Goal: Task Accomplishment & Management: Complete application form

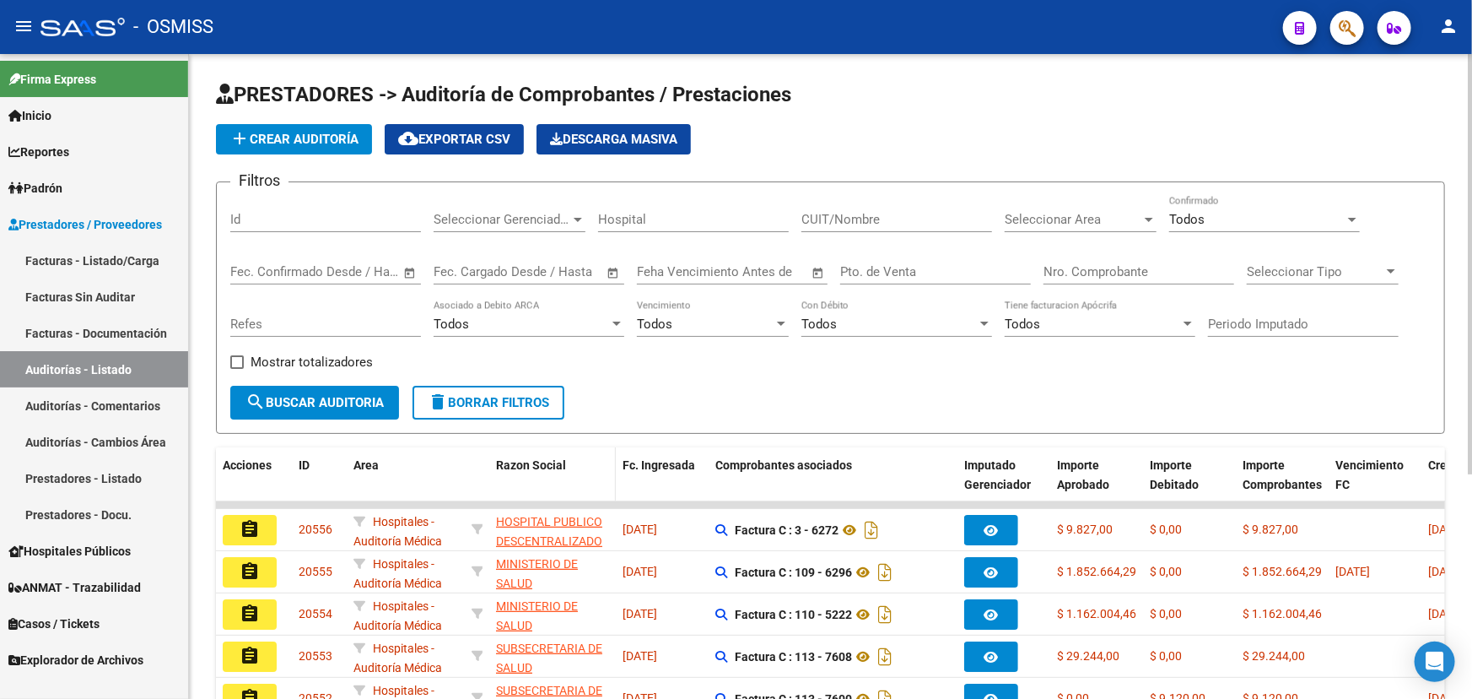
scroll to position [272, 0]
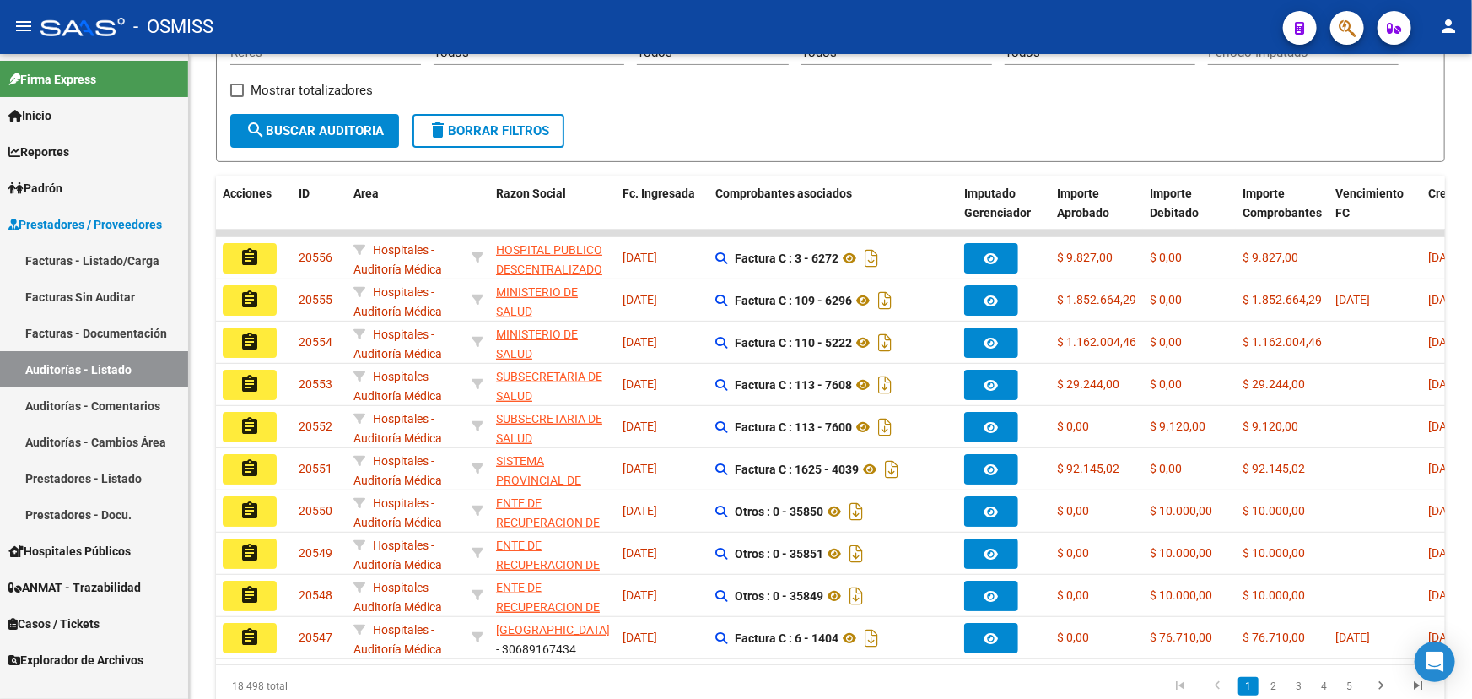
drag, startPoint x: 64, startPoint y: 257, endPoint x: 51, endPoint y: 263, distance: 15.1
click at [64, 257] on link "Facturas - Listado/Carga" at bounding box center [94, 260] width 188 height 36
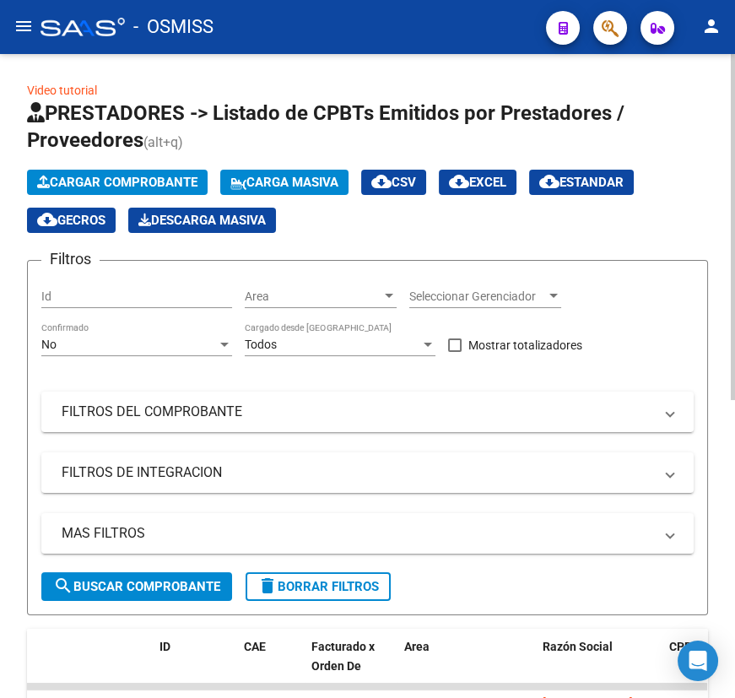
click at [105, 179] on span "Cargar Comprobante" at bounding box center [117, 182] width 160 height 15
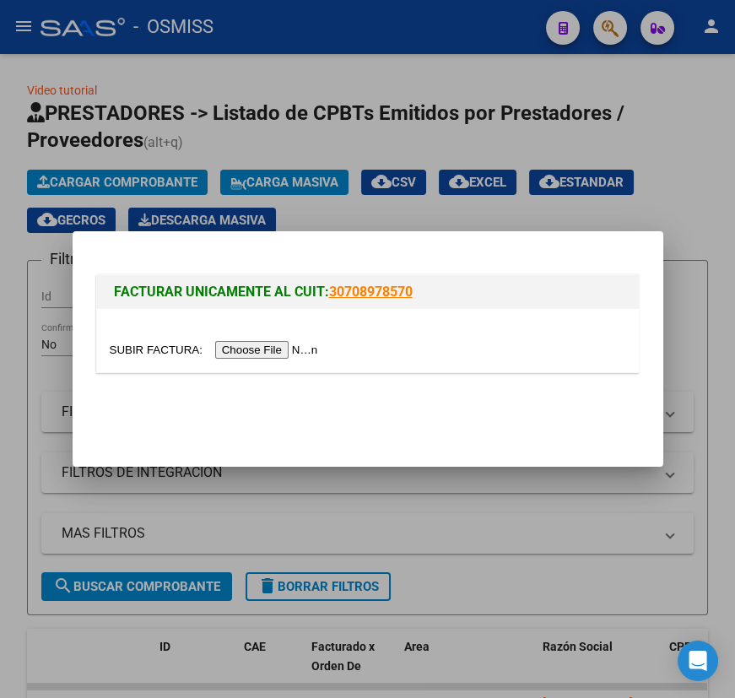
click at [144, 349] on input "file" at bounding box center [216, 350] width 213 height 18
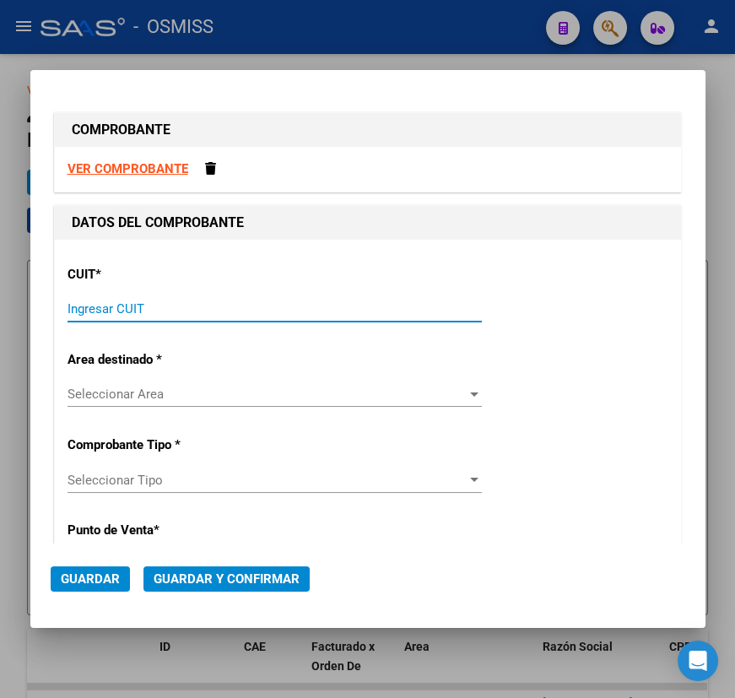
click at [181, 307] on input "Ingresar CUIT" at bounding box center [275, 308] width 414 height 15
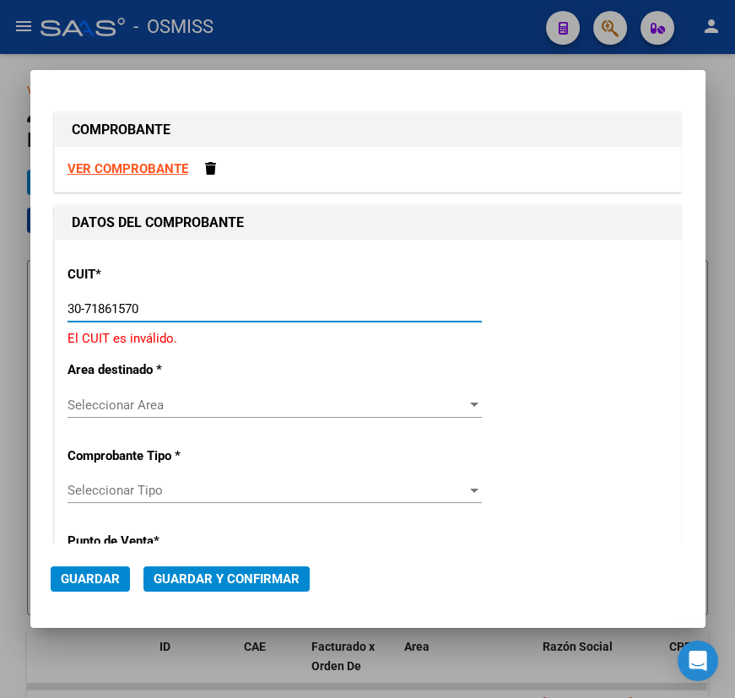
type input "30-71861570-0"
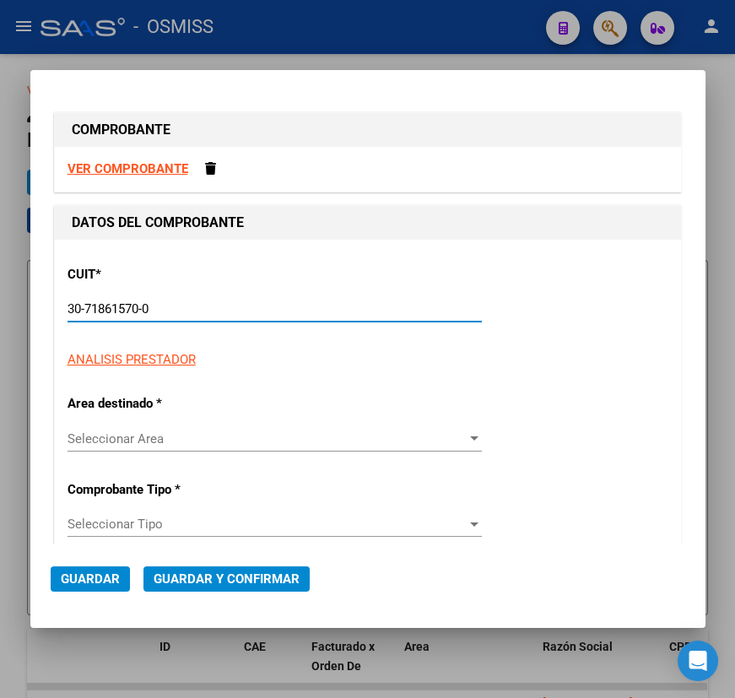
type input "104"
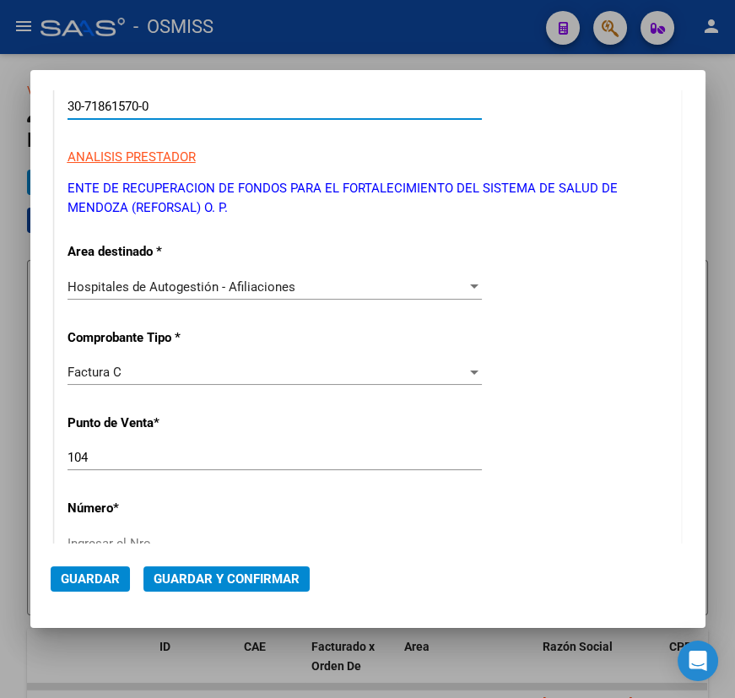
scroll to position [230, 0]
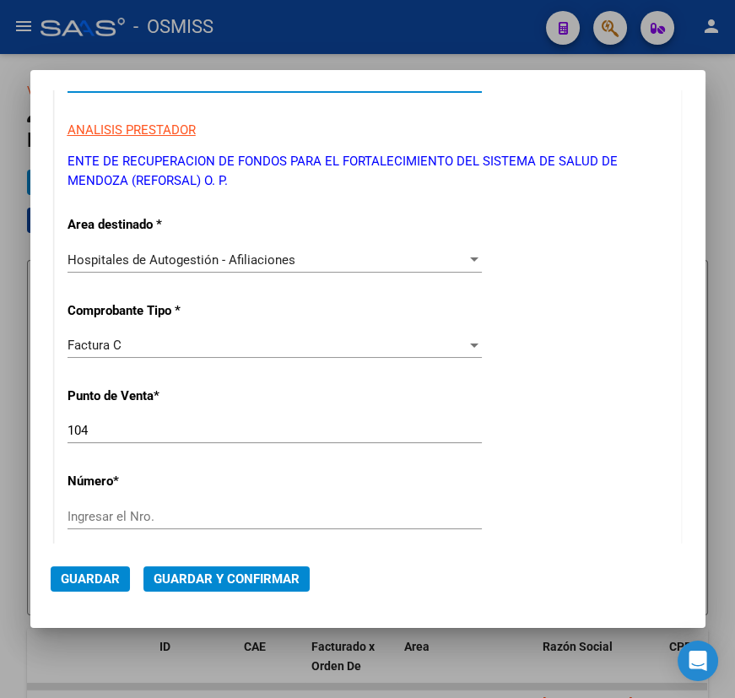
type input "30-71861570-0"
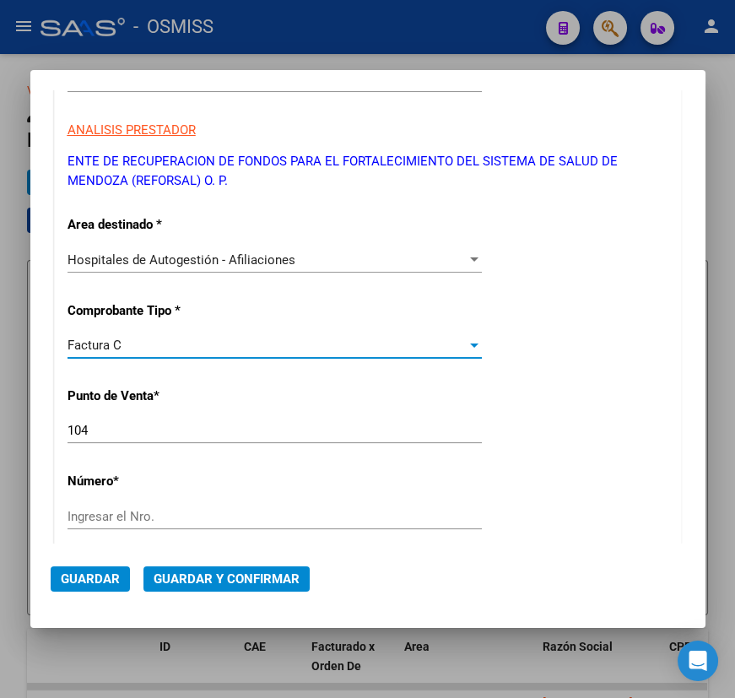
click at [152, 343] on div "Factura C" at bounding box center [267, 345] width 399 height 15
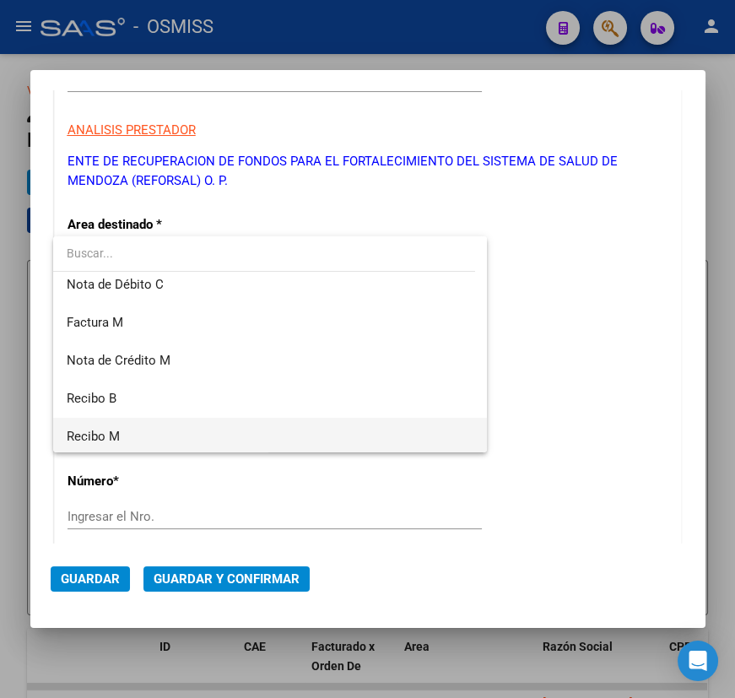
scroll to position [313, 0]
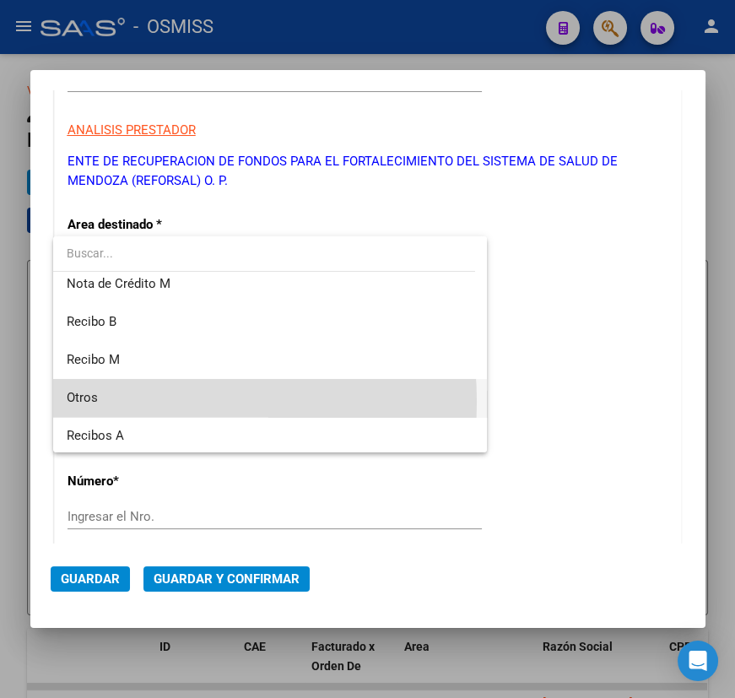
click at [123, 401] on span "Otros" at bounding box center [270, 398] width 407 height 38
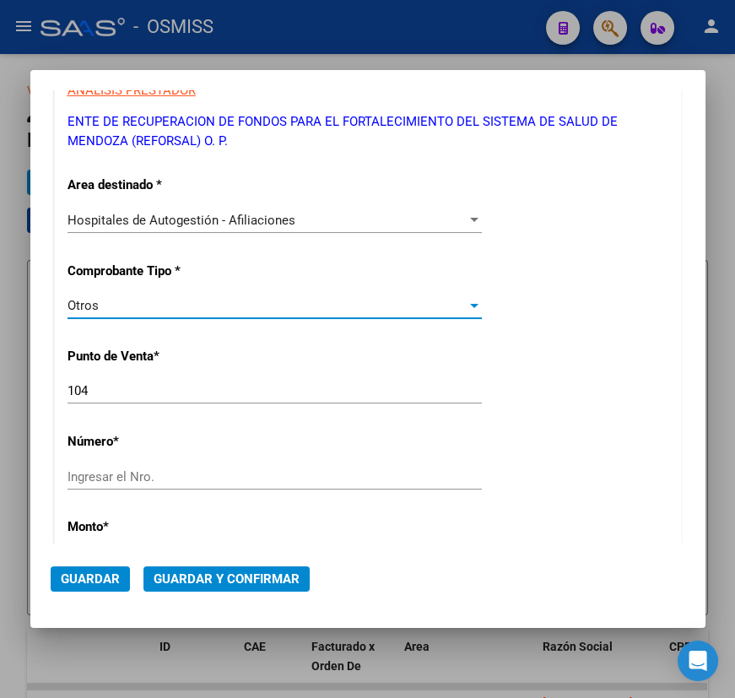
scroll to position [306, 0]
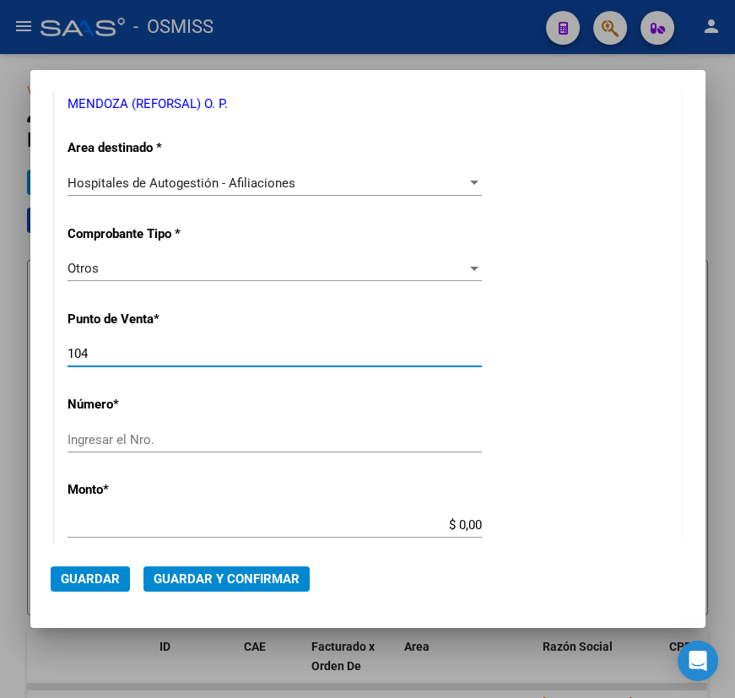
drag, startPoint x: 106, startPoint y: 353, endPoint x: 31, endPoint y: 354, distance: 75.1
click at [31, 354] on mat-dialog-content "COMPROBANTE VER COMPROBANTE DATOS DEL COMPROBANTE CUIT * 30-71861570-0 Ingresar…" at bounding box center [367, 317] width 675 height 454
type input "0"
click at [135, 440] on input "Ingresar el Nro." at bounding box center [275, 439] width 414 height 15
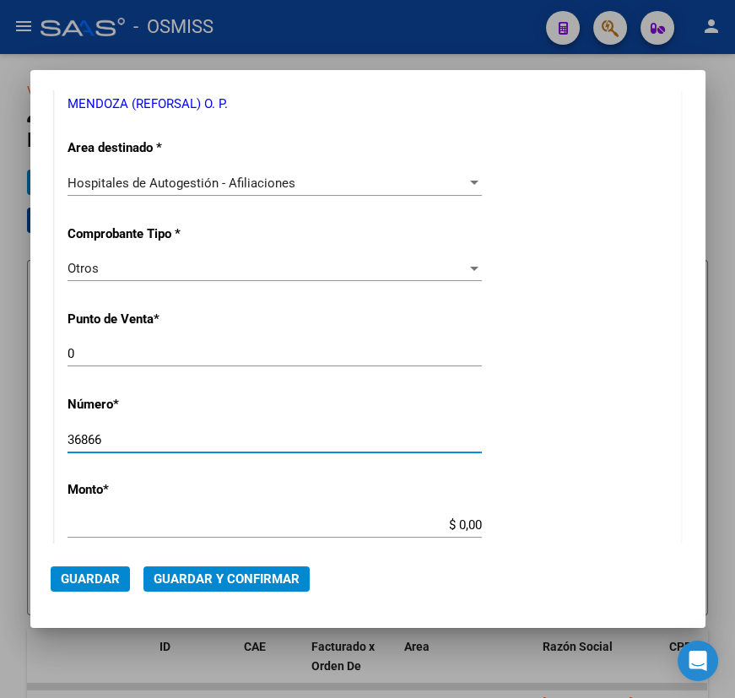
type input "36866"
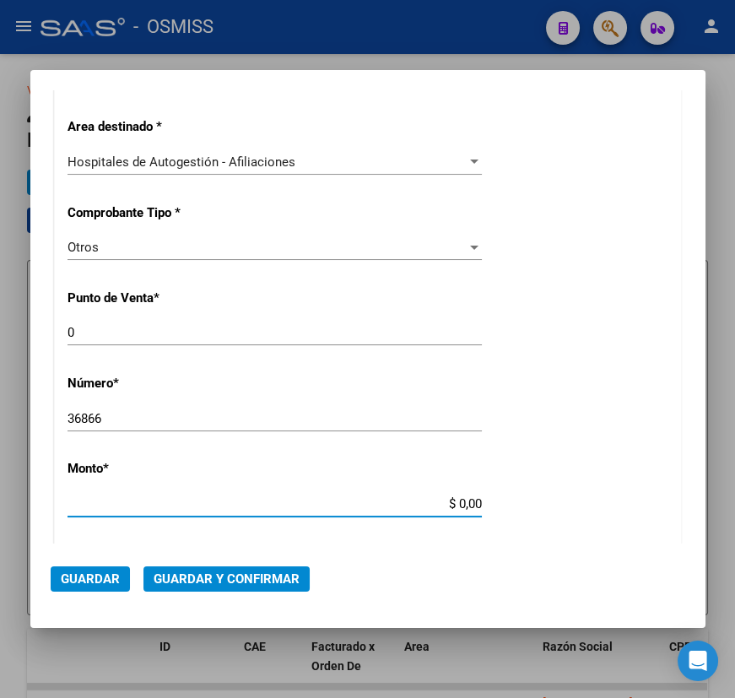
drag, startPoint x: 447, startPoint y: 526, endPoint x: 561, endPoint y: 531, distance: 114.0
click at [561, 531] on div "CUIT * 30-71861570-0 Ingresar CUIT ANALISIS PRESTADOR ENTE DE RECUPERACION DE F…" at bounding box center [368, 519] width 626 height 1215
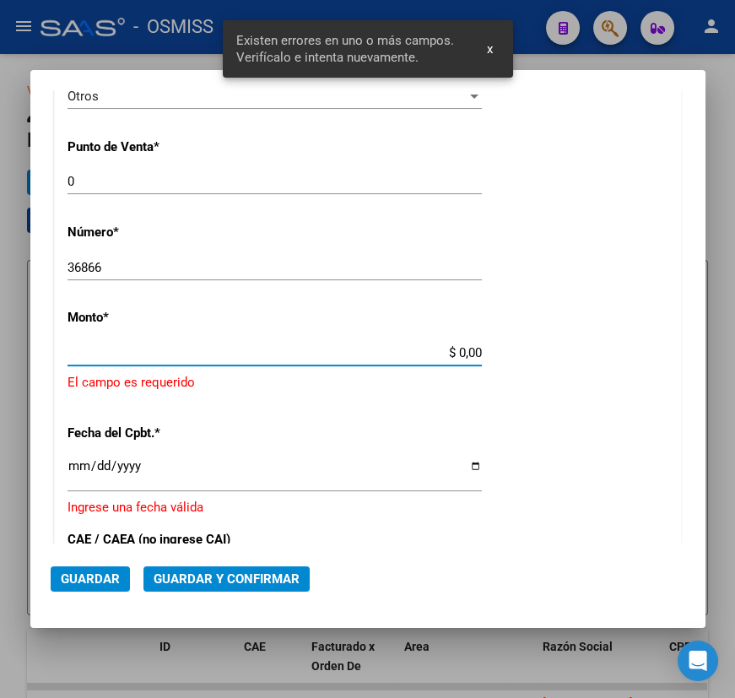
scroll to position [506, 0]
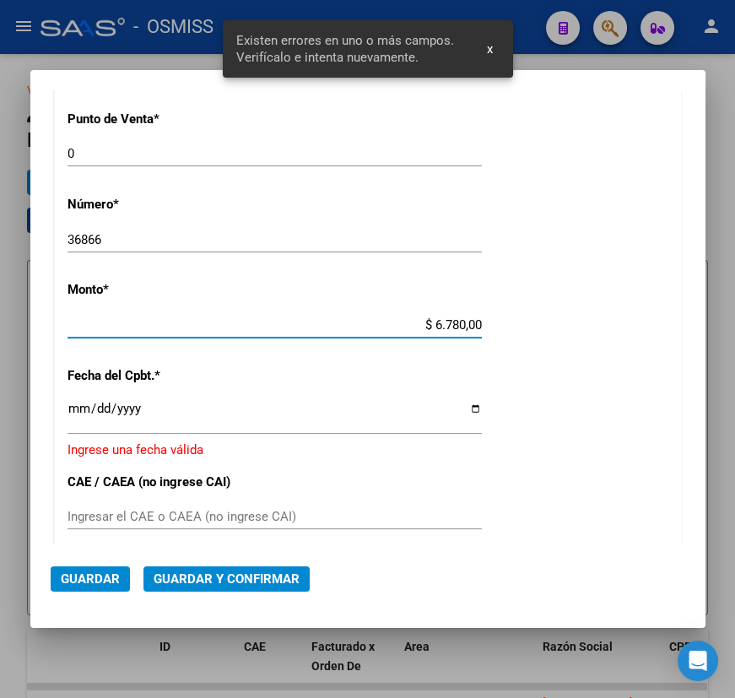
type input "$ 67.800,00"
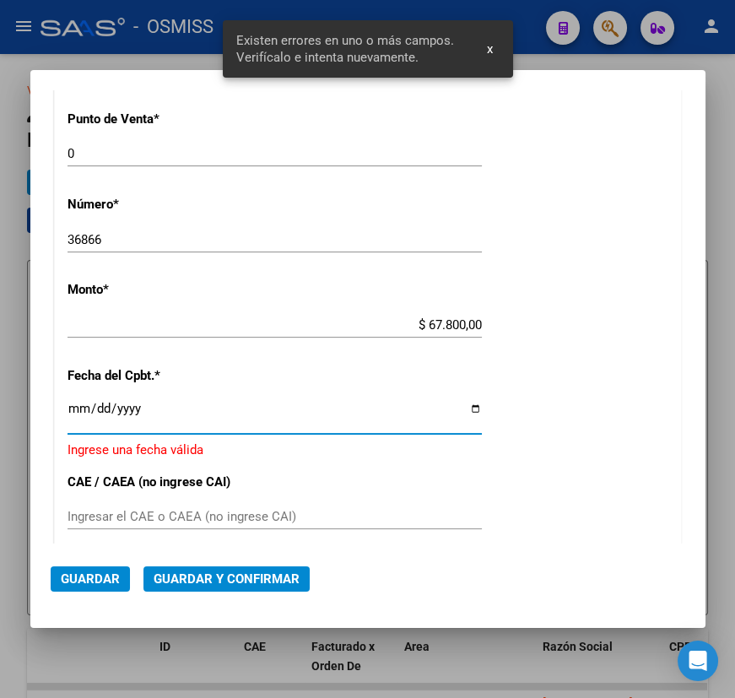
click at [75, 407] on input "Ingresar la fecha" at bounding box center [275, 415] width 414 height 27
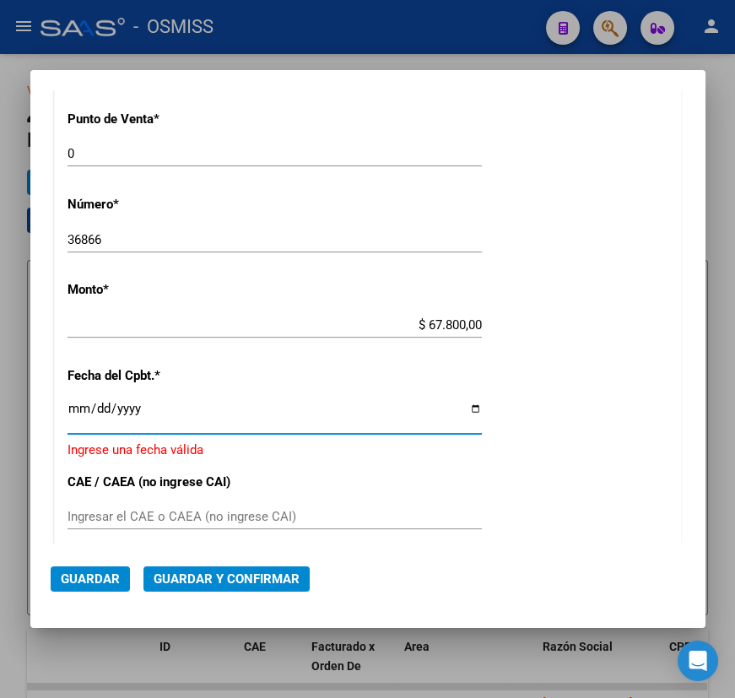
click at [466, 404] on input "Ingresar la fecha" at bounding box center [275, 415] width 414 height 27
type input "2025-09-22"
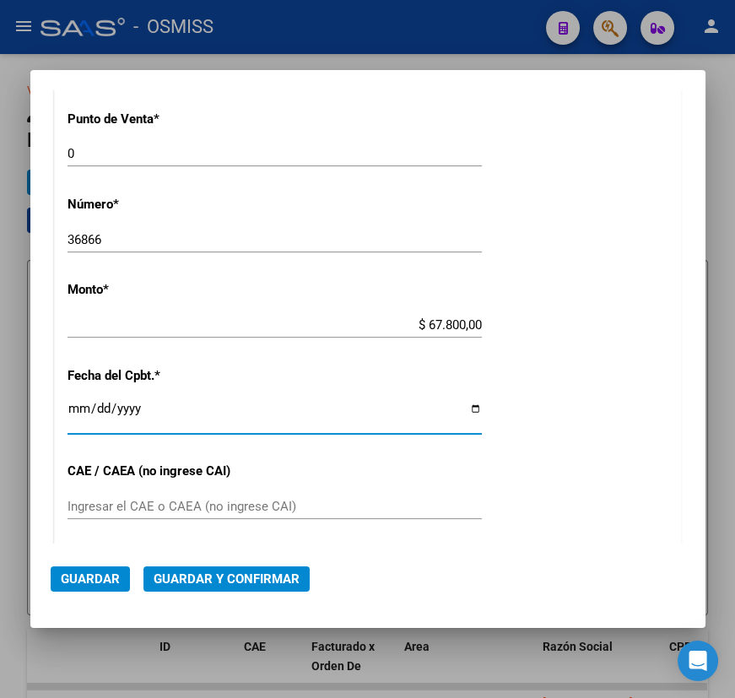
click at [219, 577] on span "Guardar y Confirmar" at bounding box center [227, 578] width 146 height 15
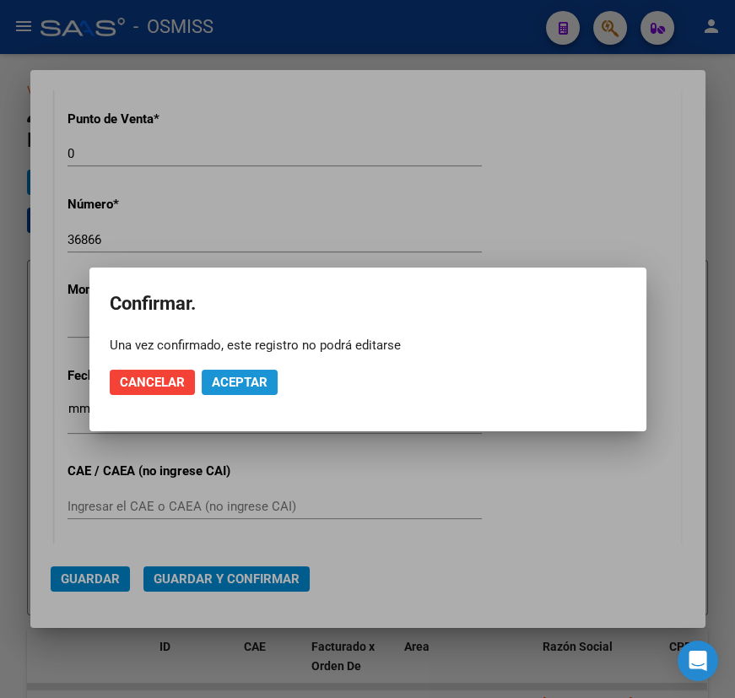
click at [253, 380] on span "Aceptar" at bounding box center [240, 382] width 56 height 15
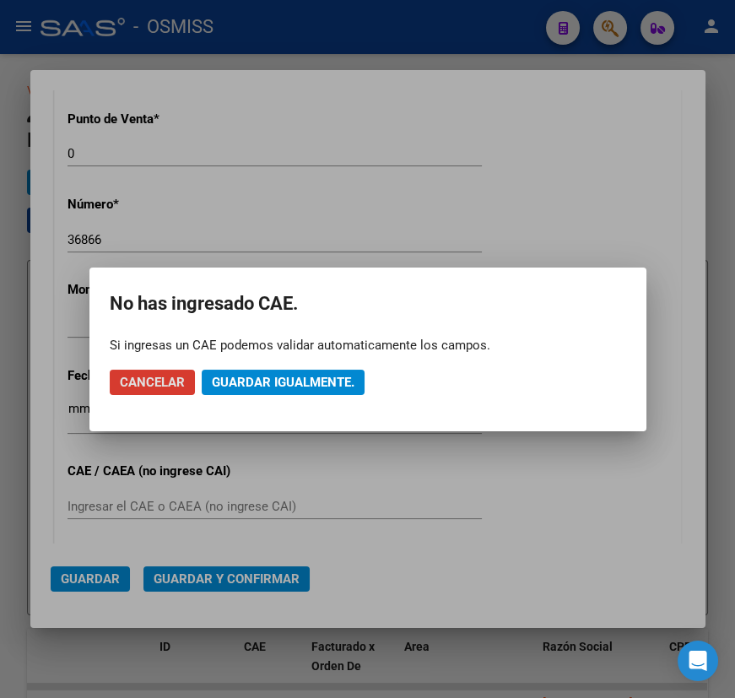
click at [246, 384] on span "Guardar igualmente." at bounding box center [283, 382] width 143 height 15
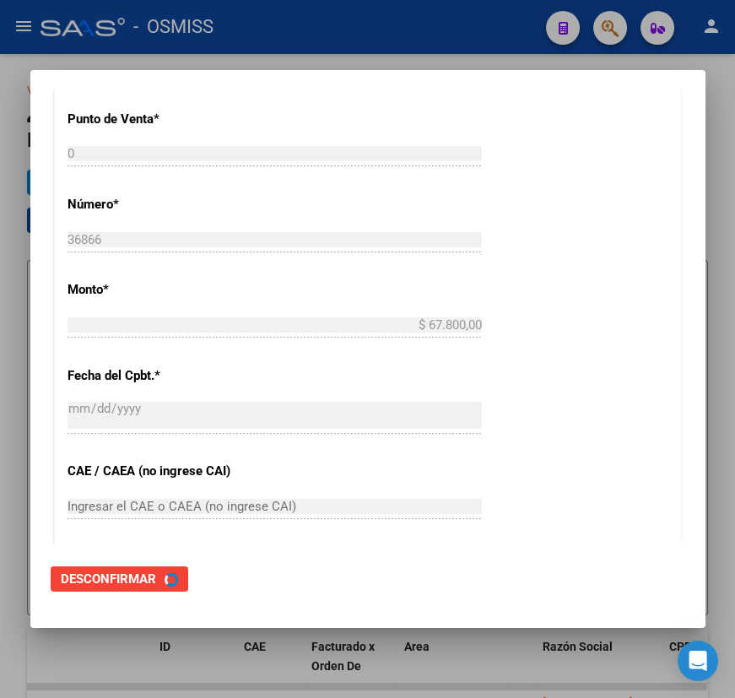
scroll to position [0, 0]
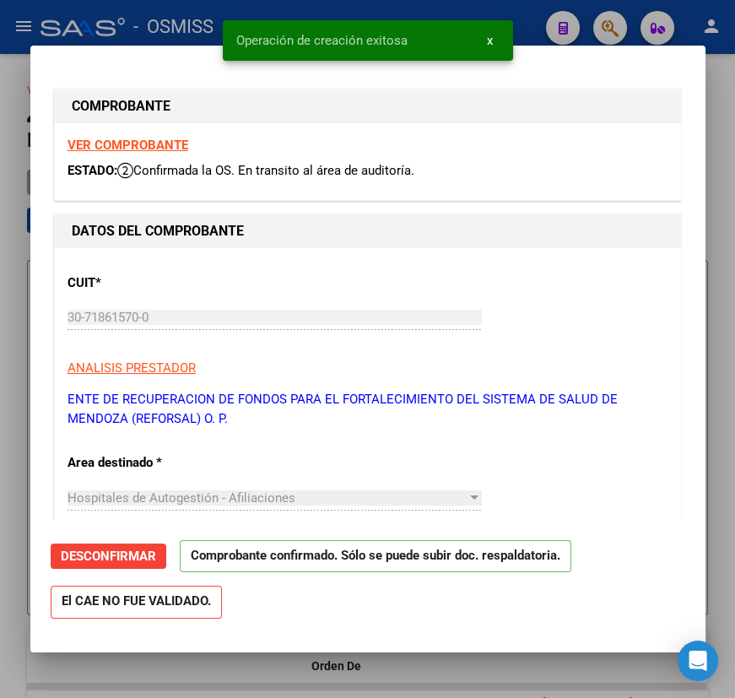
type input "2025-10-22"
click at [480, 662] on div at bounding box center [367, 349] width 735 height 698
type input "$ 0,00"
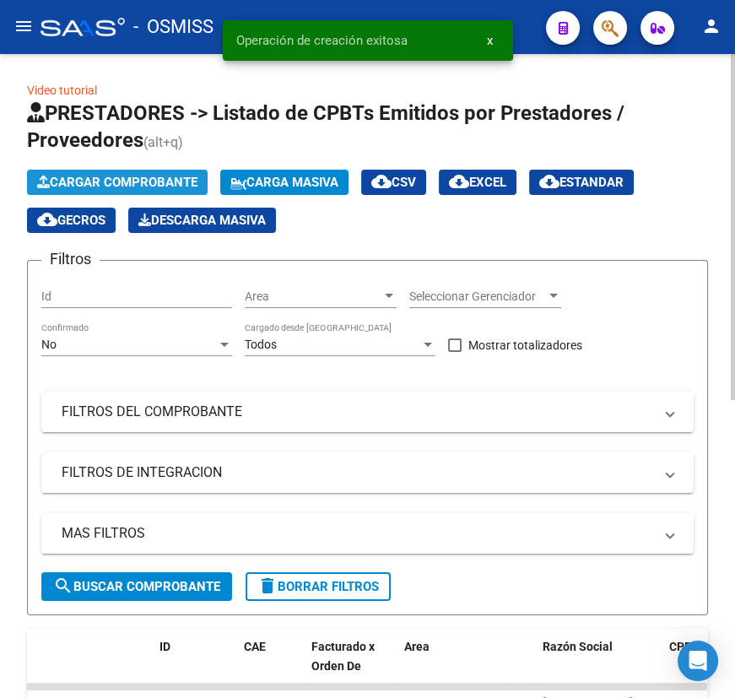
click at [154, 181] on span "Cargar Comprobante" at bounding box center [117, 182] width 160 height 15
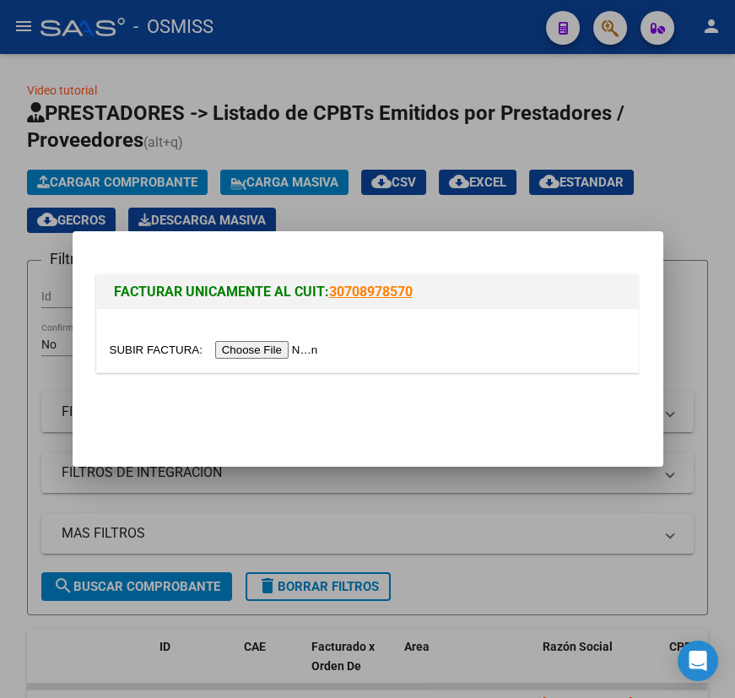
click at [169, 348] on input "file" at bounding box center [216, 350] width 213 height 18
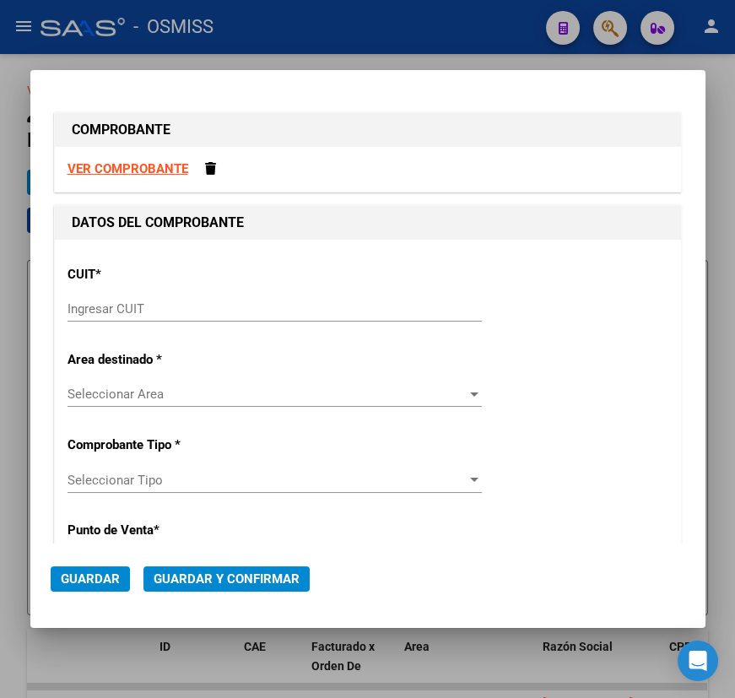
click at [169, 314] on input "Ingresar CUIT" at bounding box center [275, 308] width 414 height 15
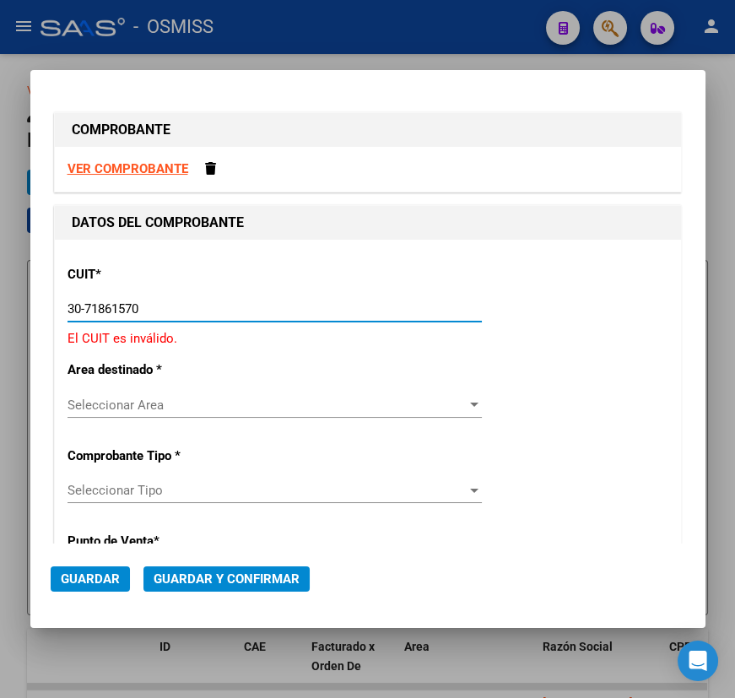
type input "30-71861570-0"
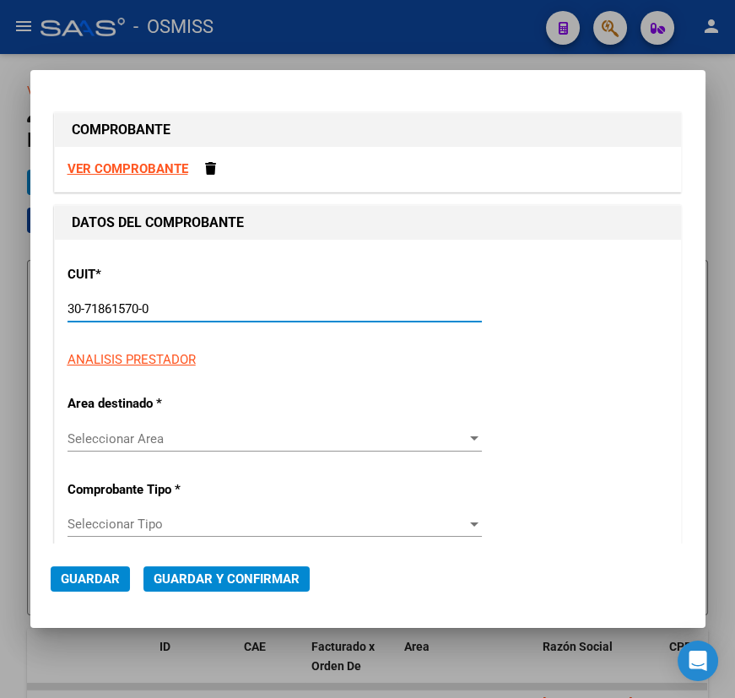
type input "0"
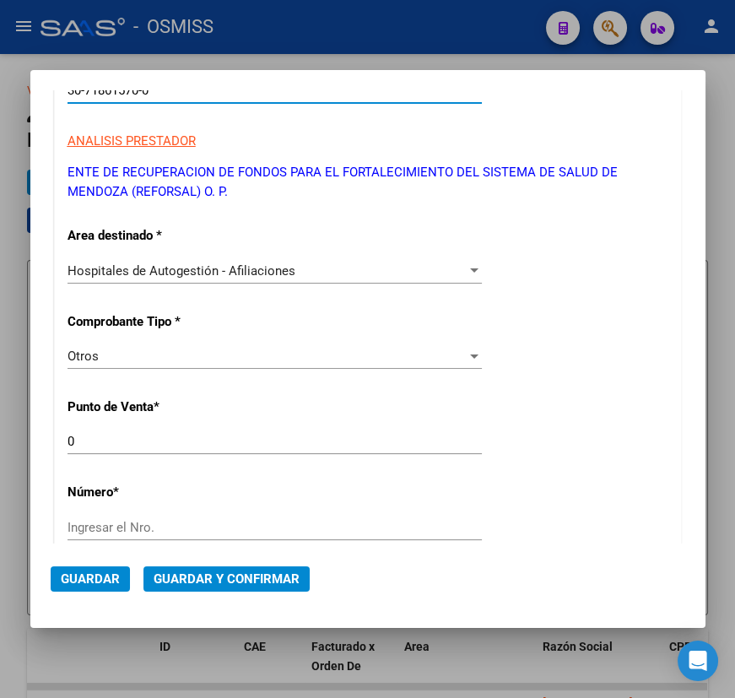
scroll to position [306, 0]
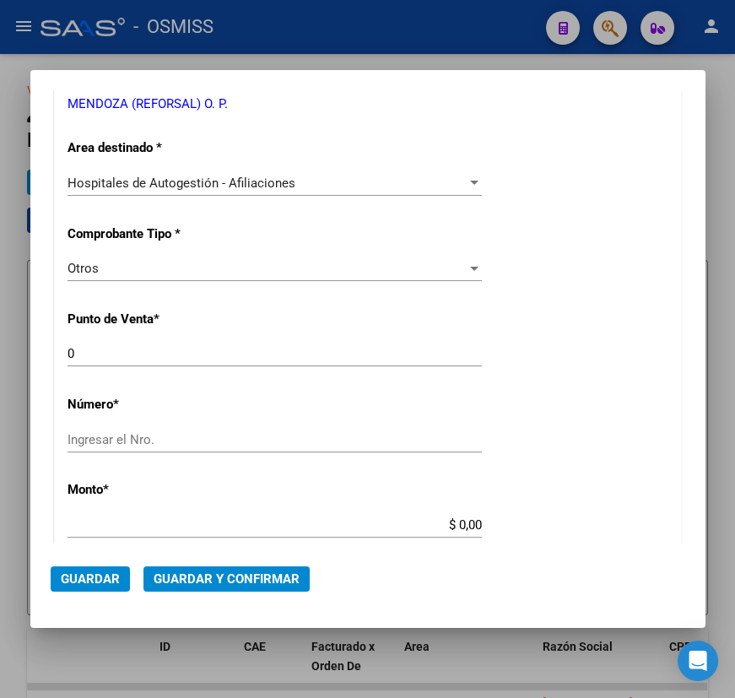
type input "30-71861570-0"
click at [96, 442] on input "Ingresar el Nro." at bounding box center [275, 439] width 414 height 15
type input "36868"
drag, startPoint x: 453, startPoint y: 526, endPoint x: 488, endPoint y: 523, distance: 34.7
click at [488, 523] on div "CUIT * 30-71861570-0 Ingresar CUIT ANALISIS PRESTADOR ENTE DE RECUPERACION DE F…" at bounding box center [368, 540] width 626 height 1215
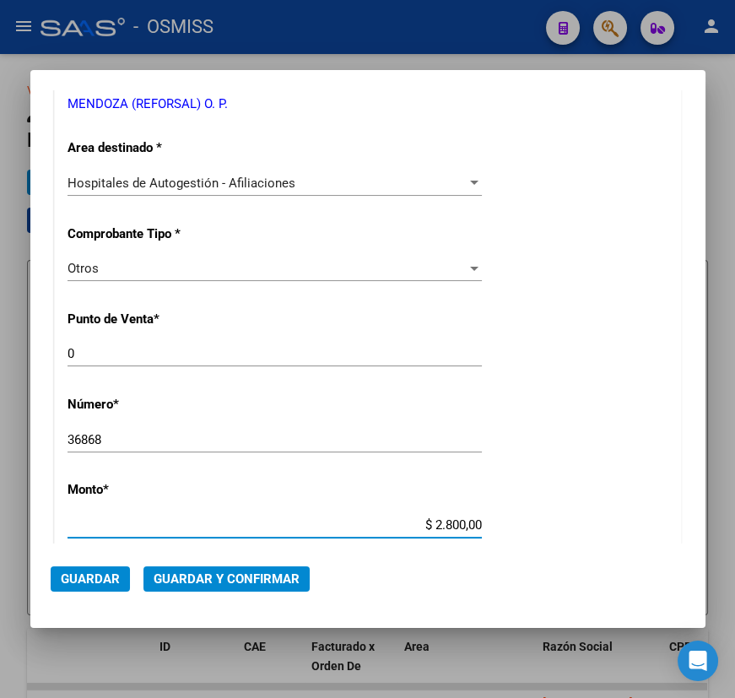
type input "$ 28.000,00"
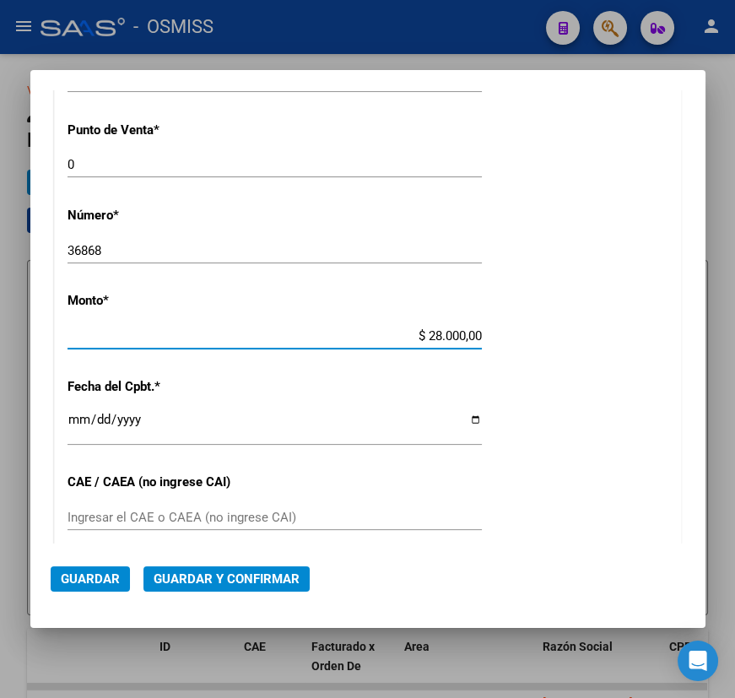
scroll to position [537, 0]
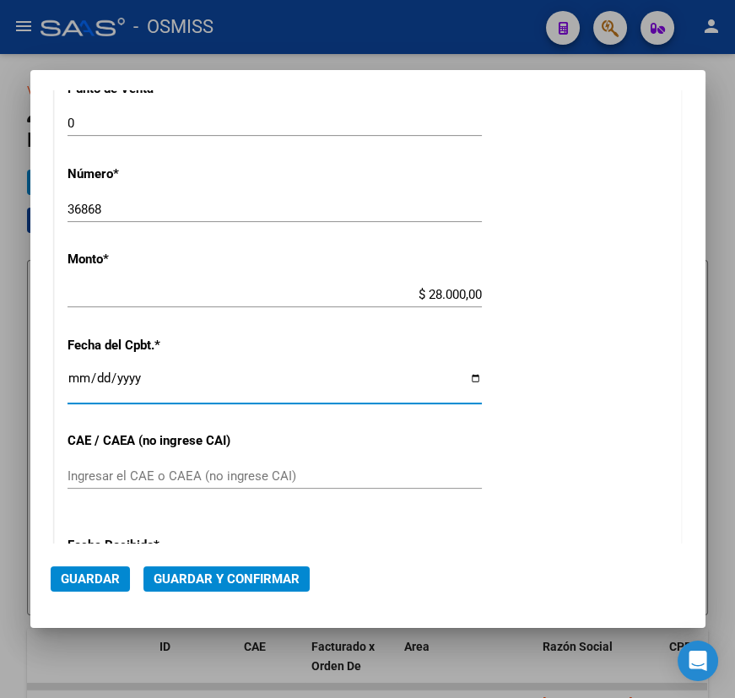
click at [74, 383] on input "Ingresar la fecha" at bounding box center [275, 384] width 414 height 27
click at [464, 377] on input "Ingresar la fecha" at bounding box center [275, 384] width 414 height 27
type input "2025-09-22"
click at [259, 571] on span "Guardar y Confirmar" at bounding box center [227, 578] width 146 height 15
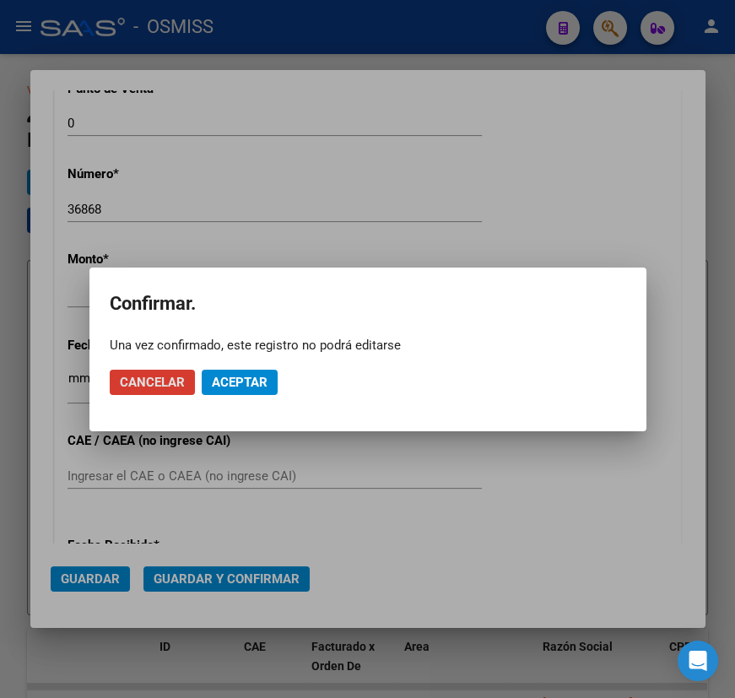
click at [262, 378] on span "Aceptar" at bounding box center [240, 382] width 56 height 15
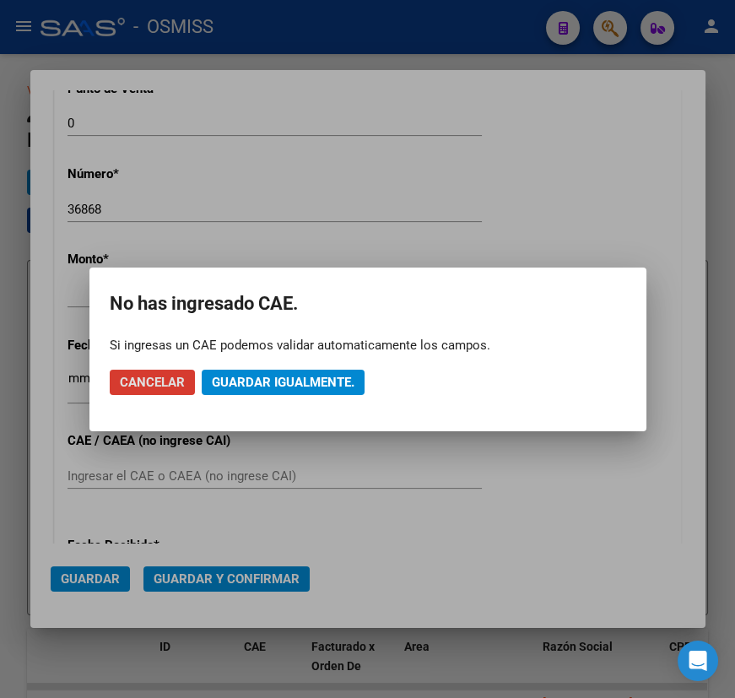
click at [286, 387] on span "Guardar igualmente." at bounding box center [283, 382] width 143 height 15
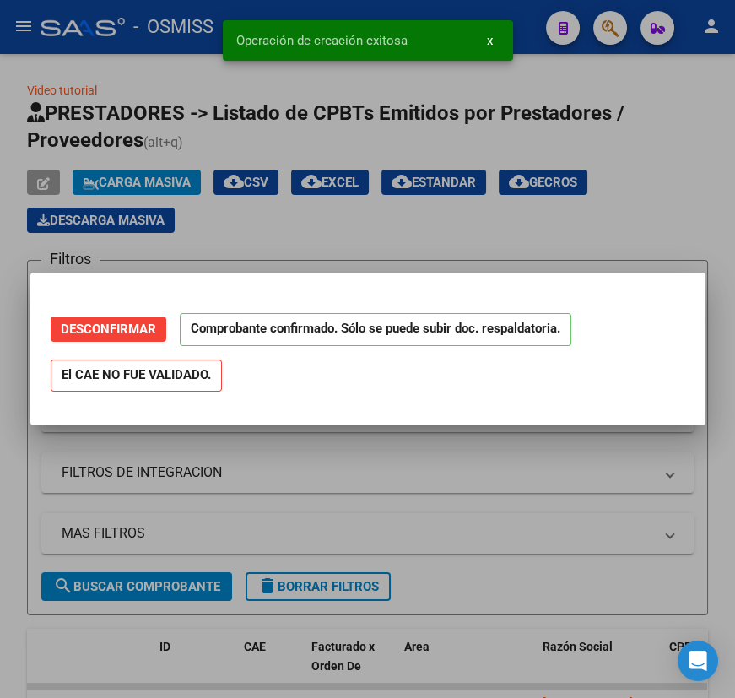
scroll to position [0, 0]
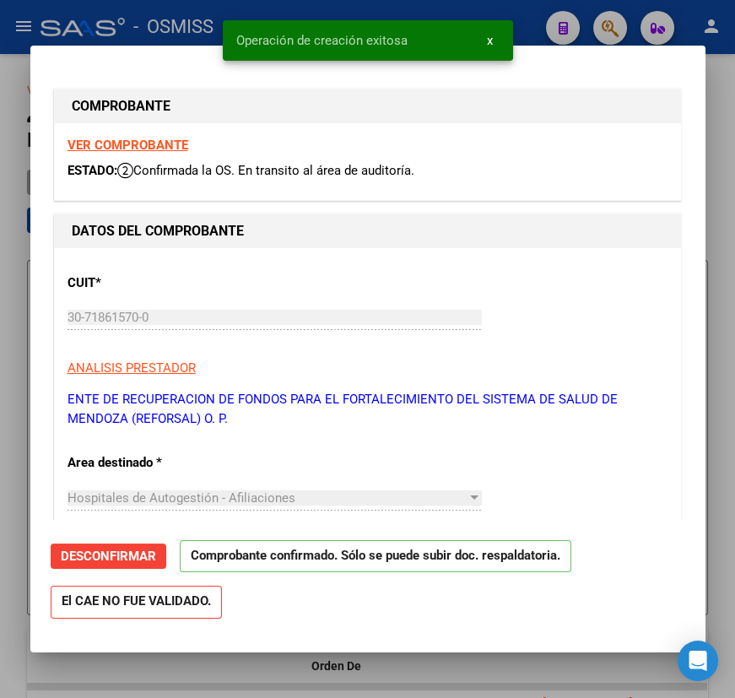
type input "2025-10-22"
click at [112, 663] on div at bounding box center [367, 349] width 735 height 698
type input "$ 0,00"
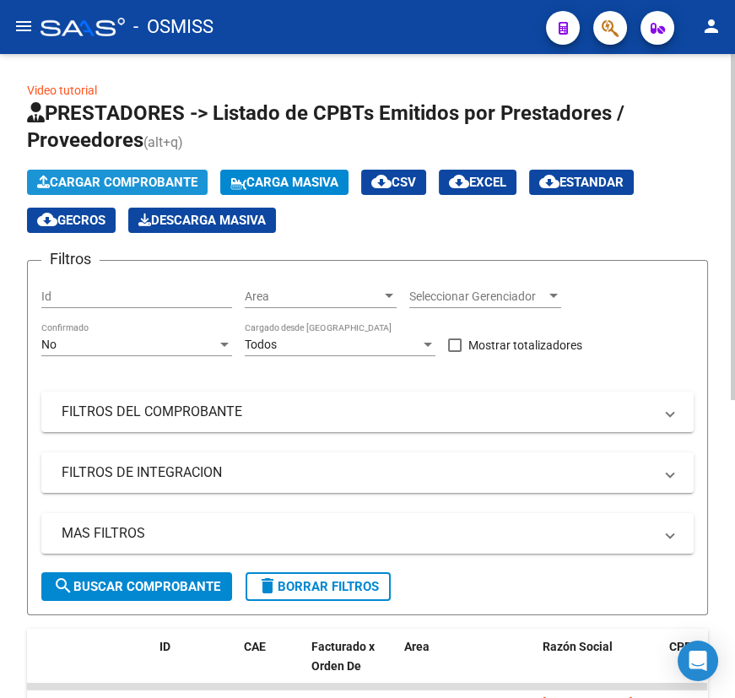
click at [109, 176] on span "Cargar Comprobante" at bounding box center [117, 182] width 160 height 15
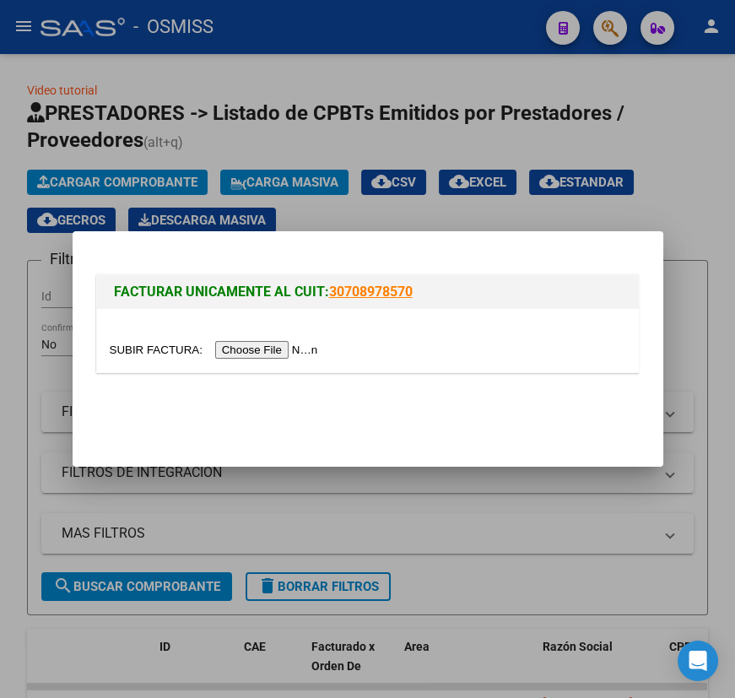
click at [154, 347] on input "file" at bounding box center [216, 350] width 213 height 18
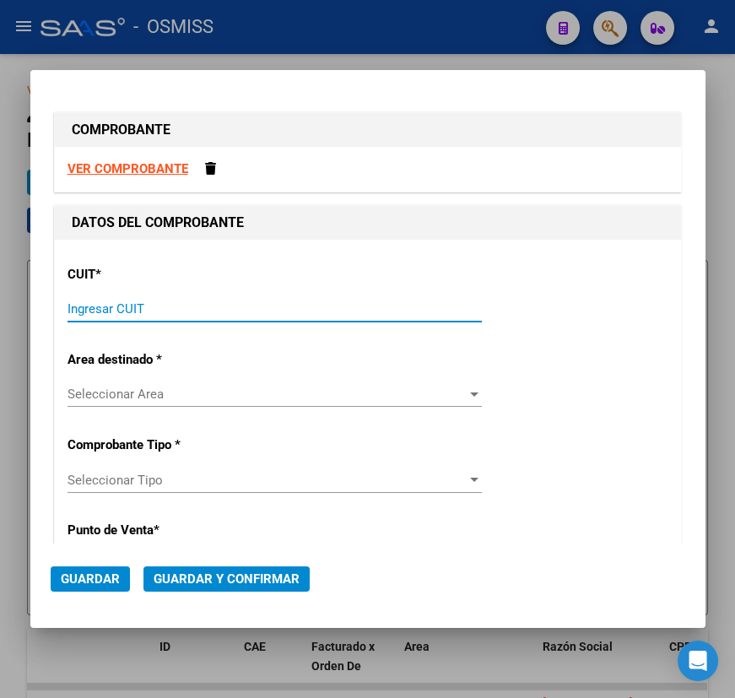
click at [210, 312] on input "Ingresar CUIT" at bounding box center [275, 308] width 414 height 15
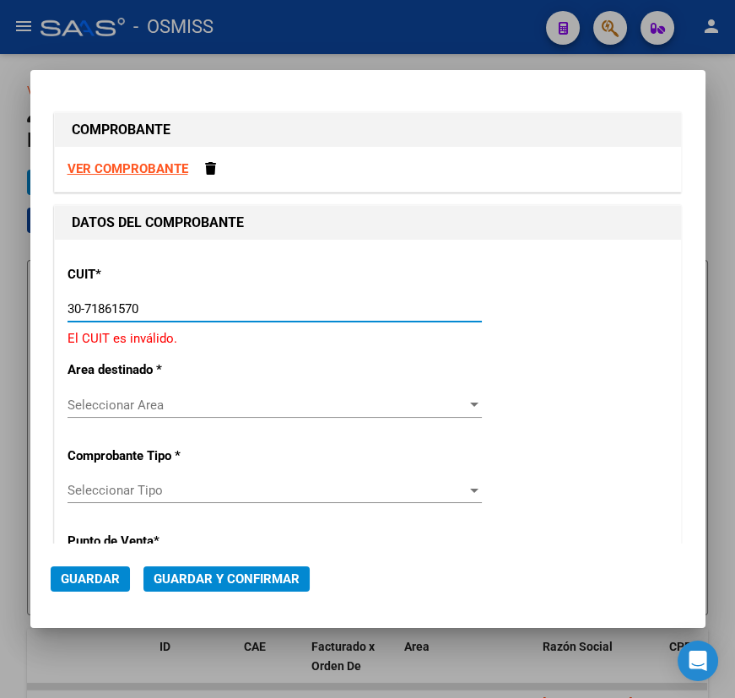
type input "30-71861570-0"
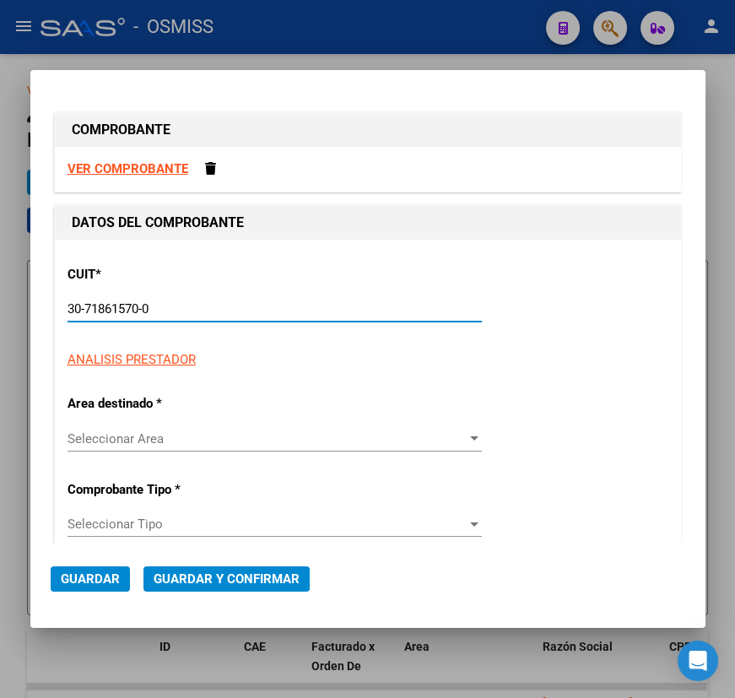
type input "0"
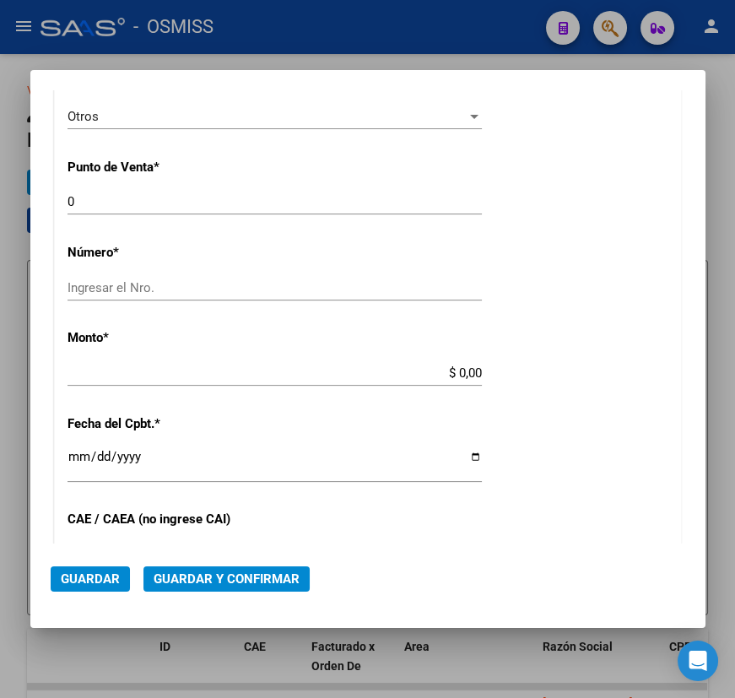
scroll to position [460, 0]
type input "30-71861570-0"
click at [129, 285] on input "Ingresar el Nro." at bounding box center [275, 285] width 414 height 15
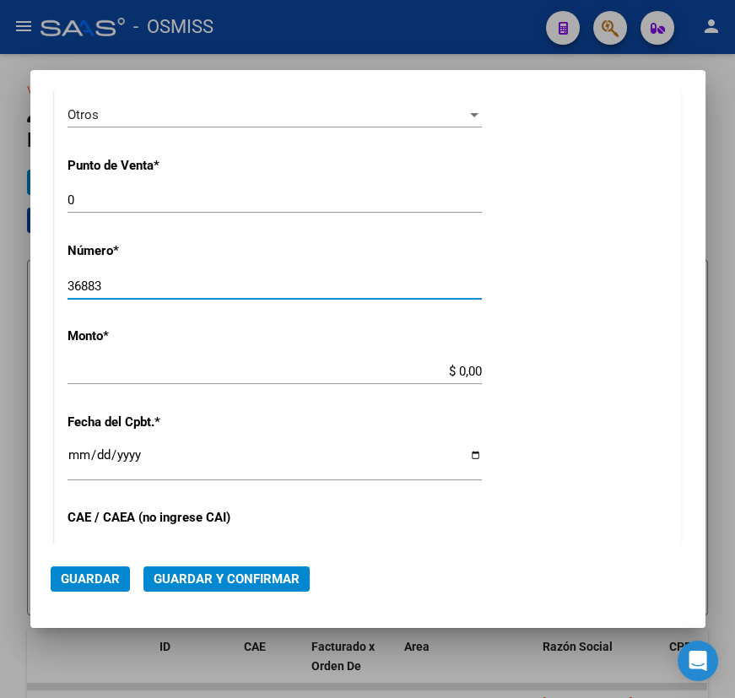
type input "36883"
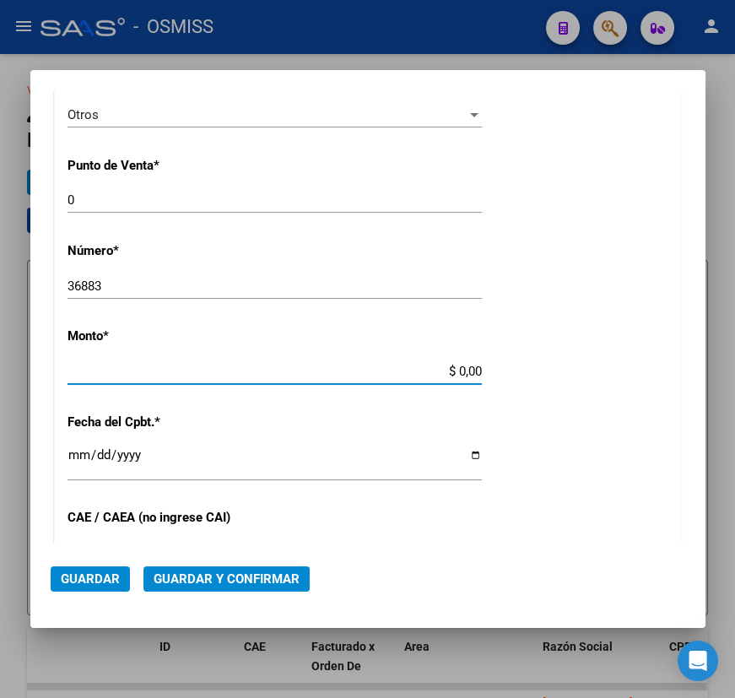
drag, startPoint x: 451, startPoint y: 365, endPoint x: 498, endPoint y: 366, distance: 46.4
click at [498, 366] on div "CUIT * 30-71861570-0 Ingresar CUIT ANALISIS PRESTADOR ENTE DE RECUPERACION DE F…" at bounding box center [368, 387] width 626 height 1215
type input "$ 13.000,00"
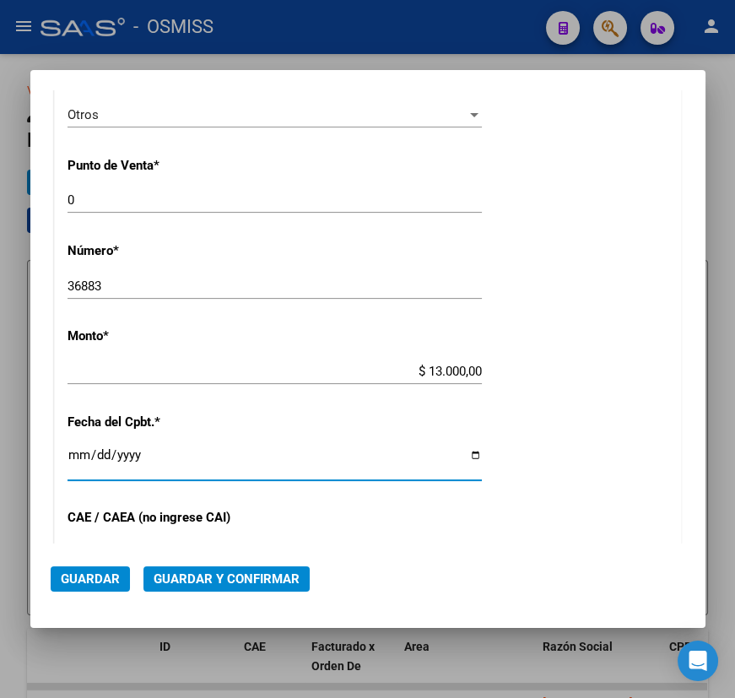
click at [74, 454] on input "Ingresar la fecha" at bounding box center [275, 461] width 414 height 27
click at [462, 455] on input "Ingresar la fecha" at bounding box center [275, 461] width 414 height 27
type input "2025-09-22"
drag, startPoint x: 155, startPoint y: 458, endPoint x: 93, endPoint y: 360, distance: 116.1
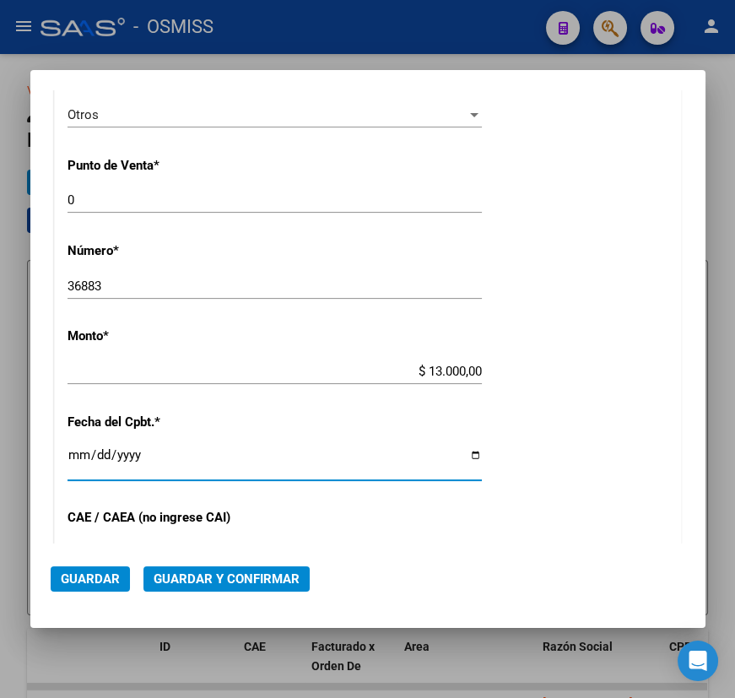
click at [93, 360] on div "$ 13.000,00 Ingresar el monto" at bounding box center [275, 371] width 414 height 25
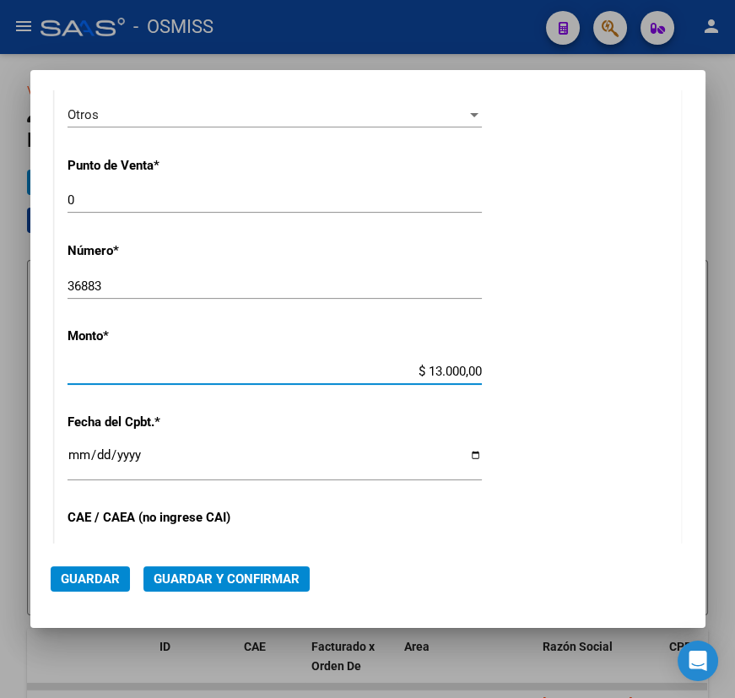
click at [213, 574] on span "Guardar y Confirmar" at bounding box center [227, 578] width 146 height 15
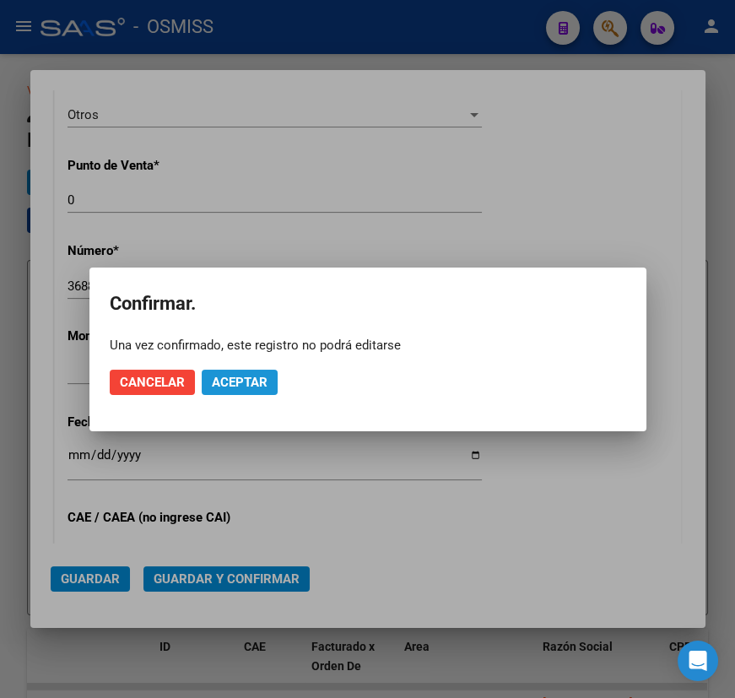
click at [219, 377] on span "Aceptar" at bounding box center [240, 382] width 56 height 15
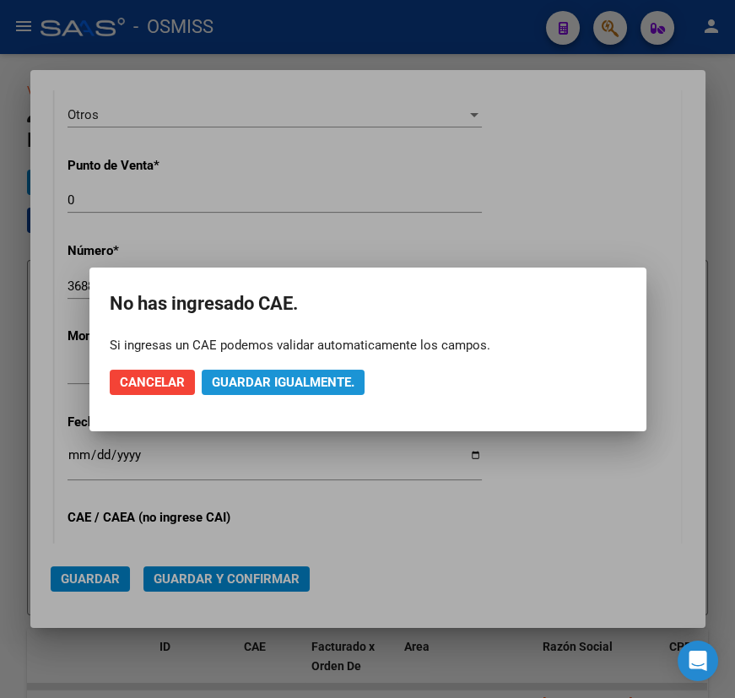
click at [272, 384] on span "Guardar igualmente." at bounding box center [283, 382] width 143 height 15
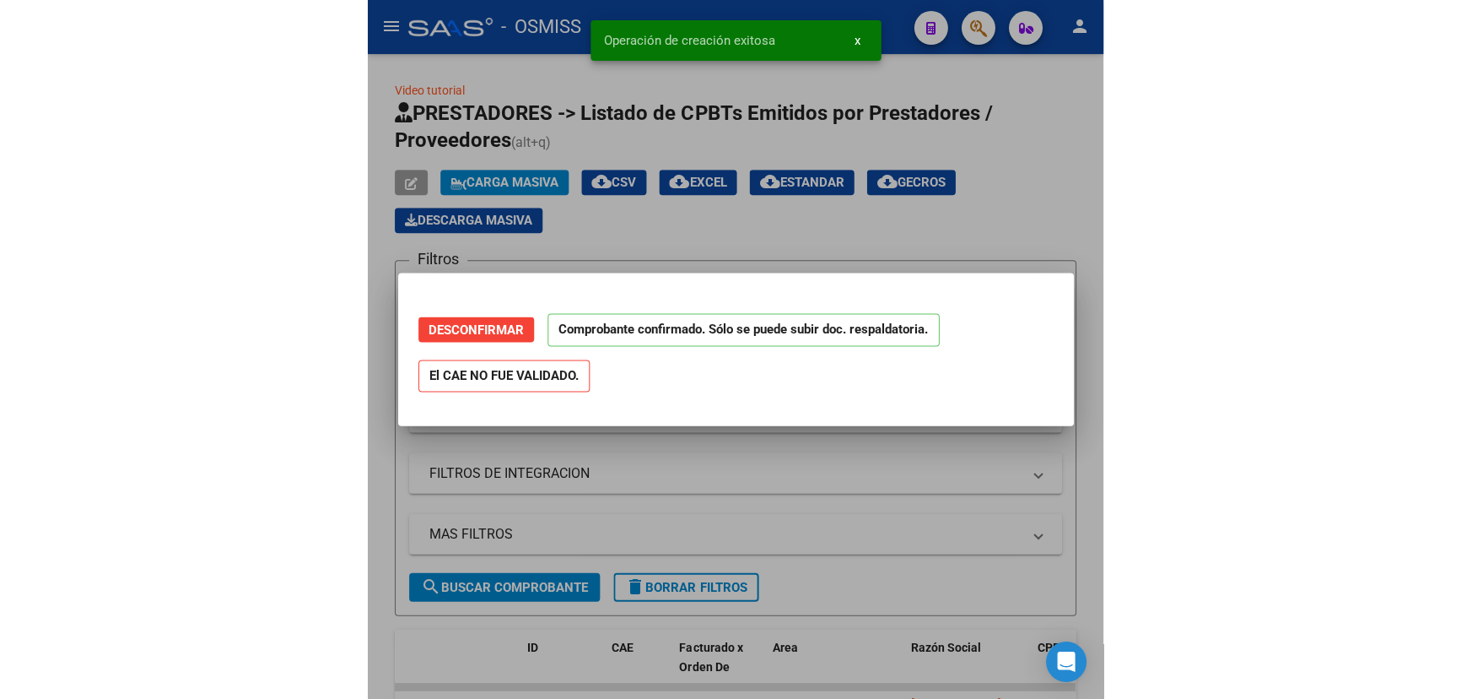
scroll to position [0, 0]
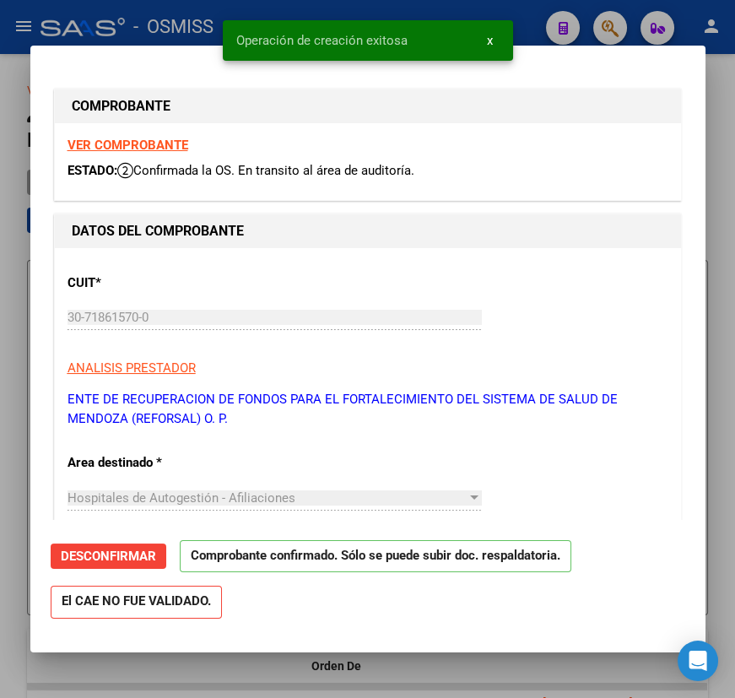
type input "2025-10-22"
click at [461, 668] on div at bounding box center [367, 349] width 735 height 698
type input "$ 0,00"
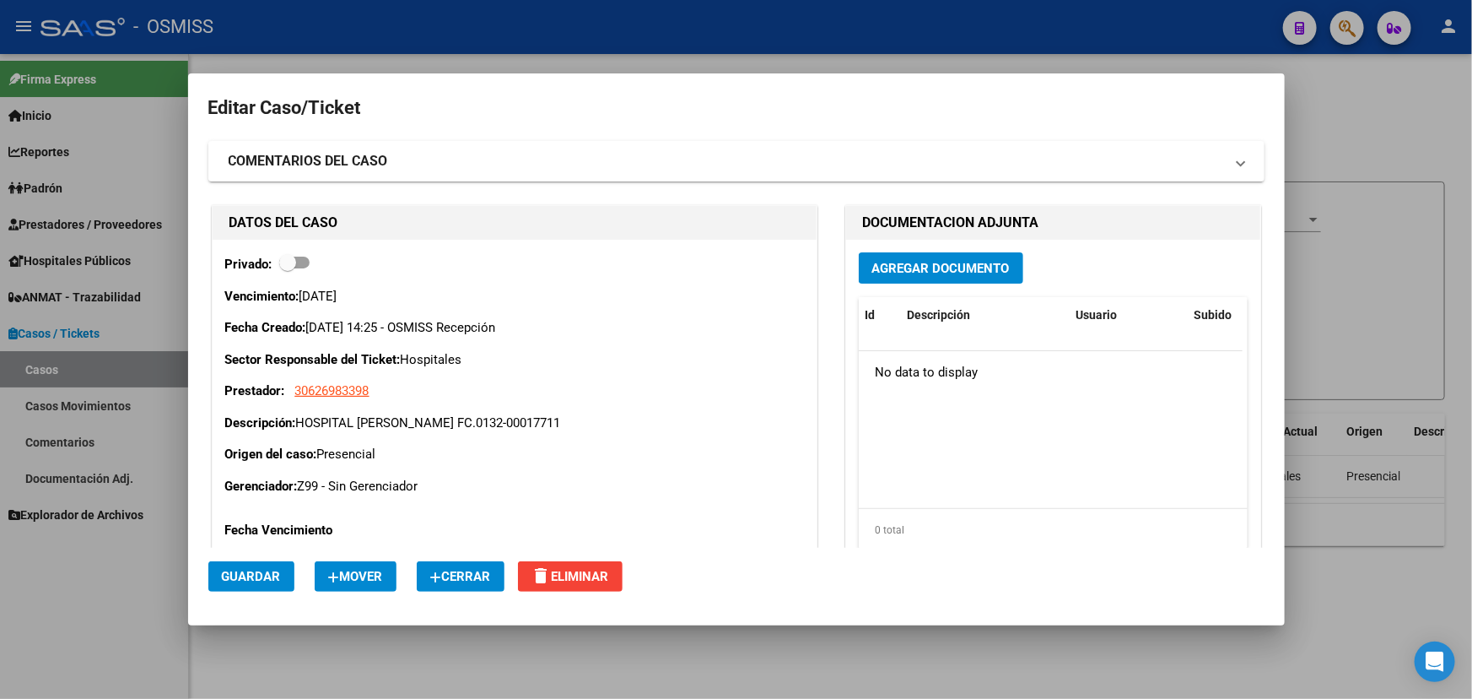
click at [470, 581] on span "Cerrar" at bounding box center [460, 576] width 61 height 15
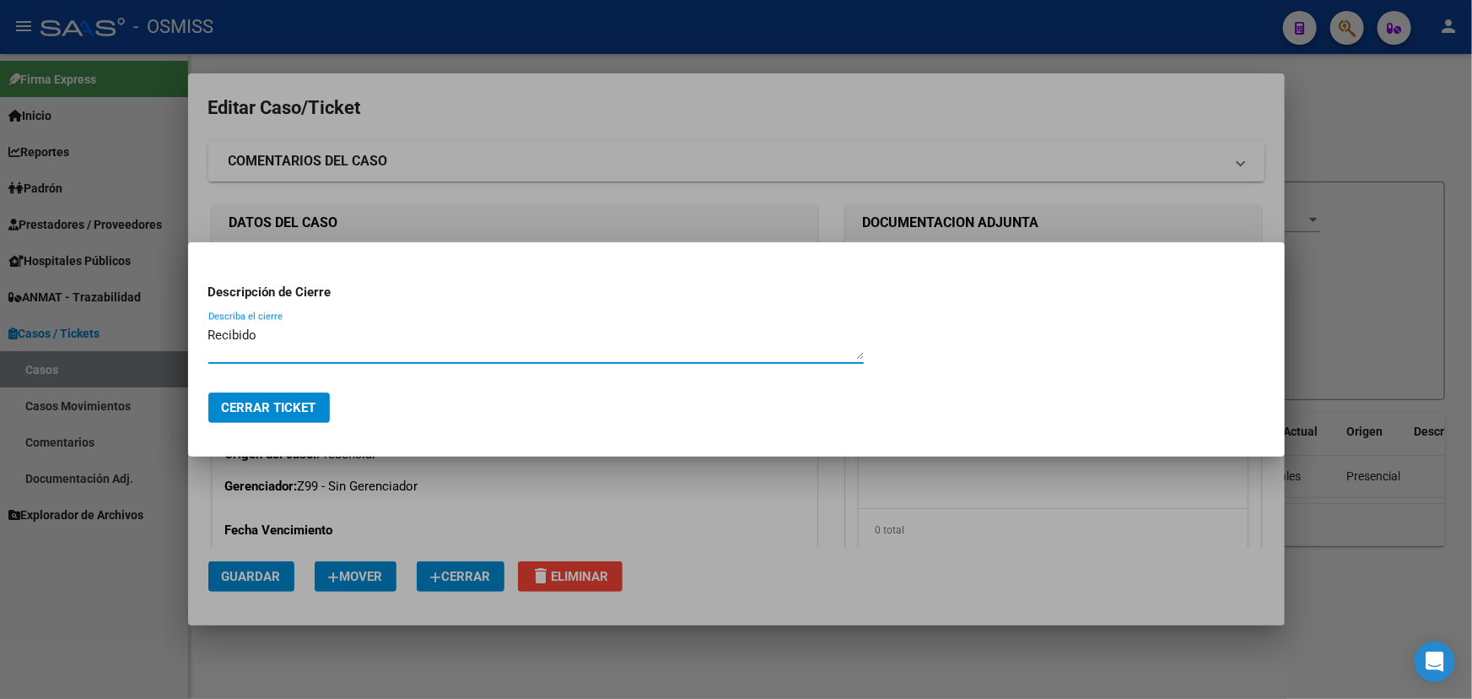
type textarea "Recibido"
click at [299, 408] on span "Cerrar Ticket" at bounding box center [269, 407] width 95 height 15
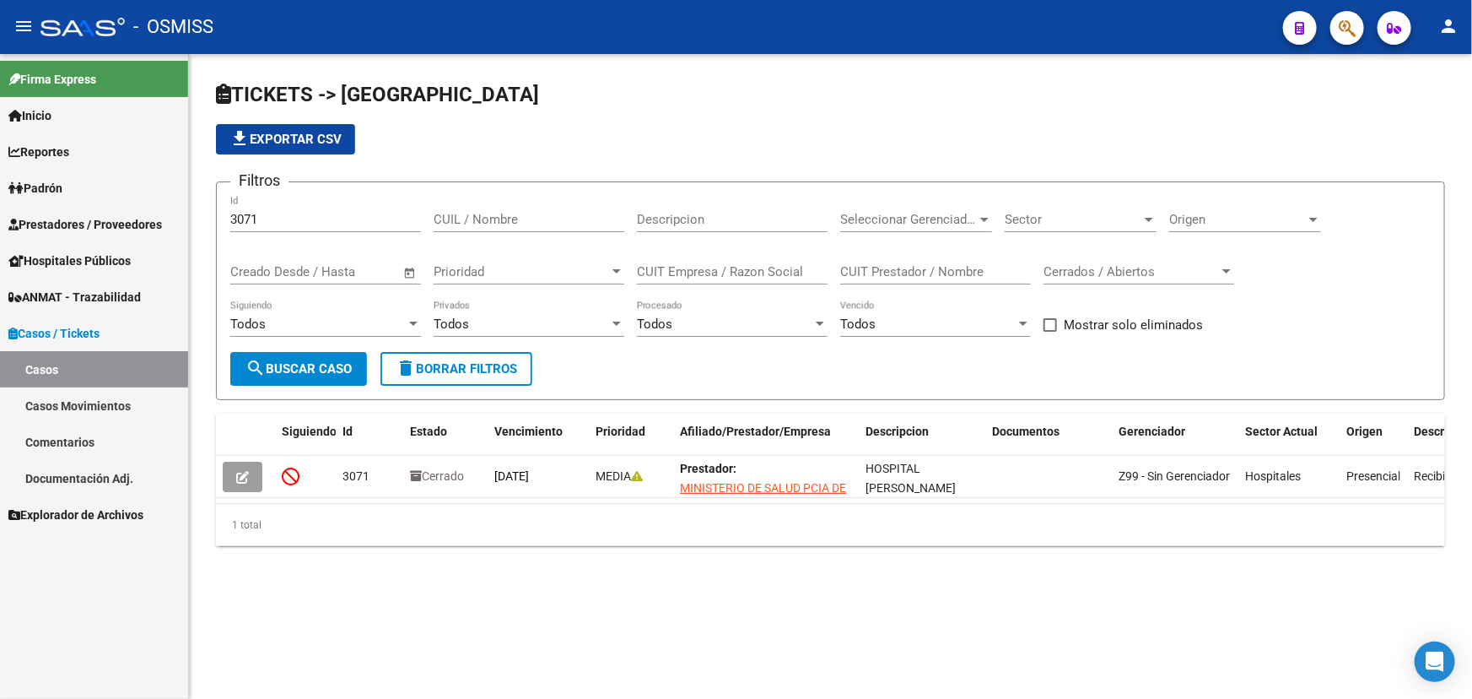
click at [50, 372] on link "Casos" at bounding box center [94, 369] width 188 height 36
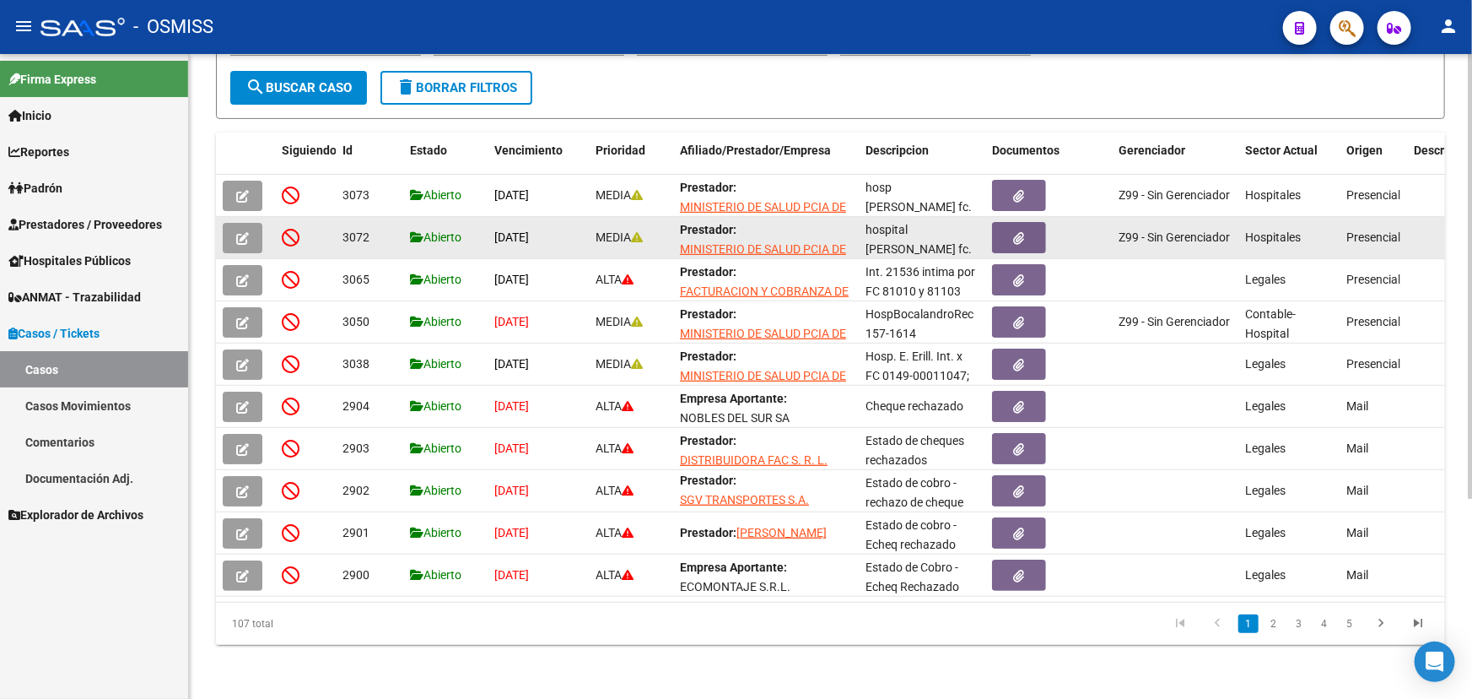
click at [245, 232] on icon "button" at bounding box center [242, 238] width 13 height 13
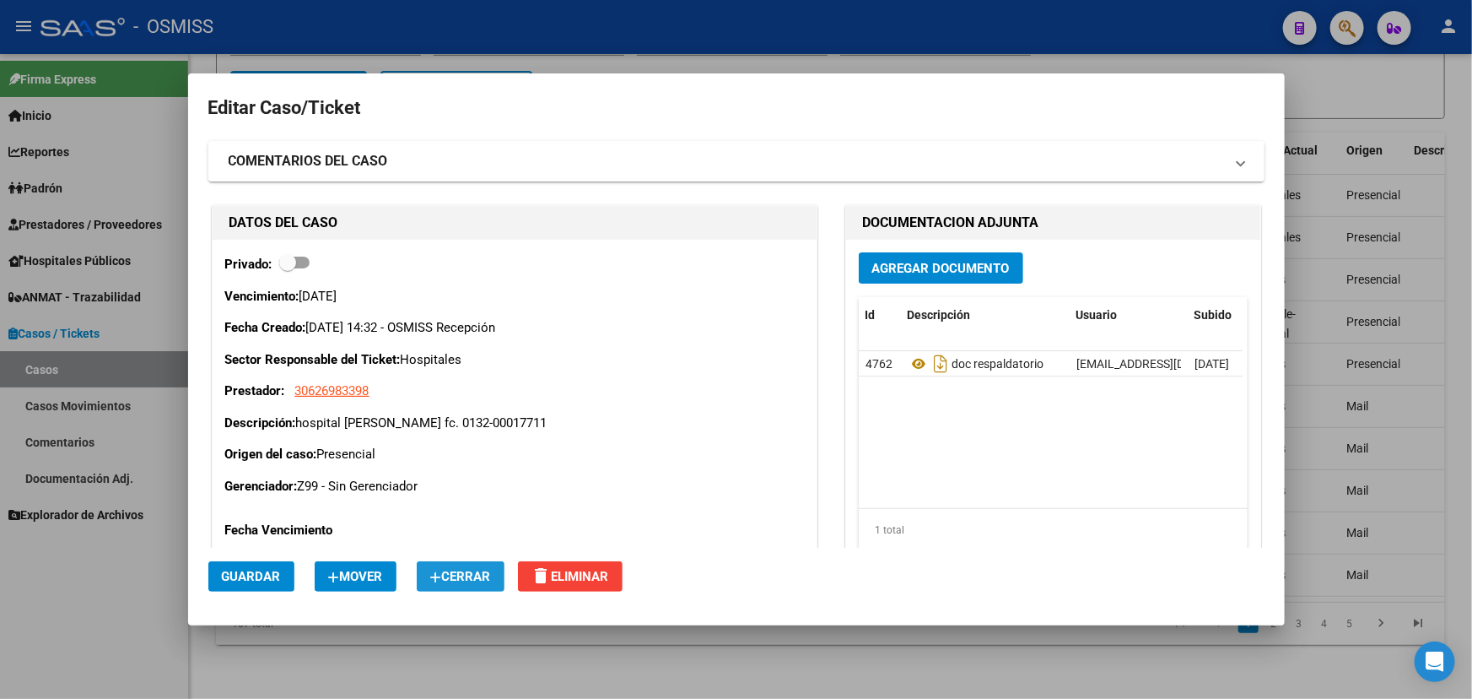
click at [491, 580] on span "Cerrar" at bounding box center [460, 576] width 61 height 15
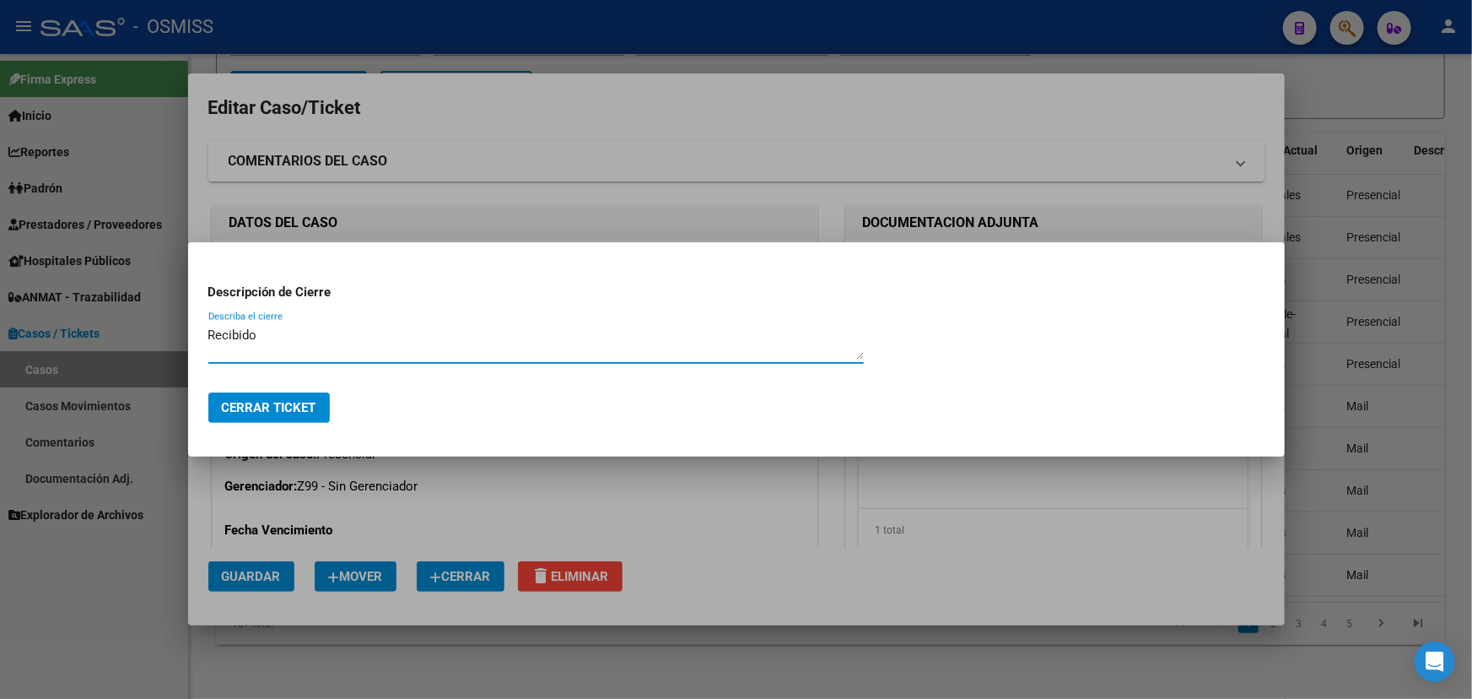
type textarea "Recibido"
click at [298, 406] on span "Cerrar Ticket" at bounding box center [269, 407] width 95 height 15
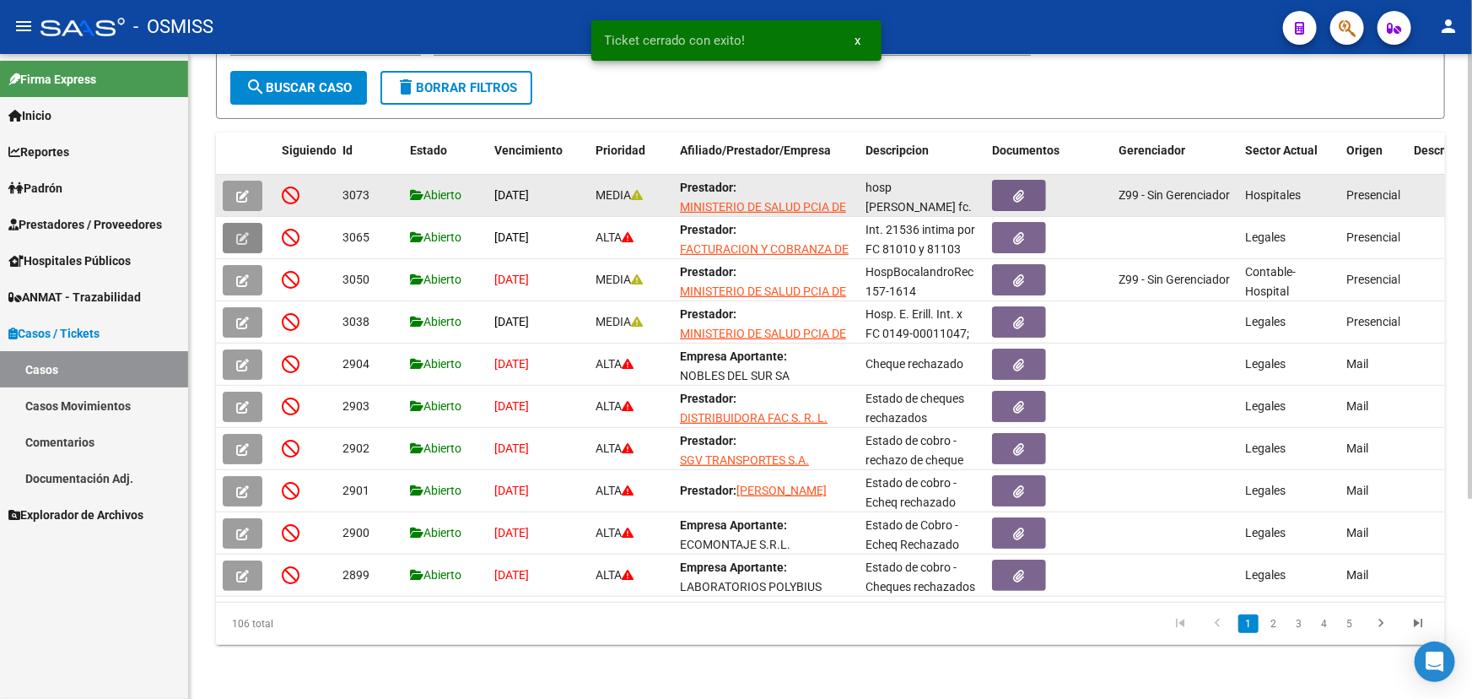
click at [236, 190] on icon "button" at bounding box center [242, 196] width 13 height 13
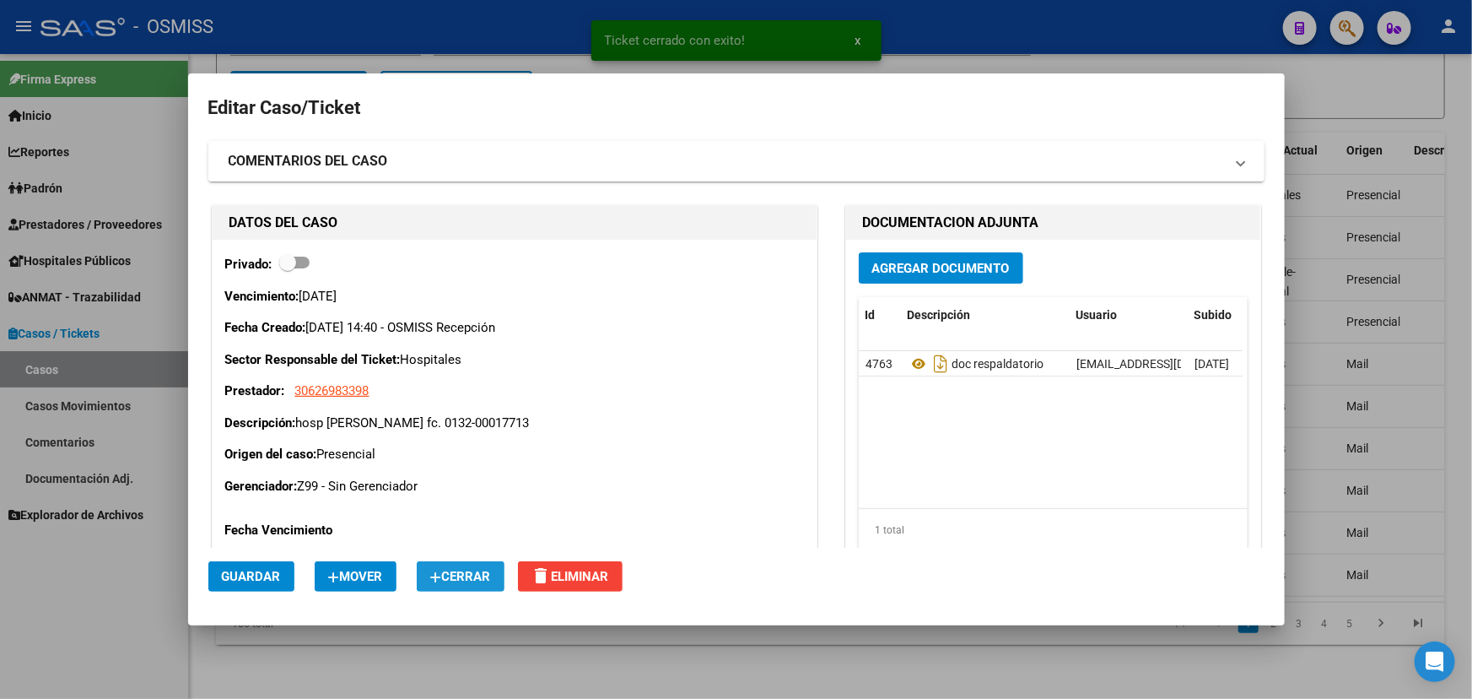
click at [457, 565] on button "Cerrar" at bounding box center [461, 576] width 88 height 30
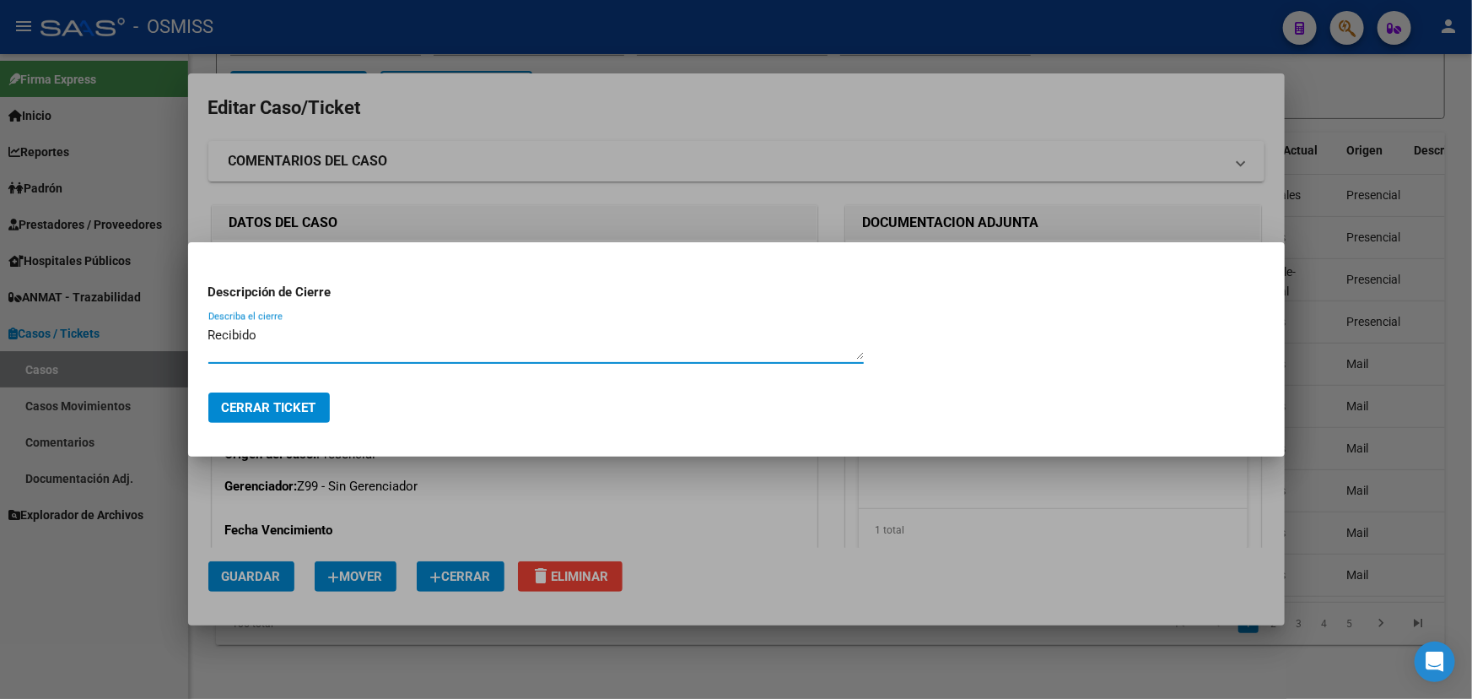
type textarea "Recibido"
click at [282, 412] on span "Cerrar Ticket" at bounding box center [269, 407] width 95 height 15
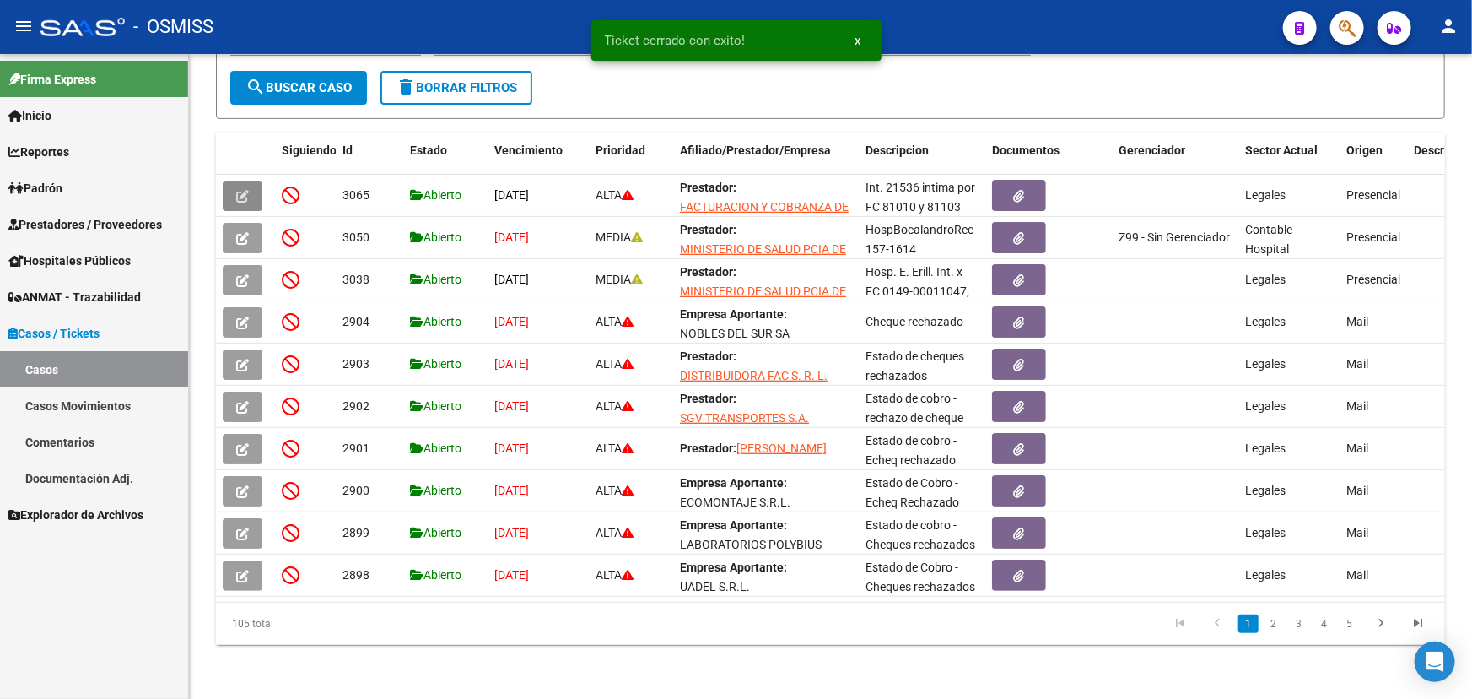
click at [67, 221] on span "Prestadores / Proveedores" at bounding box center [85, 224] width 154 height 19
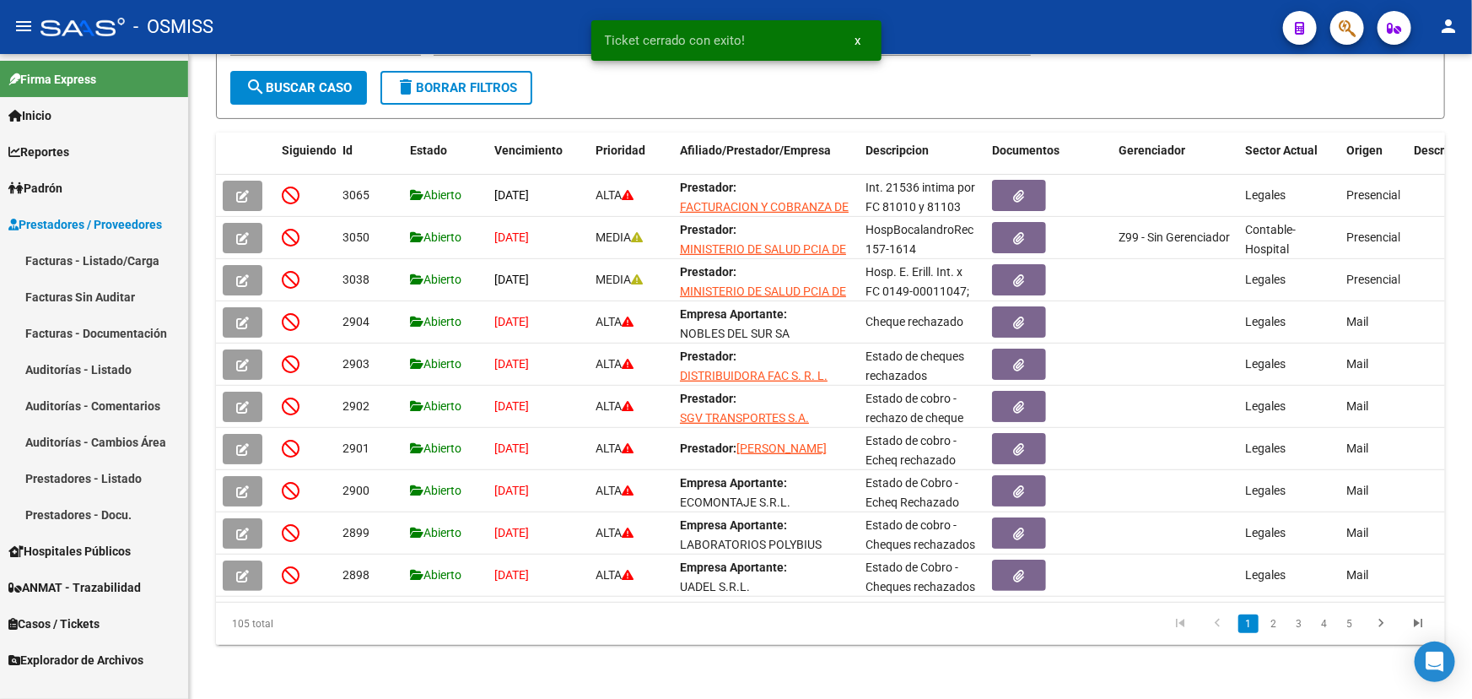
click at [63, 259] on link "Facturas - Listado/Carga" at bounding box center [94, 260] width 188 height 36
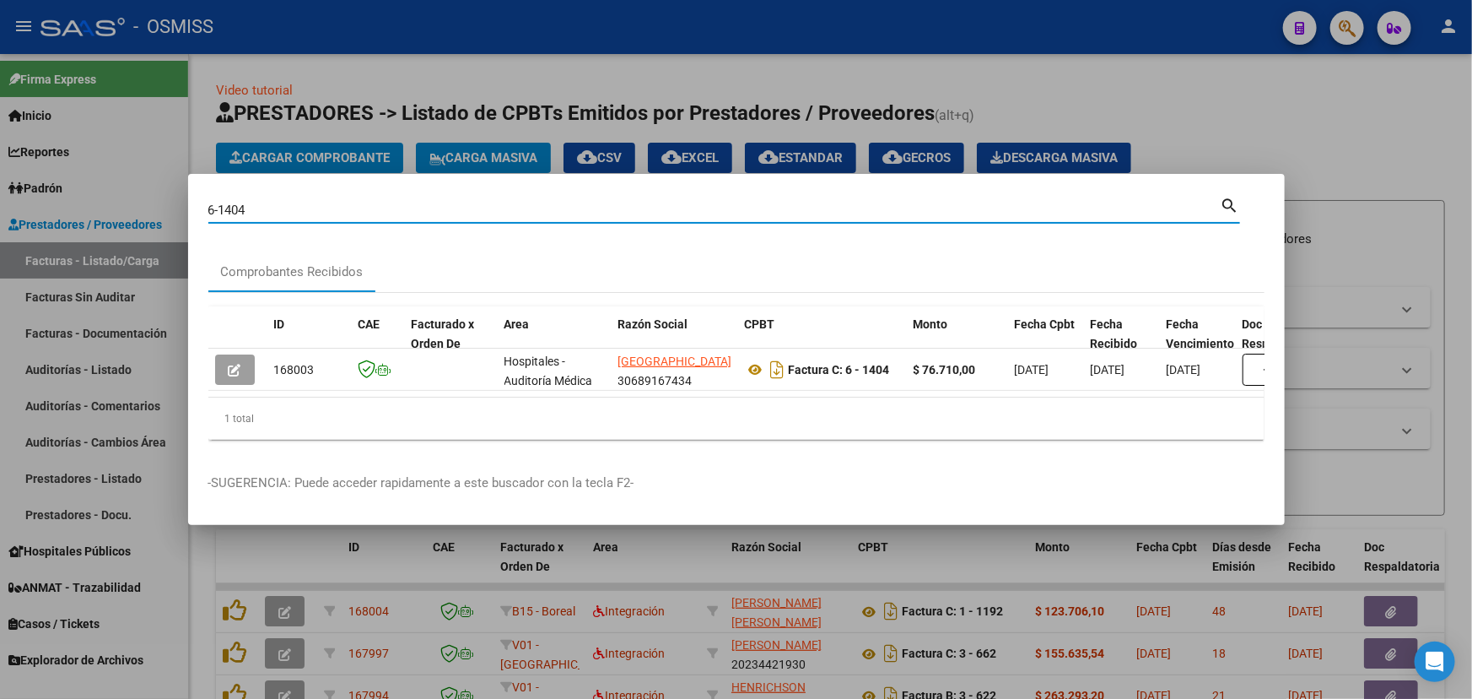
drag, startPoint x: 246, startPoint y: 206, endPoint x: 135, endPoint y: 194, distance: 112.0
click at [135, 194] on div "6-1404 Buscar (apellido, dni, cuil, nro traspaso, cuit, obra social) search Com…" at bounding box center [736, 349] width 1472 height 699
type input "16-3634"
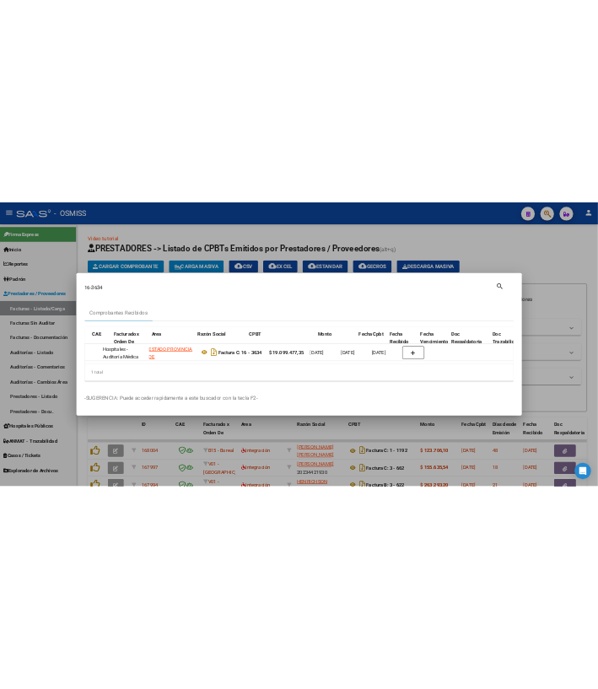
scroll to position [0, 267]
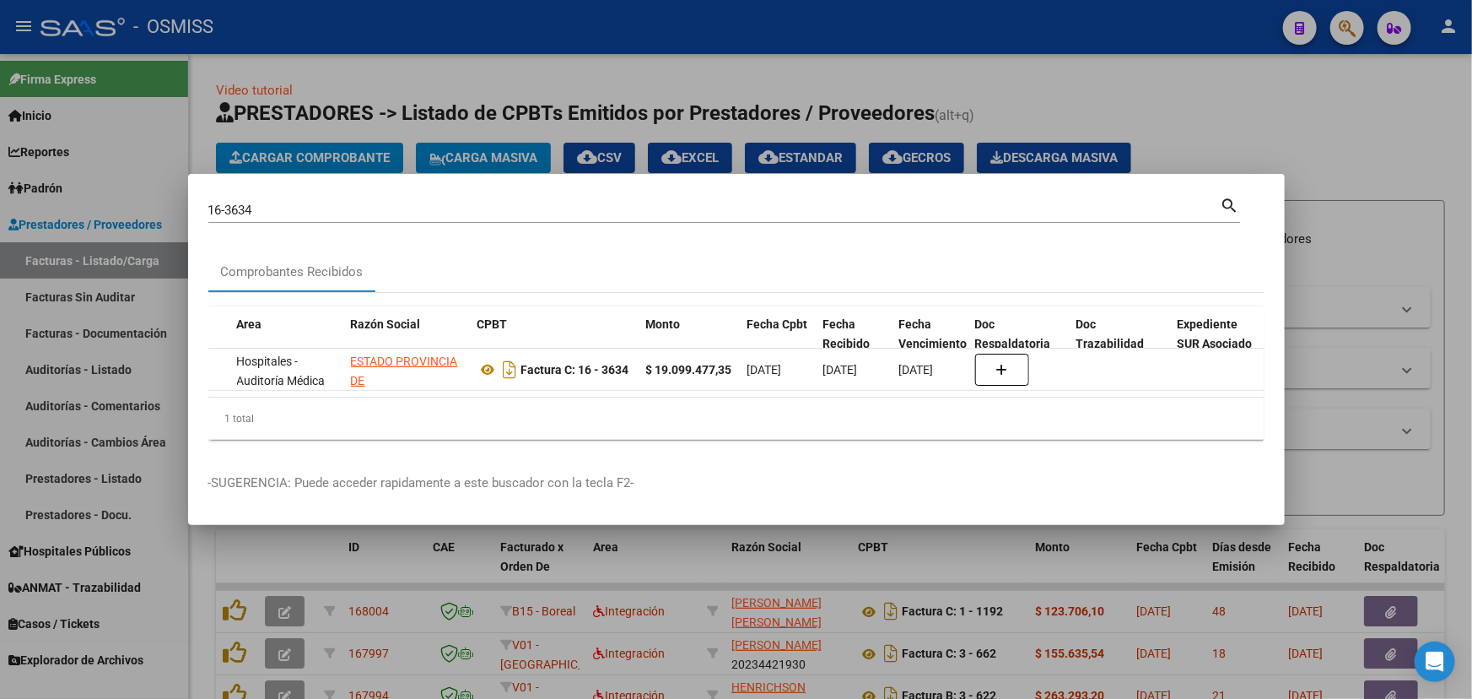
click at [1336, 132] on div at bounding box center [736, 349] width 1472 height 699
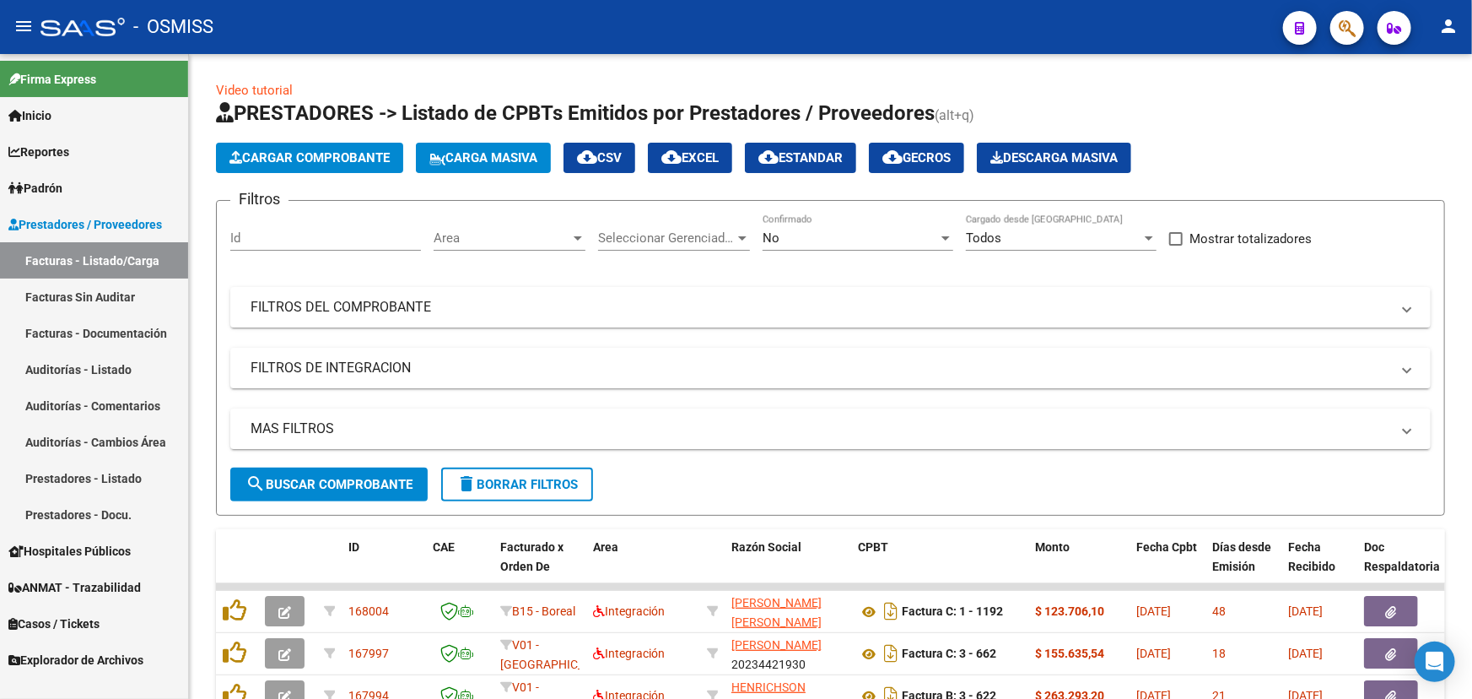
click at [37, 624] on span "Casos / Tickets" at bounding box center [53, 623] width 91 height 19
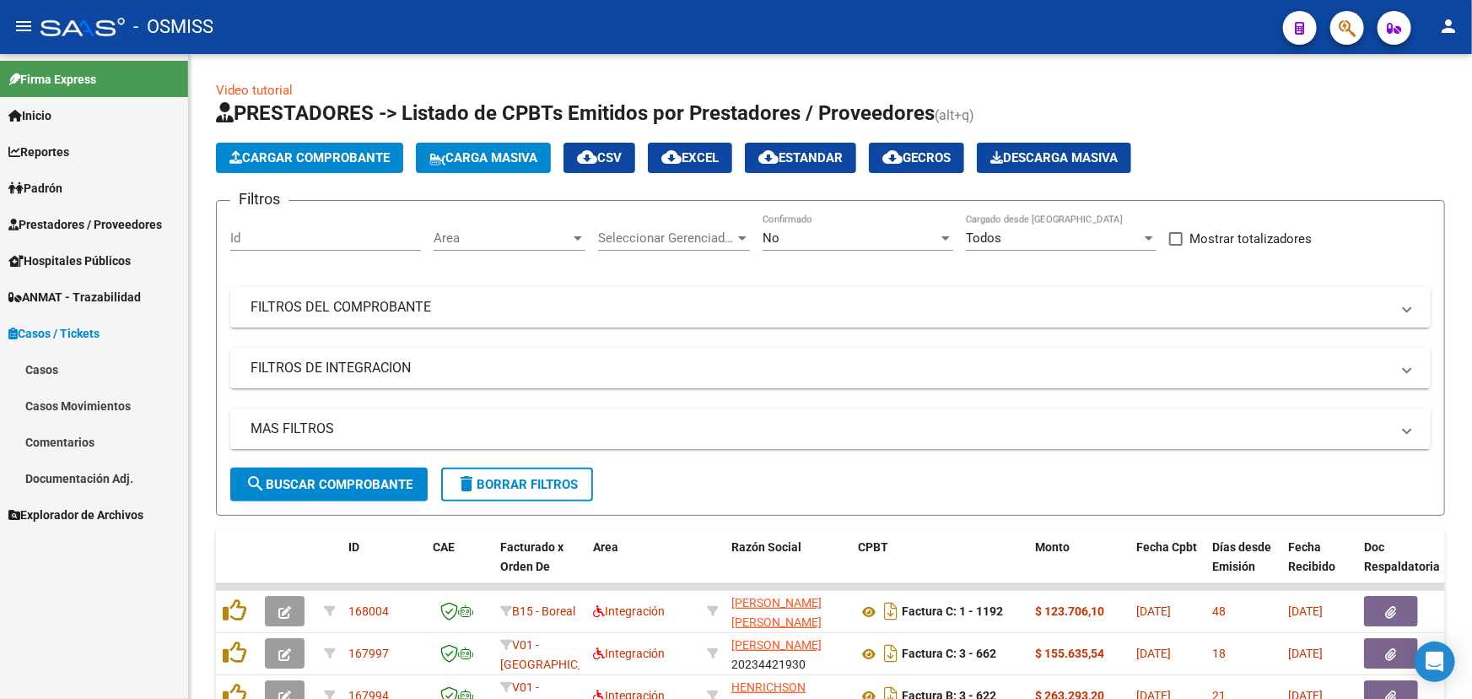
click at [34, 363] on link "Casos" at bounding box center [94, 369] width 188 height 36
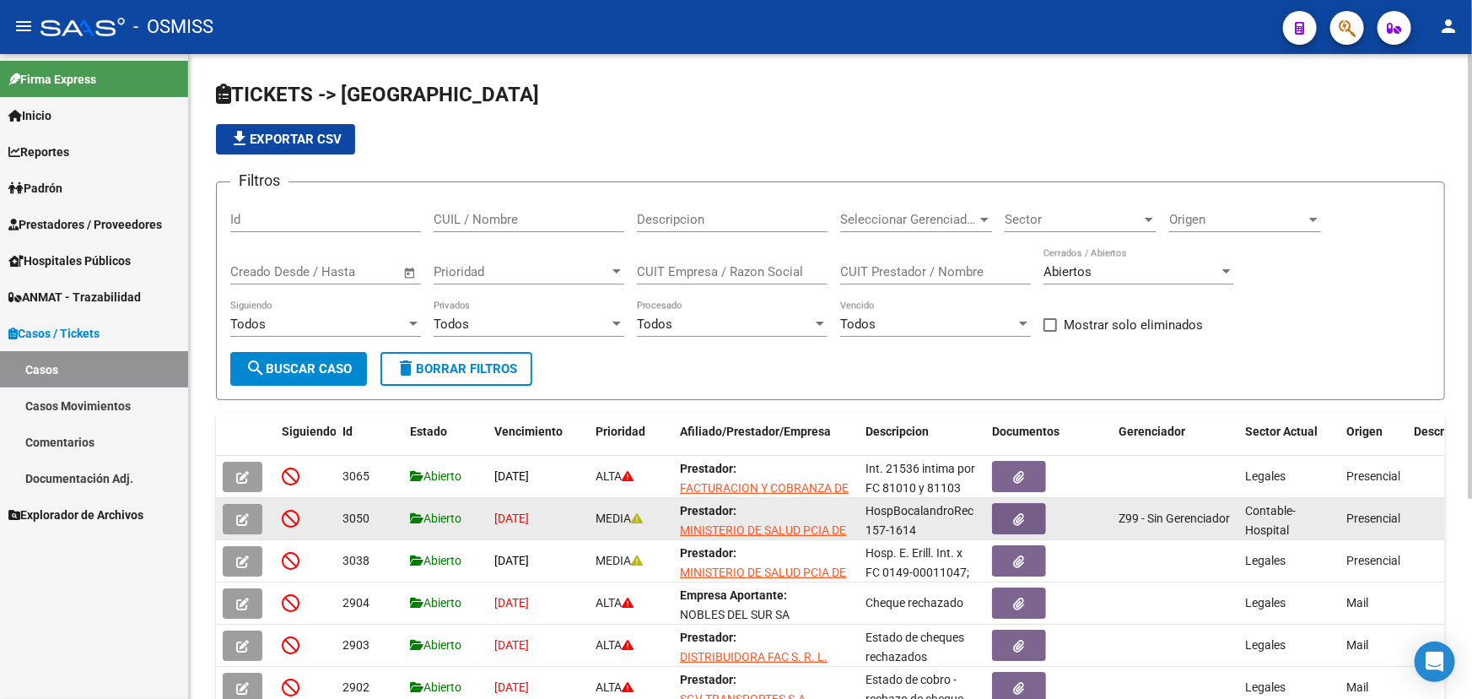
click at [252, 516] on button "button" at bounding box center [243, 519] width 40 height 30
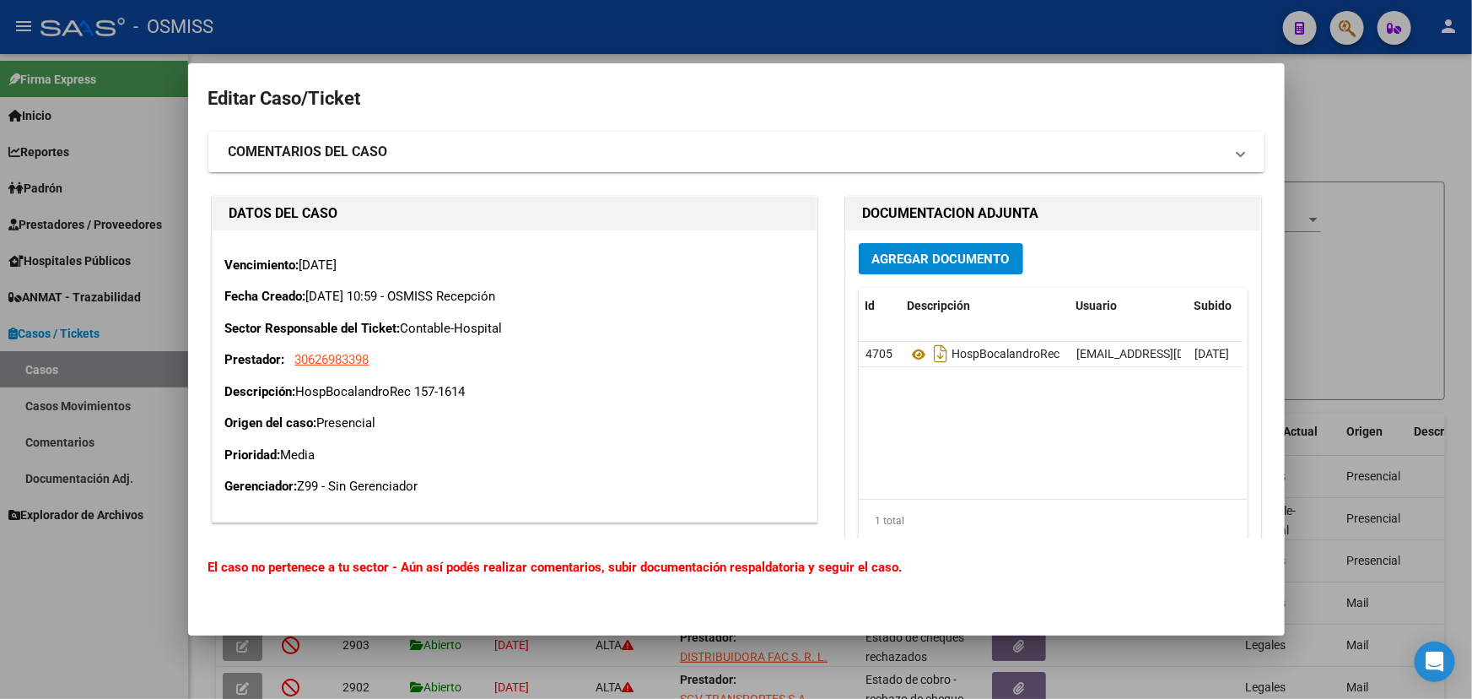
click at [1418, 131] on div at bounding box center [736, 349] width 1472 height 699
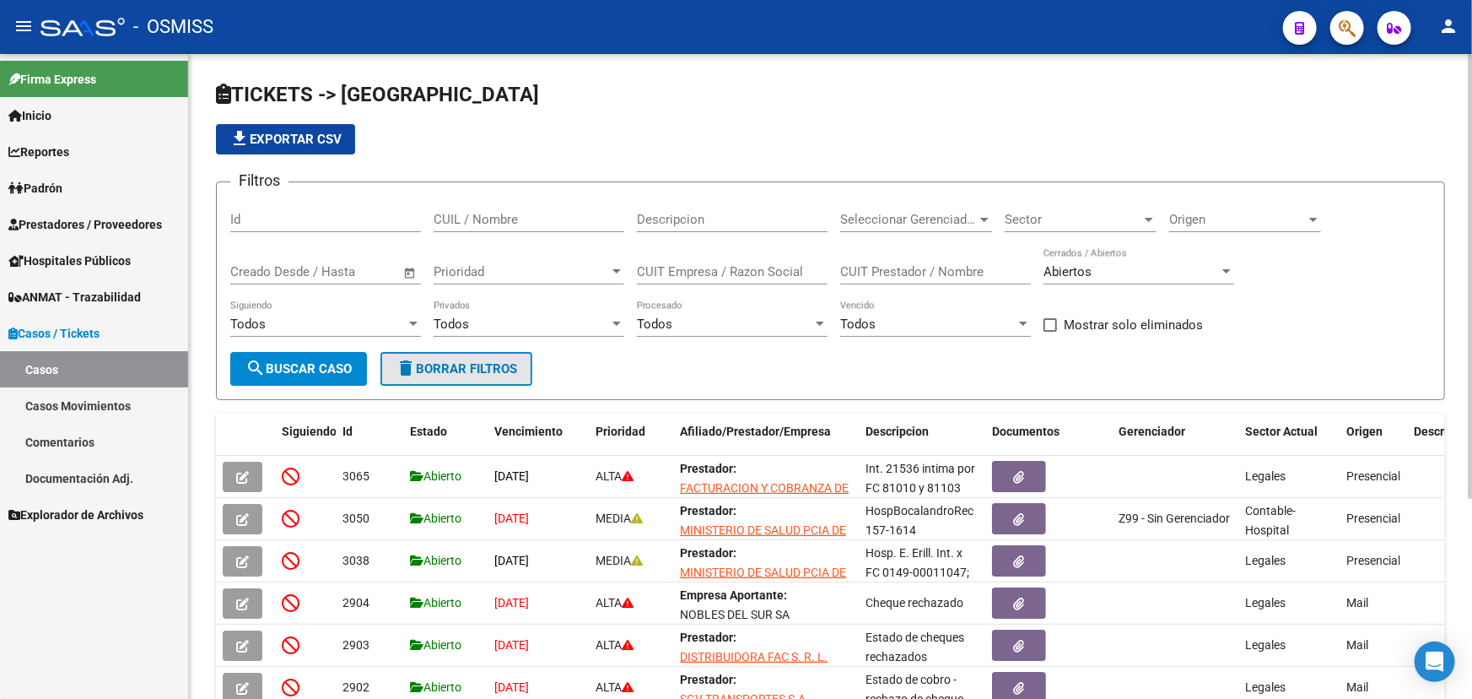
click at [506, 370] on span "delete Borrar Filtros" at bounding box center [457, 368] width 122 height 15
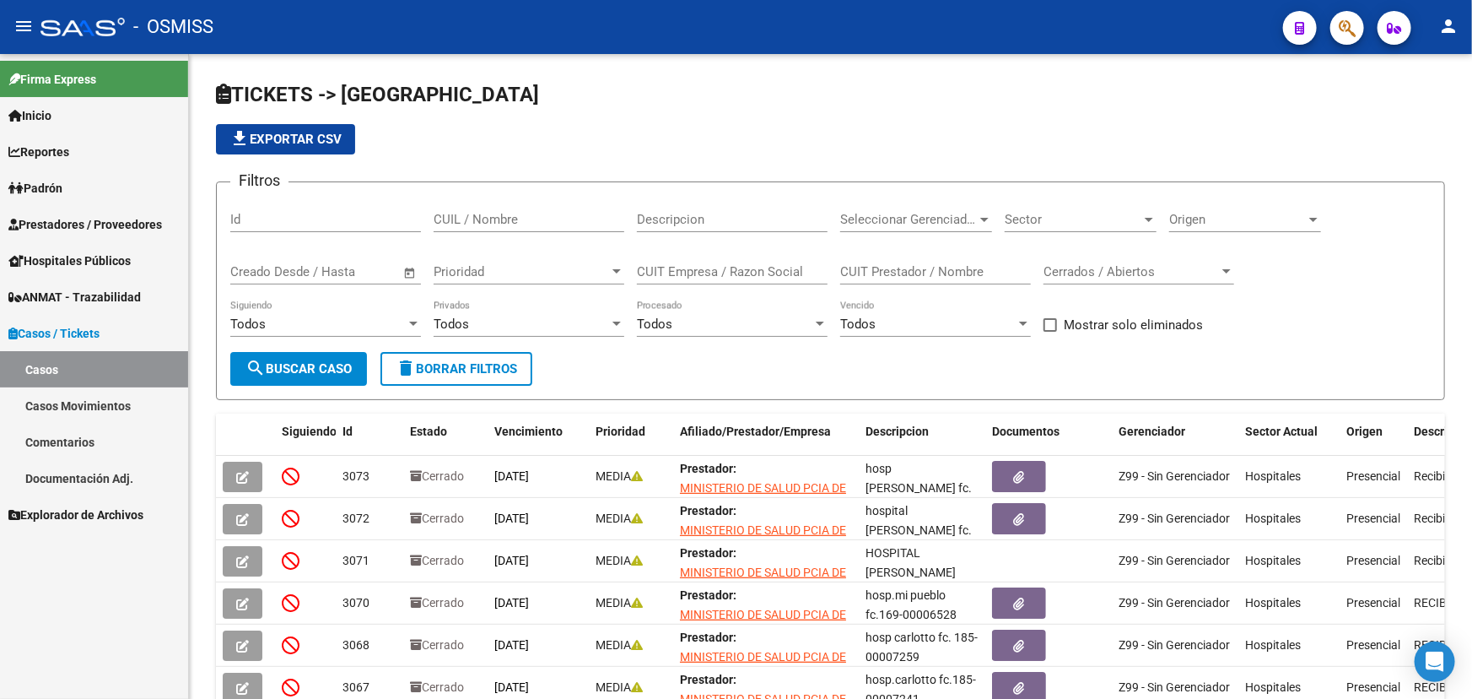
click at [77, 224] on span "Prestadores / Proveedores" at bounding box center [85, 224] width 154 height 19
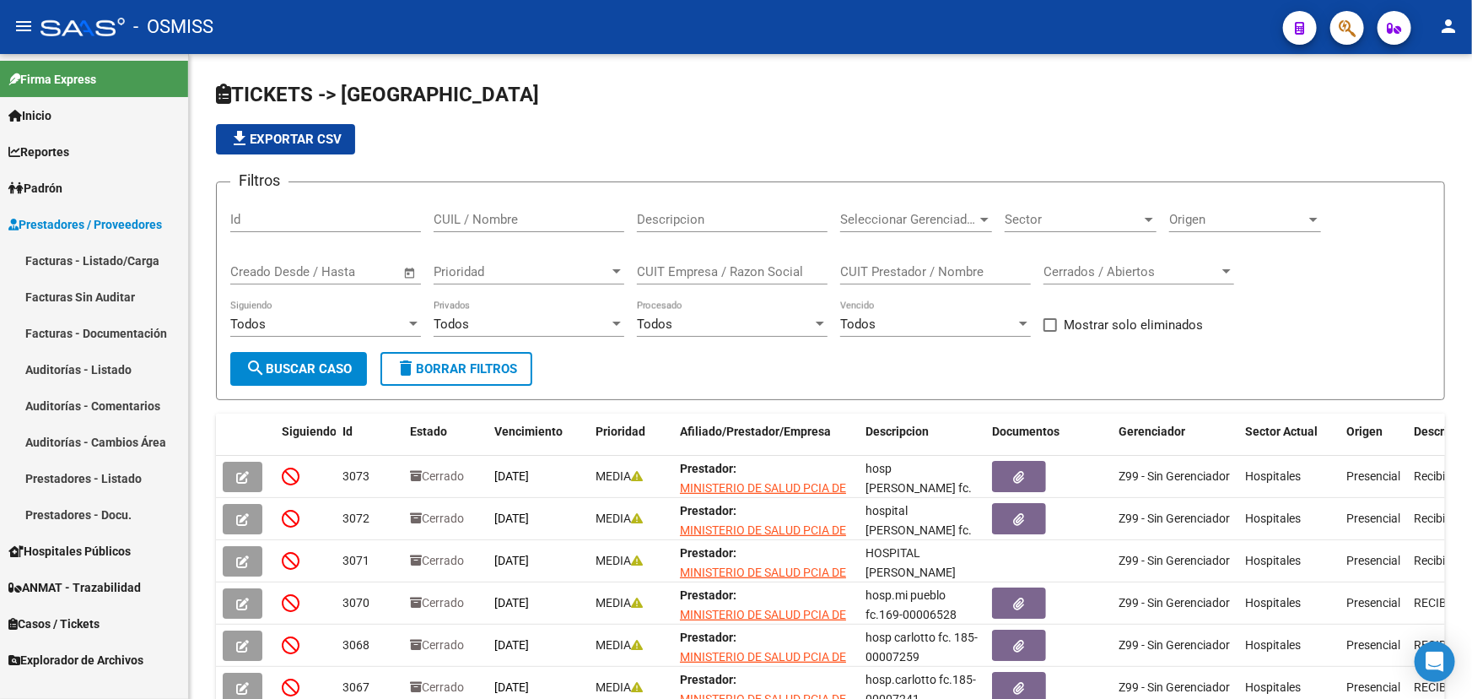
click at [68, 370] on link "Auditorías - Listado" at bounding box center [94, 369] width 188 height 36
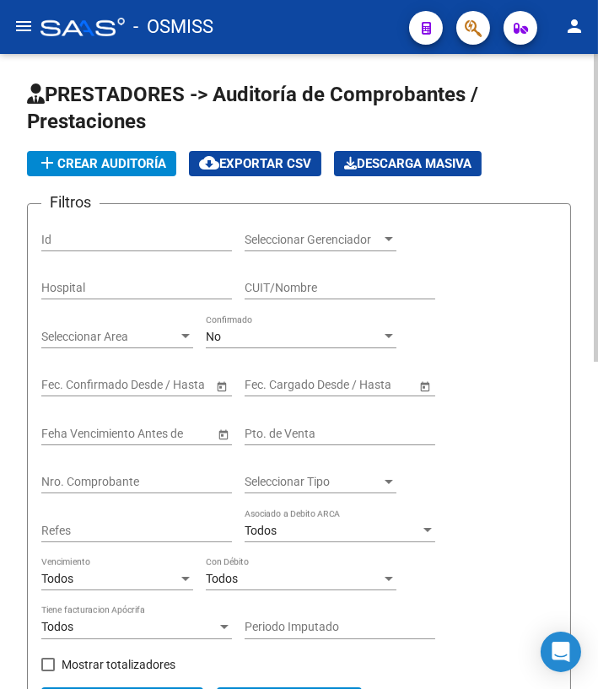
click at [88, 483] on input "Nro. Comprobante" at bounding box center [136, 482] width 191 height 14
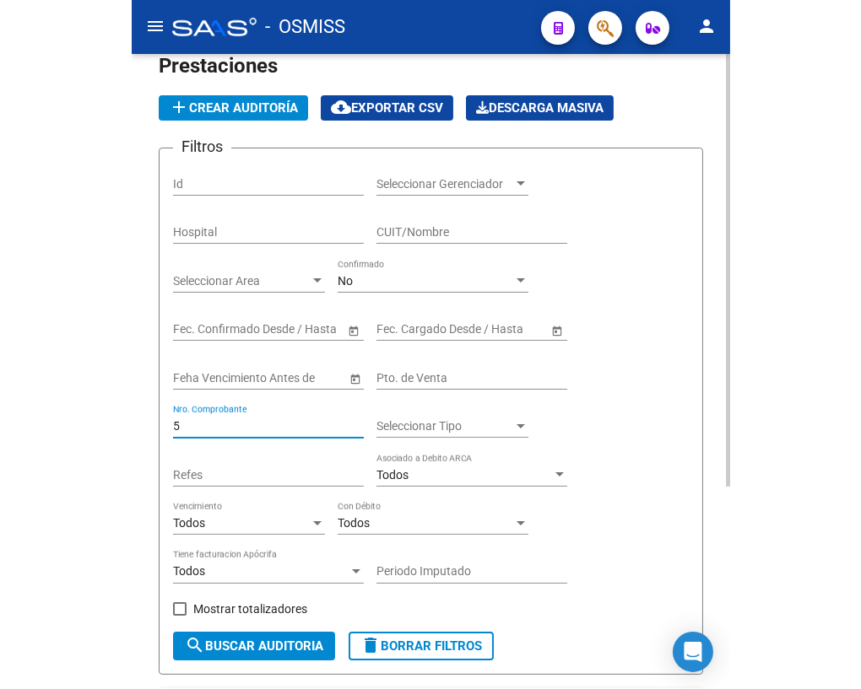
scroll to position [76, 0]
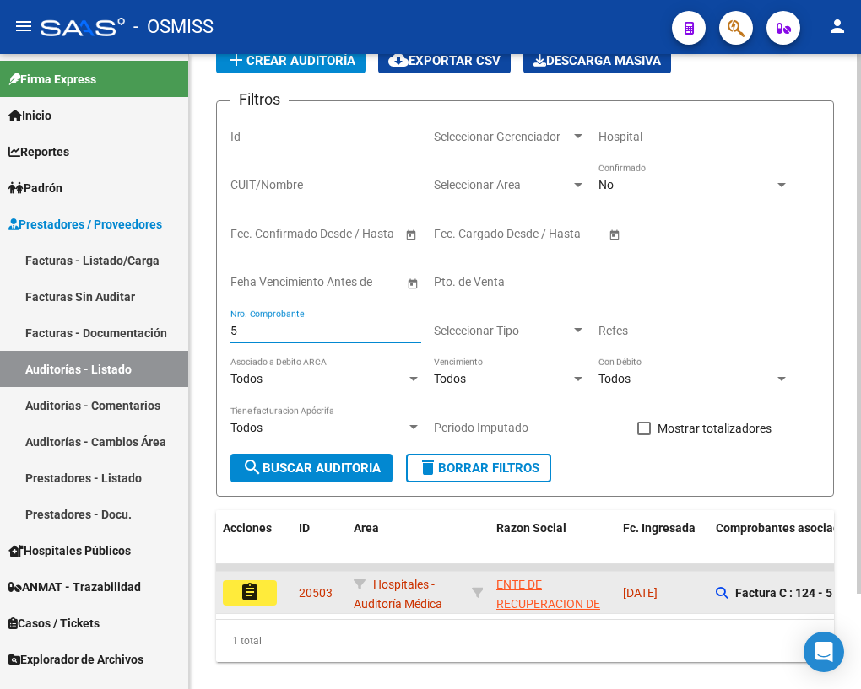
type input "5"
click at [251, 584] on mat-icon "assignment" at bounding box center [250, 592] width 20 height 20
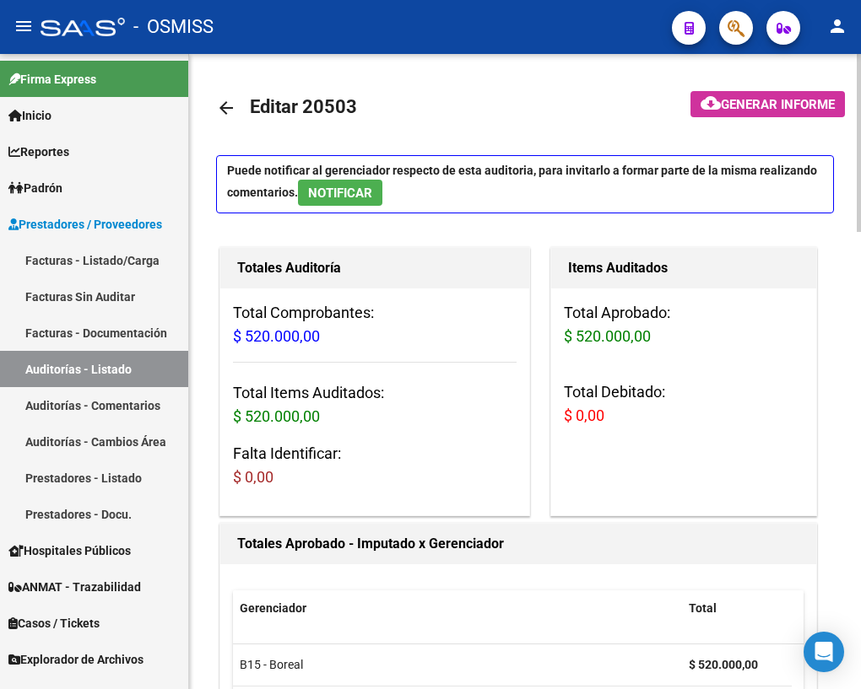
click at [225, 111] on mat-icon "arrow_back" at bounding box center [226, 108] width 20 height 20
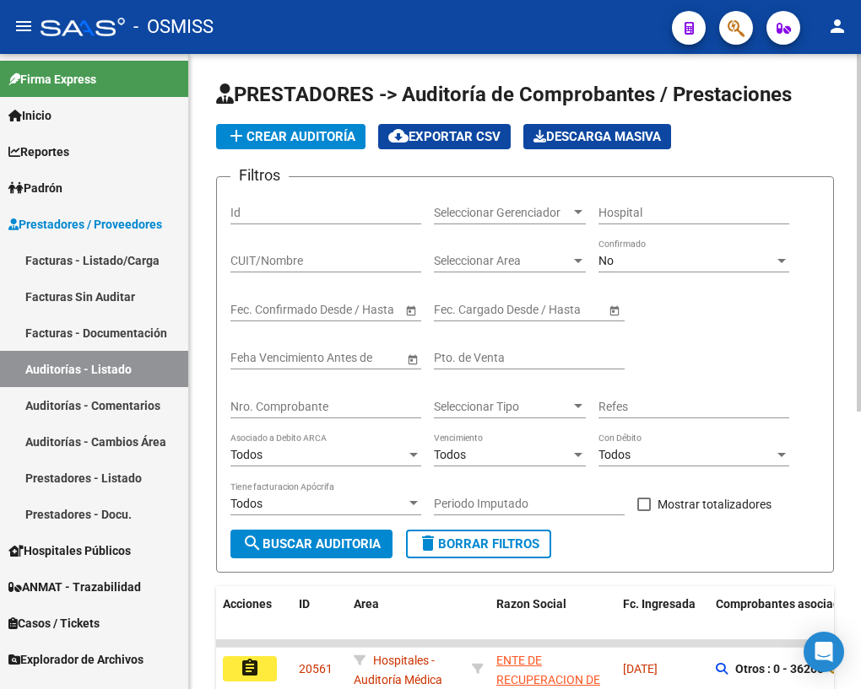
click at [311, 408] on input "Nro. Comprobante" at bounding box center [325, 407] width 191 height 14
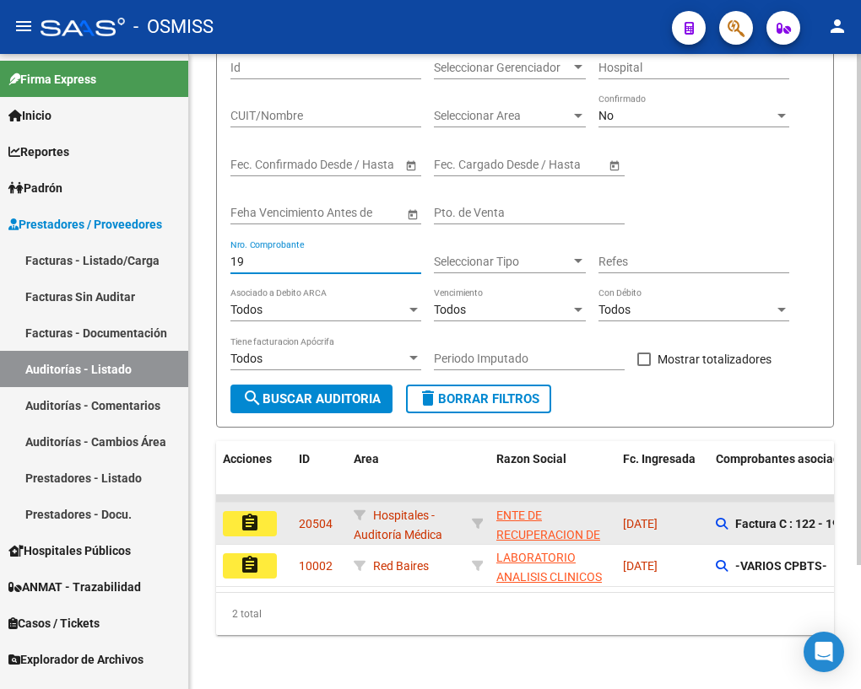
scroll to position [154, 0]
type input "19"
click at [259, 513] on mat-icon "assignment" at bounding box center [250, 523] width 20 height 20
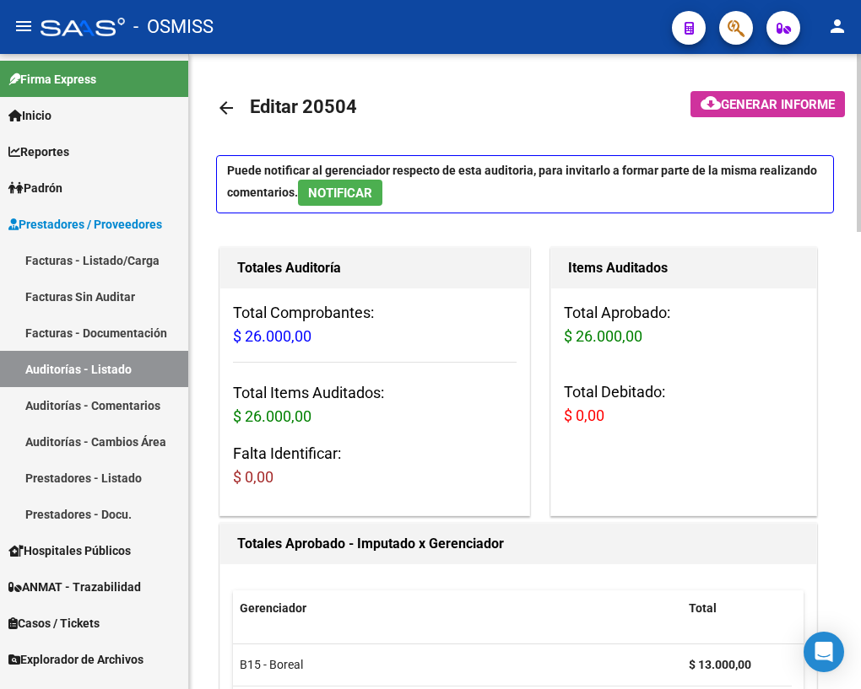
click at [226, 110] on mat-icon "arrow_back" at bounding box center [226, 108] width 20 height 20
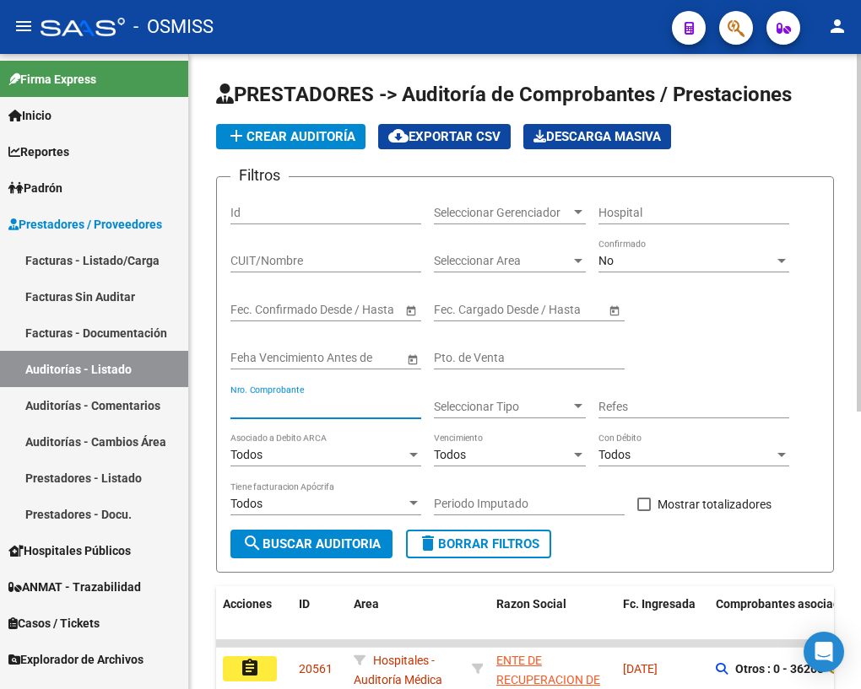
click at [284, 402] on input "Nro. Comprobante" at bounding box center [325, 407] width 191 height 14
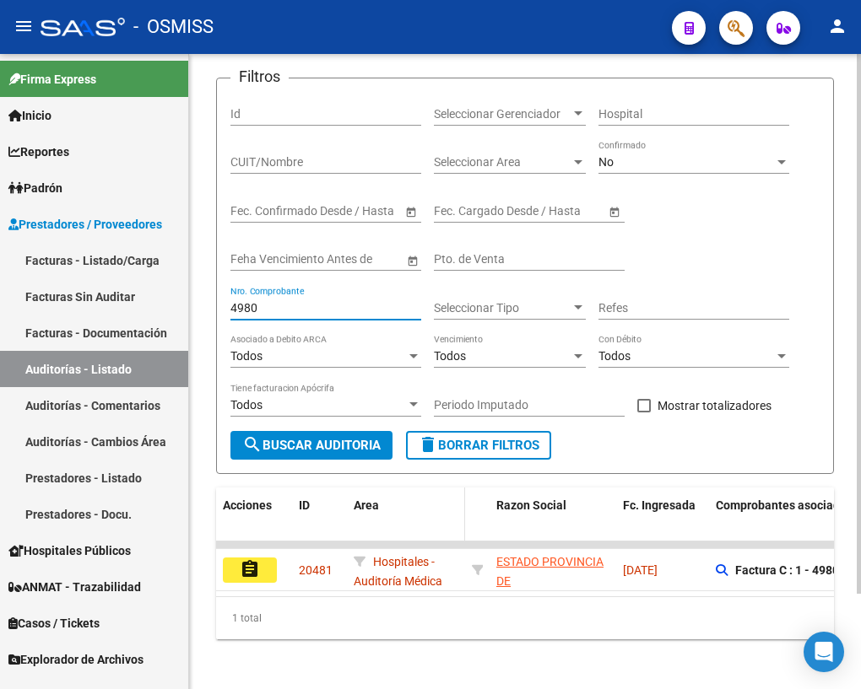
scroll to position [111, 0]
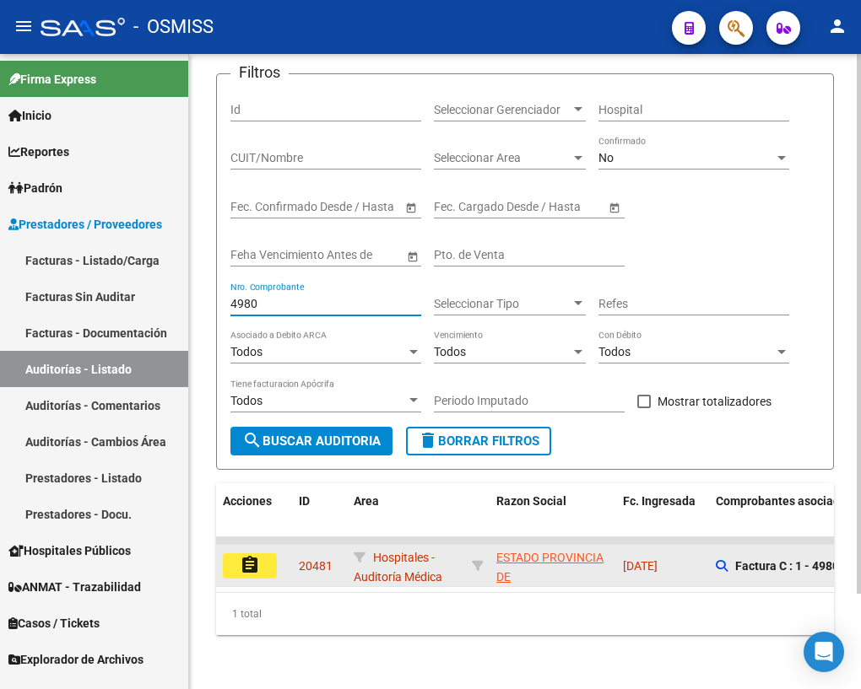
type input "4980"
click at [264, 555] on button "assignment" at bounding box center [250, 566] width 54 height 25
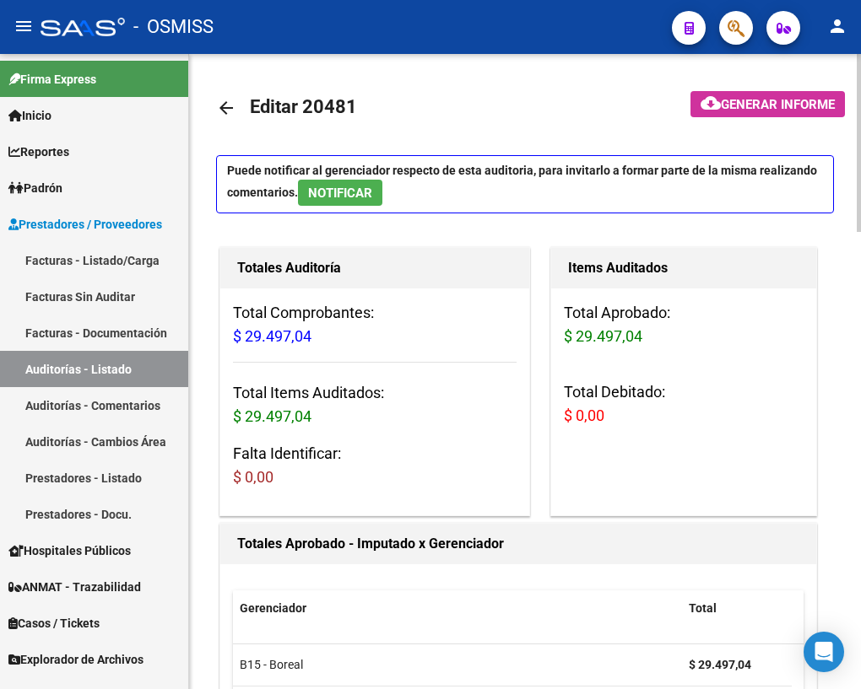
click at [220, 111] on mat-icon "arrow_back" at bounding box center [226, 108] width 20 height 20
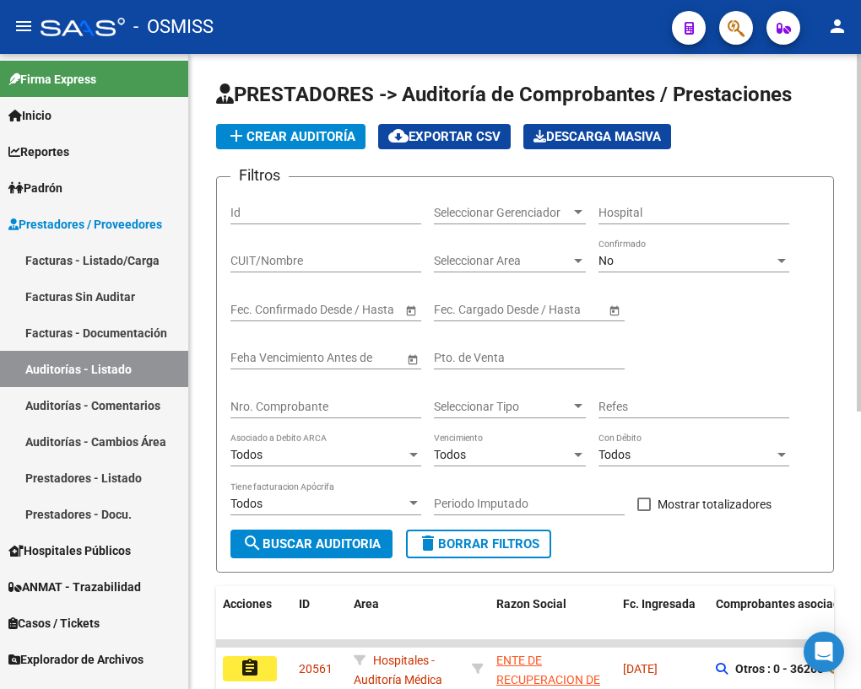
click at [311, 402] on input "Nro. Comprobante" at bounding box center [325, 407] width 191 height 14
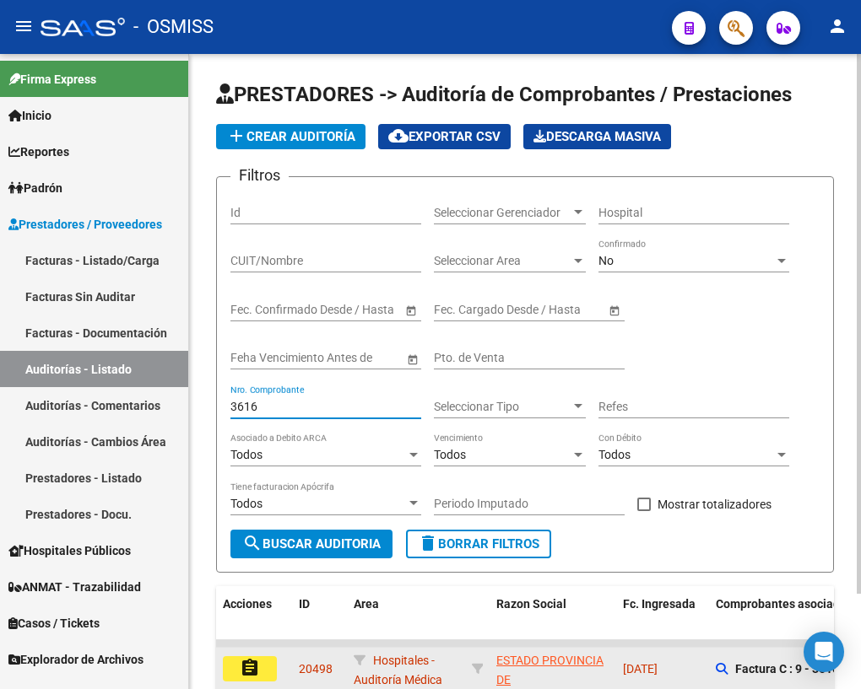
type input "3616"
click at [253, 662] on mat-icon "assignment" at bounding box center [250, 668] width 20 height 20
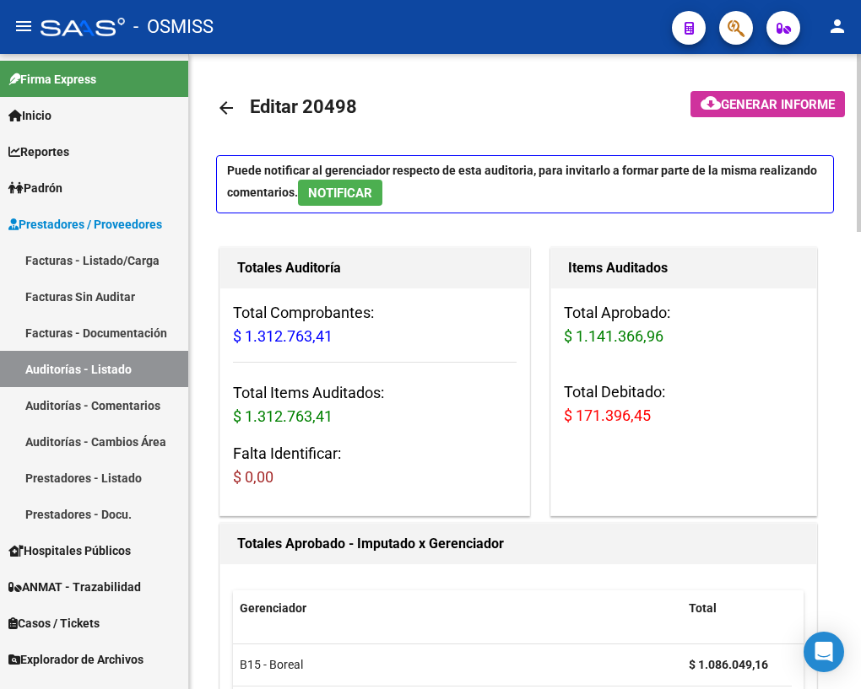
click at [229, 107] on mat-icon "arrow_back" at bounding box center [226, 108] width 20 height 20
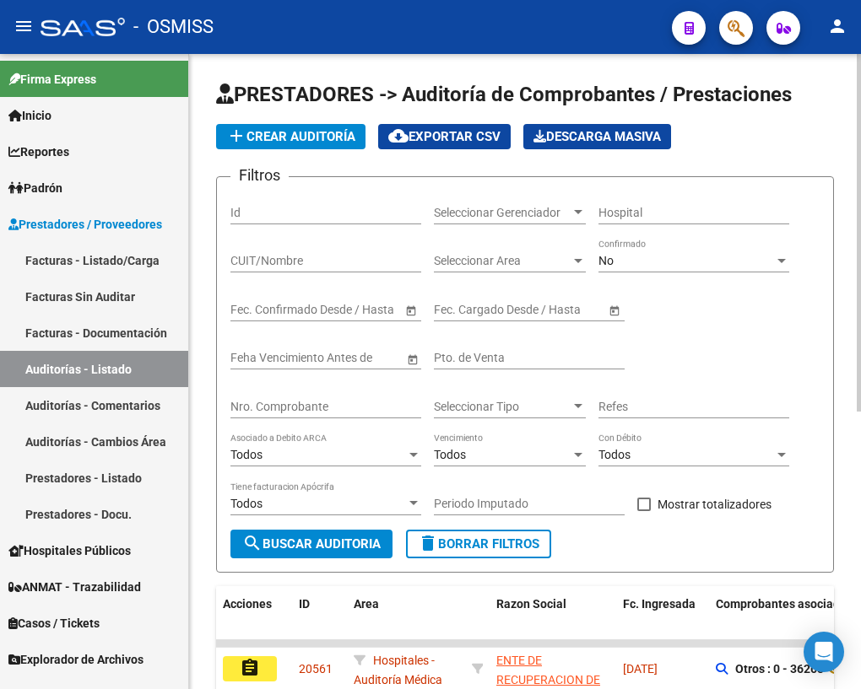
click at [300, 403] on input "Nro. Comprobante" at bounding box center [325, 407] width 191 height 14
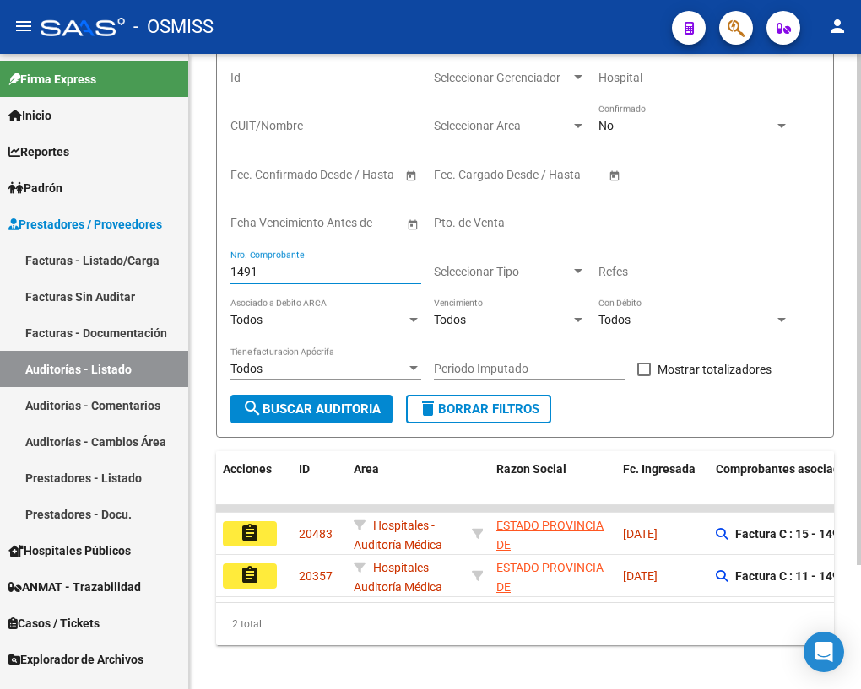
scroll to position [153, 0]
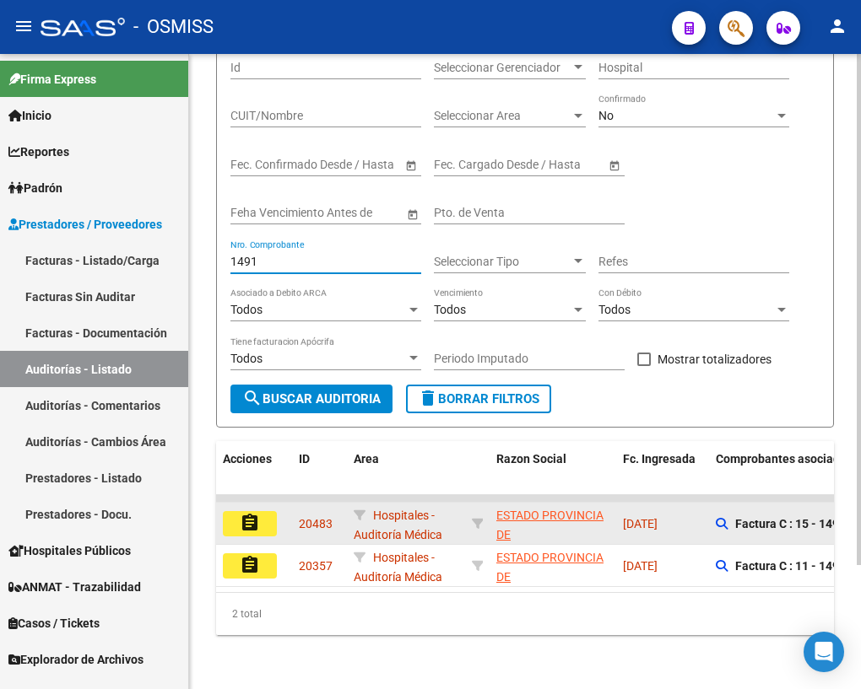
type input "1491"
click at [252, 515] on mat-icon "assignment" at bounding box center [250, 523] width 20 height 20
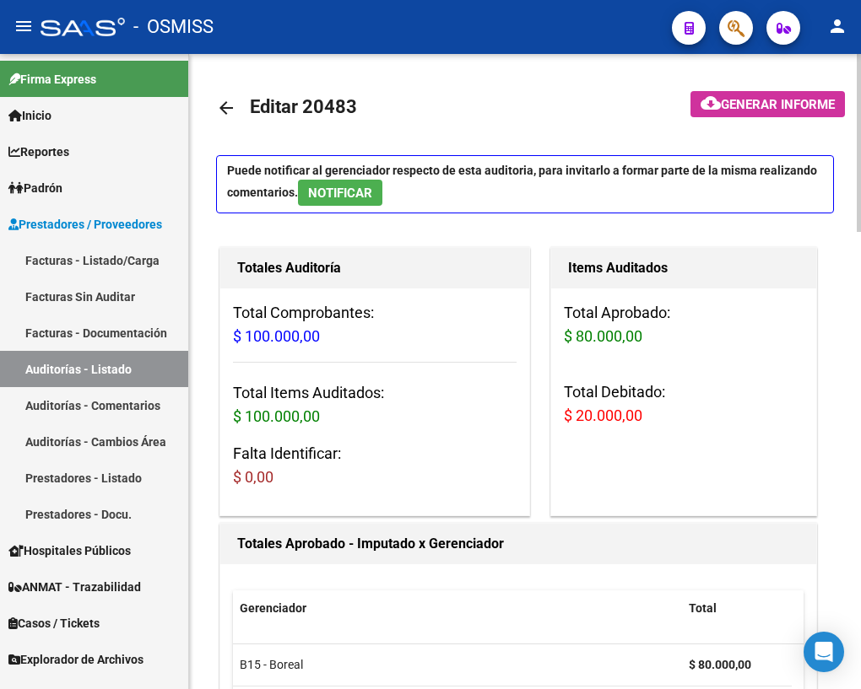
click at [230, 105] on mat-icon "arrow_back" at bounding box center [226, 108] width 20 height 20
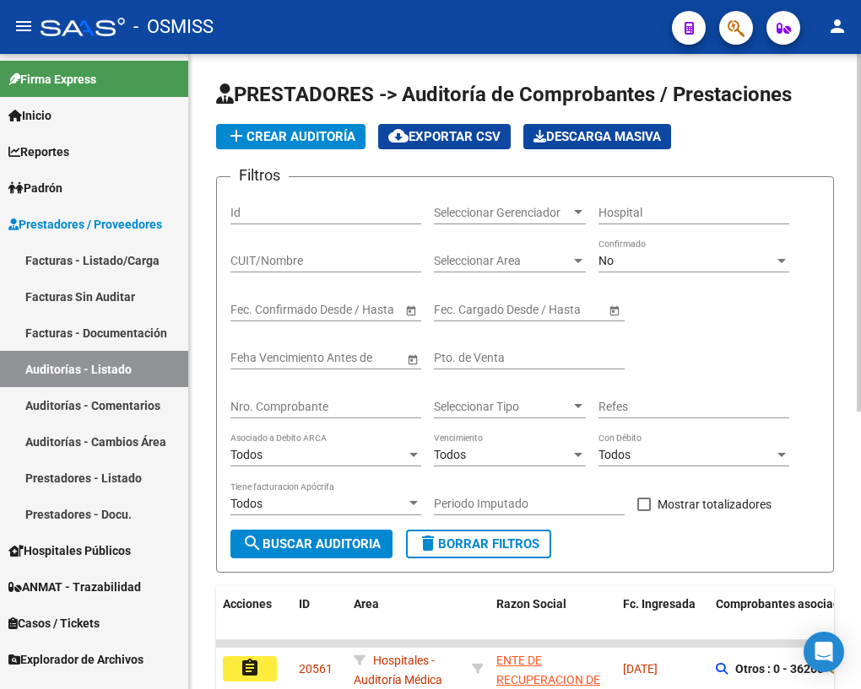
click at [290, 404] on input "Nro. Comprobante" at bounding box center [325, 407] width 191 height 14
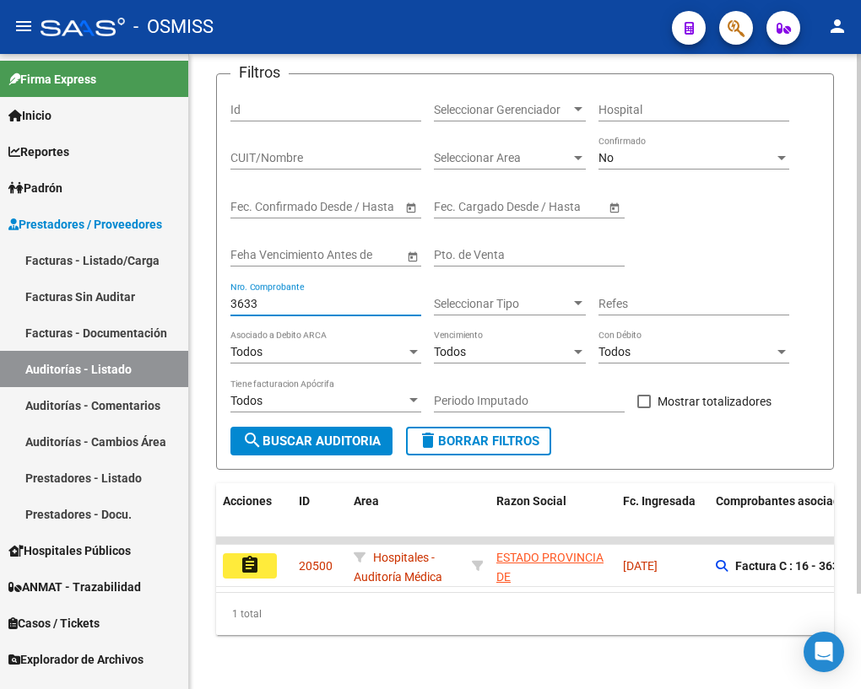
scroll to position [111, 0]
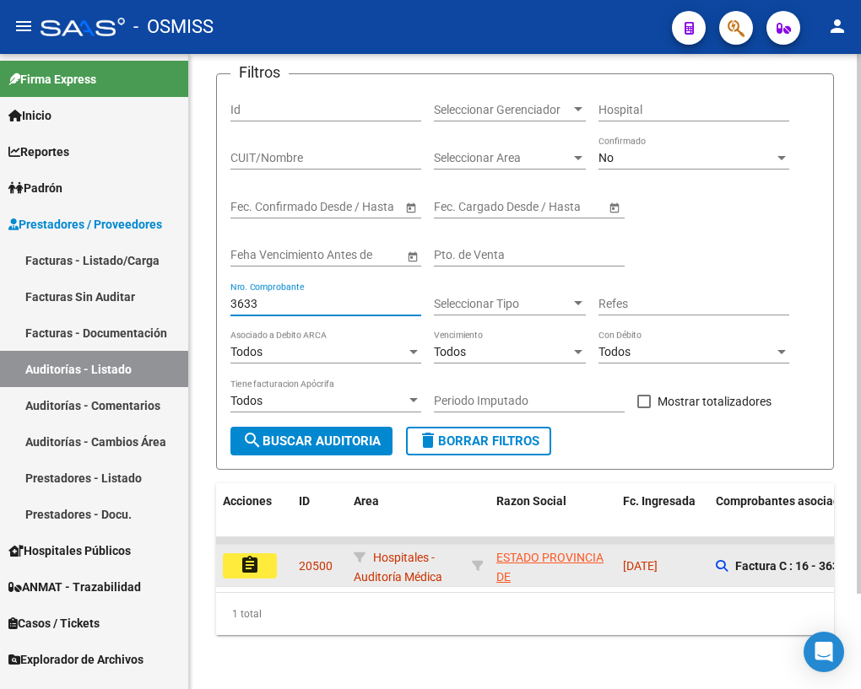
type input "3633"
click at [252, 559] on mat-icon "assignment" at bounding box center [250, 565] width 20 height 20
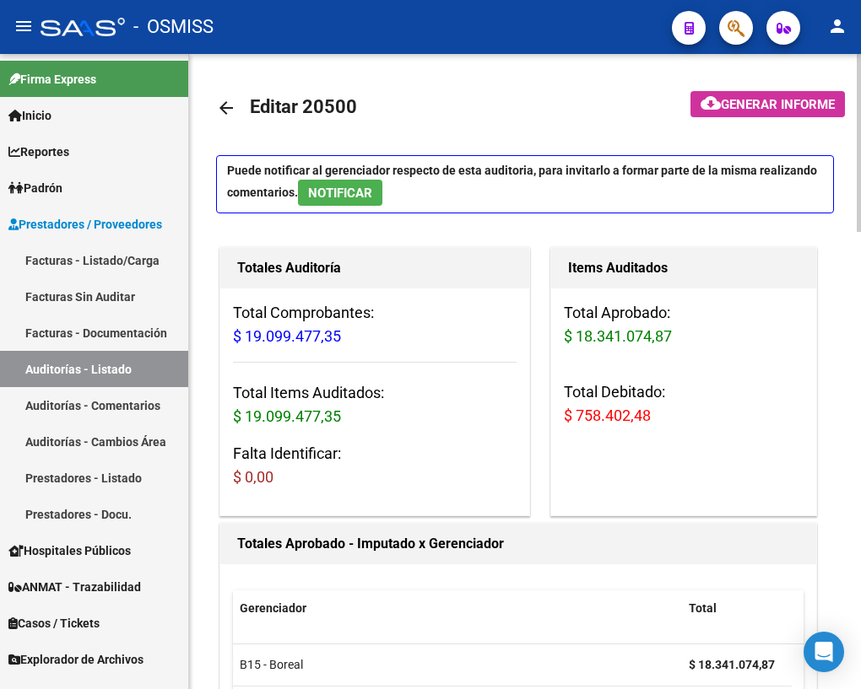
click at [227, 103] on mat-icon "arrow_back" at bounding box center [226, 108] width 20 height 20
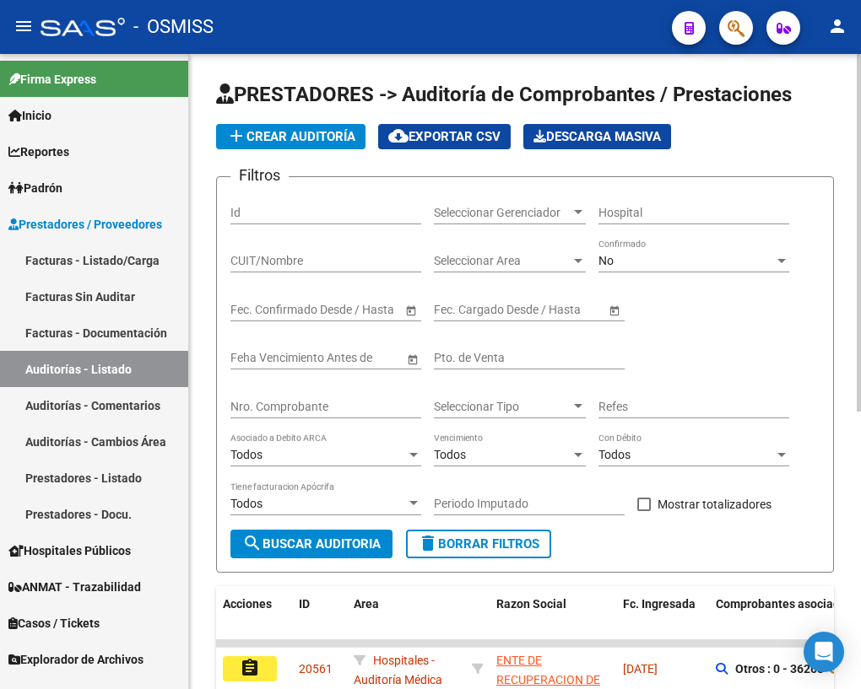
click at [311, 408] on input "Nro. Comprobante" at bounding box center [325, 407] width 191 height 14
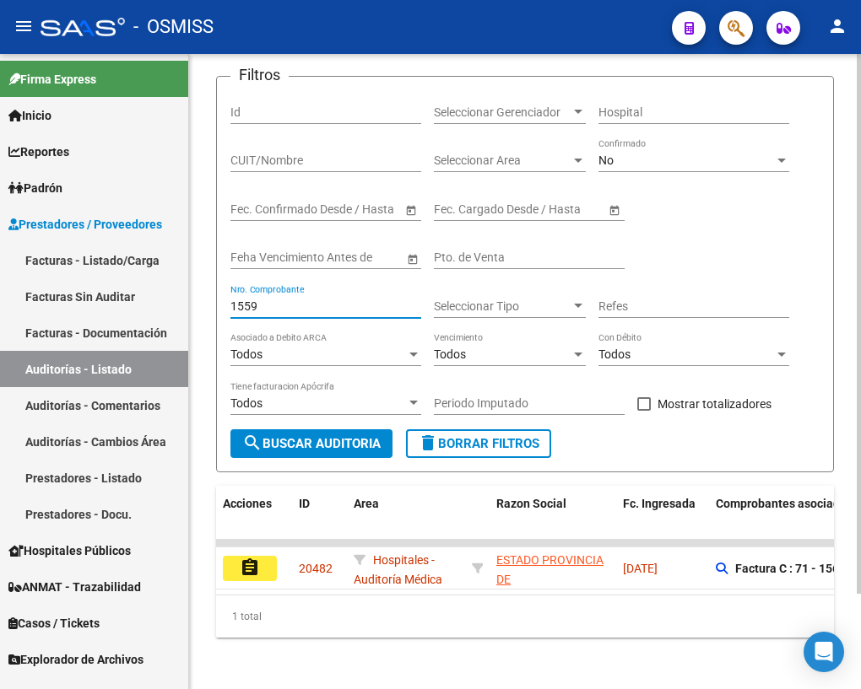
scroll to position [111, 0]
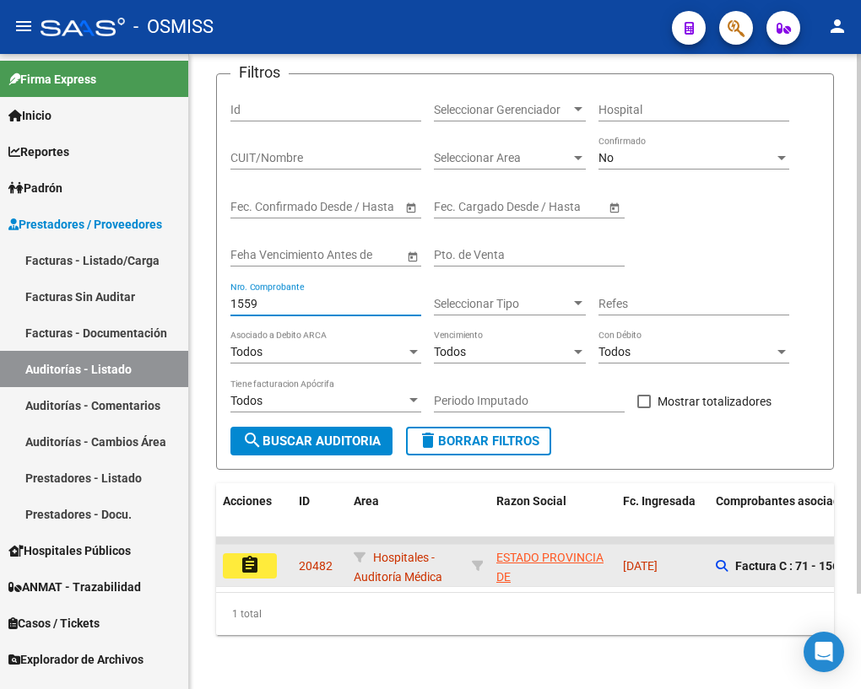
type input "1559"
click at [252, 555] on mat-icon "assignment" at bounding box center [250, 565] width 20 height 20
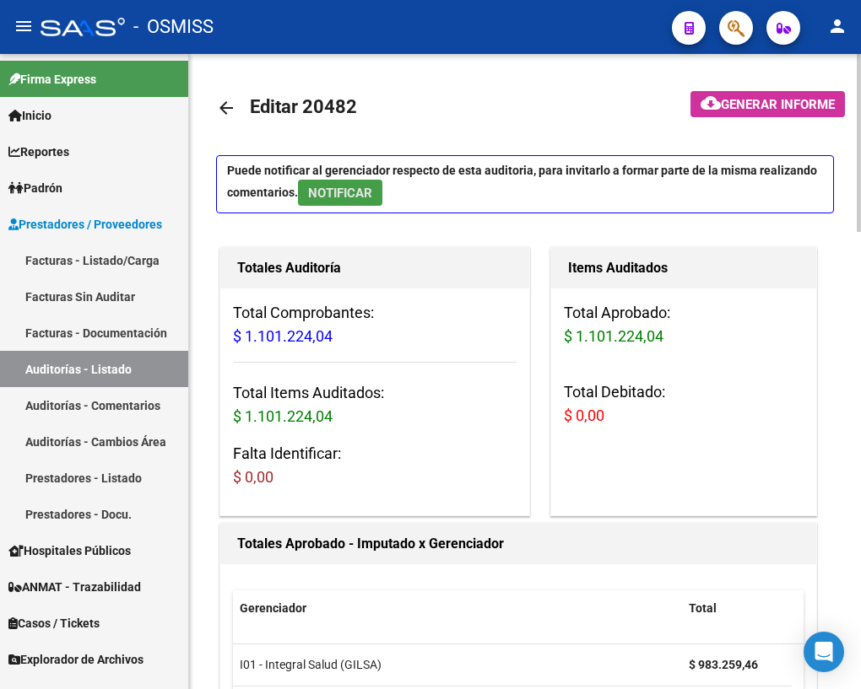
click at [343, 196] on span "NOTIFICAR" at bounding box center [340, 193] width 64 height 15
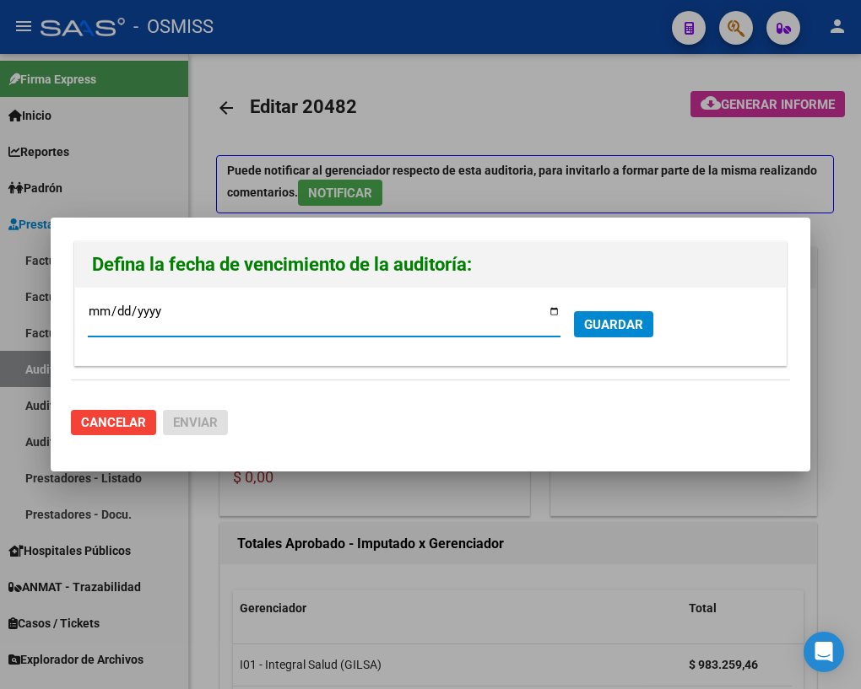
click at [552, 308] on input "[DATE]" at bounding box center [324, 318] width 473 height 27
type input "[DATE]"
click at [614, 327] on span "GUARDAR" at bounding box center [613, 324] width 59 height 15
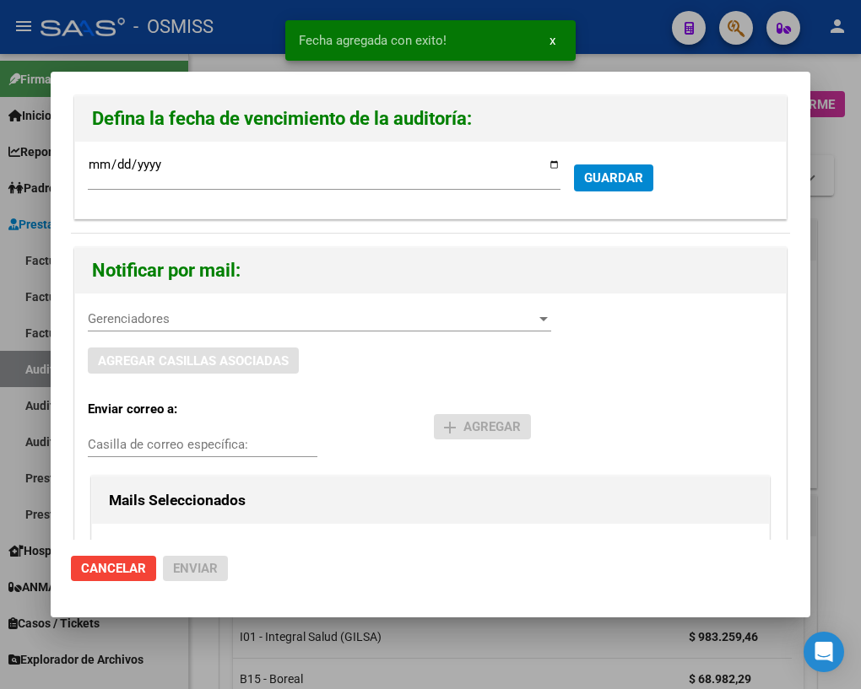
click at [138, 321] on span "Gerenciadores" at bounding box center [312, 318] width 448 height 15
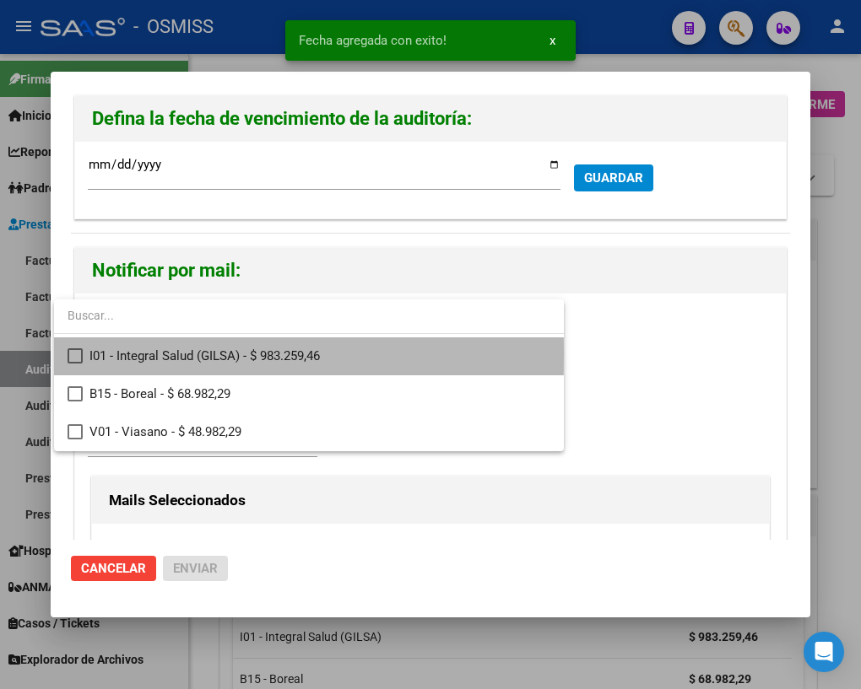
click at [75, 354] on mat-pseudo-checkbox at bounding box center [75, 356] width 15 height 15
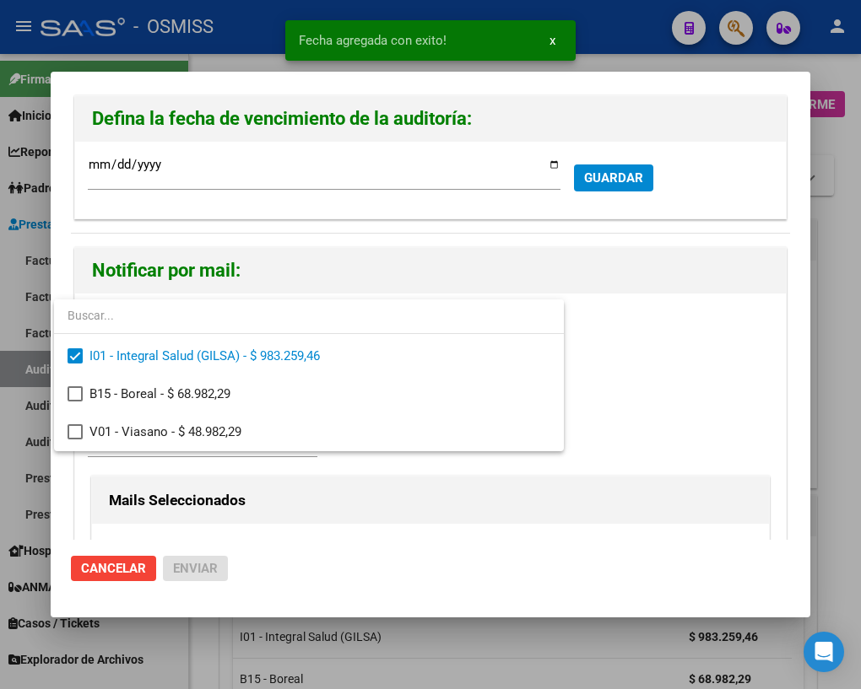
click at [338, 467] on div at bounding box center [430, 344] width 861 height 689
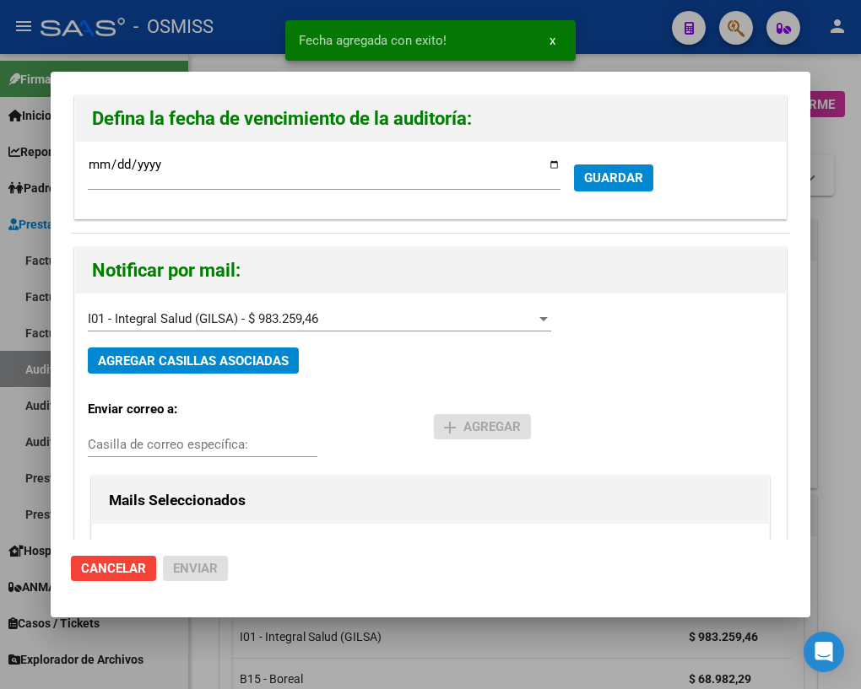
click at [142, 440] on input "Casilla de correo específica:" at bounding box center [203, 444] width 230 height 15
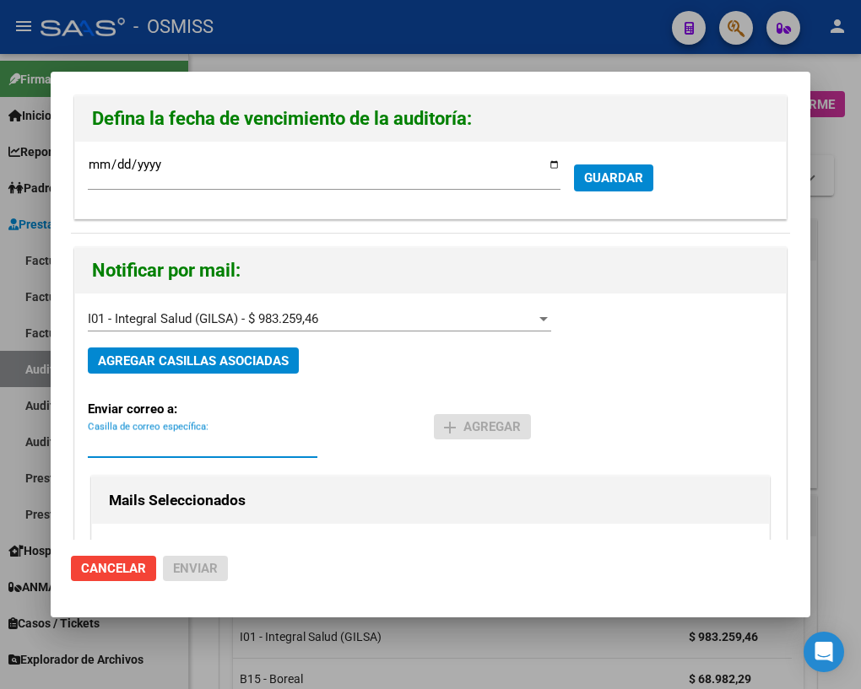
paste input "[PERSON_NAME][EMAIL_ADDRESS][DOMAIN_NAME]"
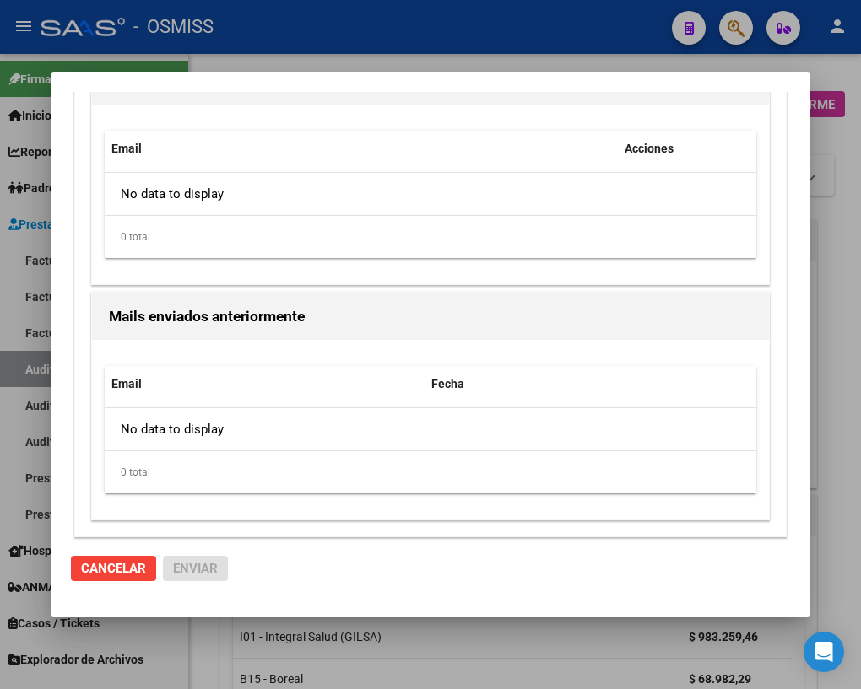
scroll to position [112, 0]
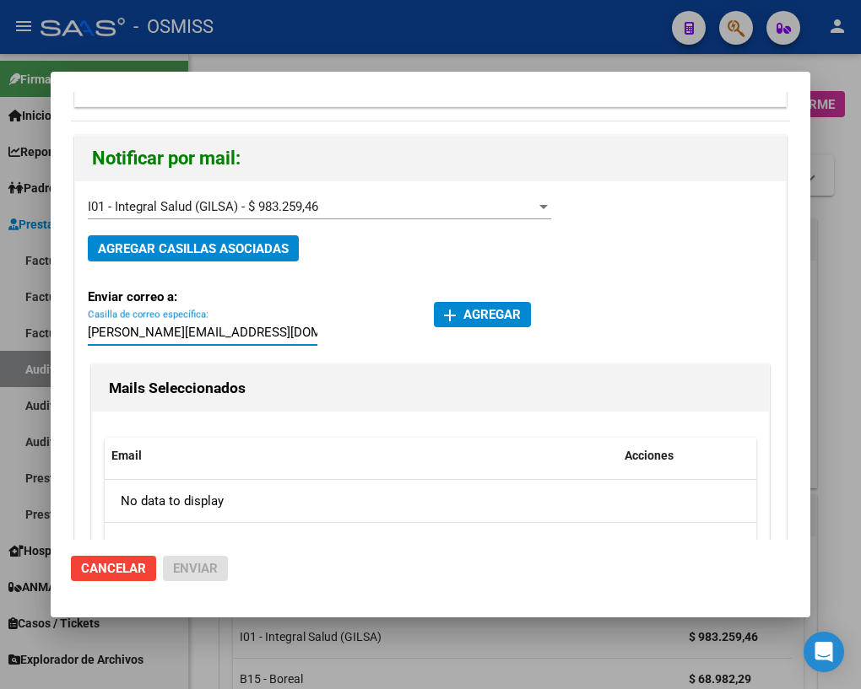
type input "[PERSON_NAME][EMAIL_ADDRESS][DOMAIN_NAME]"
click at [462, 315] on span "add Agregar" at bounding box center [482, 314] width 77 height 15
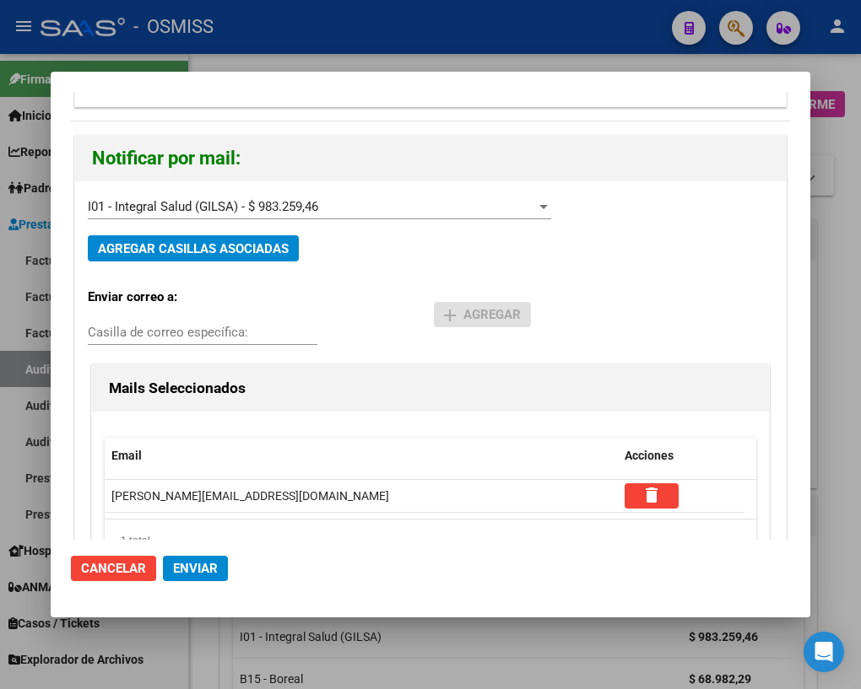
click at [202, 572] on span "Enviar" at bounding box center [195, 568] width 45 height 15
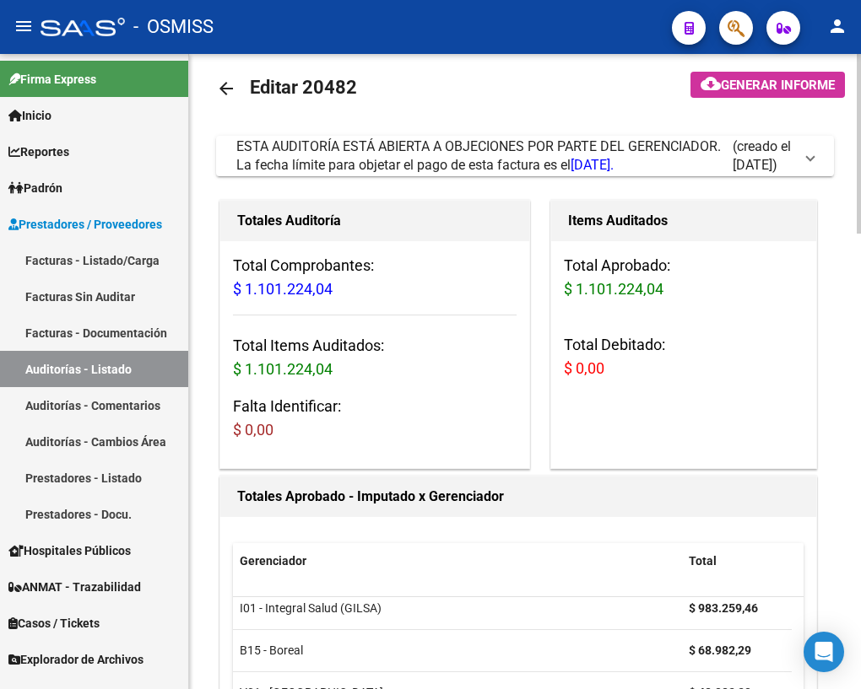
scroll to position [0, 0]
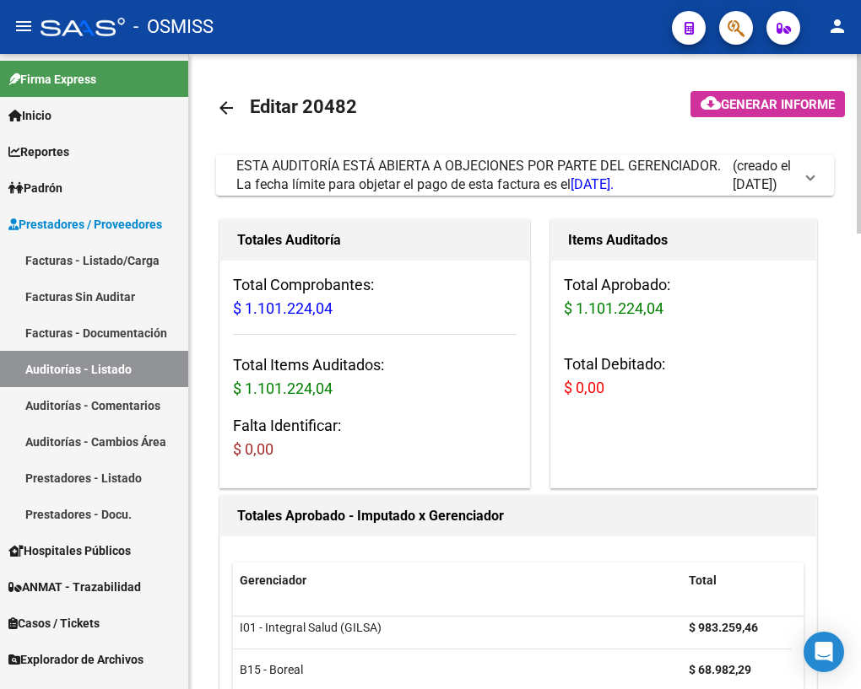
click at [222, 98] on mat-icon "arrow_back" at bounding box center [226, 108] width 20 height 20
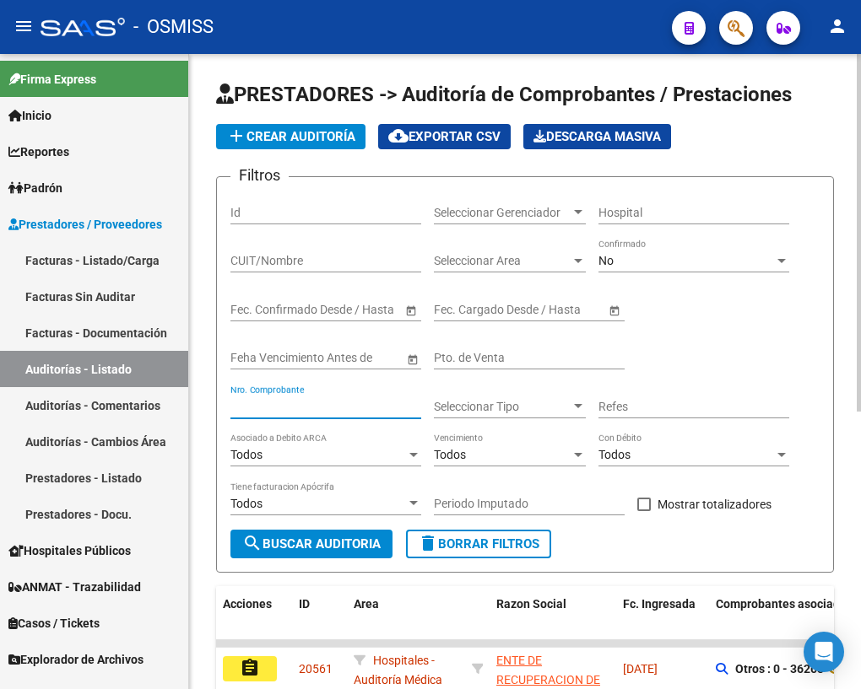
click at [273, 404] on input "Nro. Comprobante" at bounding box center [325, 407] width 191 height 14
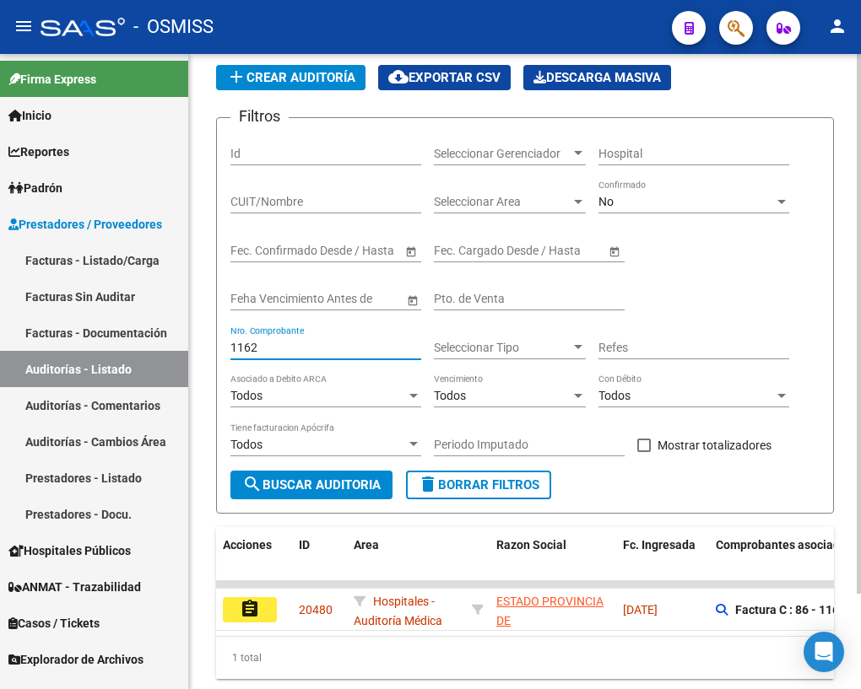
scroll to position [111, 0]
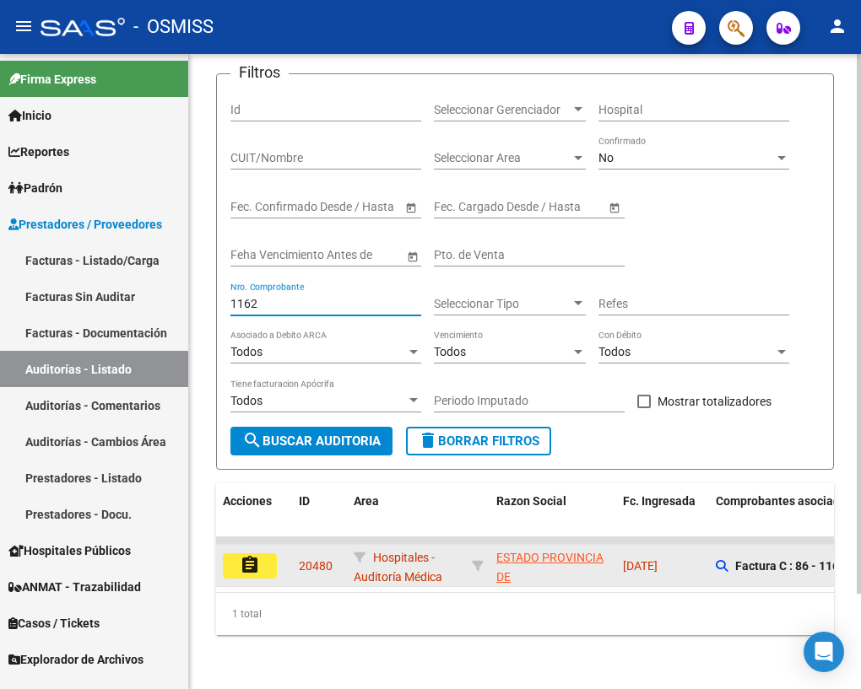
type input "1162"
click at [253, 558] on mat-icon "assignment" at bounding box center [250, 565] width 20 height 20
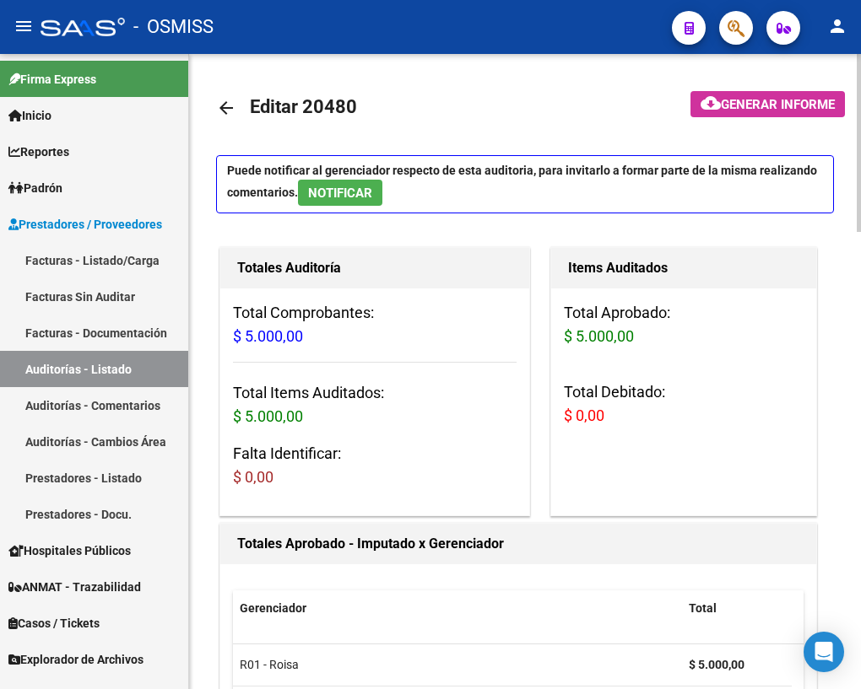
click at [225, 111] on mat-icon "arrow_back" at bounding box center [226, 108] width 20 height 20
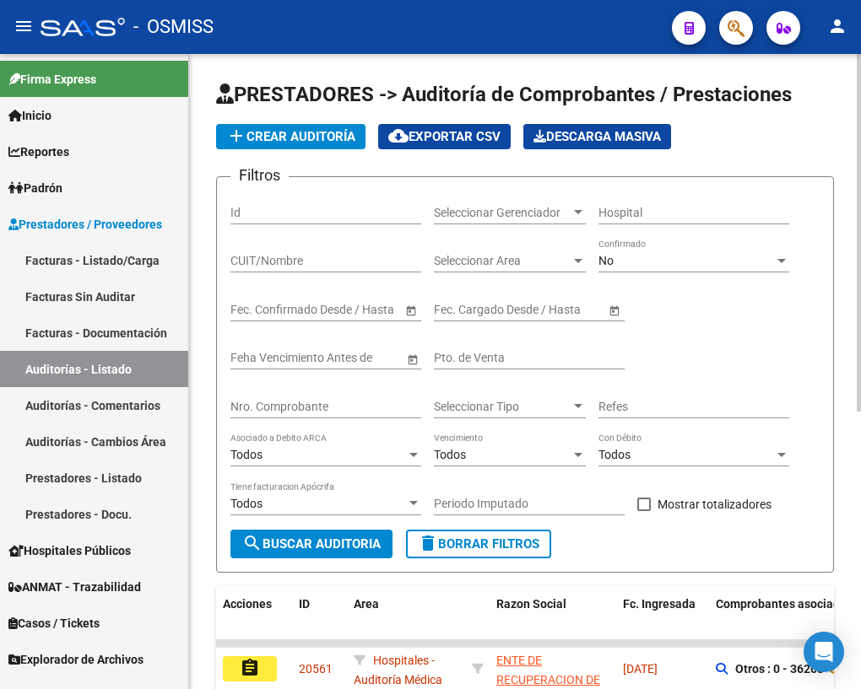
click at [334, 411] on input "Nro. Comprobante" at bounding box center [325, 407] width 191 height 14
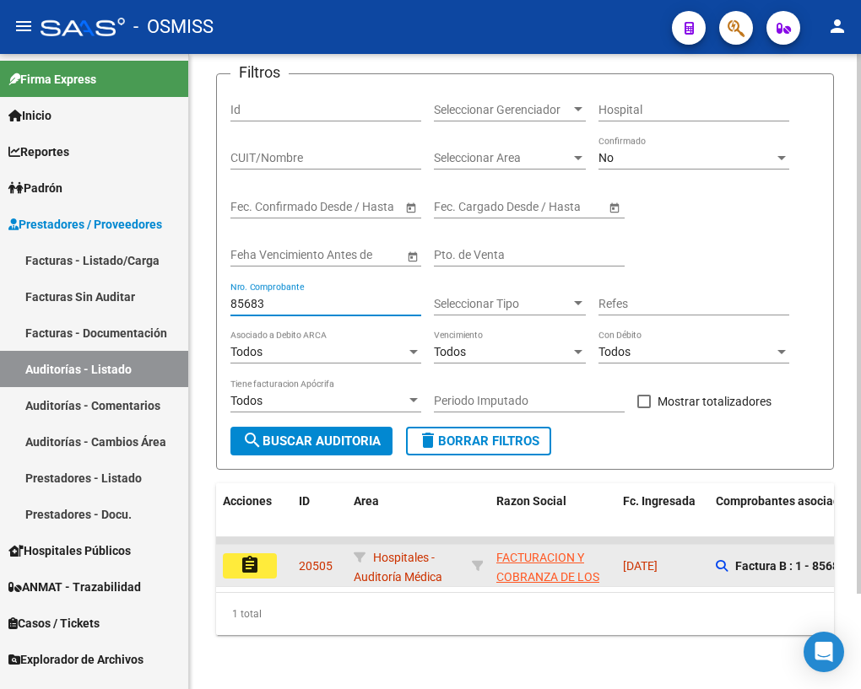
scroll to position [111, 0]
type input "85683"
click at [250, 557] on mat-icon "assignment" at bounding box center [250, 565] width 20 height 20
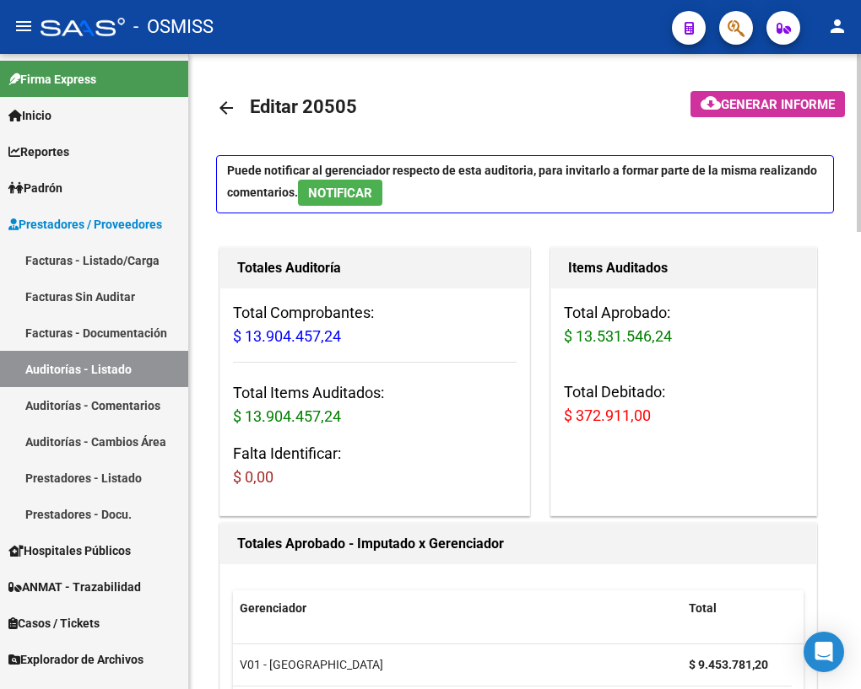
click at [225, 107] on mat-icon "arrow_back" at bounding box center [226, 108] width 20 height 20
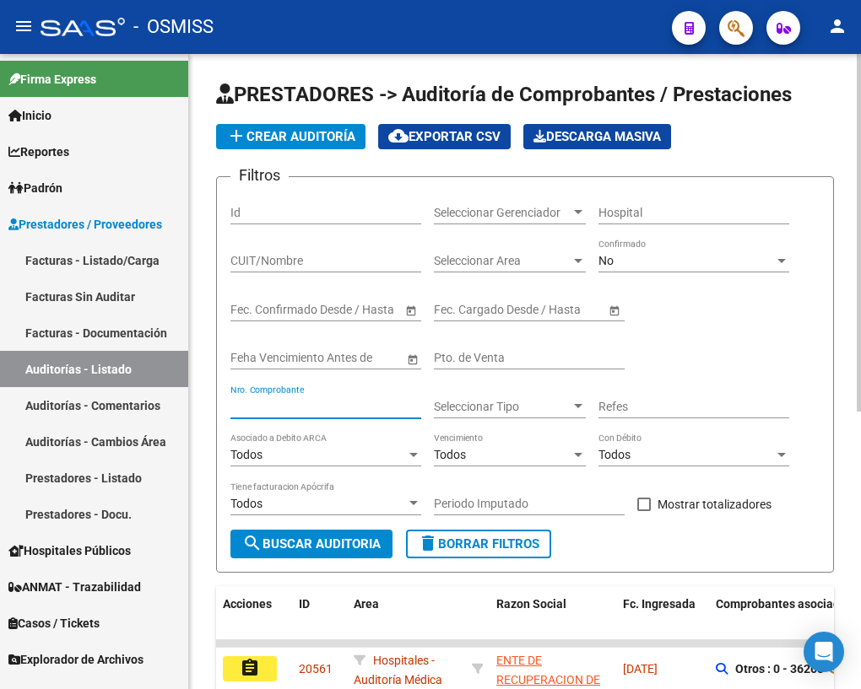
click at [278, 400] on input "Nro. Comprobante" at bounding box center [325, 407] width 191 height 14
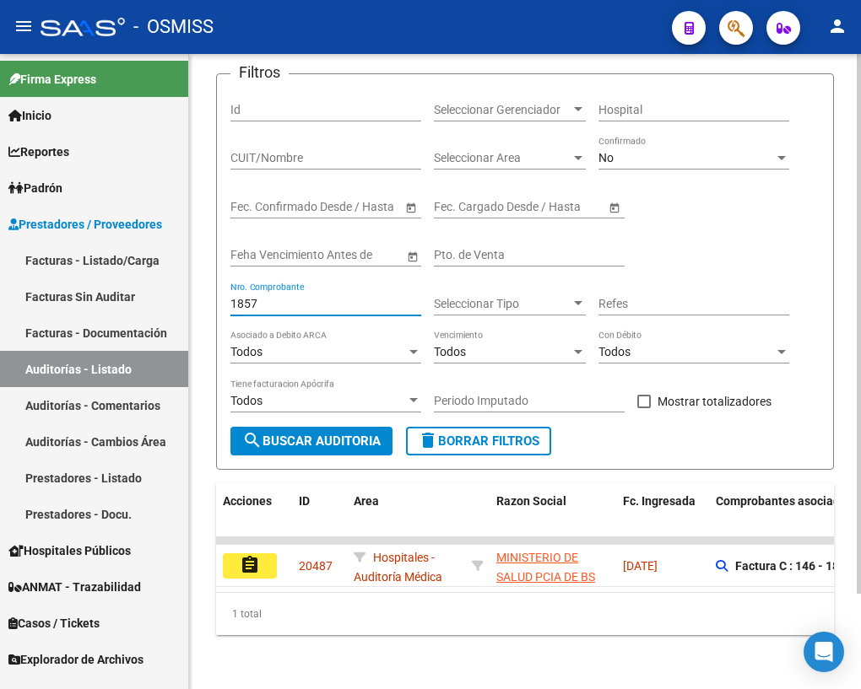
scroll to position [111, 0]
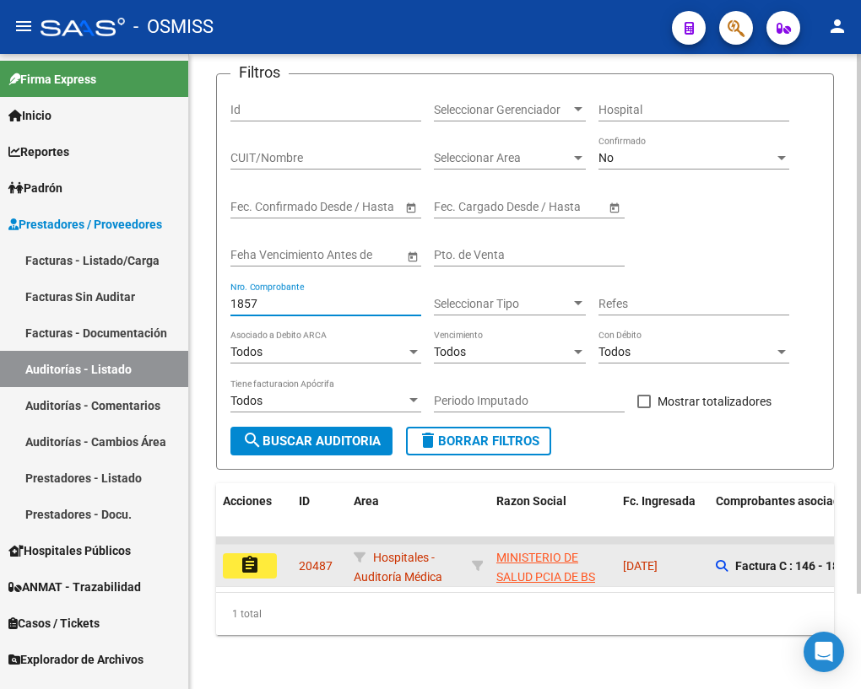
type input "1857"
click at [248, 555] on mat-icon "assignment" at bounding box center [250, 565] width 20 height 20
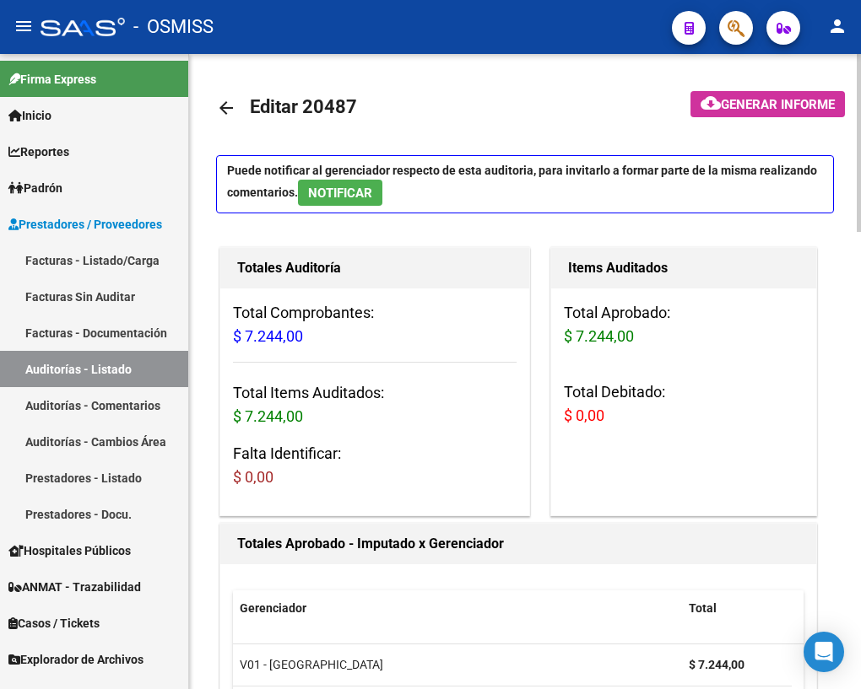
click at [234, 105] on mat-icon "arrow_back" at bounding box center [226, 108] width 20 height 20
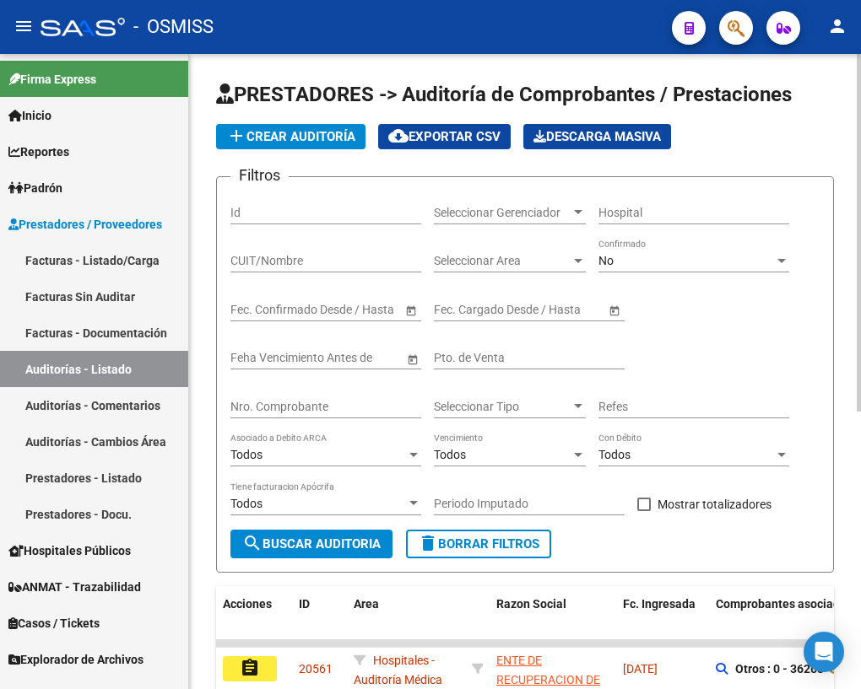
click at [321, 396] on div "Nro. Comprobante" at bounding box center [325, 402] width 191 height 34
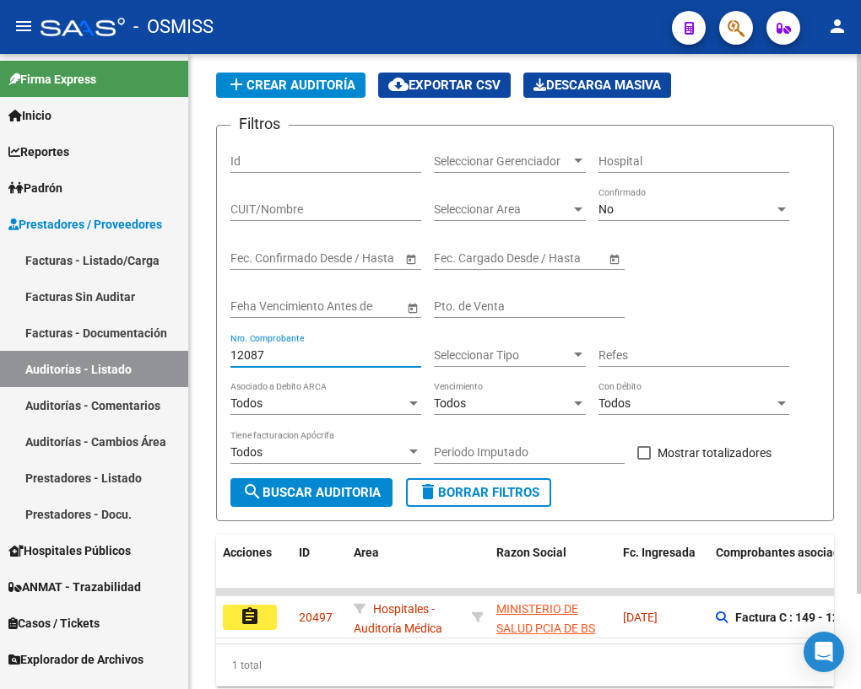
scroll to position [111, 0]
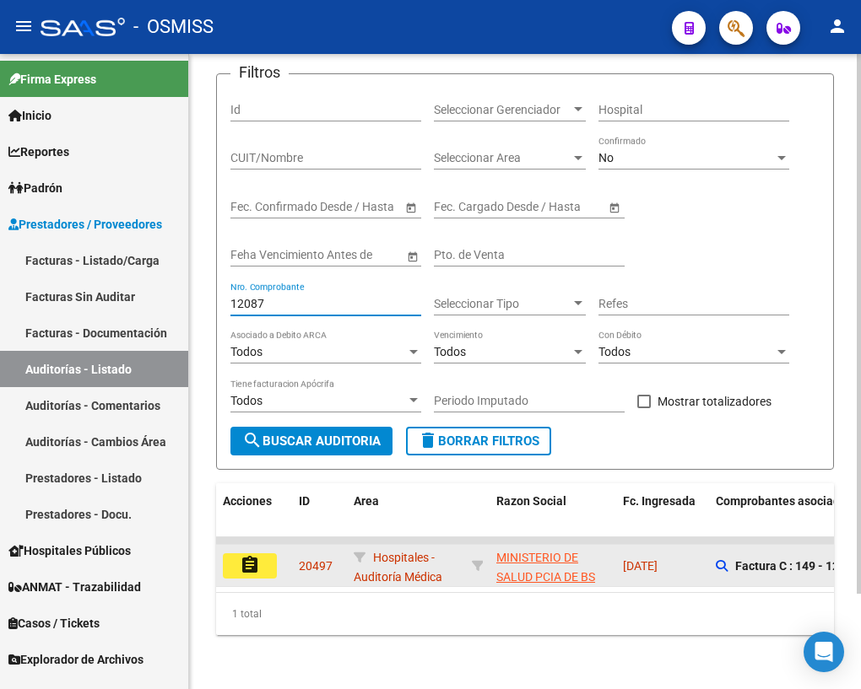
type input "12087"
click at [245, 556] on mat-icon "assignment" at bounding box center [250, 565] width 20 height 20
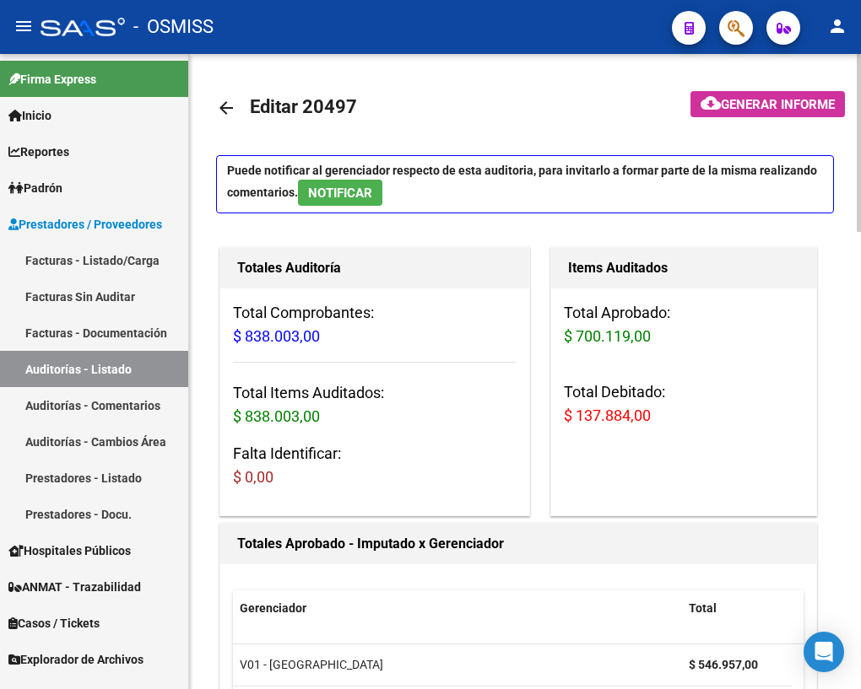
click at [224, 102] on mat-icon "arrow_back" at bounding box center [226, 108] width 20 height 20
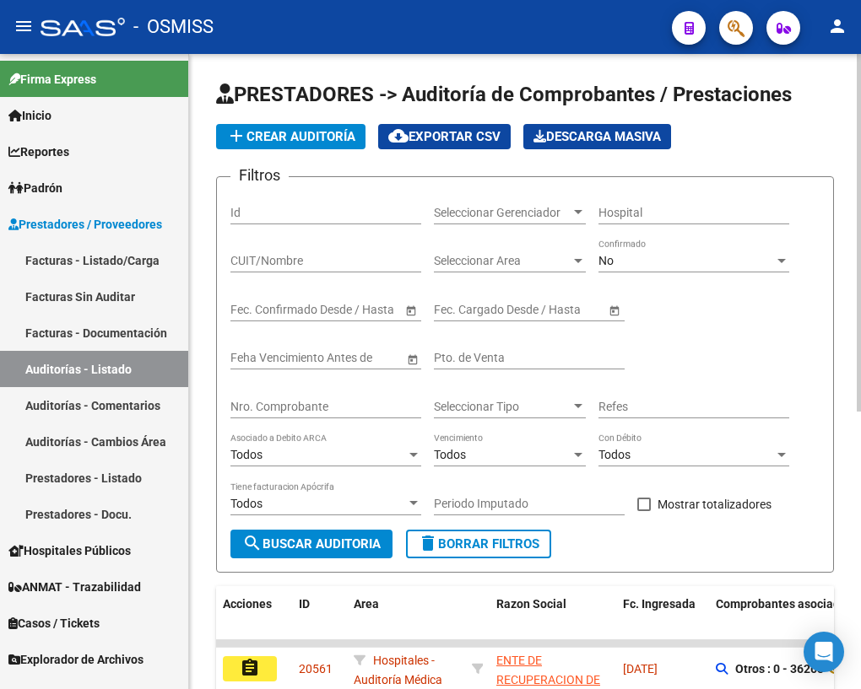
click at [345, 400] on input "Nro. Comprobante" at bounding box center [325, 407] width 191 height 14
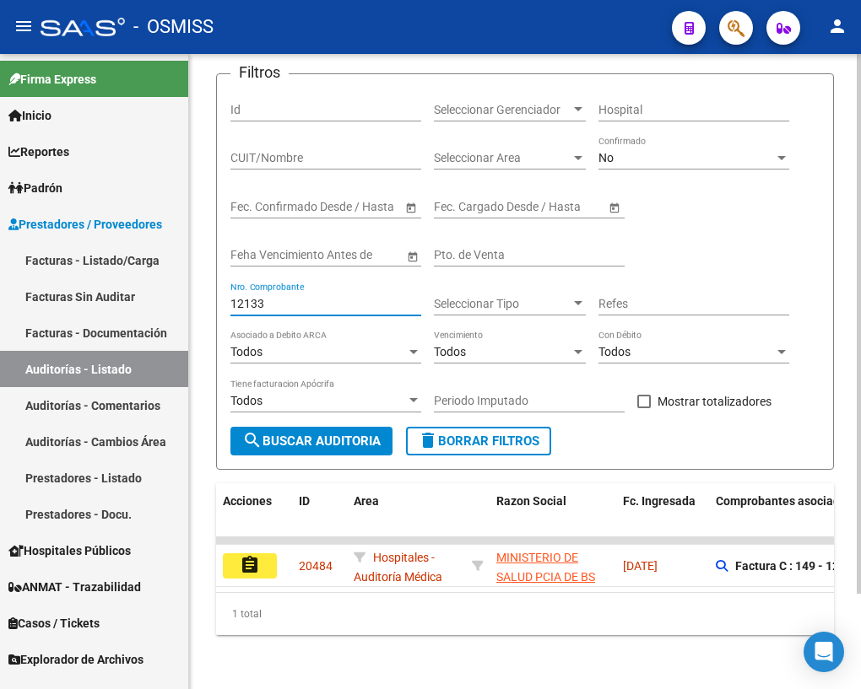
scroll to position [111, 0]
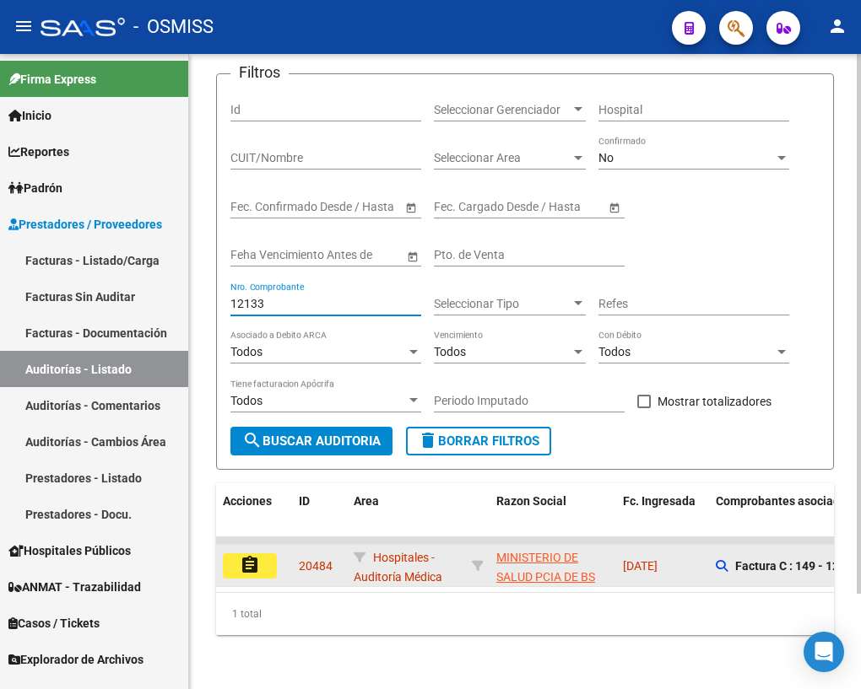
type input "12133"
click at [245, 559] on mat-icon "assignment" at bounding box center [250, 565] width 20 height 20
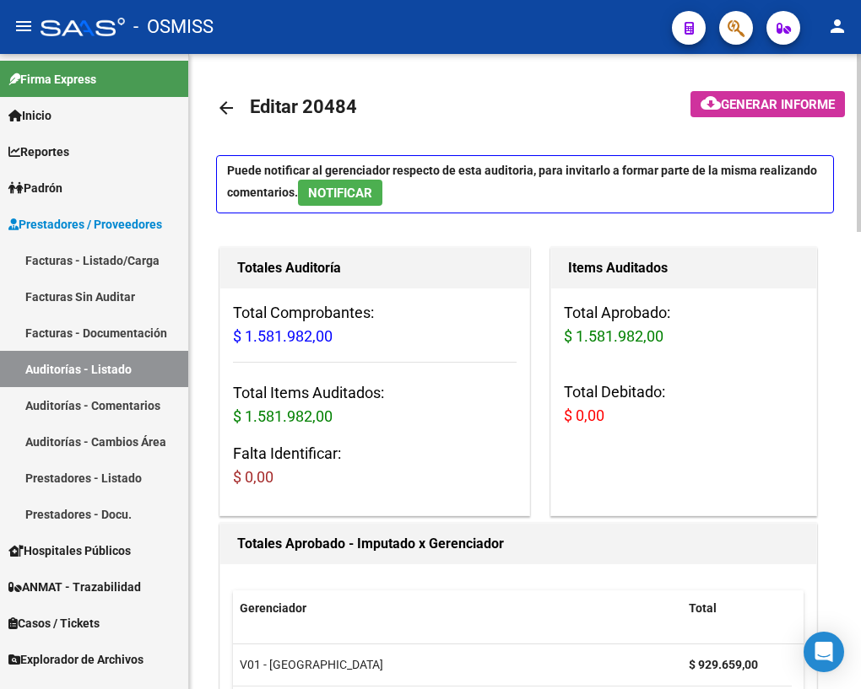
click at [223, 105] on mat-icon "arrow_back" at bounding box center [226, 108] width 20 height 20
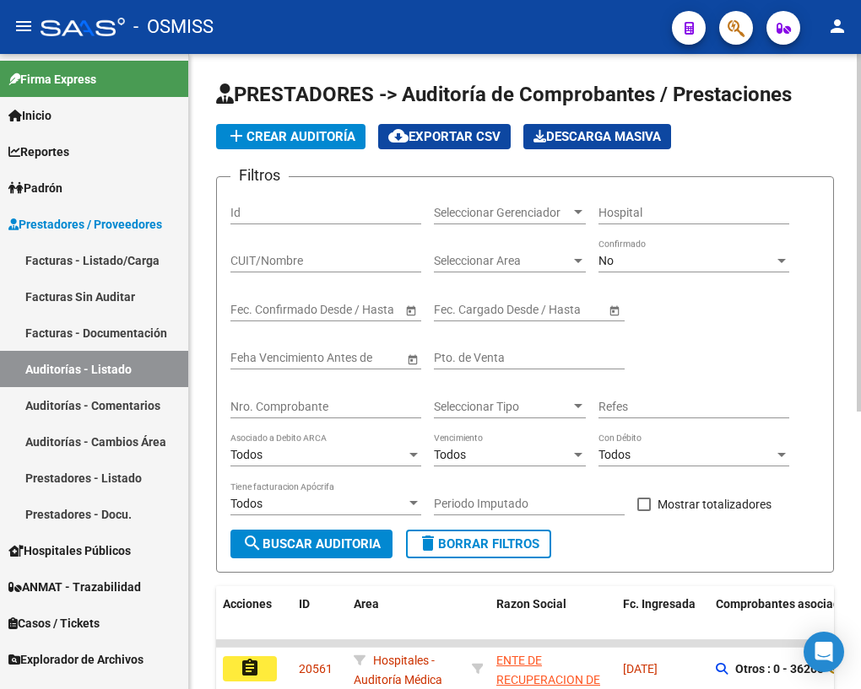
click at [321, 410] on input "Nro. Comprobante" at bounding box center [325, 407] width 191 height 14
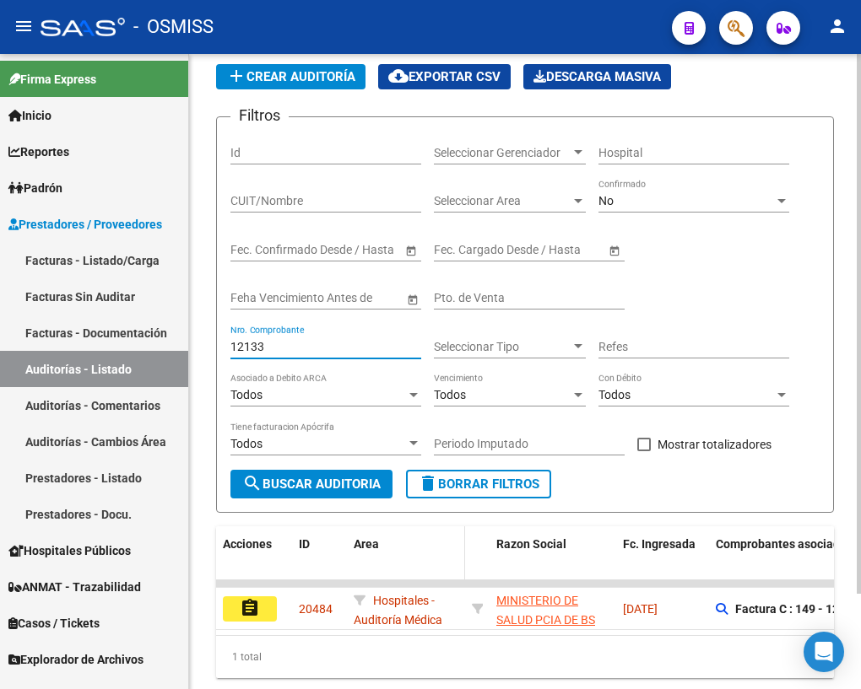
scroll to position [111, 0]
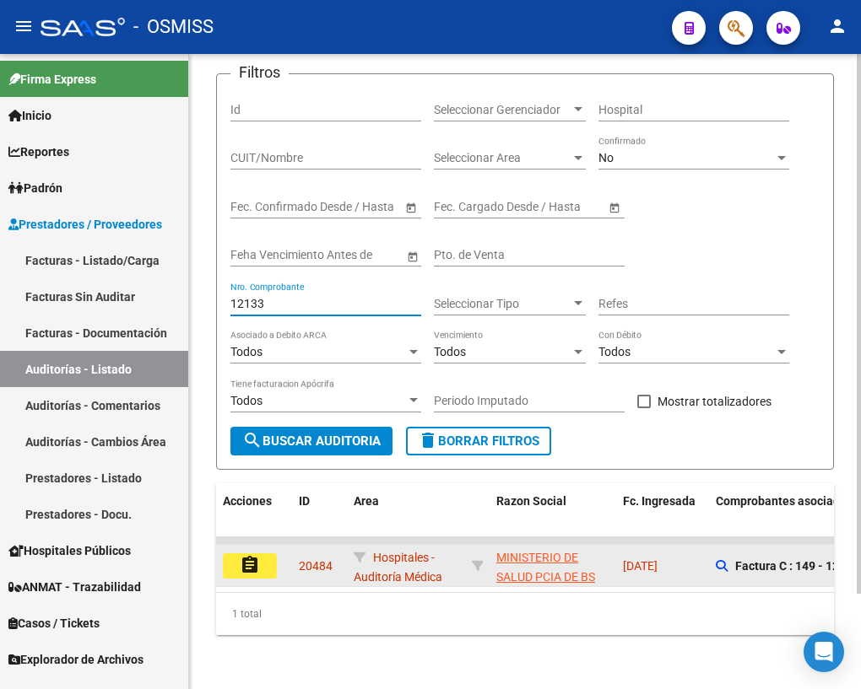
type input "12133"
click at [240, 555] on mat-icon "assignment" at bounding box center [250, 565] width 20 height 20
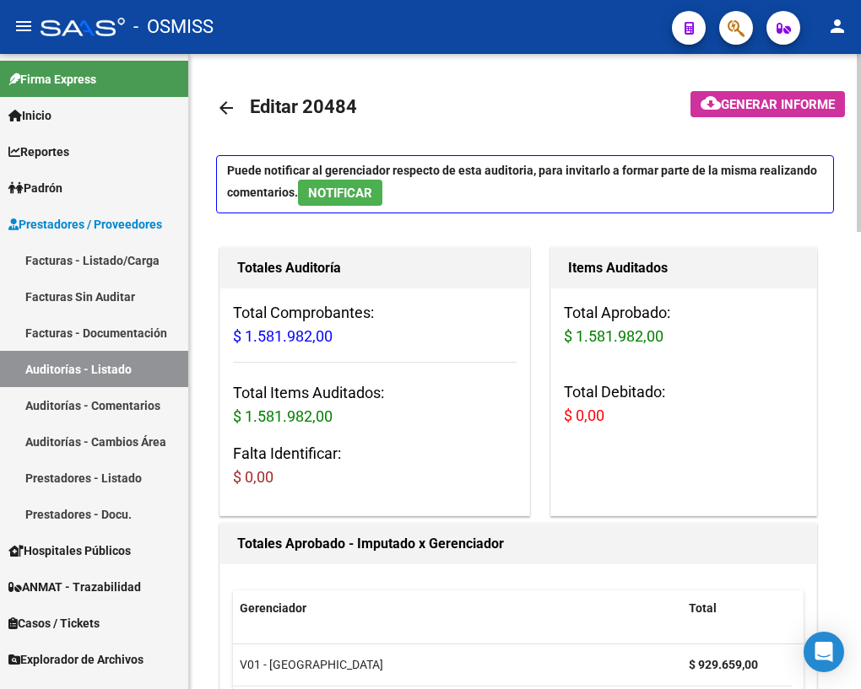
click at [227, 110] on mat-icon "arrow_back" at bounding box center [226, 108] width 20 height 20
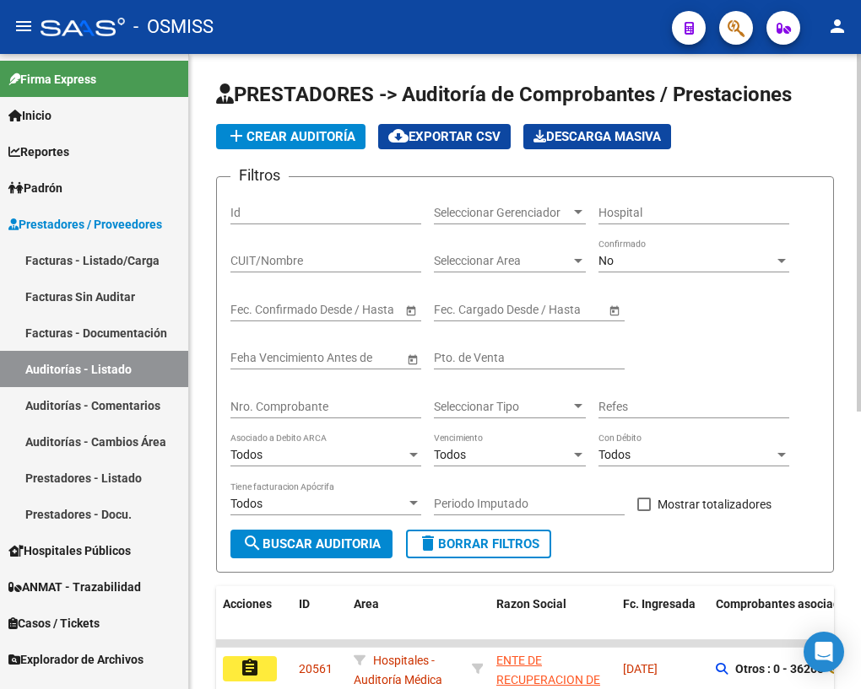
click at [336, 406] on input "Nro. Comprobante" at bounding box center [325, 407] width 191 height 14
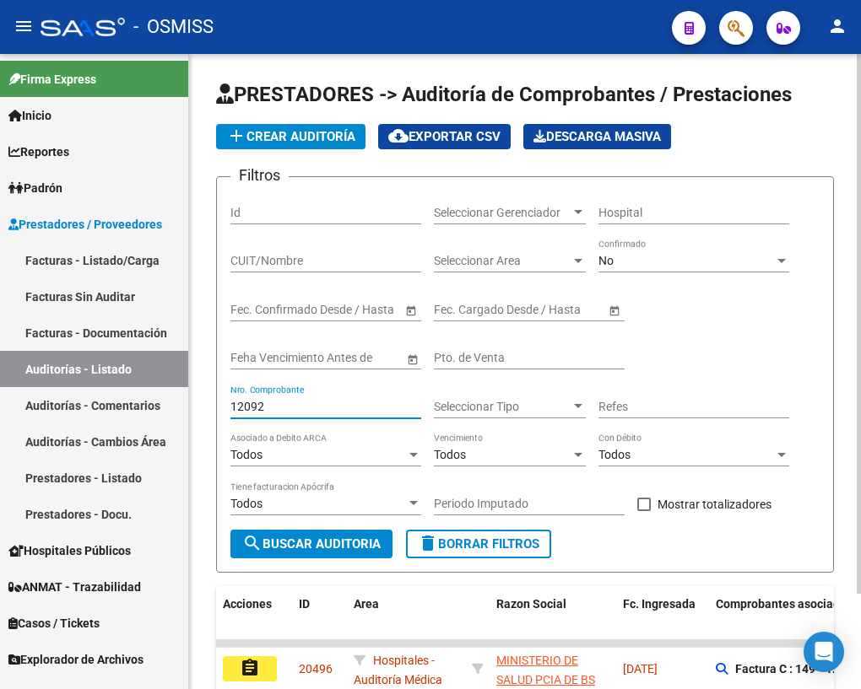
scroll to position [111, 0]
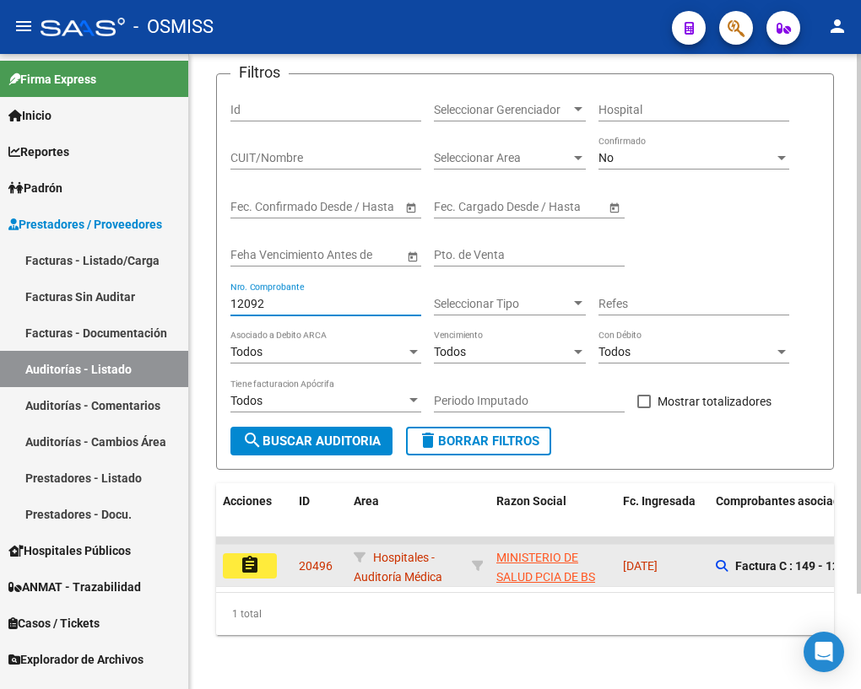
type input "12092"
click at [262, 554] on button "assignment" at bounding box center [250, 566] width 54 height 25
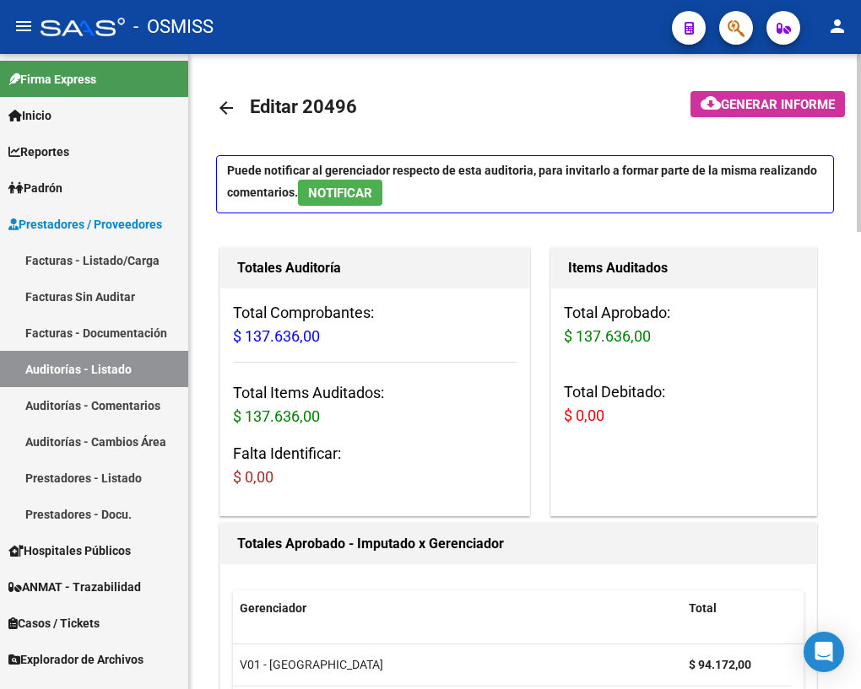
click at [228, 107] on mat-icon "arrow_back" at bounding box center [226, 108] width 20 height 20
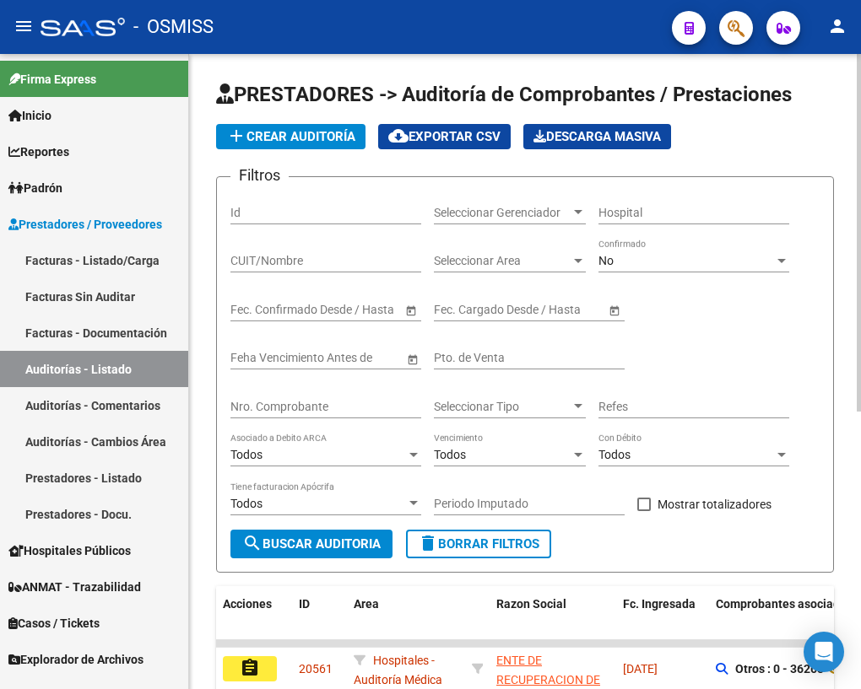
click at [301, 404] on input "Nro. Comprobante" at bounding box center [325, 407] width 191 height 14
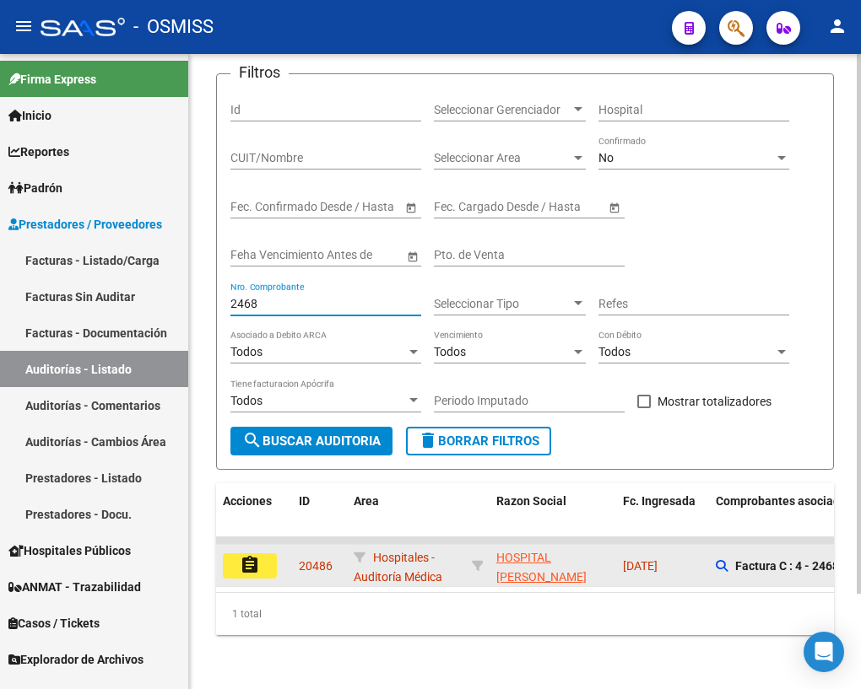
type input "2468"
click at [258, 555] on mat-icon "assignment" at bounding box center [250, 565] width 20 height 20
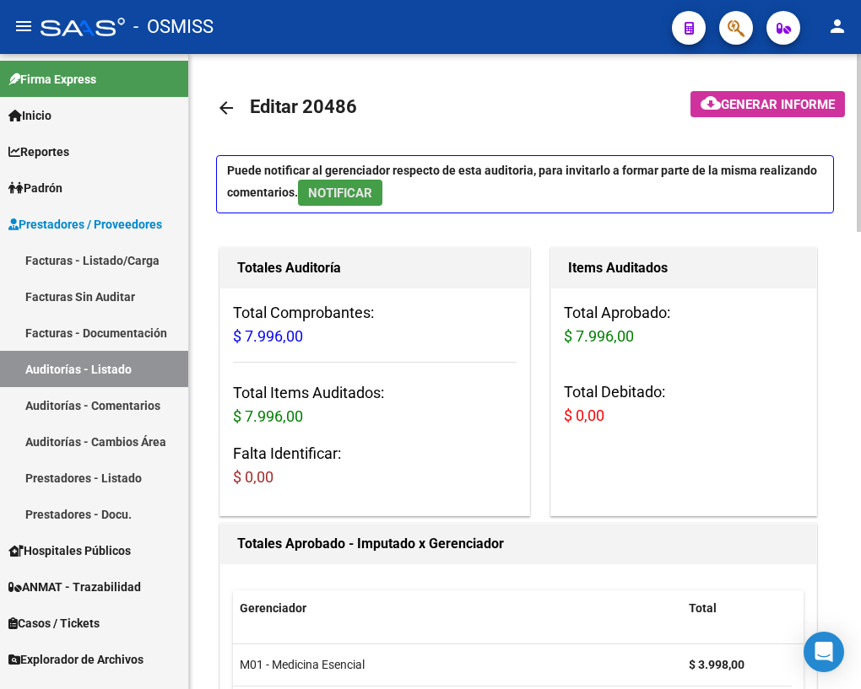
click at [346, 196] on span "NOTIFICAR" at bounding box center [340, 193] width 64 height 15
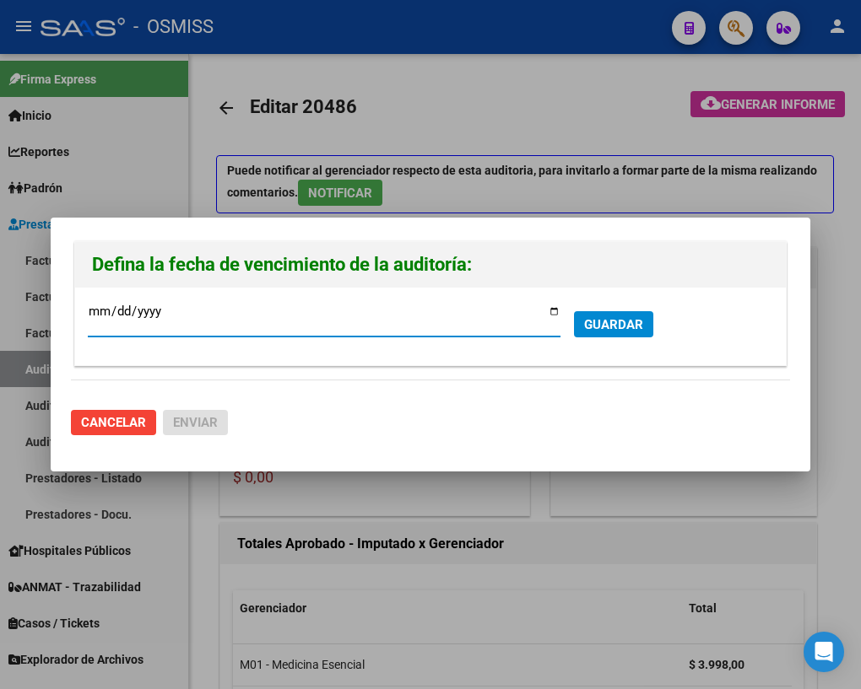
click at [554, 314] on input "[DATE]" at bounding box center [324, 318] width 473 height 27
type input "[DATE]"
click at [635, 322] on span "GUARDAR" at bounding box center [613, 324] width 59 height 15
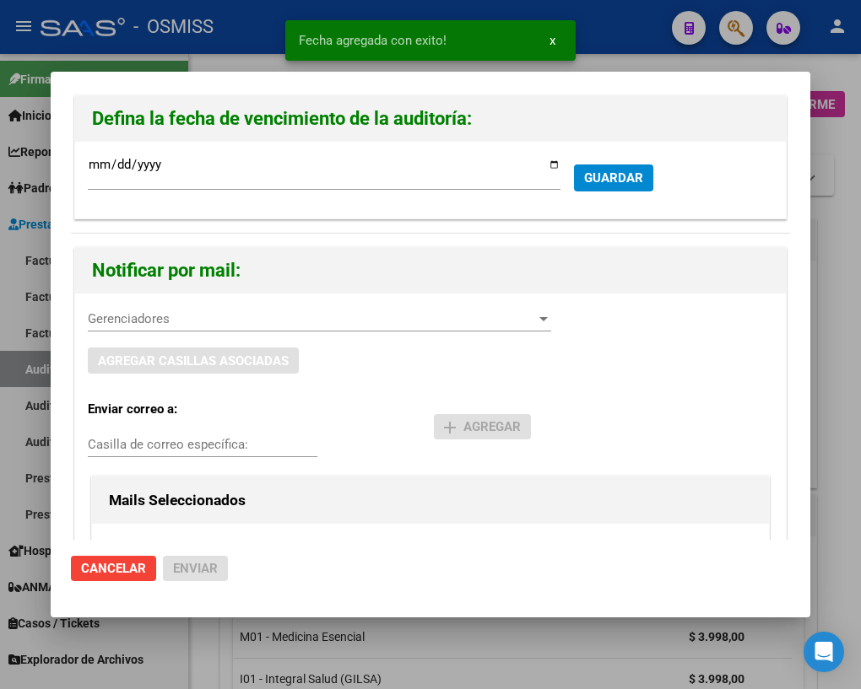
click at [152, 315] on span "Gerenciadores" at bounding box center [312, 318] width 448 height 15
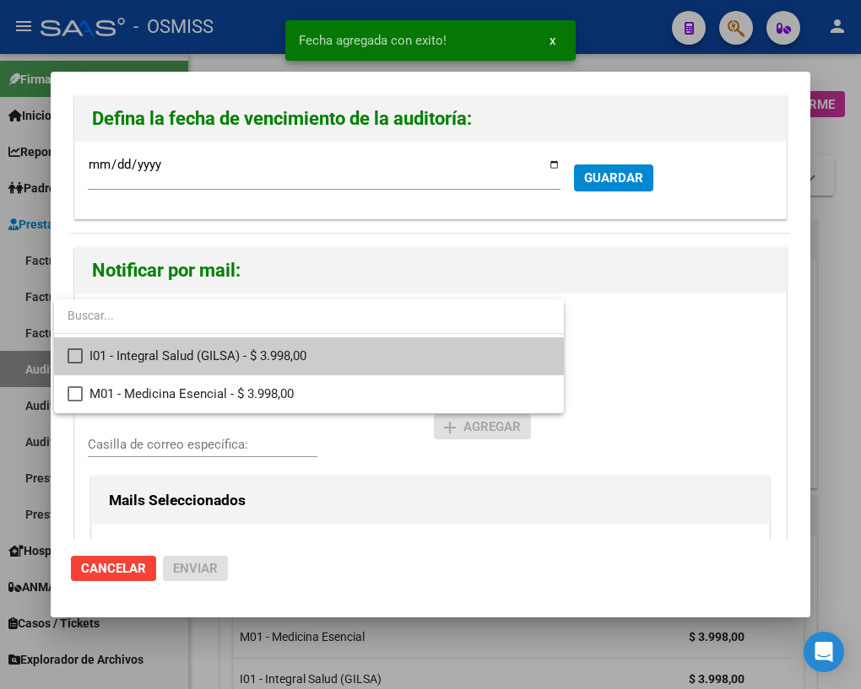
click at [139, 357] on span "I01 - Integral Salud (GILSA) - $ 3.998,00" at bounding box center [319, 357] width 461 height 38
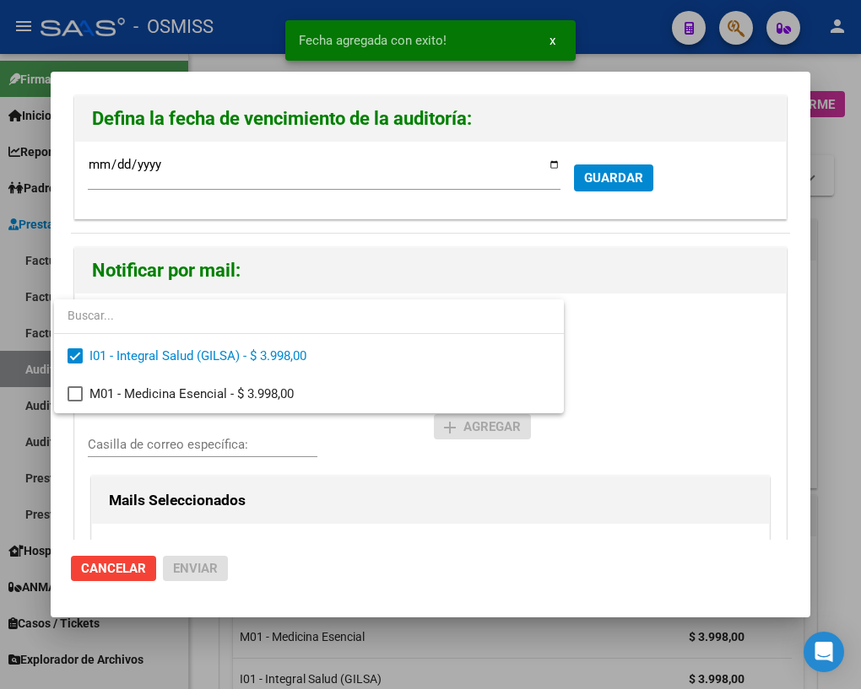
click at [134, 440] on div at bounding box center [430, 344] width 861 height 689
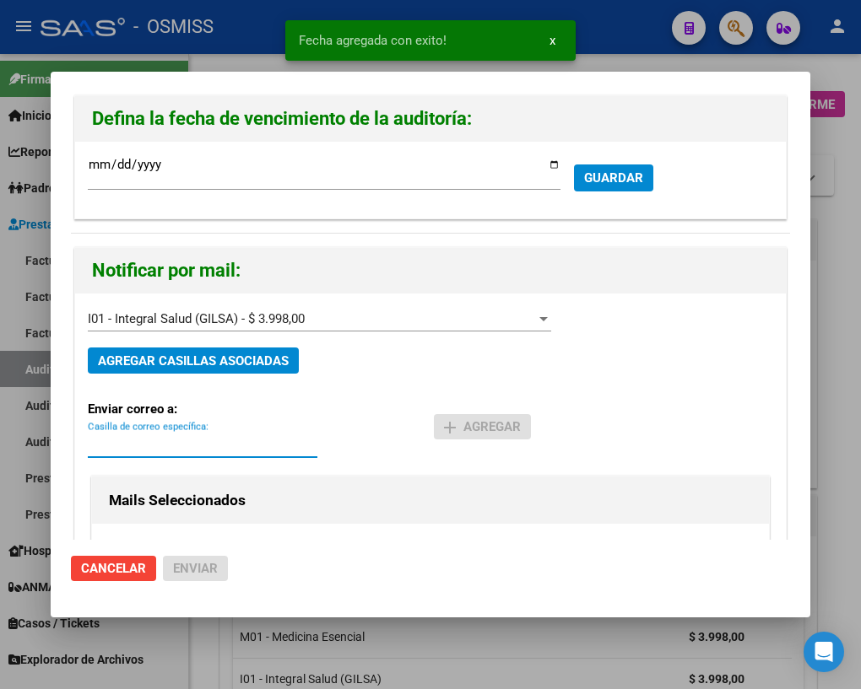
paste input "[PERSON_NAME][EMAIL_ADDRESS][DOMAIN_NAME]"
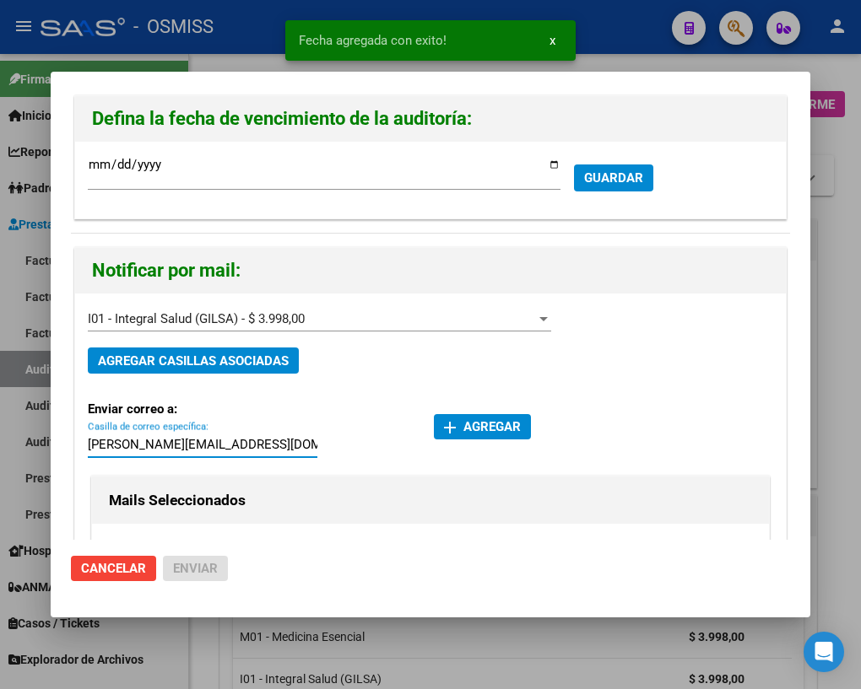
type input "[PERSON_NAME][EMAIL_ADDRESS][DOMAIN_NAME]"
click at [462, 423] on span "add Agregar" at bounding box center [482, 426] width 77 height 15
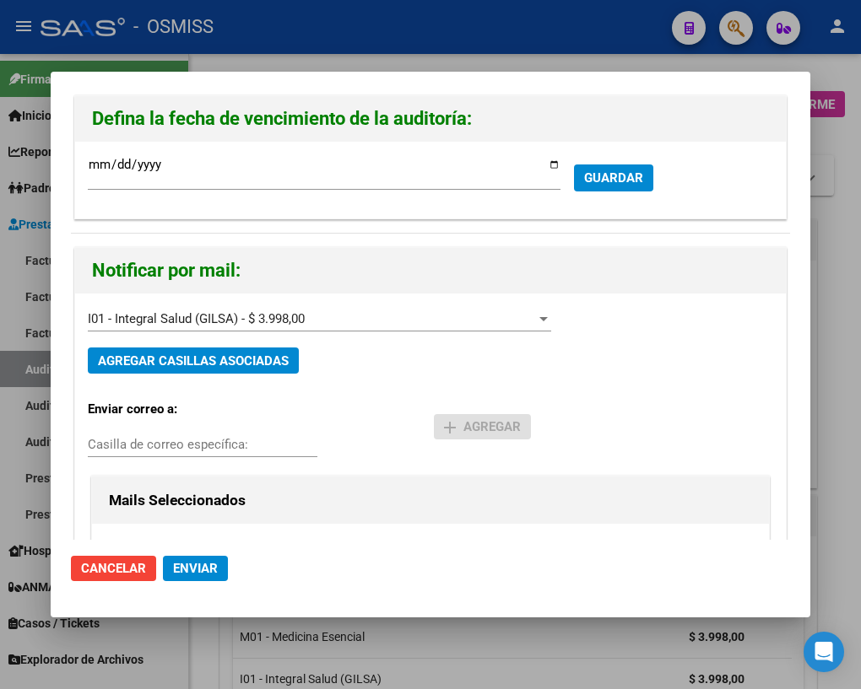
click at [192, 574] on span "Enviar" at bounding box center [195, 568] width 45 height 15
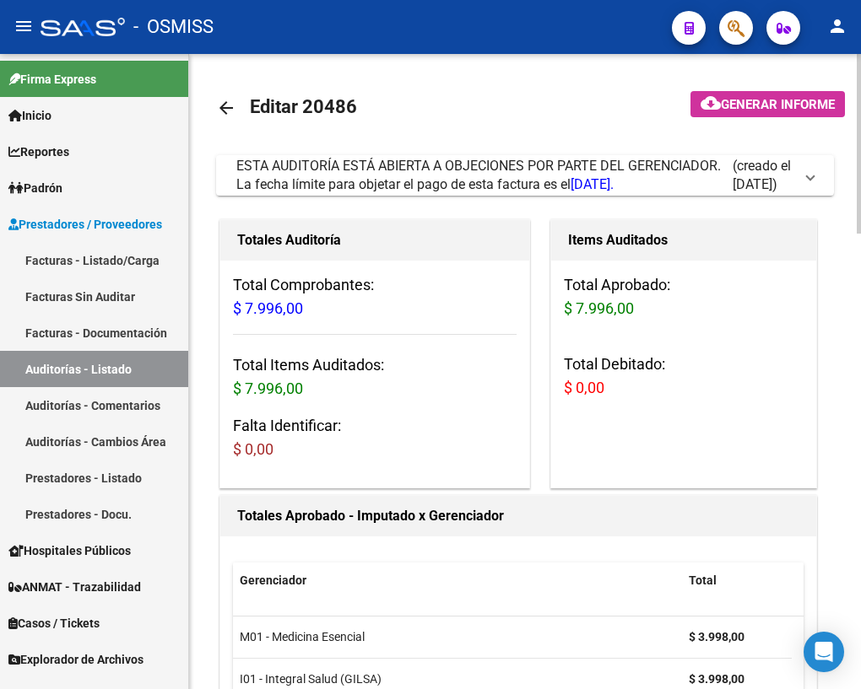
click at [222, 107] on mat-icon "arrow_back" at bounding box center [226, 108] width 20 height 20
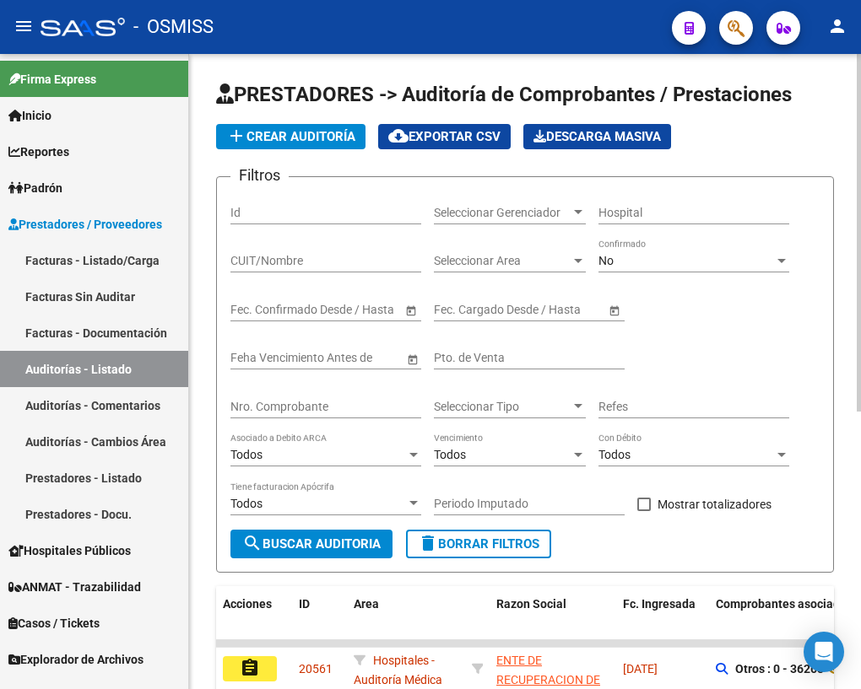
click at [343, 400] on input "Nro. Comprobante" at bounding box center [325, 407] width 191 height 14
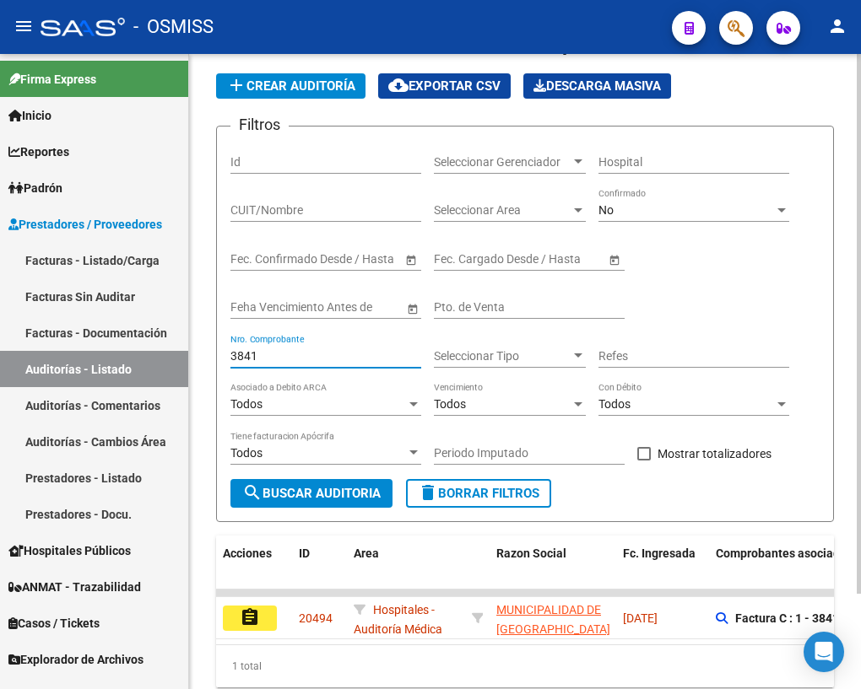
scroll to position [111, 0]
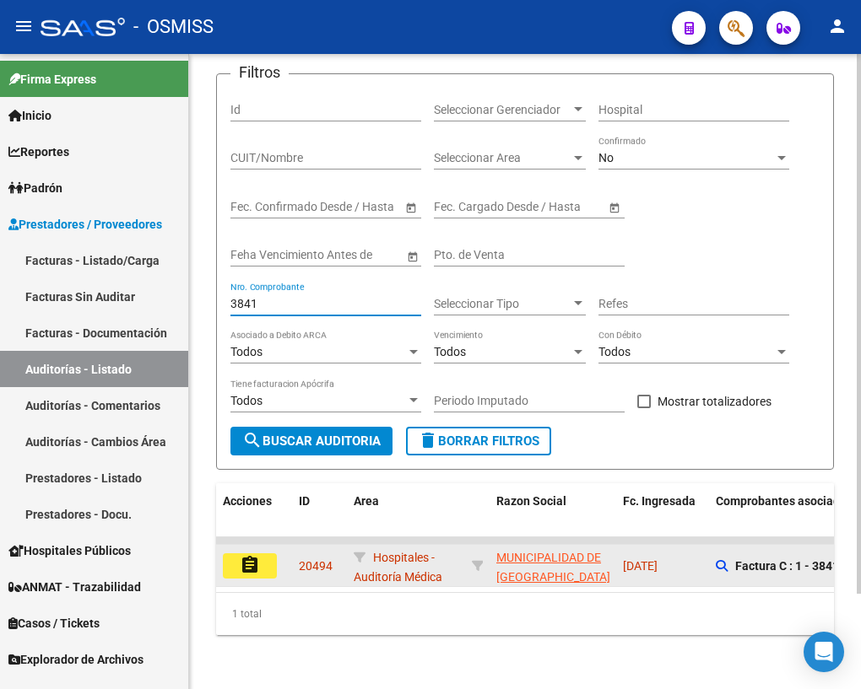
type input "3841"
click at [240, 555] on mat-icon "assignment" at bounding box center [250, 565] width 20 height 20
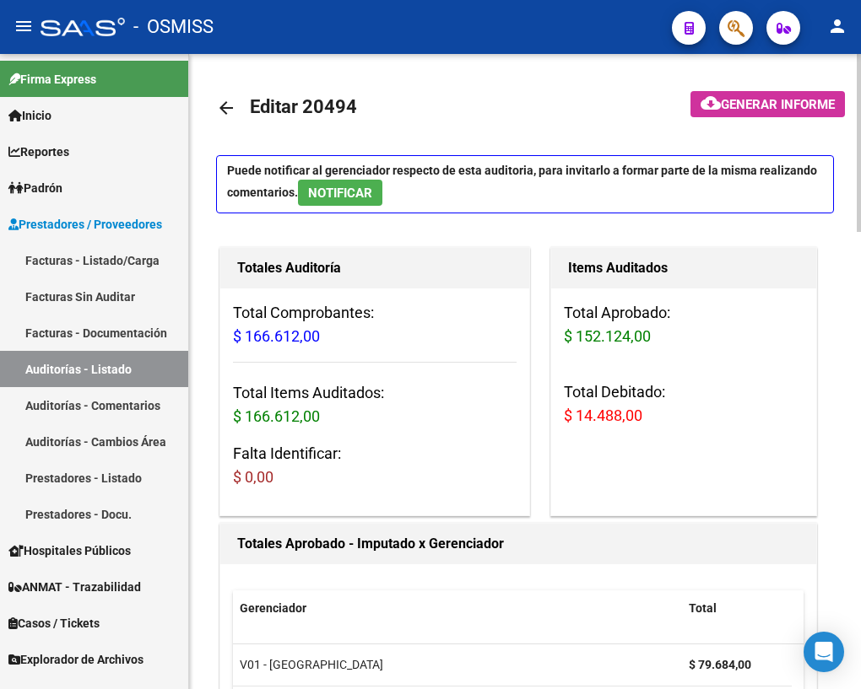
click at [224, 111] on mat-icon "arrow_back" at bounding box center [226, 108] width 20 height 20
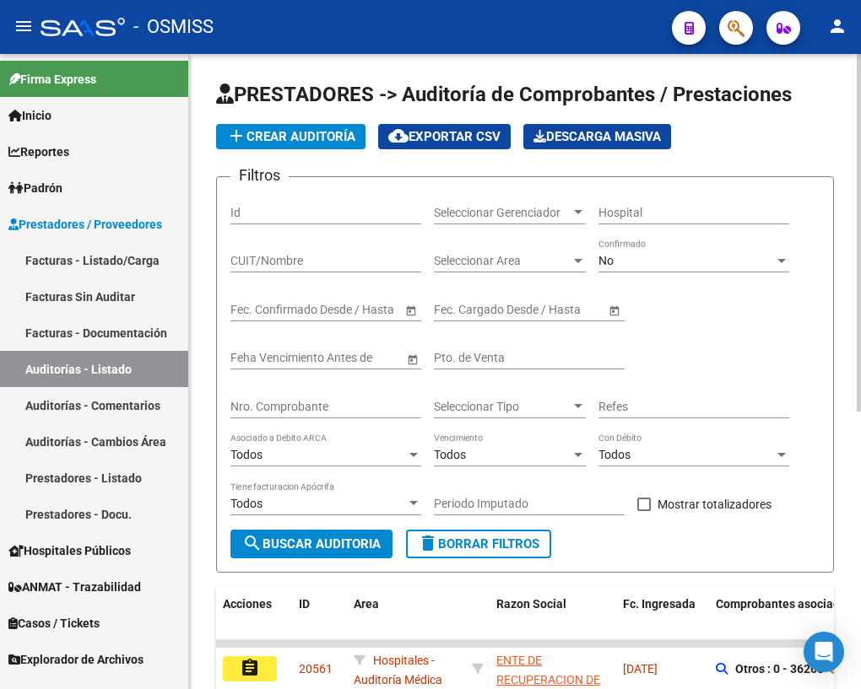
click at [270, 407] on input "Nro. Comprobante" at bounding box center [325, 407] width 191 height 14
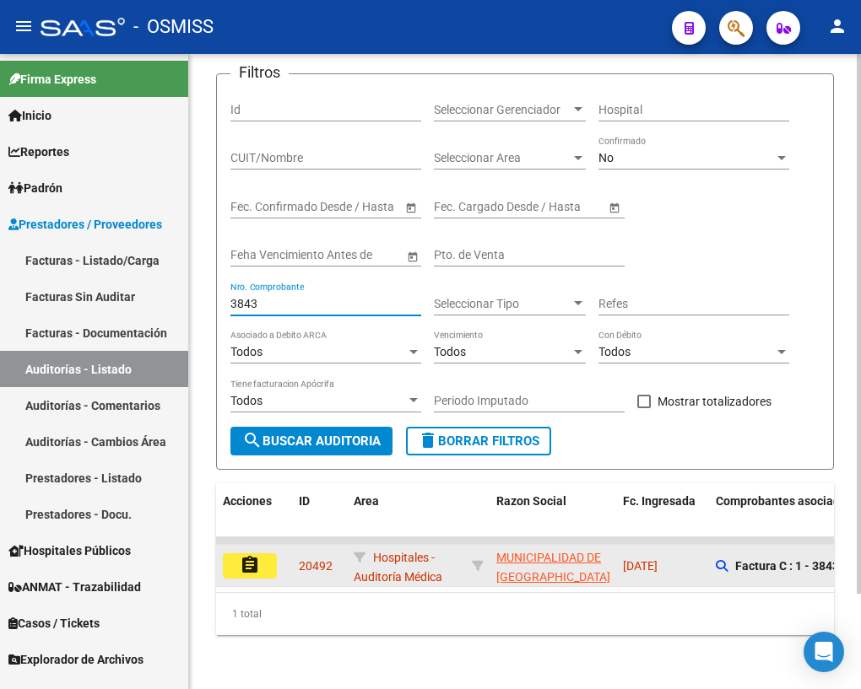
scroll to position [111, 0]
type input "3843"
click at [234, 554] on button "assignment" at bounding box center [250, 566] width 54 height 25
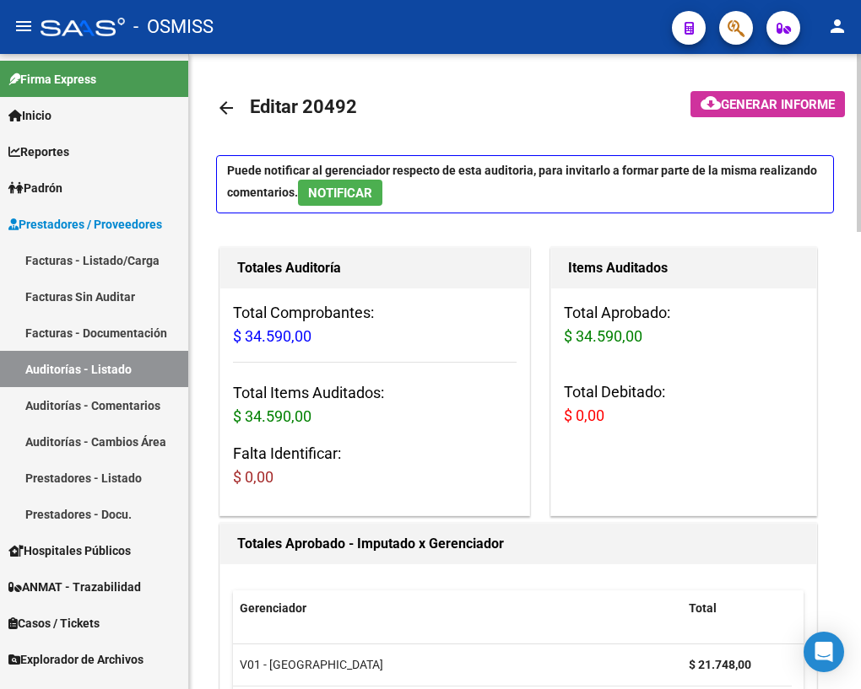
click at [226, 103] on mat-icon "arrow_back" at bounding box center [226, 108] width 20 height 20
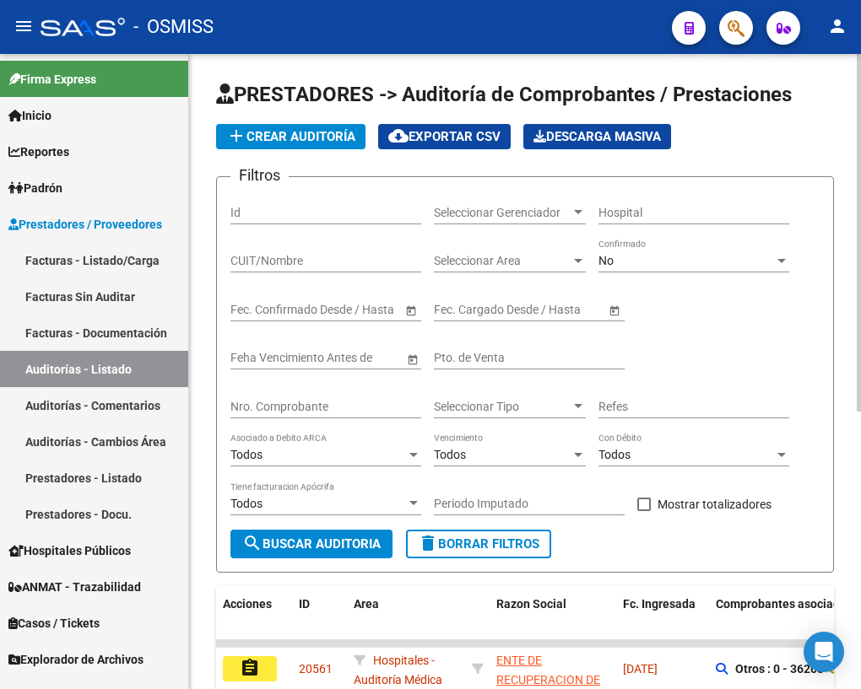
click at [326, 404] on input "Nro. Comprobante" at bounding box center [325, 407] width 191 height 14
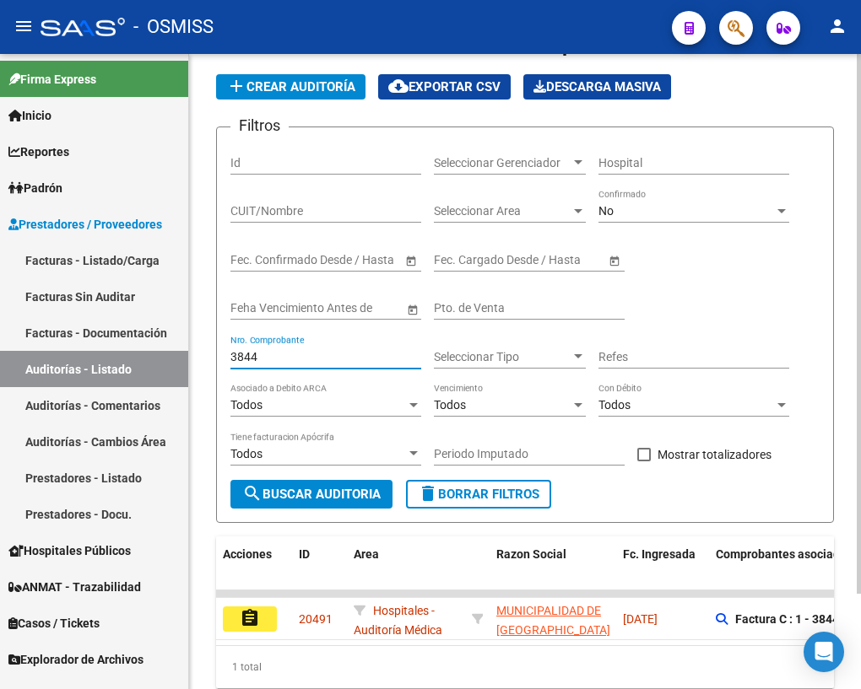
scroll to position [76, 0]
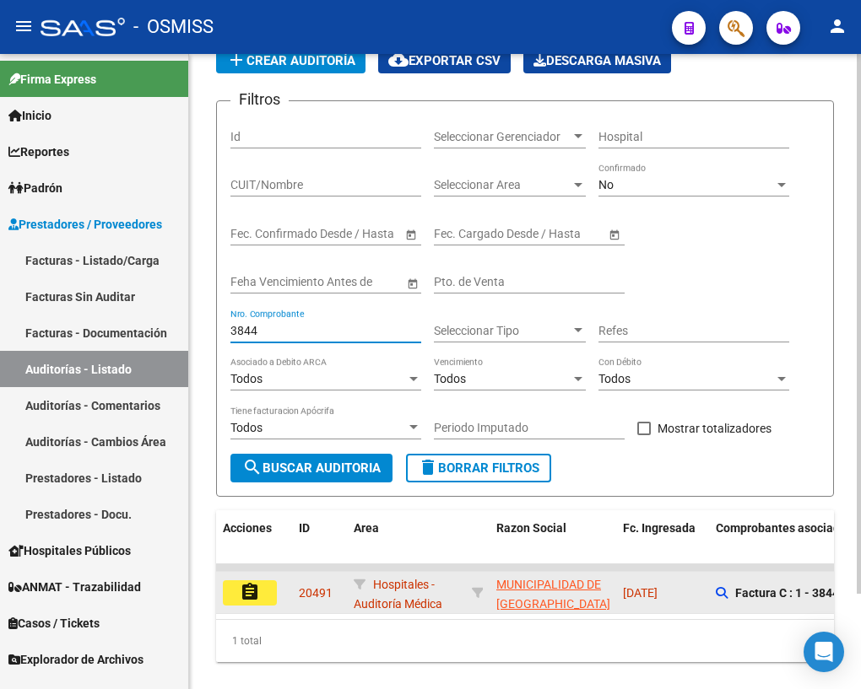
type input "3844"
click at [261, 595] on button "assignment" at bounding box center [250, 593] width 54 height 25
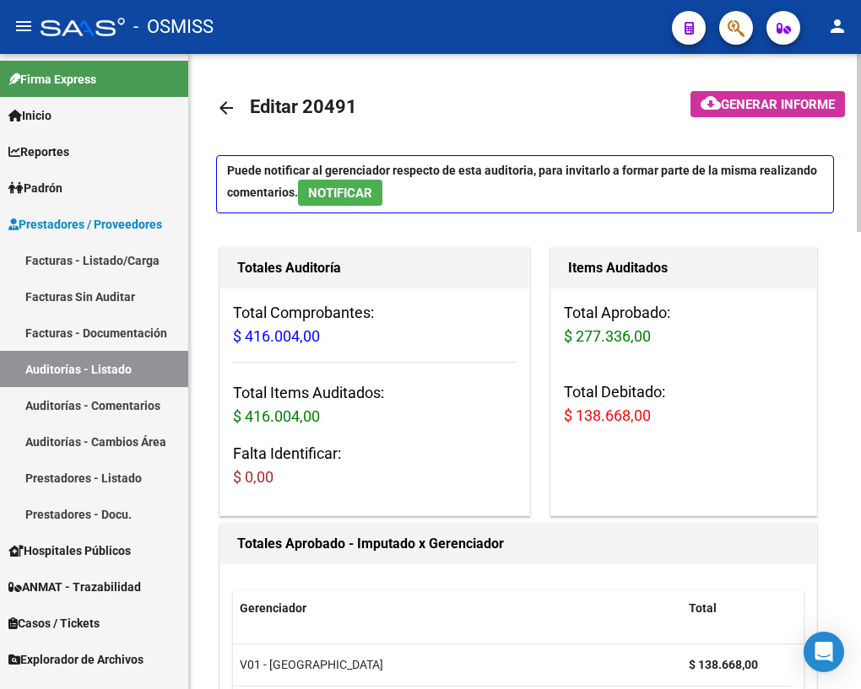
click at [228, 110] on mat-icon "arrow_back" at bounding box center [226, 108] width 20 height 20
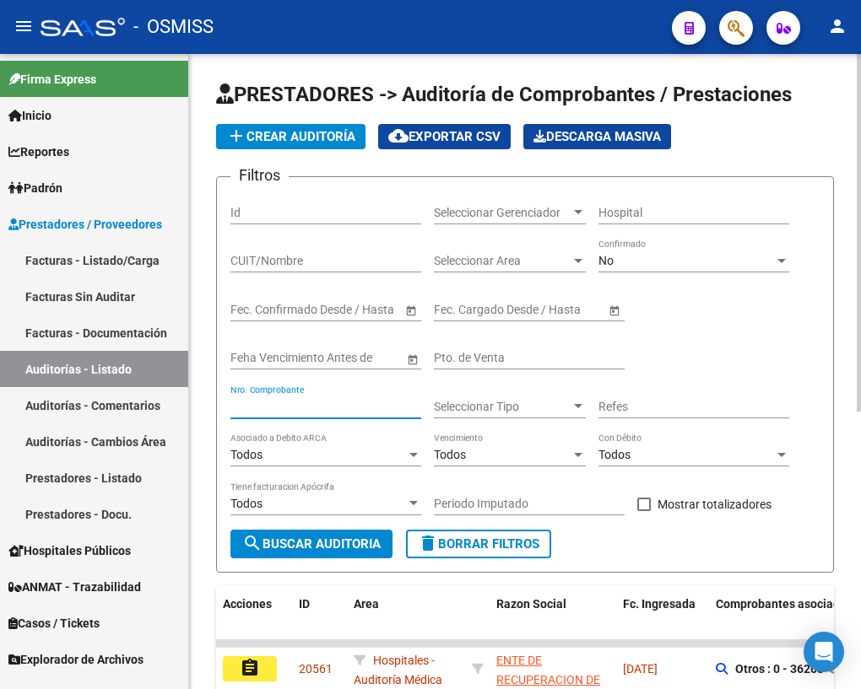
click at [280, 404] on input "Nro. Comprobante" at bounding box center [325, 407] width 191 height 14
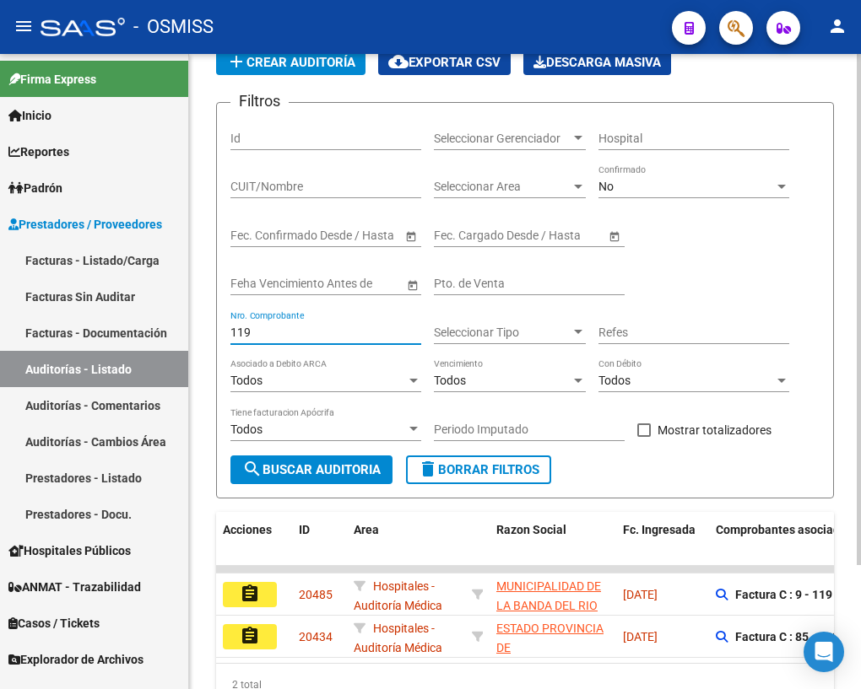
scroll to position [154, 0]
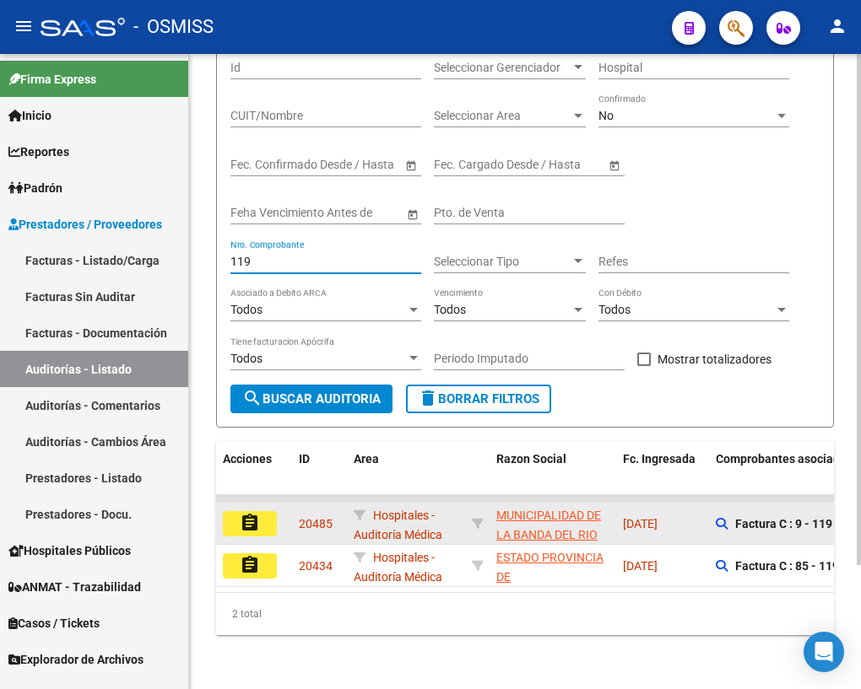
type input "119"
click at [251, 515] on mat-icon "assignment" at bounding box center [250, 523] width 20 height 20
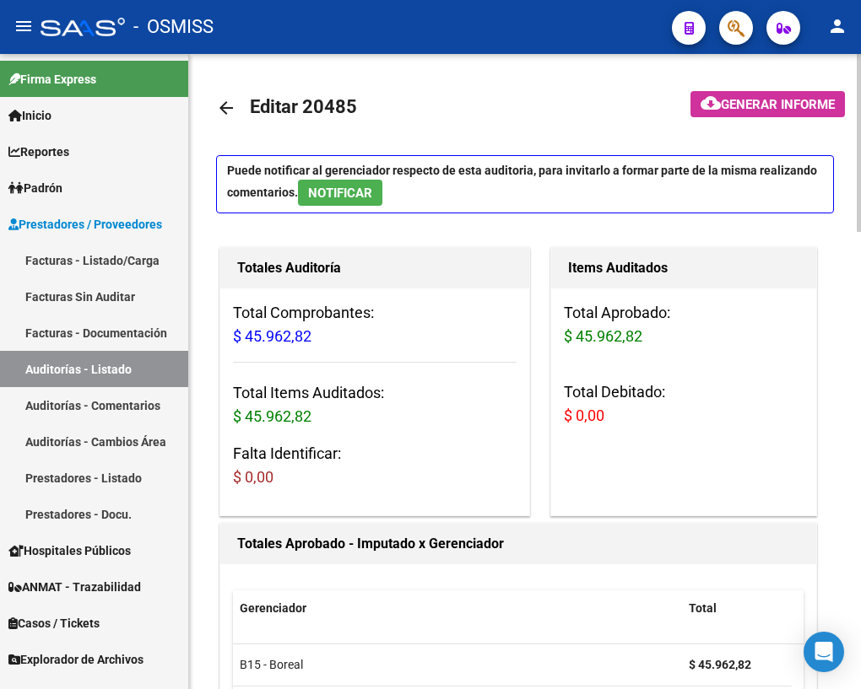
click at [230, 110] on mat-icon "arrow_back" at bounding box center [226, 108] width 20 height 20
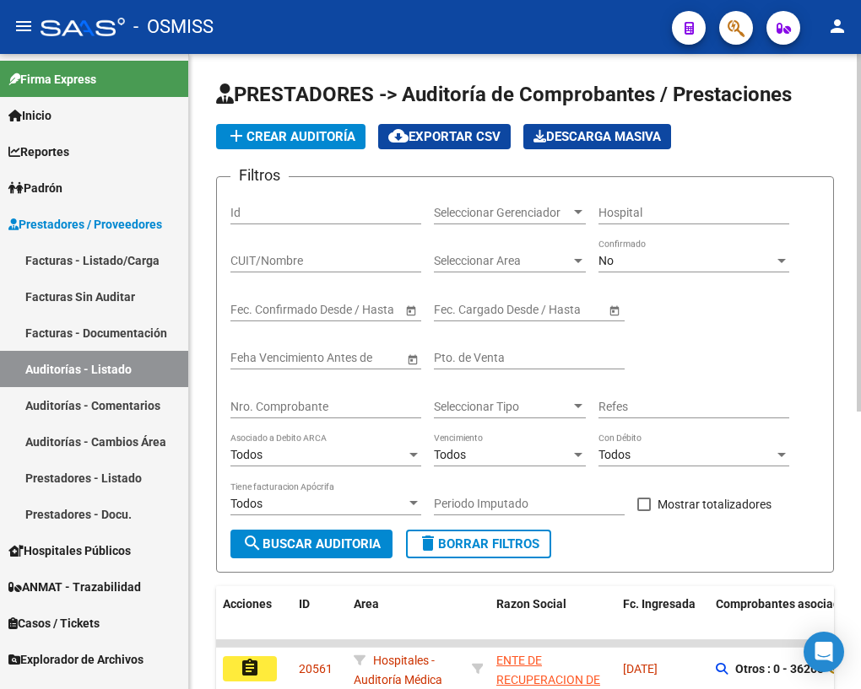
click at [294, 404] on input "Nro. Comprobante" at bounding box center [325, 407] width 191 height 14
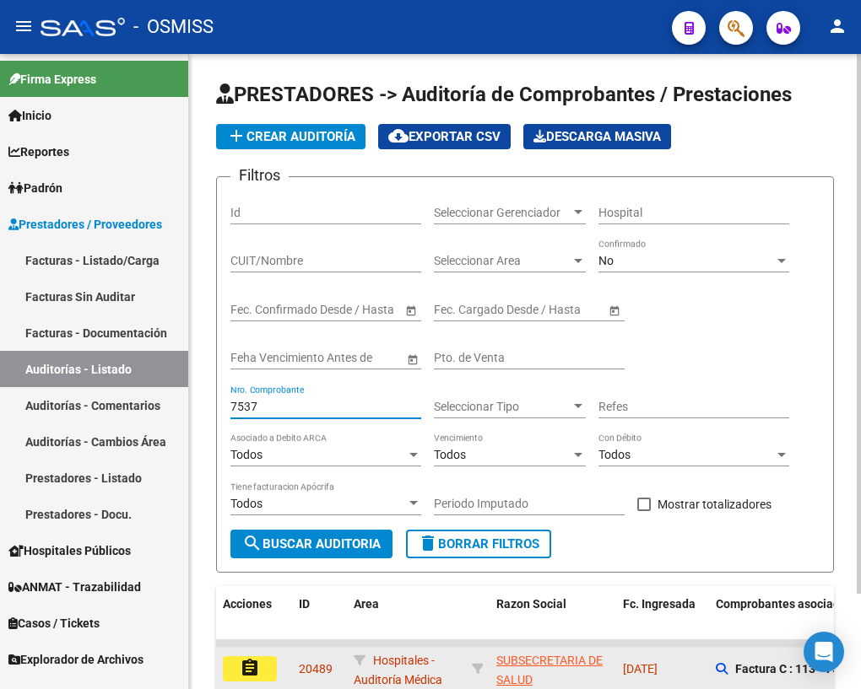
type input "7537"
click at [254, 659] on mat-icon "assignment" at bounding box center [250, 668] width 20 height 20
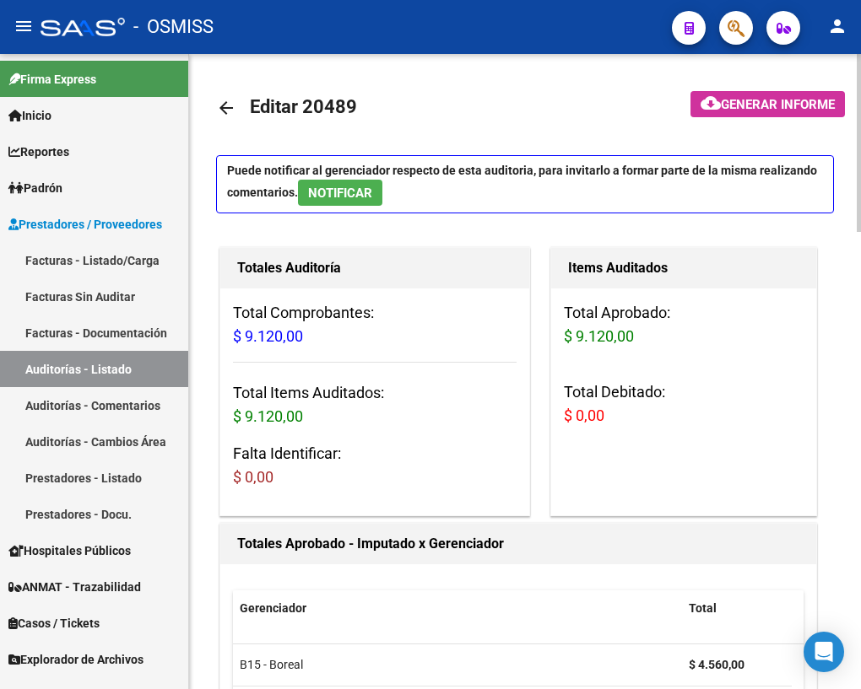
click at [225, 108] on mat-icon "arrow_back" at bounding box center [226, 108] width 20 height 20
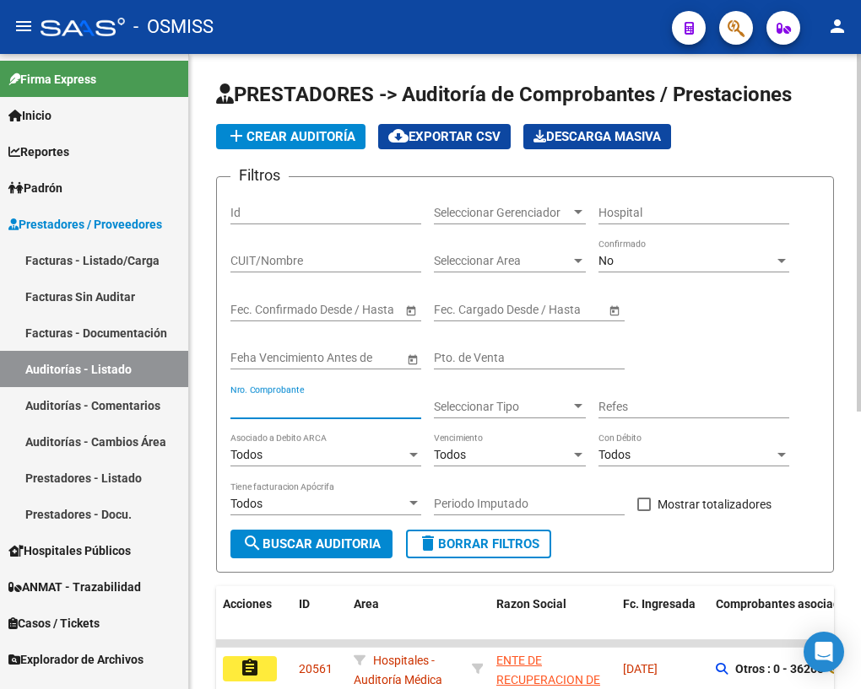
click at [271, 403] on input "Nro. Comprobante" at bounding box center [325, 407] width 191 height 14
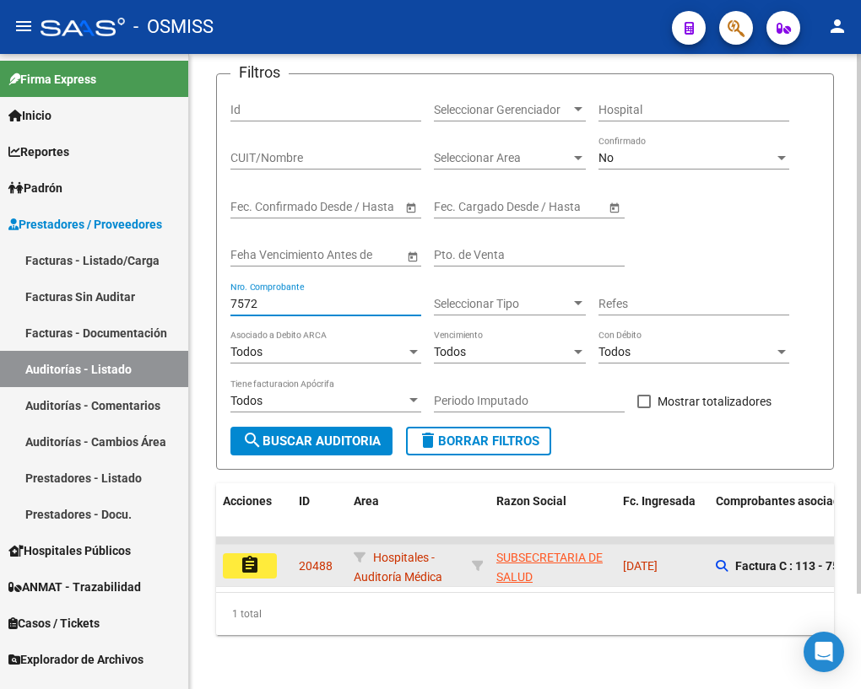
type input "7572"
click at [244, 555] on mat-icon "assignment" at bounding box center [250, 565] width 20 height 20
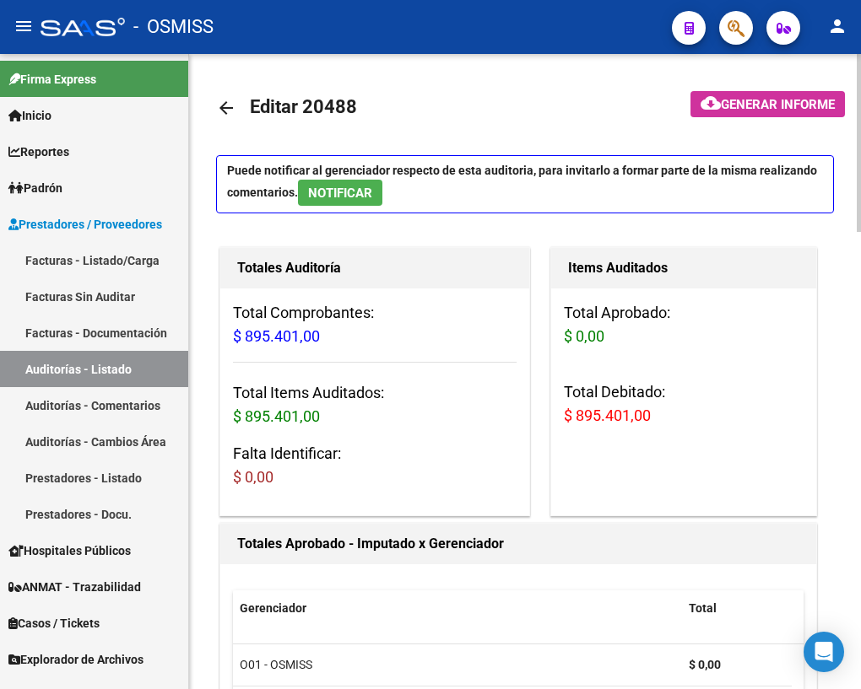
click at [223, 107] on mat-icon "arrow_back" at bounding box center [226, 108] width 20 height 20
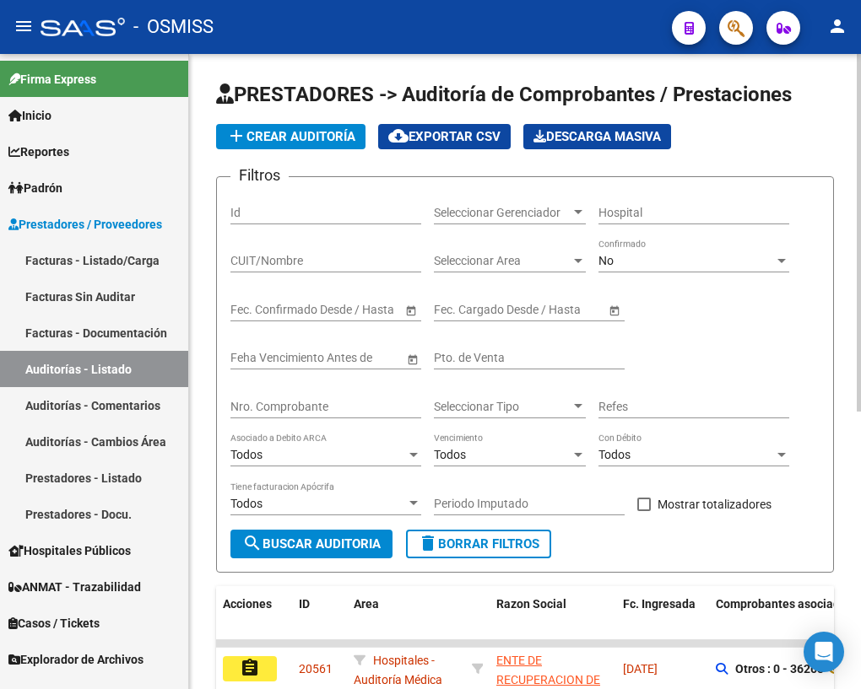
click at [322, 396] on div "Nro. Comprobante" at bounding box center [325, 402] width 191 height 34
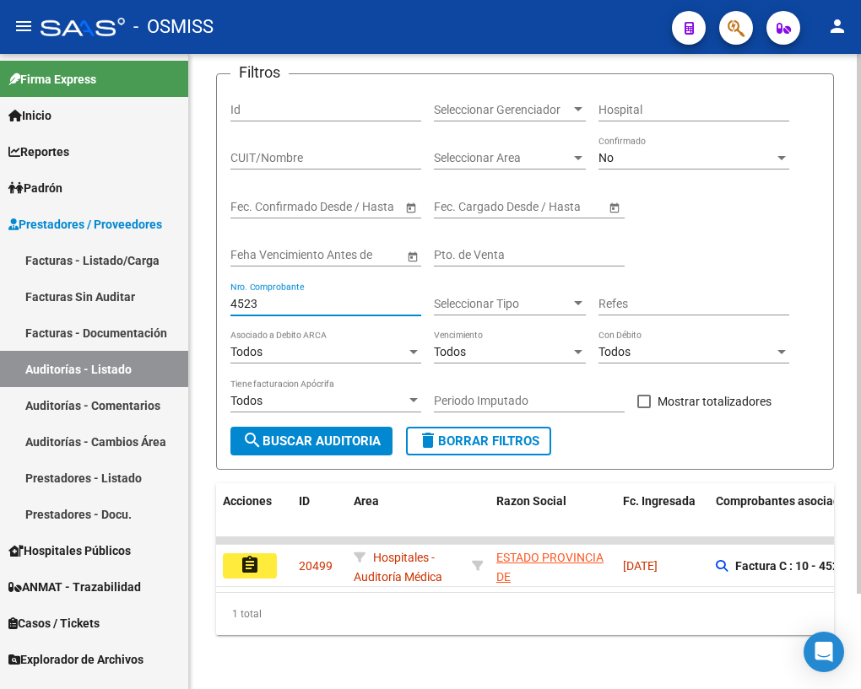
scroll to position [111, 0]
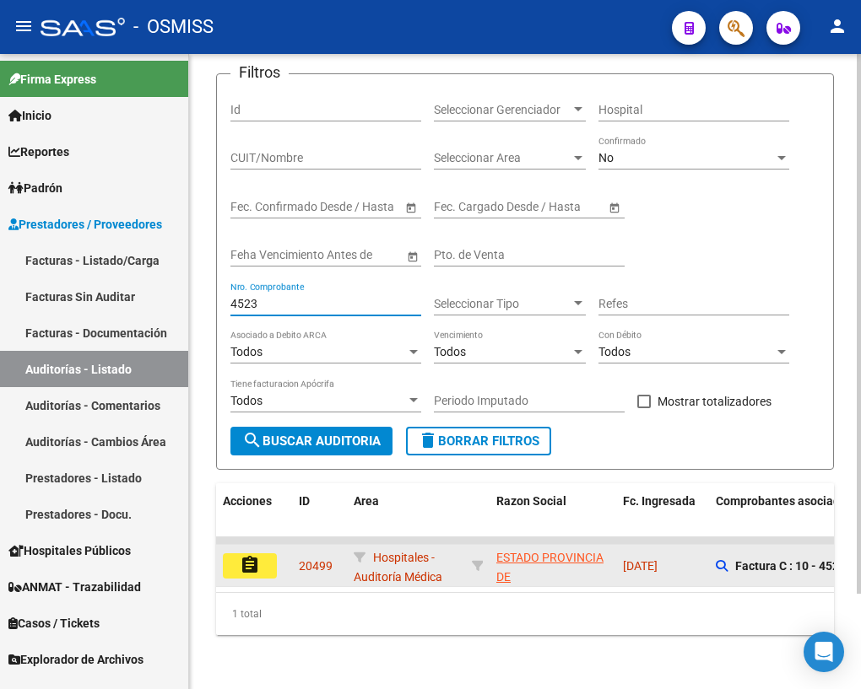
type input "4523"
click at [262, 558] on button "assignment" at bounding box center [250, 566] width 54 height 25
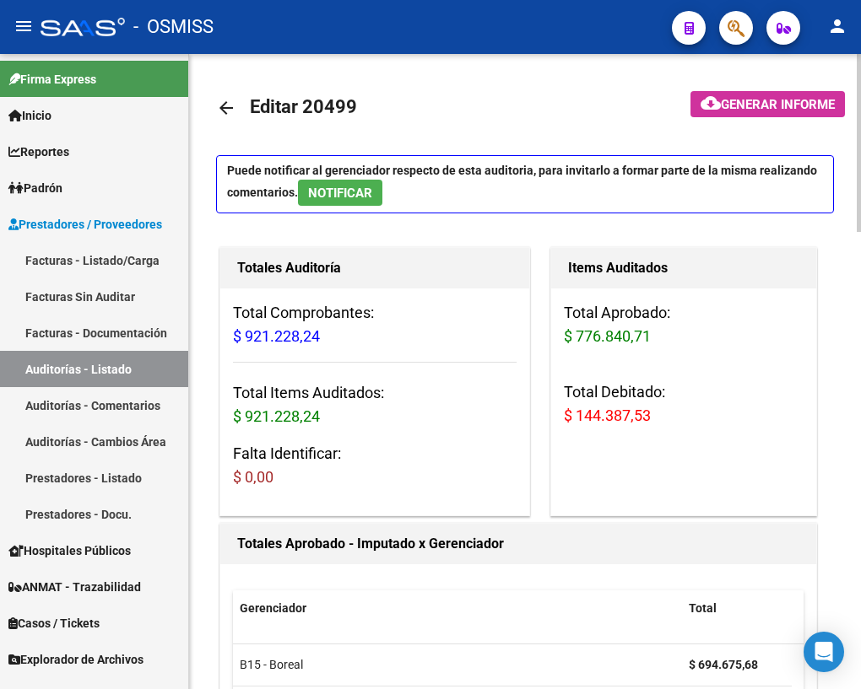
click at [221, 109] on mat-icon "arrow_back" at bounding box center [226, 108] width 20 height 20
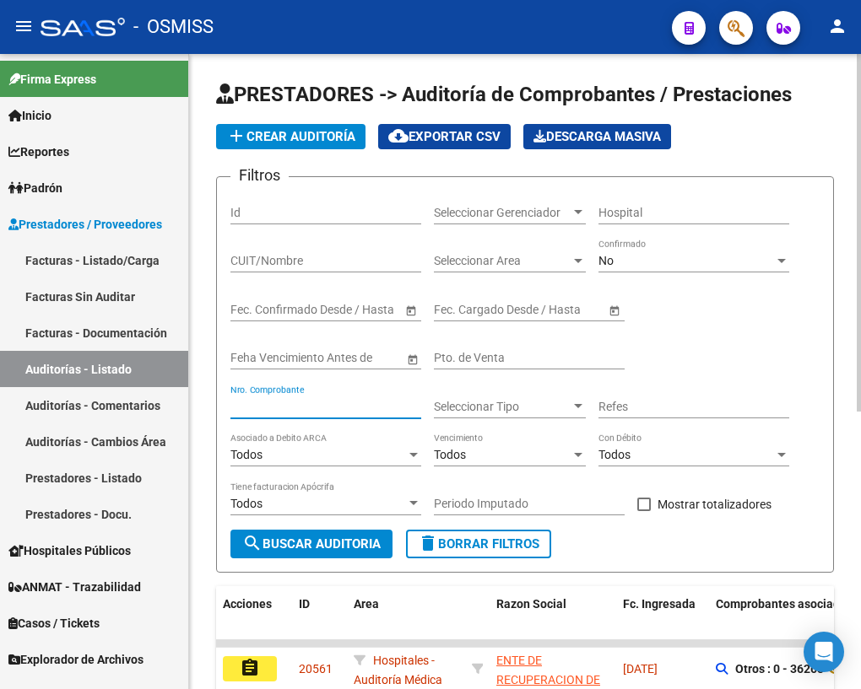
click at [278, 409] on input "Nro. Comprobante" at bounding box center [325, 407] width 191 height 14
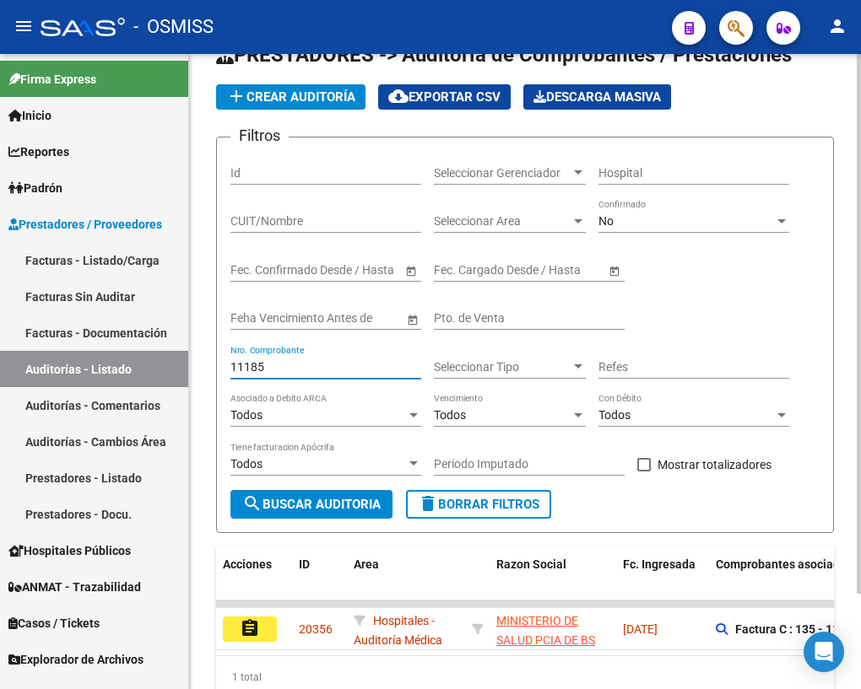
scroll to position [111, 0]
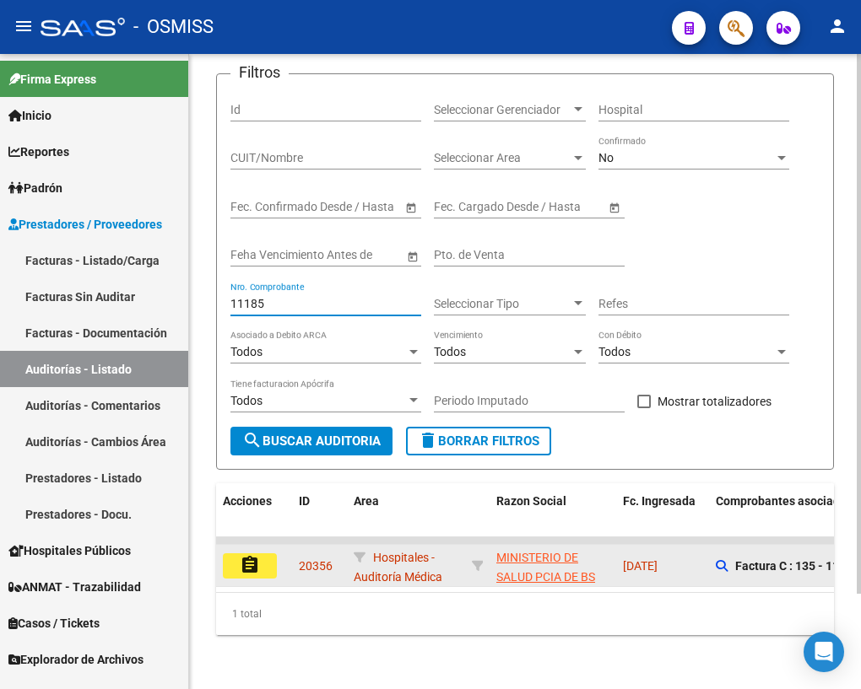
type input "11185"
click at [248, 555] on mat-icon "assignment" at bounding box center [250, 565] width 20 height 20
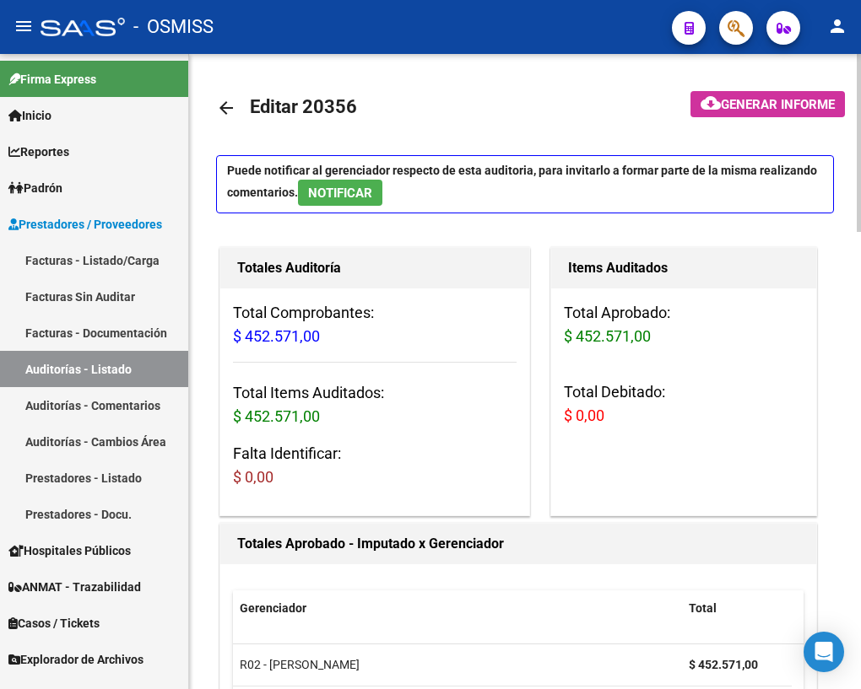
click at [224, 106] on mat-icon "arrow_back" at bounding box center [226, 108] width 20 height 20
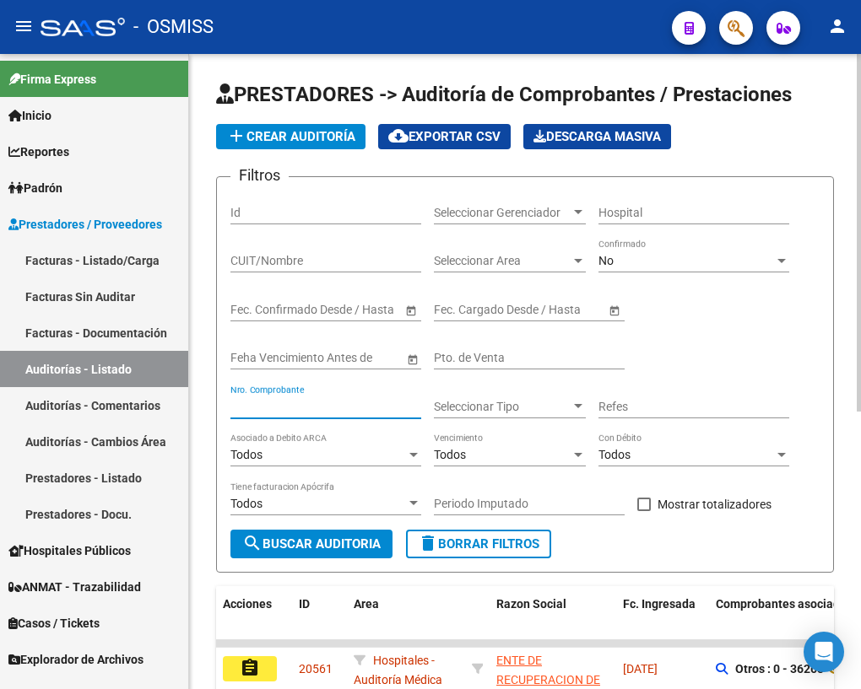
click at [312, 403] on input "Nro. Comprobante" at bounding box center [325, 407] width 191 height 14
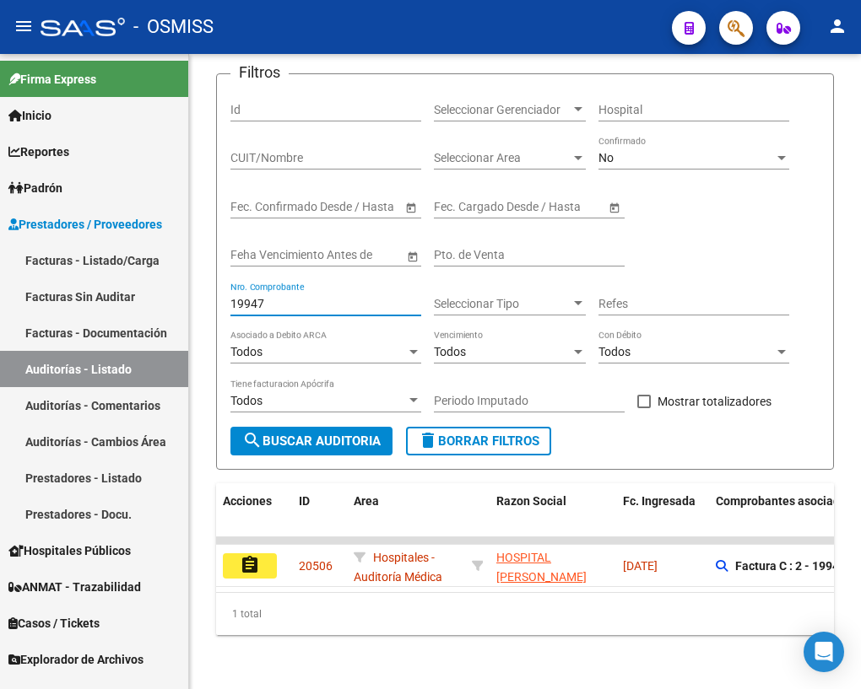
scroll to position [111, 0]
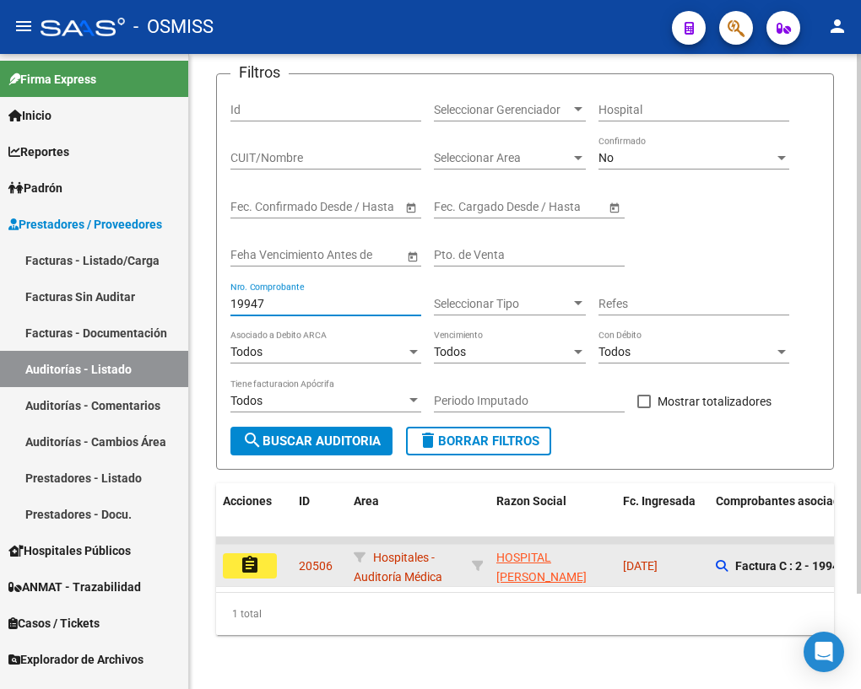
type input "19947"
click at [249, 555] on mat-icon "assignment" at bounding box center [250, 565] width 20 height 20
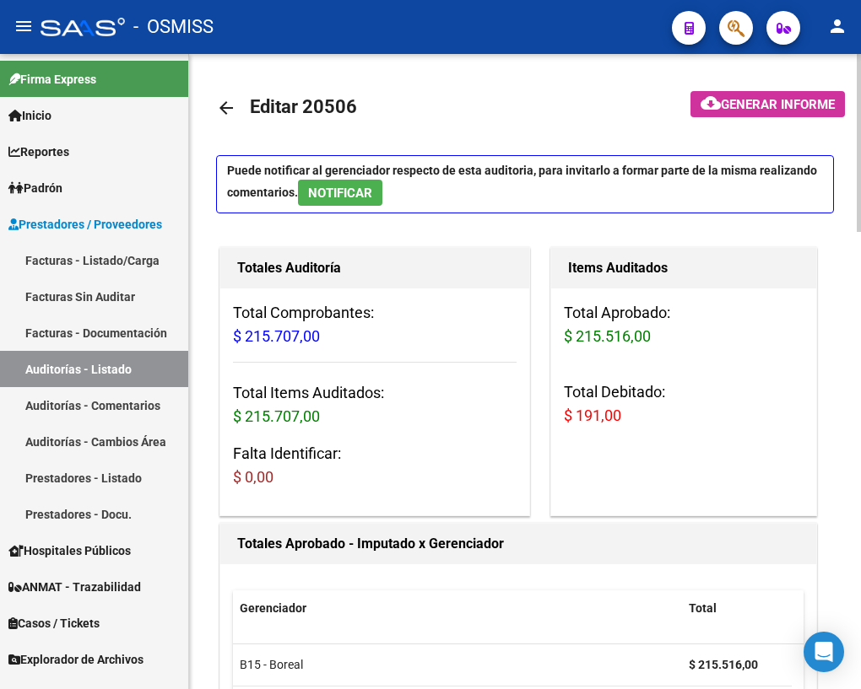
click at [222, 106] on mat-icon "arrow_back" at bounding box center [226, 108] width 20 height 20
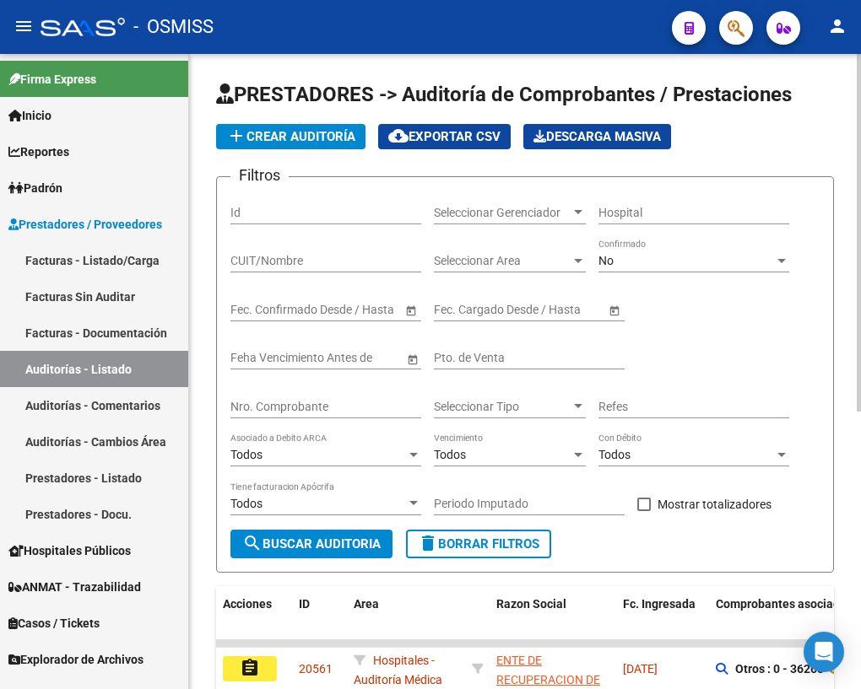
drag, startPoint x: 327, startPoint y: 392, endPoint x: 327, endPoint y: 406, distance: 14.4
click at [323, 396] on div "Nro. Comprobante" at bounding box center [325, 402] width 191 height 34
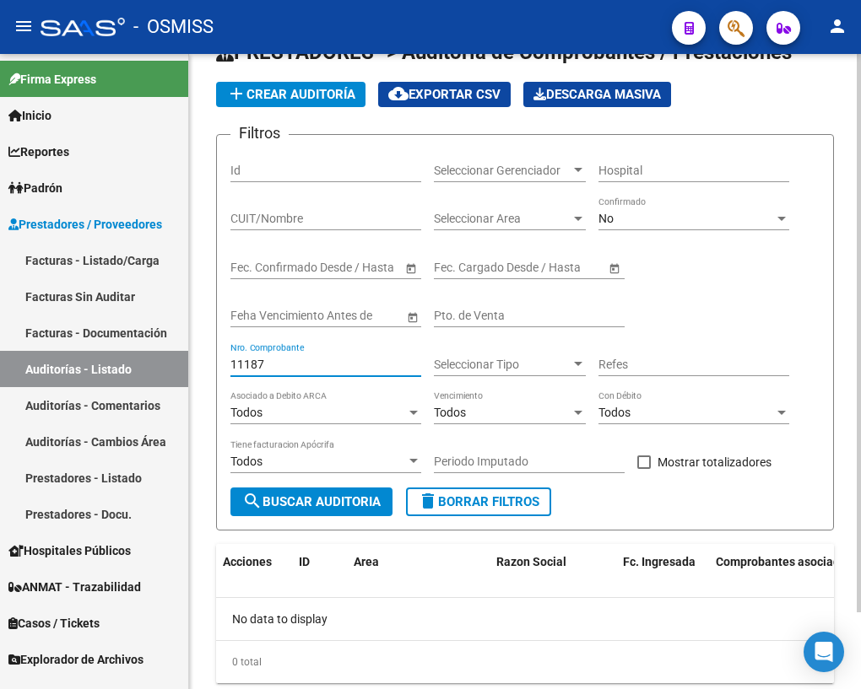
scroll to position [87, 0]
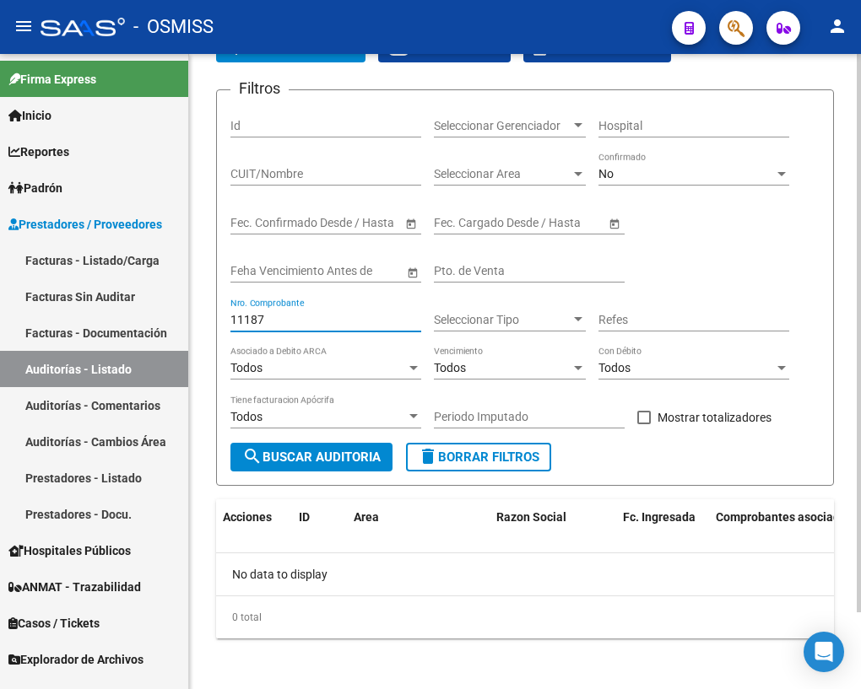
type input "11187"
click at [497, 459] on span "delete Borrar Filtros" at bounding box center [479, 457] width 122 height 15
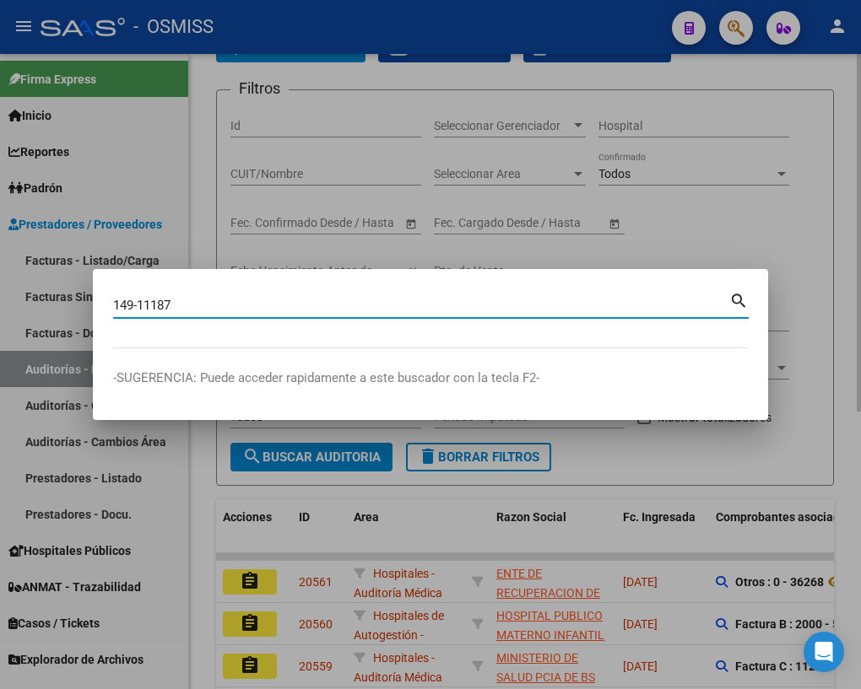
type input "149-11187"
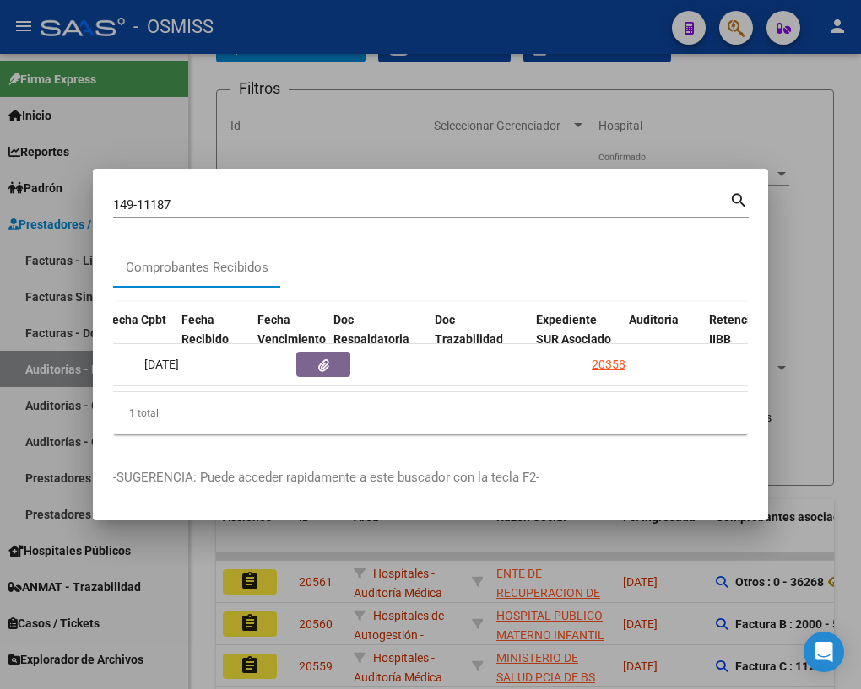
scroll to position [0, 865]
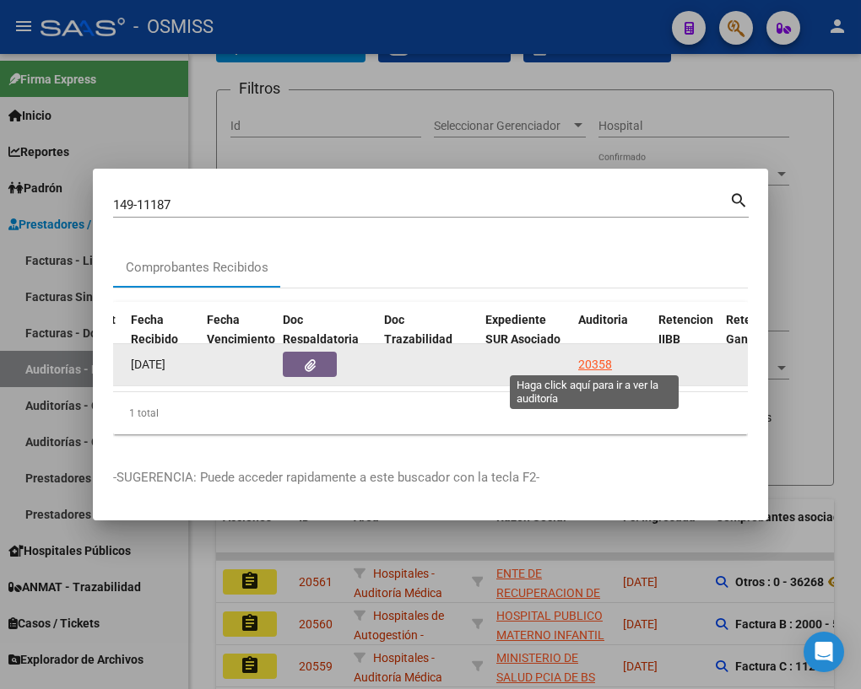
click at [596, 359] on div "20358" at bounding box center [595, 364] width 34 height 19
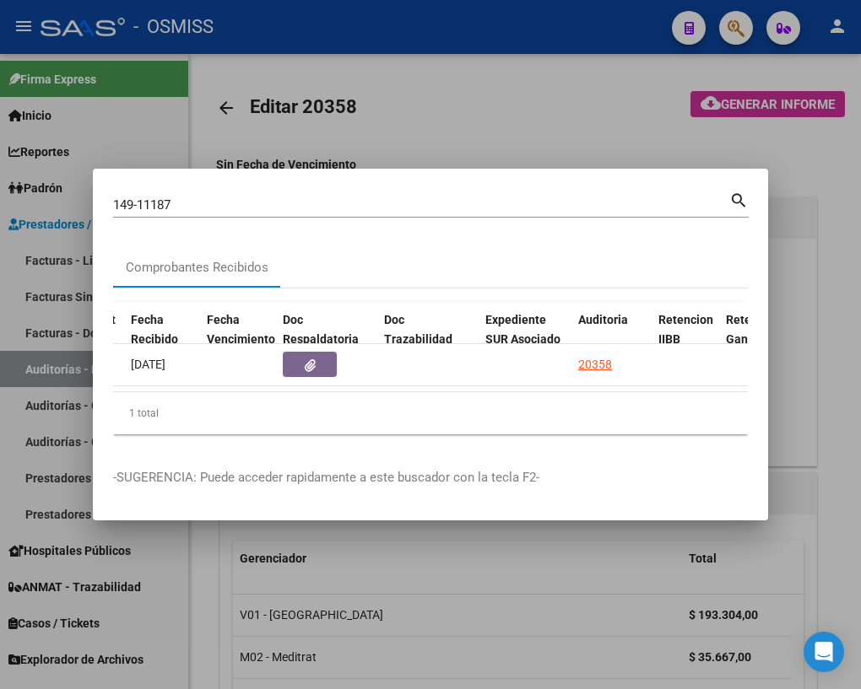
click at [199, 615] on div at bounding box center [430, 344] width 861 height 689
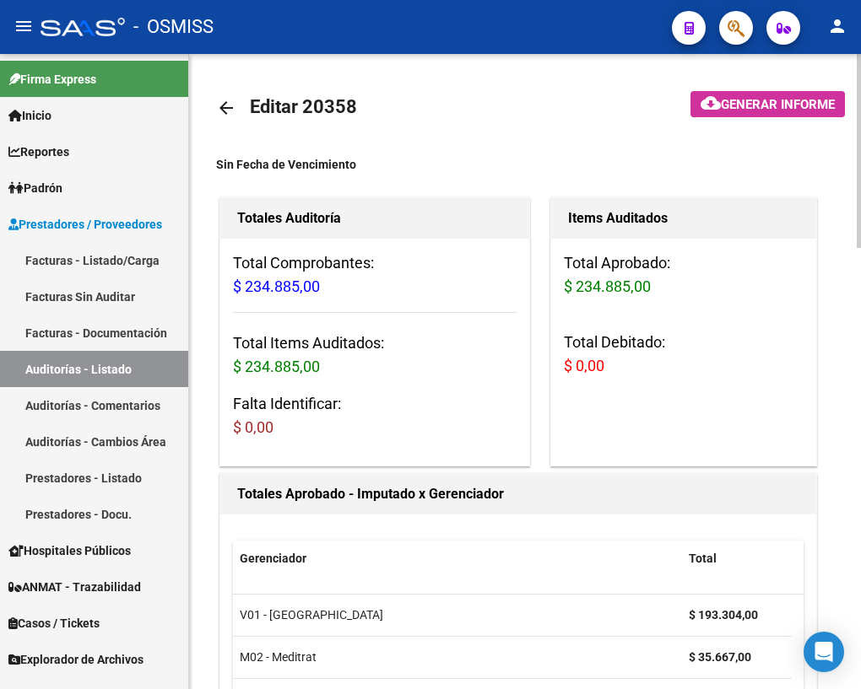
drag, startPoint x: 234, startPoint y: 104, endPoint x: 211, endPoint y: 174, distance: 73.7
click at [233, 104] on mat-icon "arrow_back" at bounding box center [226, 108] width 20 height 20
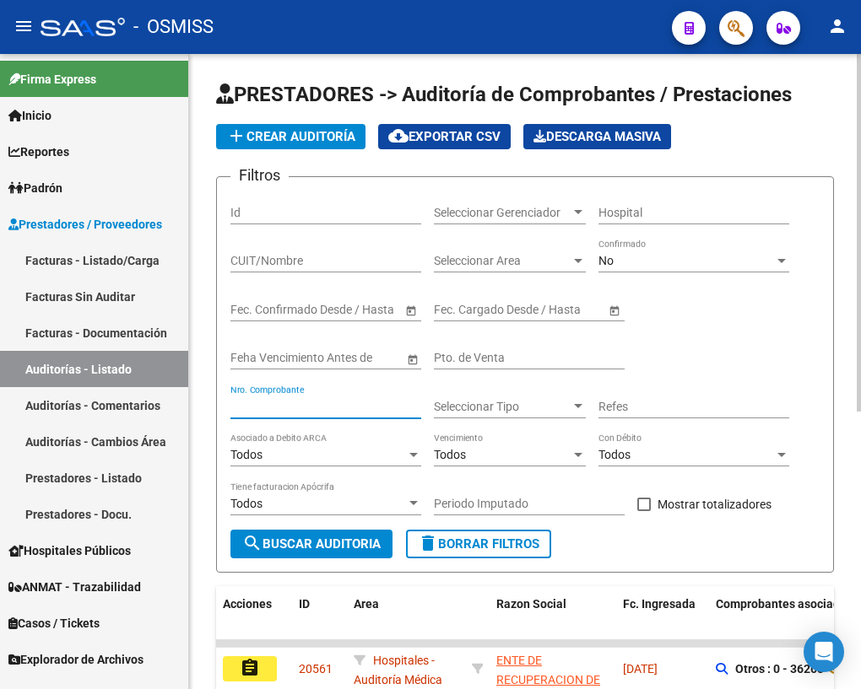
click at [305, 409] on input "Nro. Comprobante" at bounding box center [325, 407] width 191 height 14
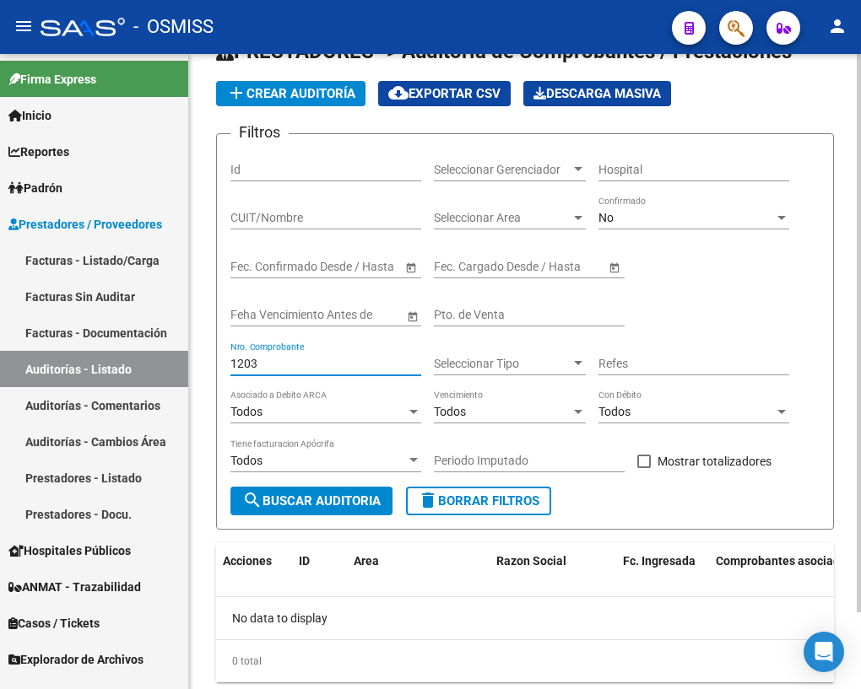
scroll to position [87, 0]
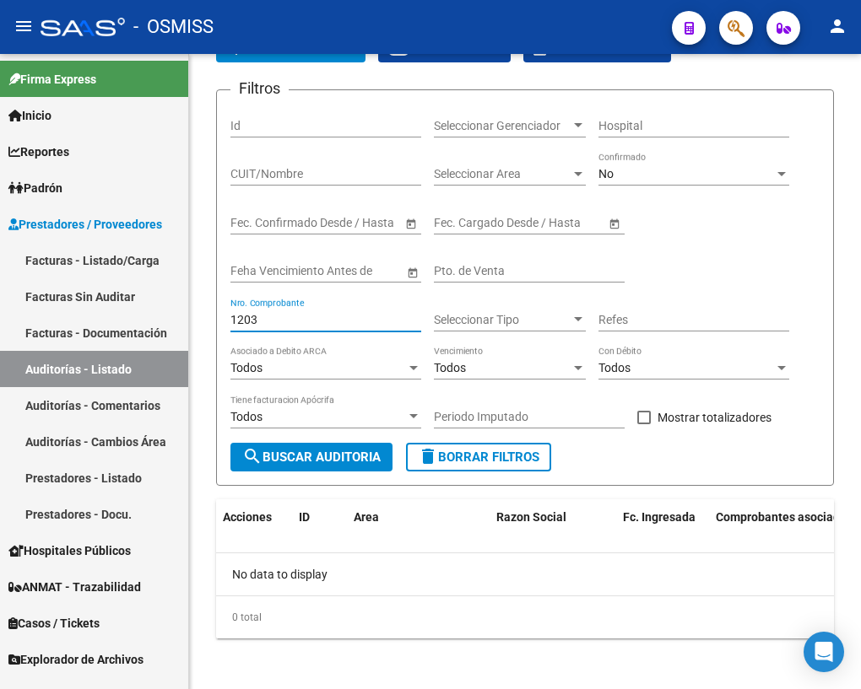
type input "1203"
click at [484, 460] on span "delete Borrar Filtros" at bounding box center [479, 457] width 122 height 15
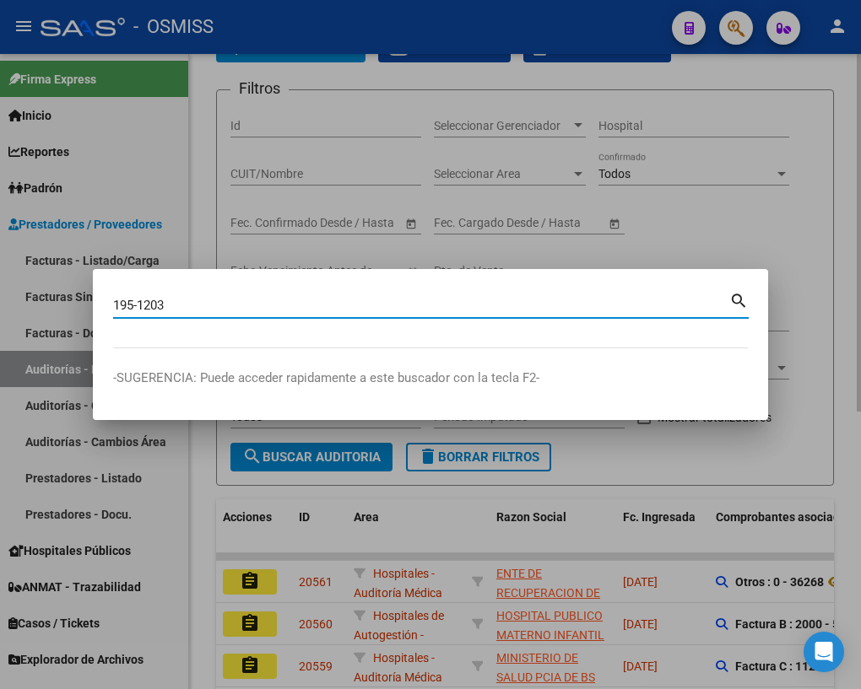
type input "195-1203"
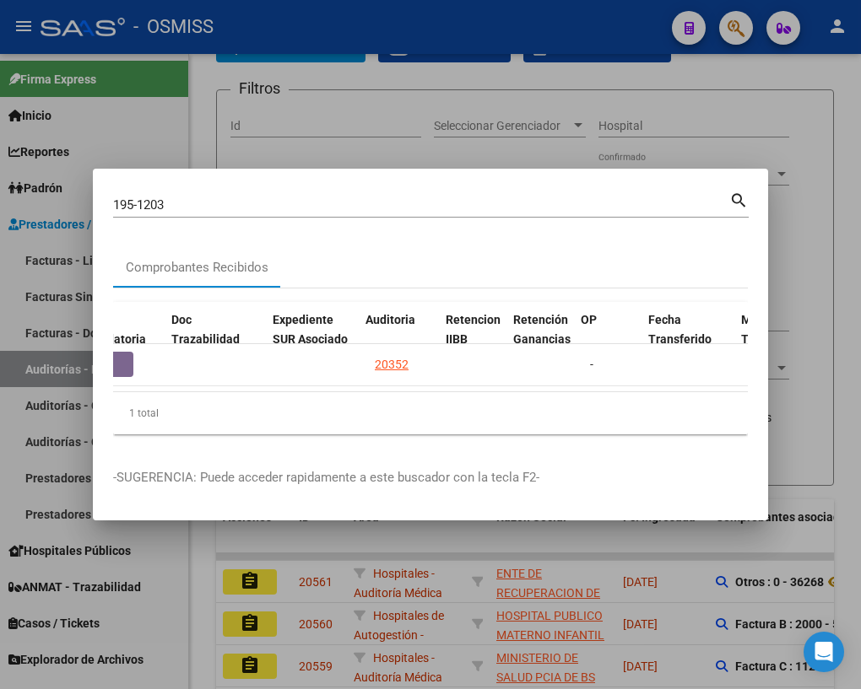
scroll to position [0, 1055]
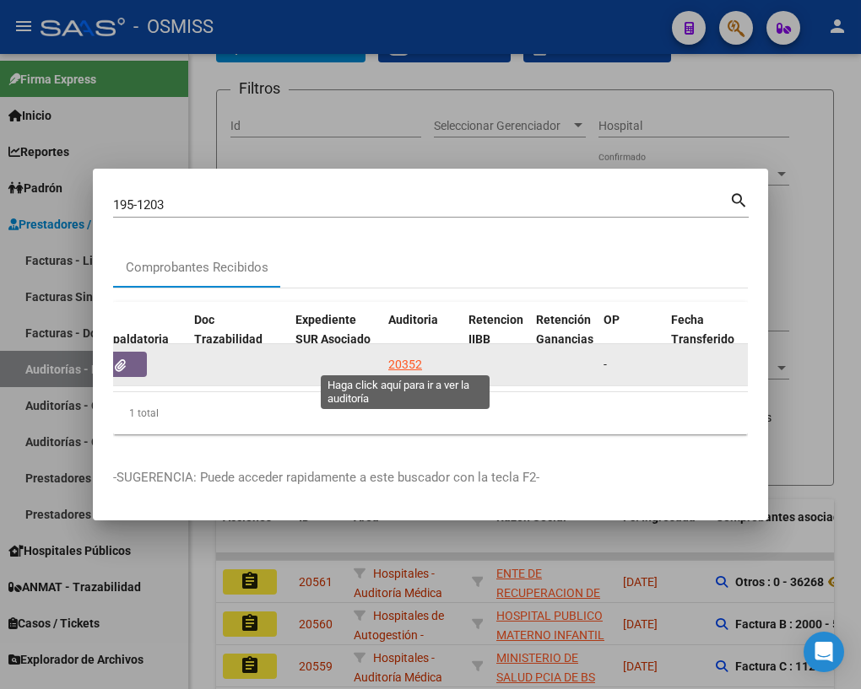
click at [396, 357] on div "20352" at bounding box center [405, 364] width 34 height 19
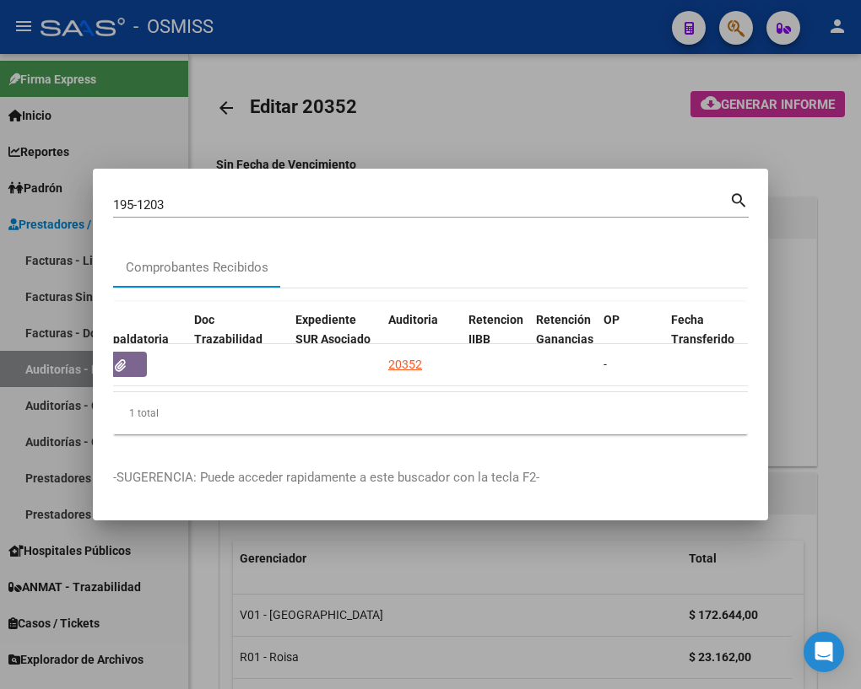
click at [202, 602] on div at bounding box center [430, 344] width 861 height 689
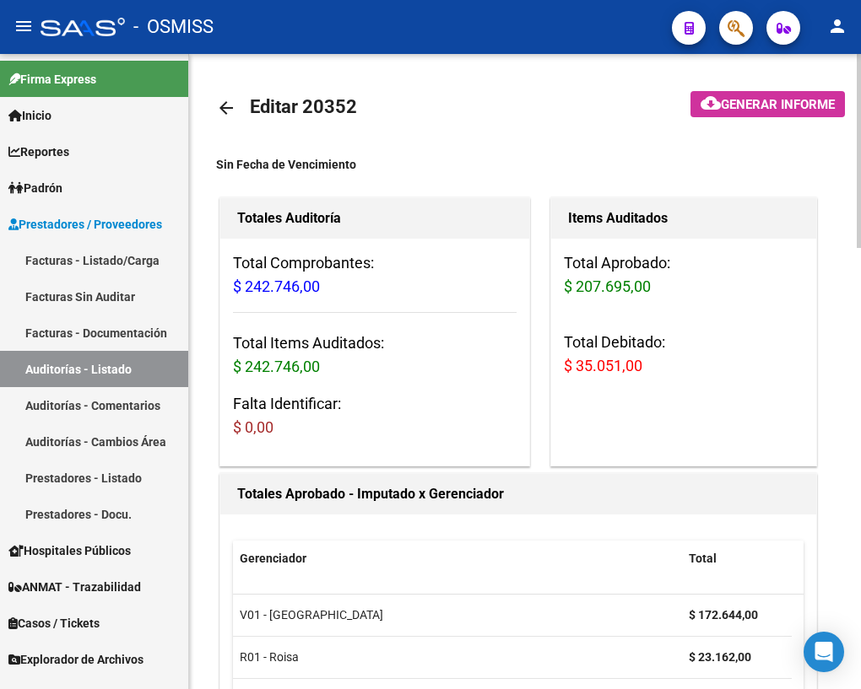
click at [224, 101] on mat-icon "arrow_back" at bounding box center [226, 108] width 20 height 20
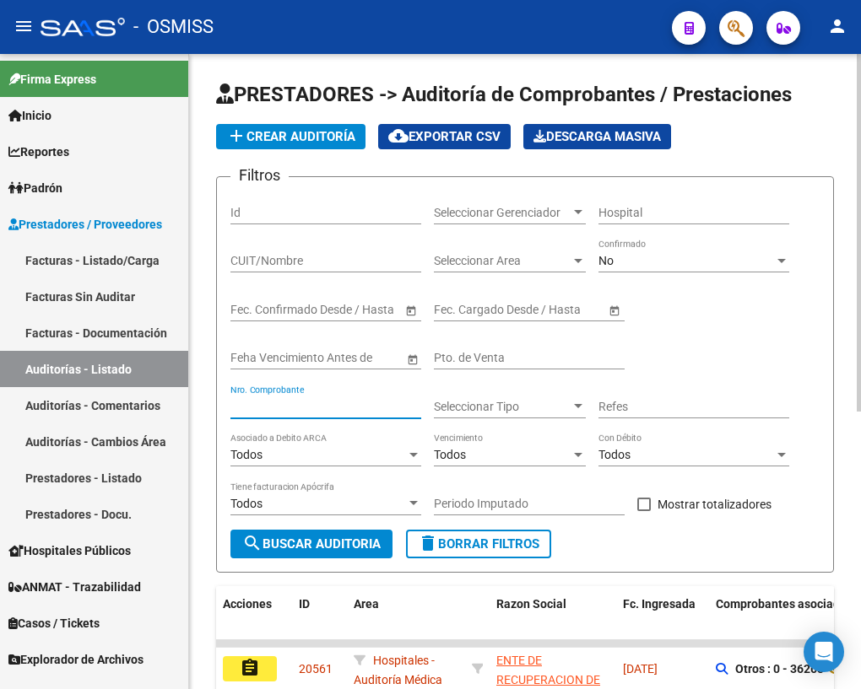
click at [317, 406] on input "Nro. Comprobante" at bounding box center [325, 407] width 191 height 14
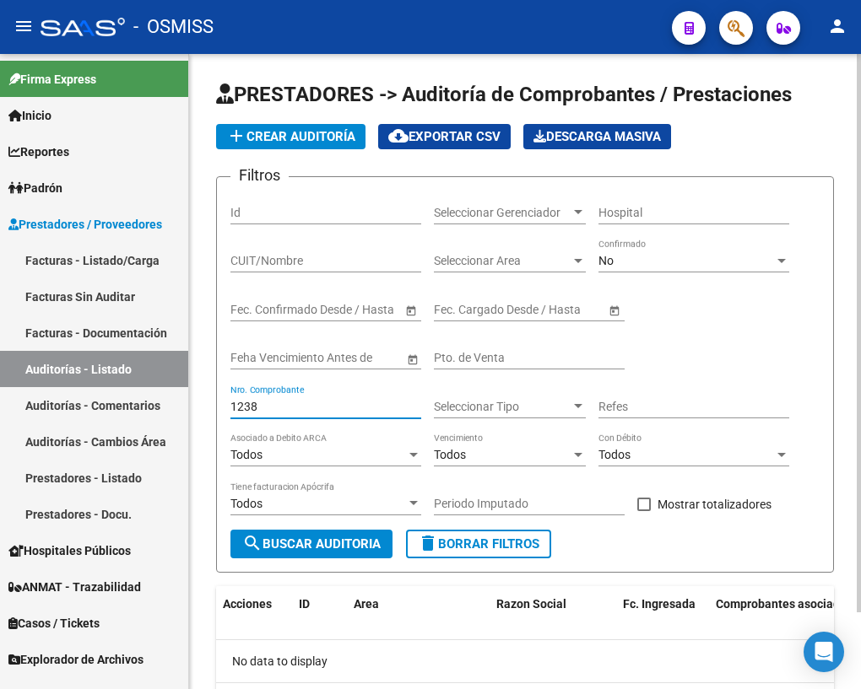
type input "1238"
click at [458, 539] on span "delete Borrar Filtros" at bounding box center [479, 544] width 122 height 15
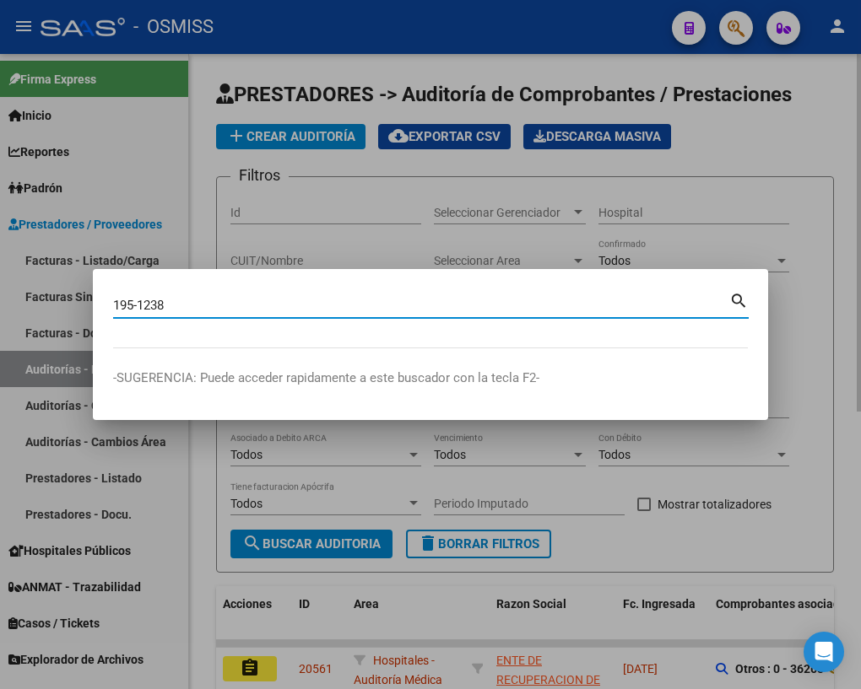
type input "195-1238"
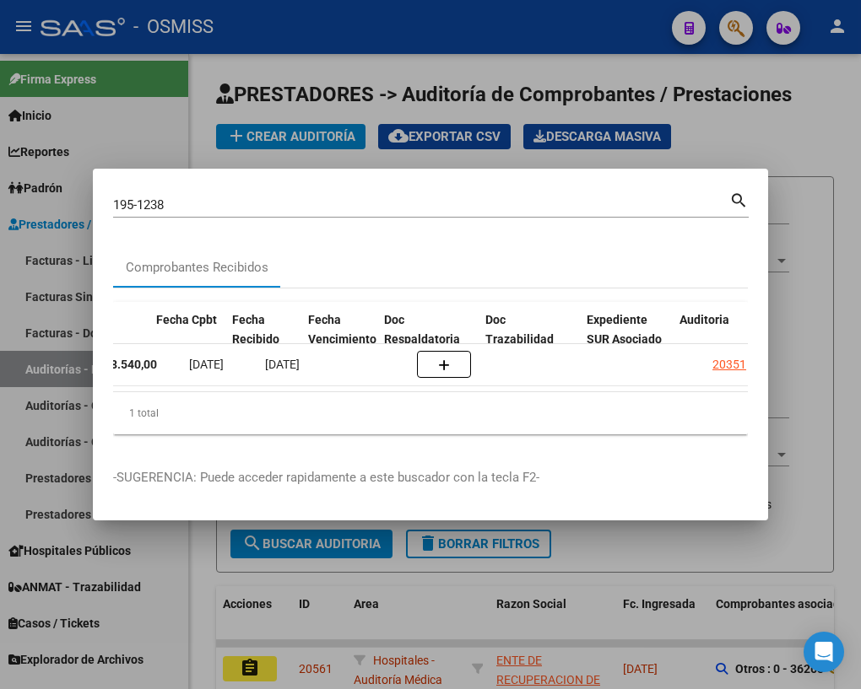
scroll to position [0, 813]
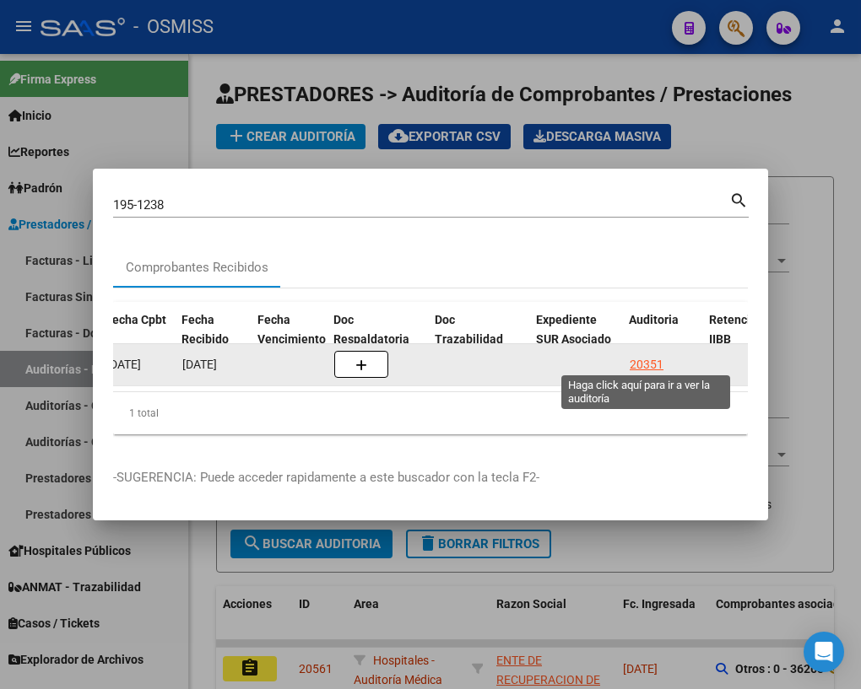
click at [653, 360] on div "20351" at bounding box center [646, 364] width 34 height 19
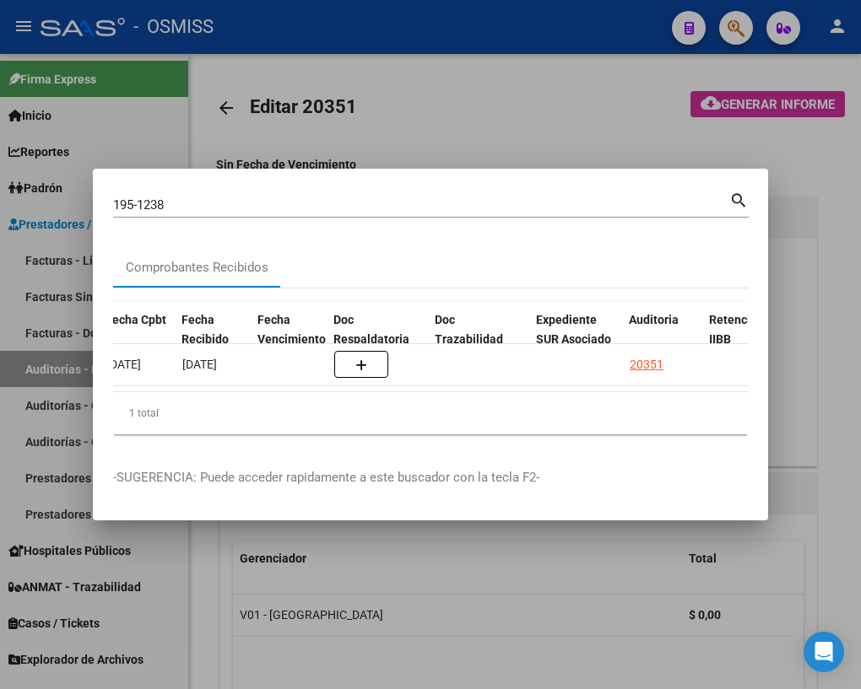
click at [341, 583] on div at bounding box center [430, 344] width 861 height 689
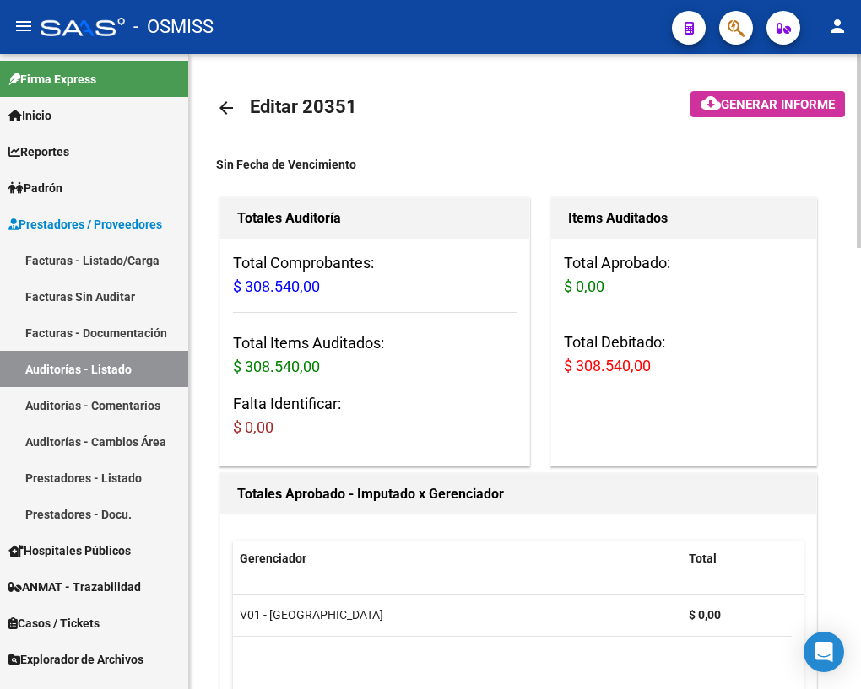
click at [227, 105] on mat-icon "arrow_back" at bounding box center [226, 108] width 20 height 20
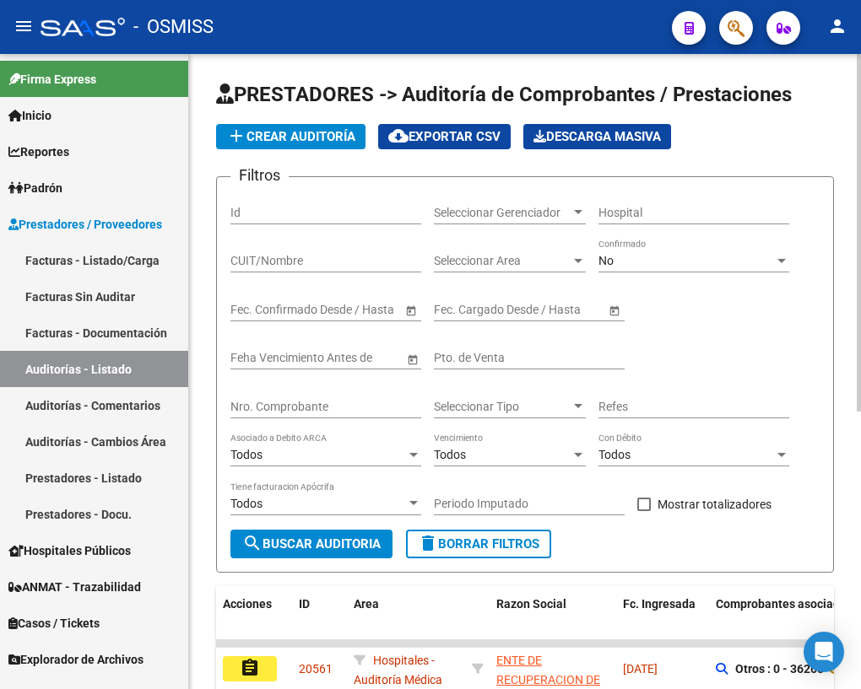
click at [289, 406] on input "Nro. Comprobante" at bounding box center [325, 407] width 191 height 14
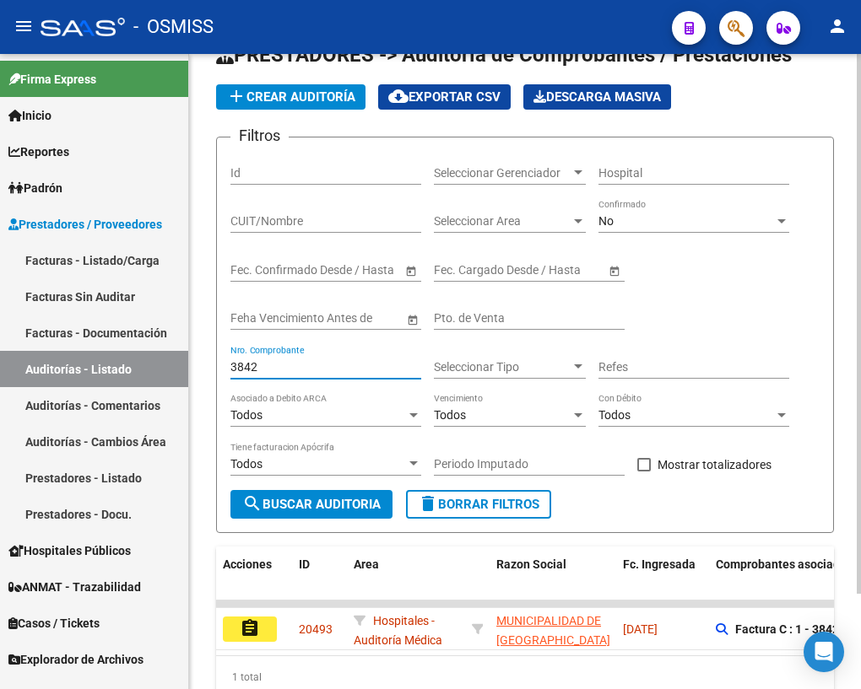
scroll to position [111, 0]
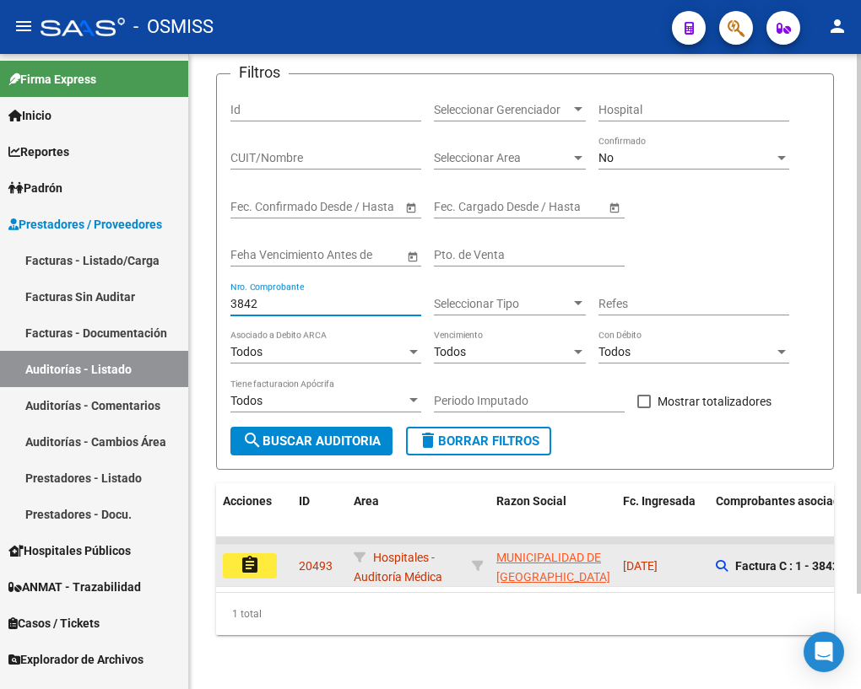
type input "3842"
click at [256, 555] on mat-icon "assignment" at bounding box center [250, 565] width 20 height 20
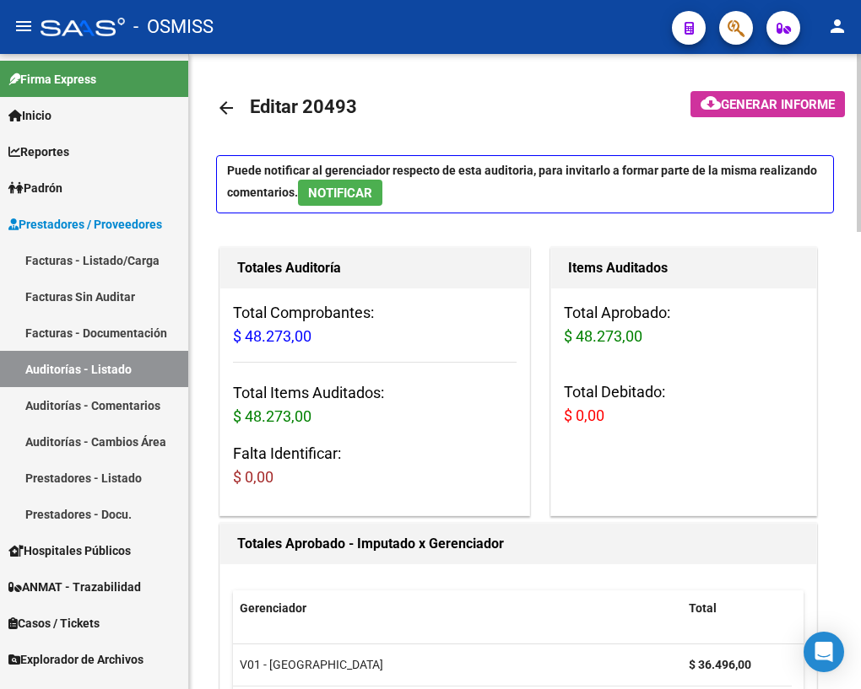
click at [225, 110] on mat-icon "arrow_back" at bounding box center [226, 108] width 20 height 20
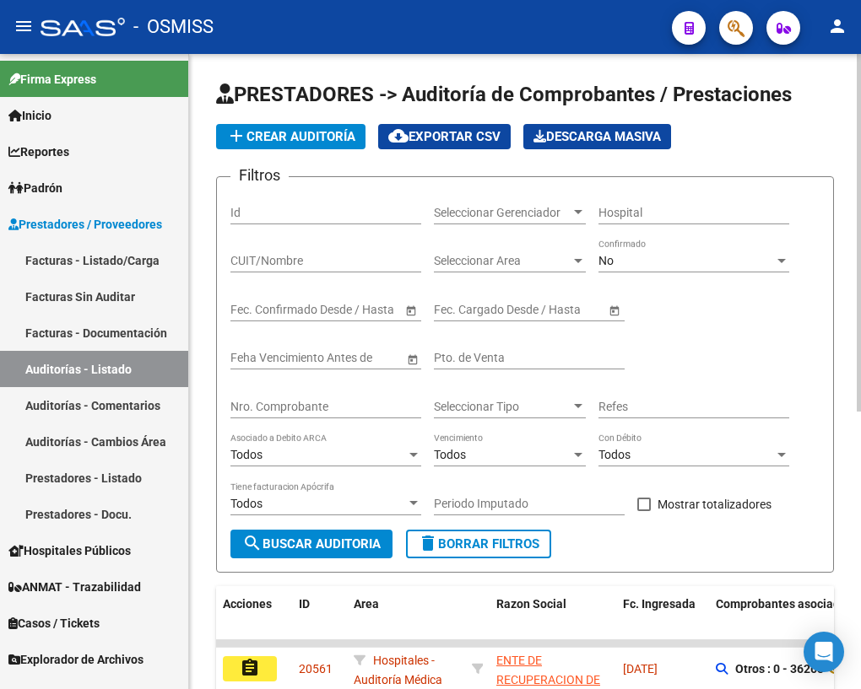
click at [275, 409] on input "Nro. Comprobante" at bounding box center [325, 407] width 191 height 14
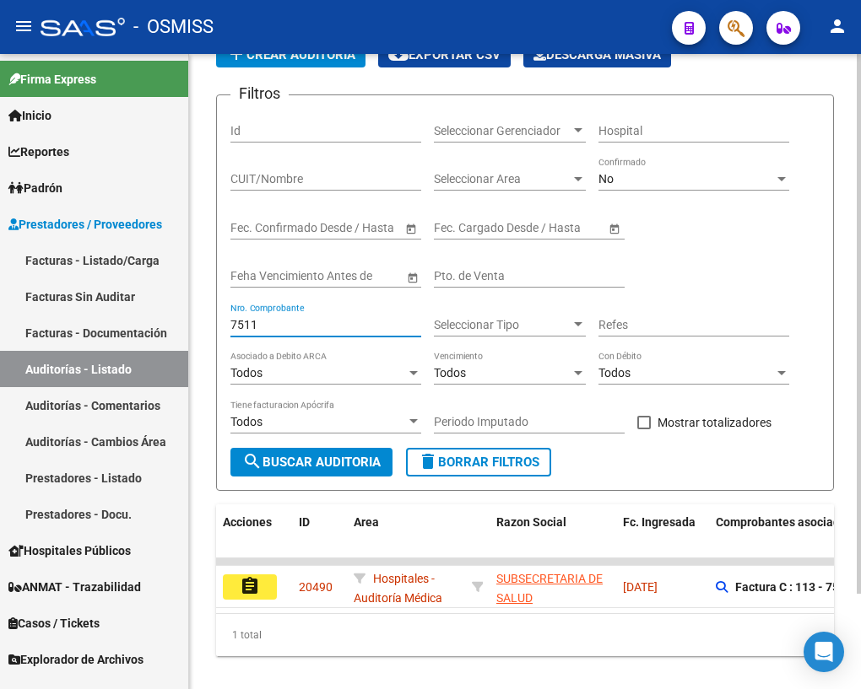
scroll to position [111, 0]
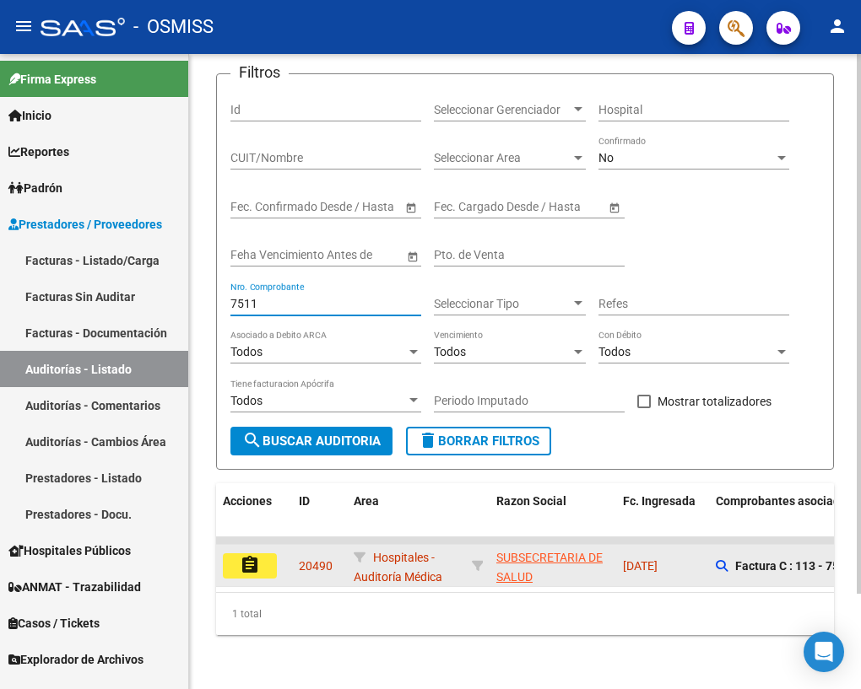
type input "7511"
click at [259, 555] on mat-icon "assignment" at bounding box center [250, 565] width 20 height 20
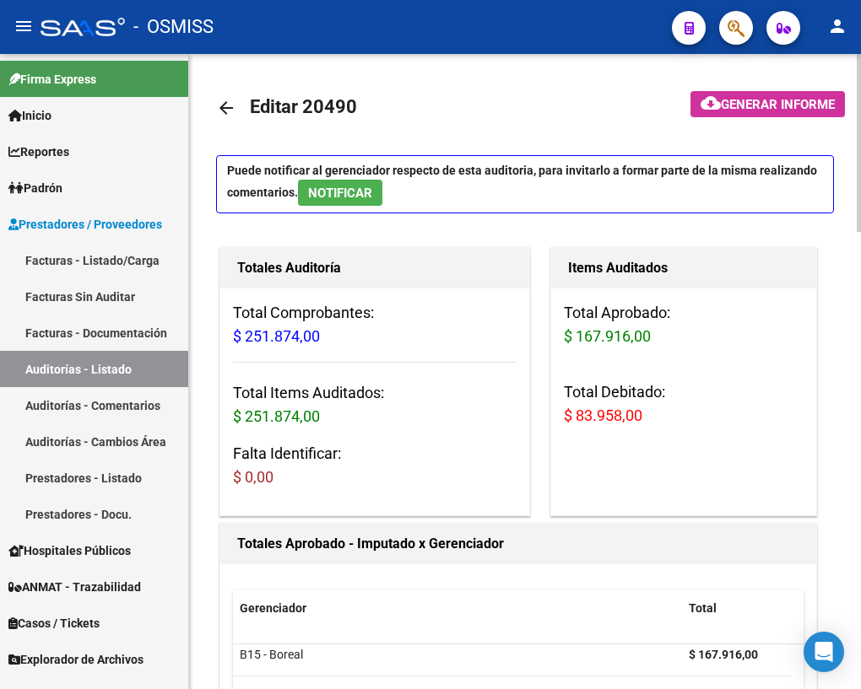
click at [229, 105] on mat-icon "arrow_back" at bounding box center [226, 108] width 20 height 20
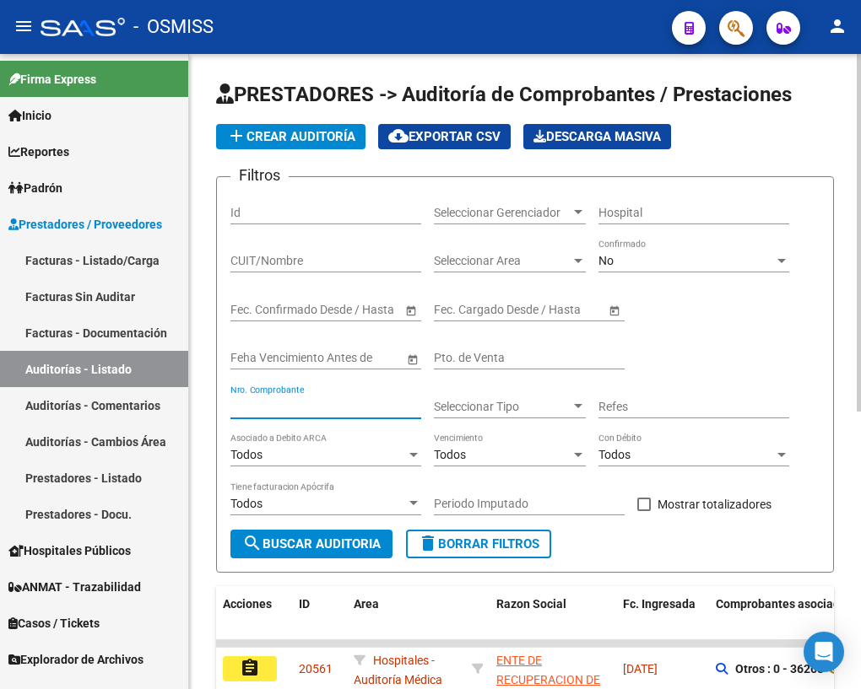
click at [278, 403] on input "Nro. Comprobante" at bounding box center [325, 407] width 191 height 14
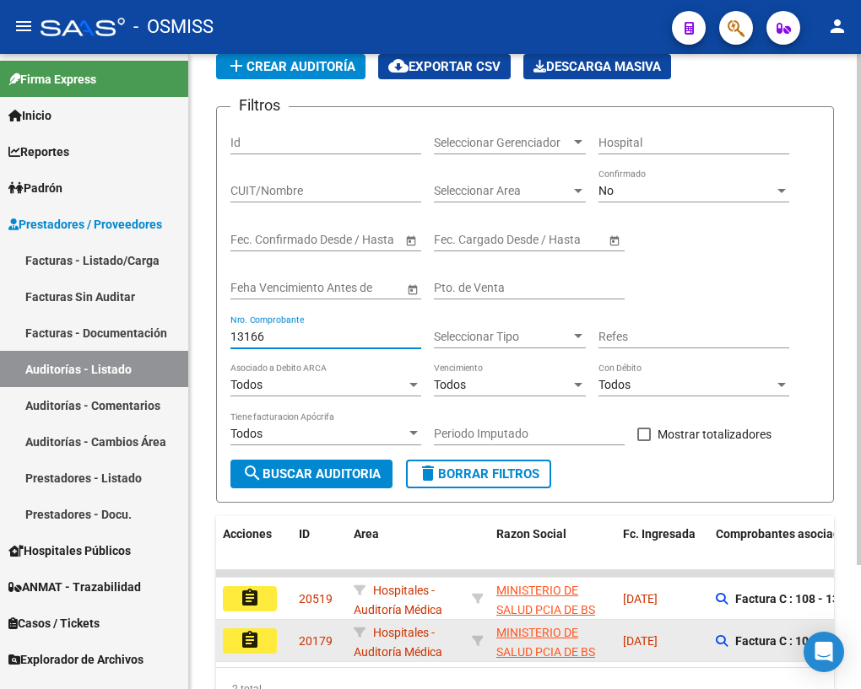
scroll to position [154, 0]
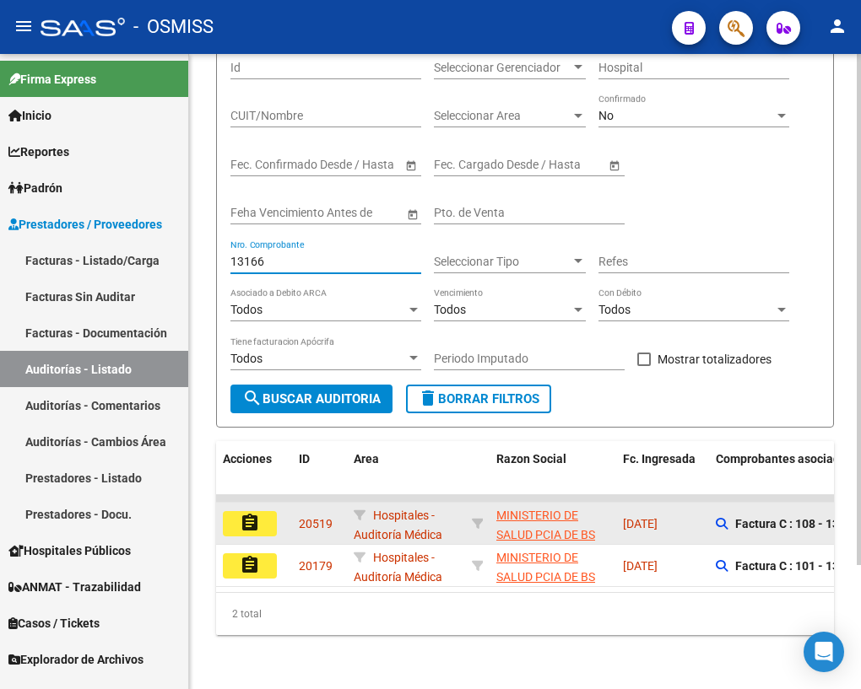
type input "13166"
click at [249, 517] on mat-icon "assignment" at bounding box center [250, 523] width 20 height 20
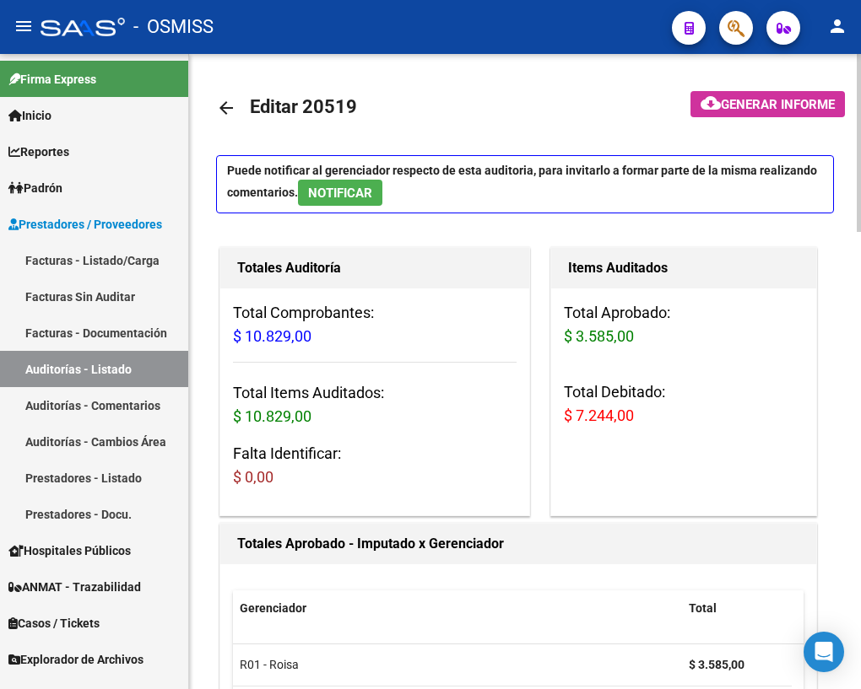
click at [228, 109] on mat-icon "arrow_back" at bounding box center [226, 108] width 20 height 20
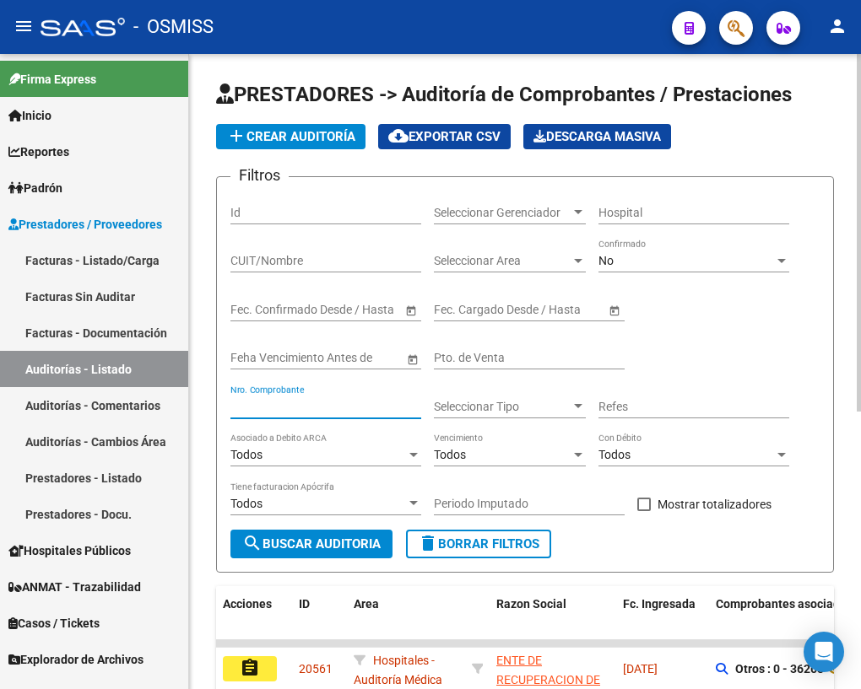
click at [301, 402] on input "Nro. Comprobante" at bounding box center [325, 407] width 191 height 14
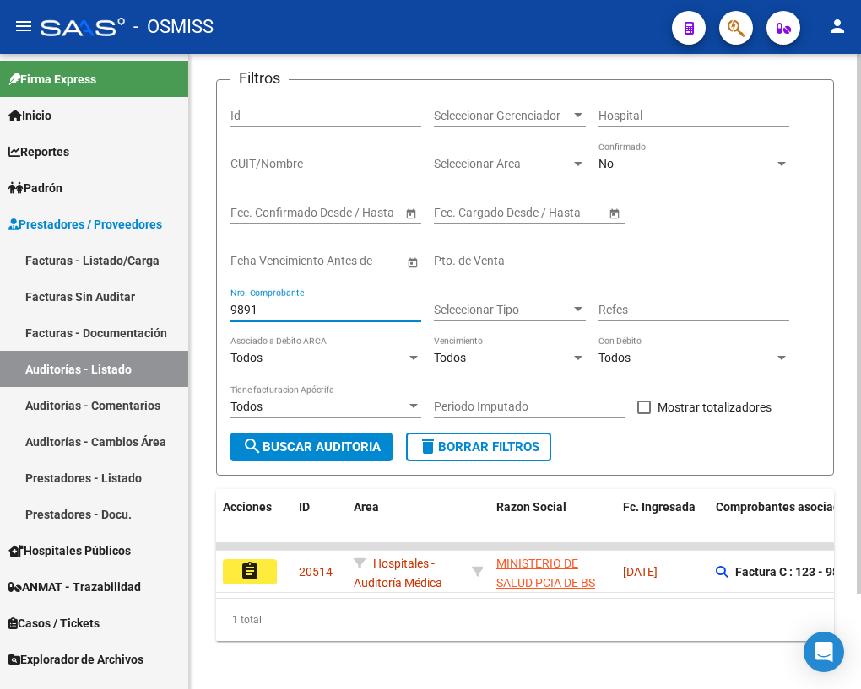
scroll to position [111, 0]
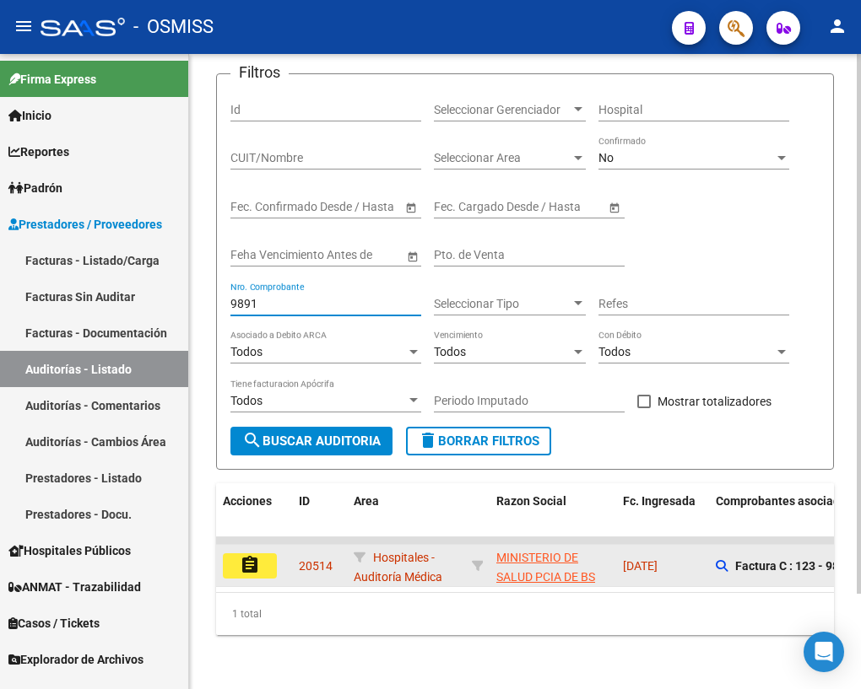
type input "9891"
click at [252, 555] on mat-icon "assignment" at bounding box center [250, 565] width 20 height 20
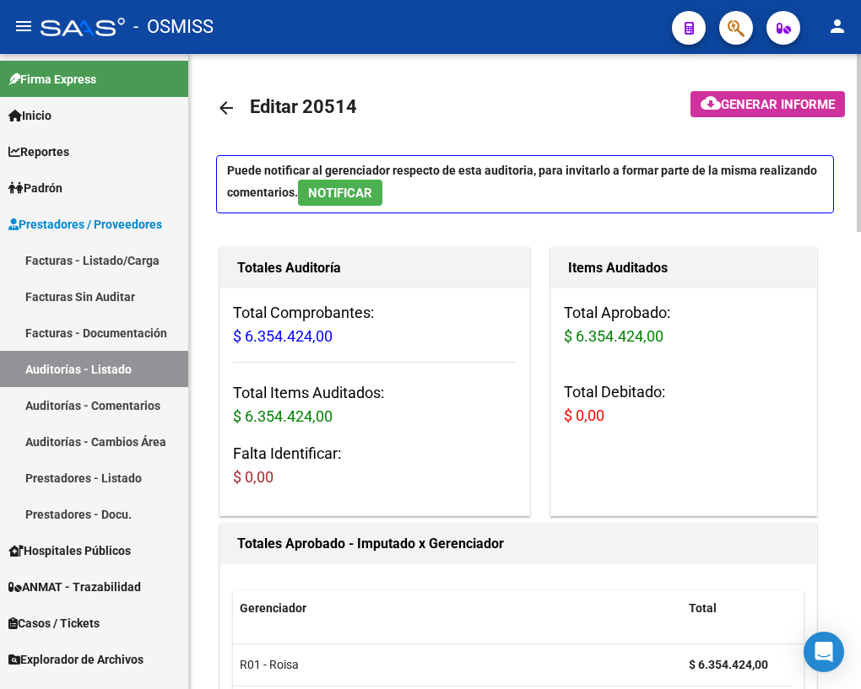
click at [225, 108] on mat-icon "arrow_back" at bounding box center [226, 108] width 20 height 20
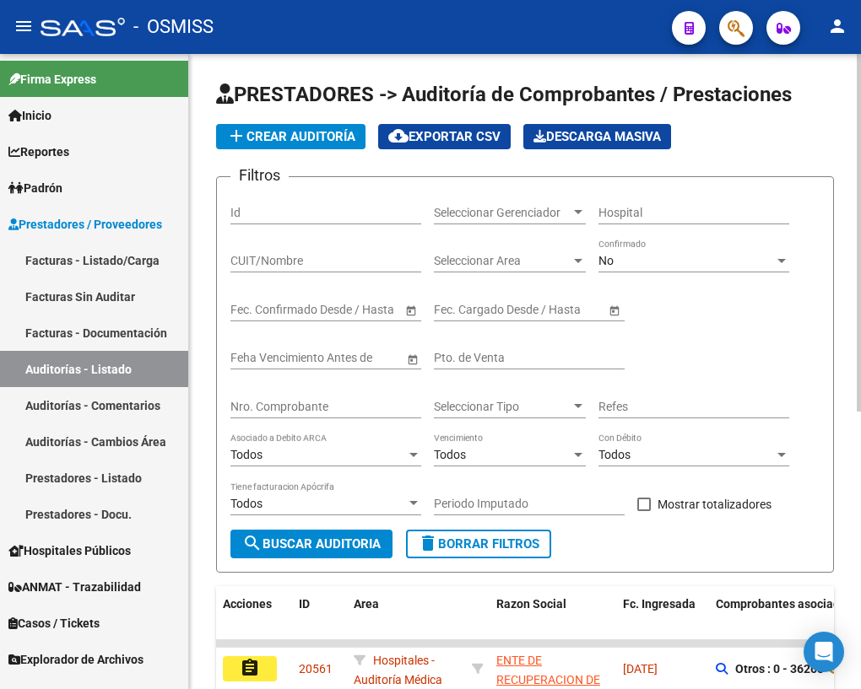
click at [300, 403] on input "Nro. Comprobante" at bounding box center [325, 407] width 191 height 14
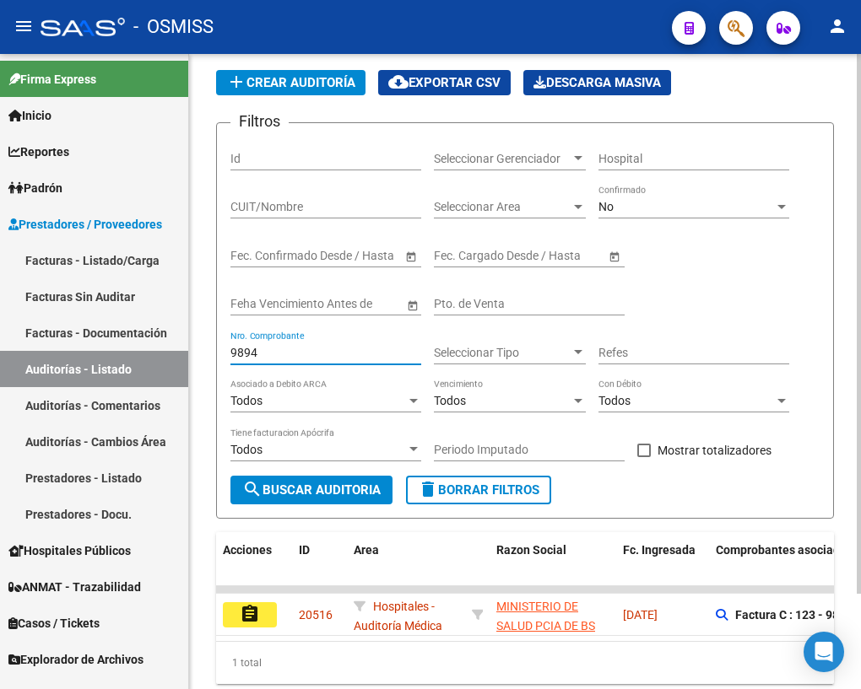
scroll to position [111, 0]
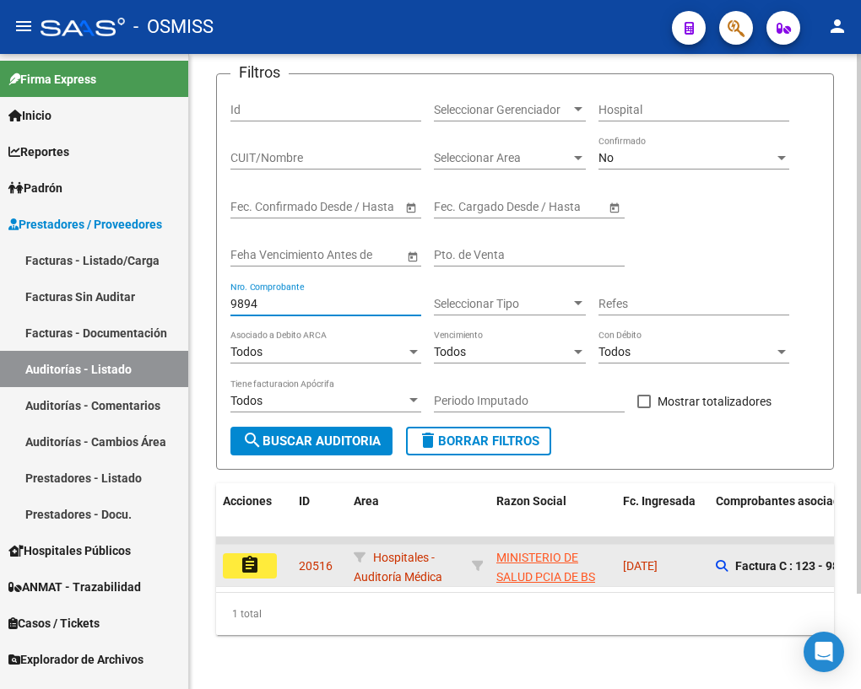
type input "9894"
click at [259, 555] on mat-icon "assignment" at bounding box center [250, 565] width 20 height 20
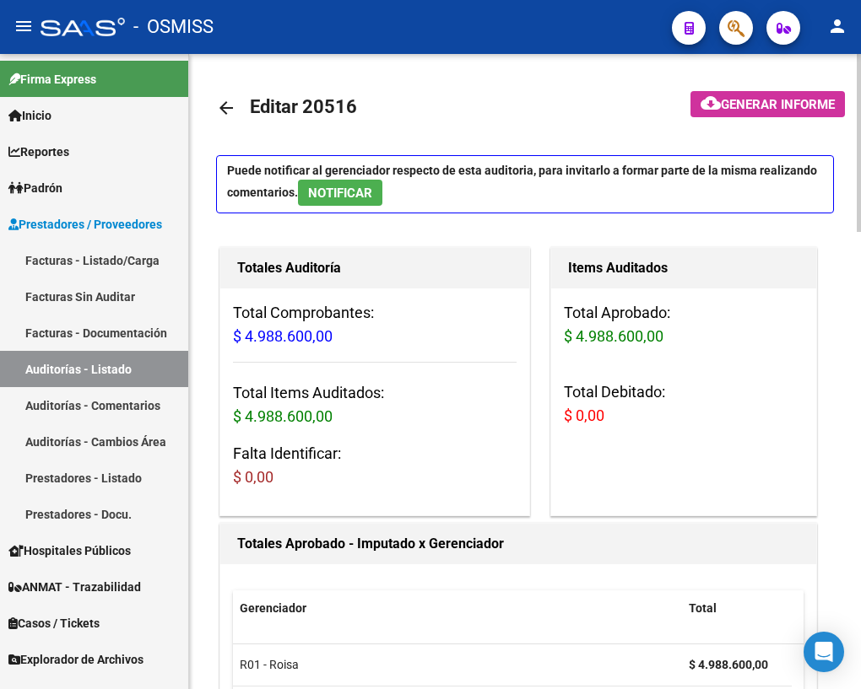
click at [224, 110] on mat-icon "arrow_back" at bounding box center [226, 108] width 20 height 20
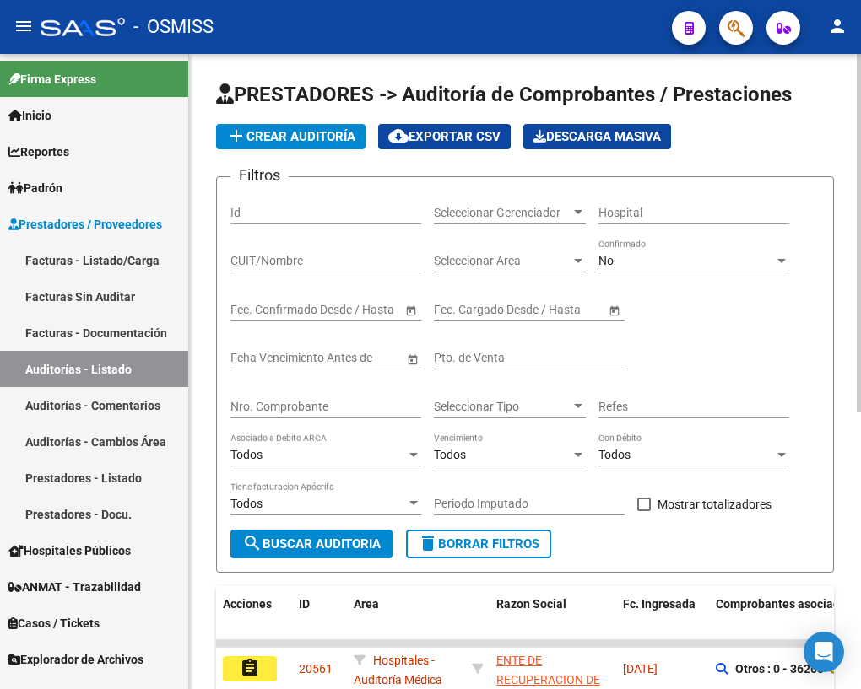
click at [273, 393] on div "Nro. Comprobante" at bounding box center [325, 402] width 191 height 34
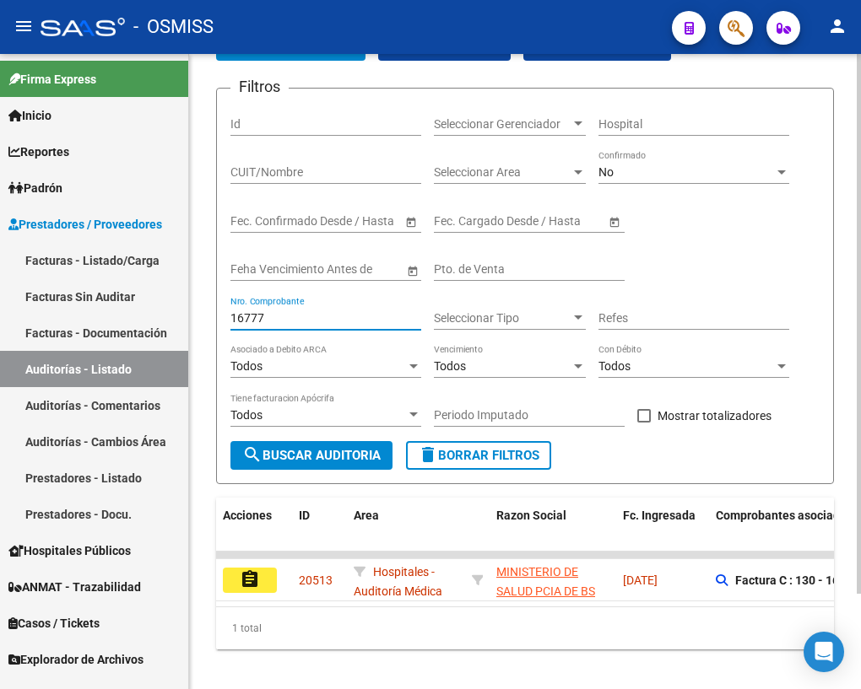
scroll to position [111, 0]
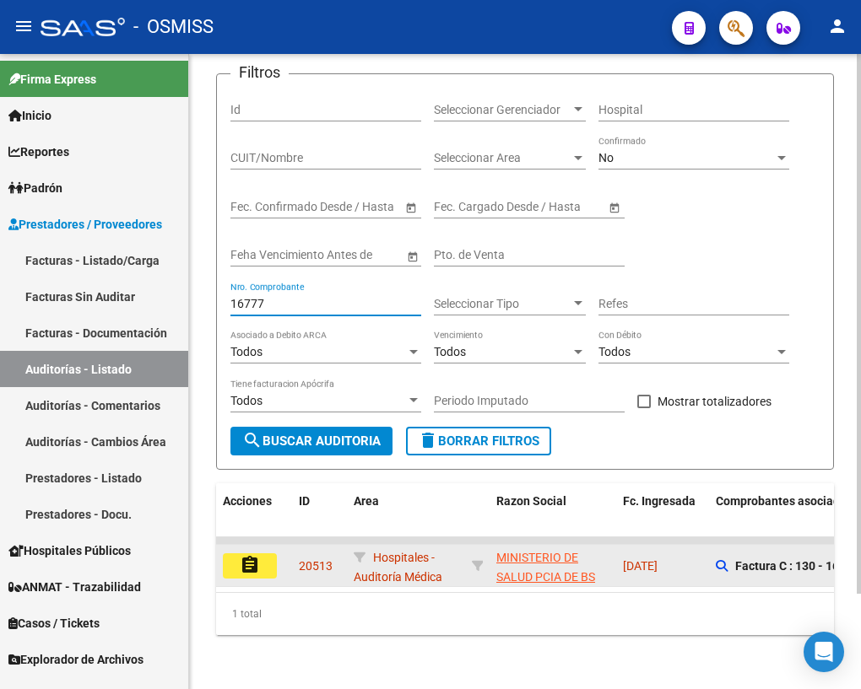
type input "16777"
click at [264, 554] on button "assignment" at bounding box center [250, 566] width 54 height 25
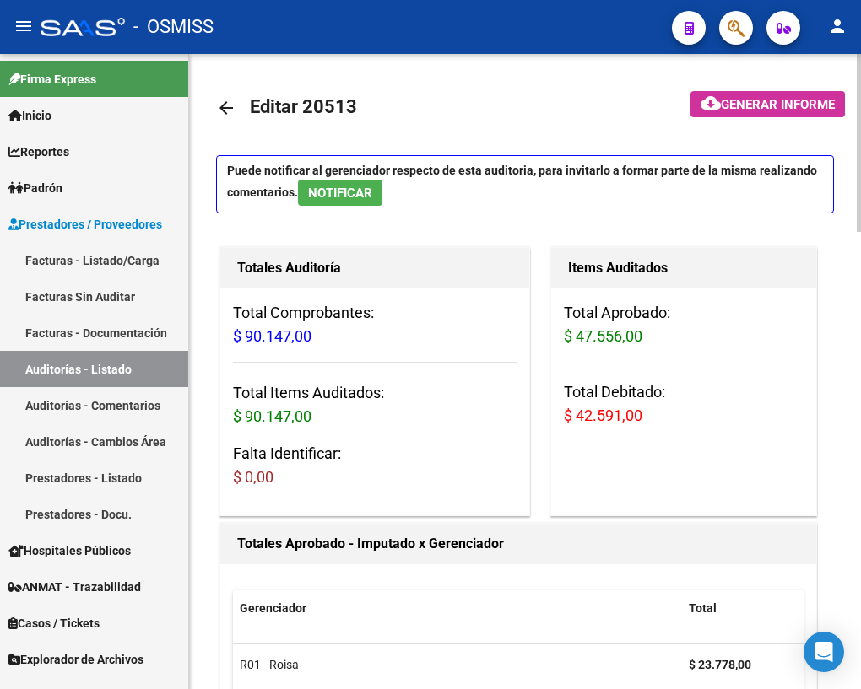
click at [226, 103] on mat-icon "arrow_back" at bounding box center [226, 108] width 20 height 20
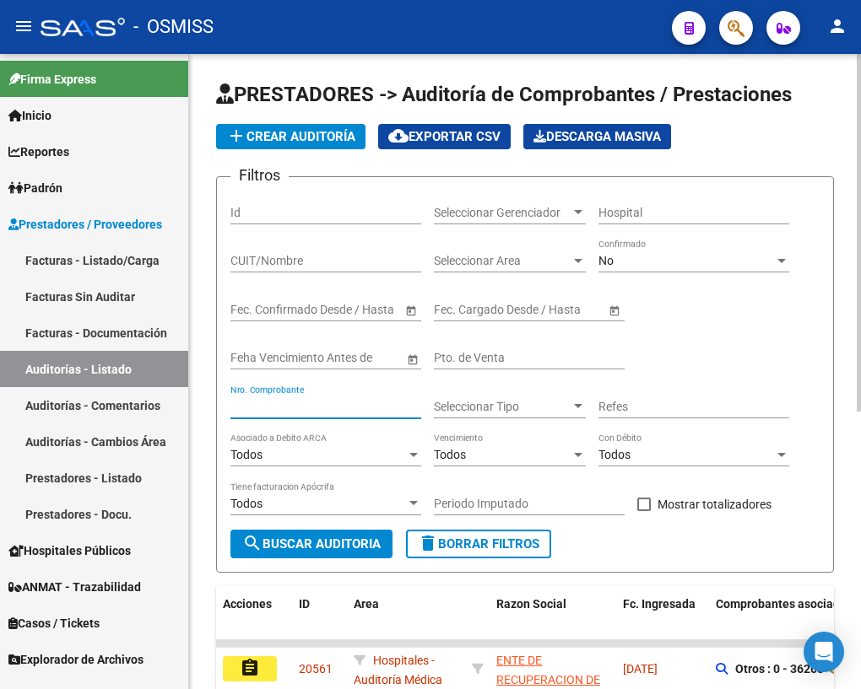
click at [303, 404] on input "Nro. Comprobante" at bounding box center [325, 407] width 191 height 14
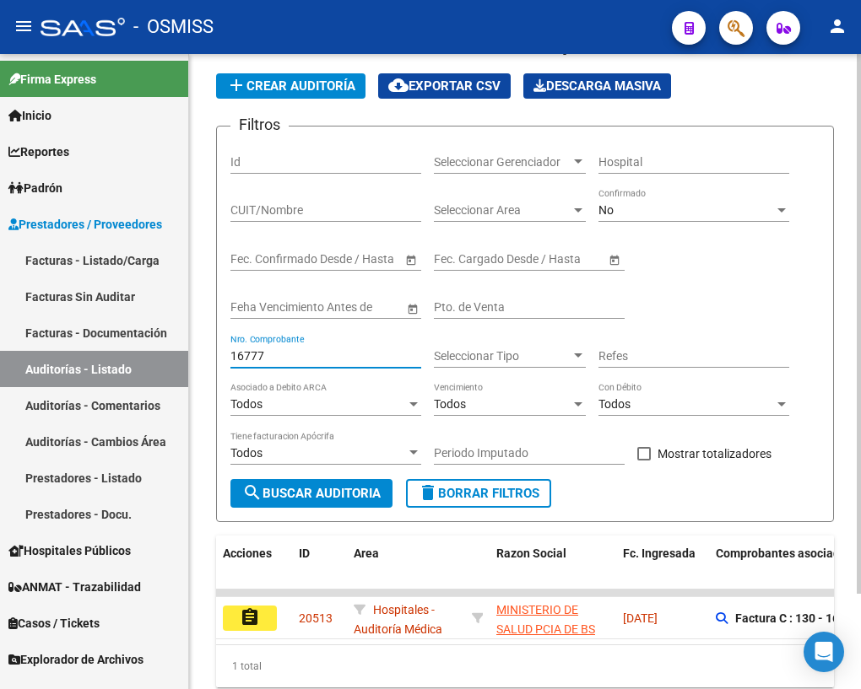
scroll to position [111, 0]
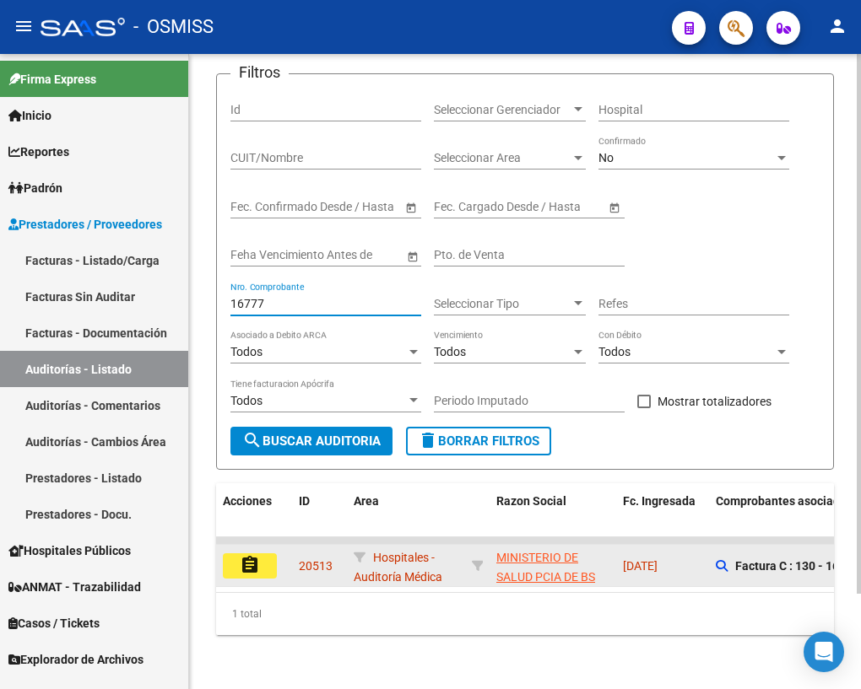
type input "16777"
click at [248, 555] on mat-icon "assignment" at bounding box center [250, 565] width 20 height 20
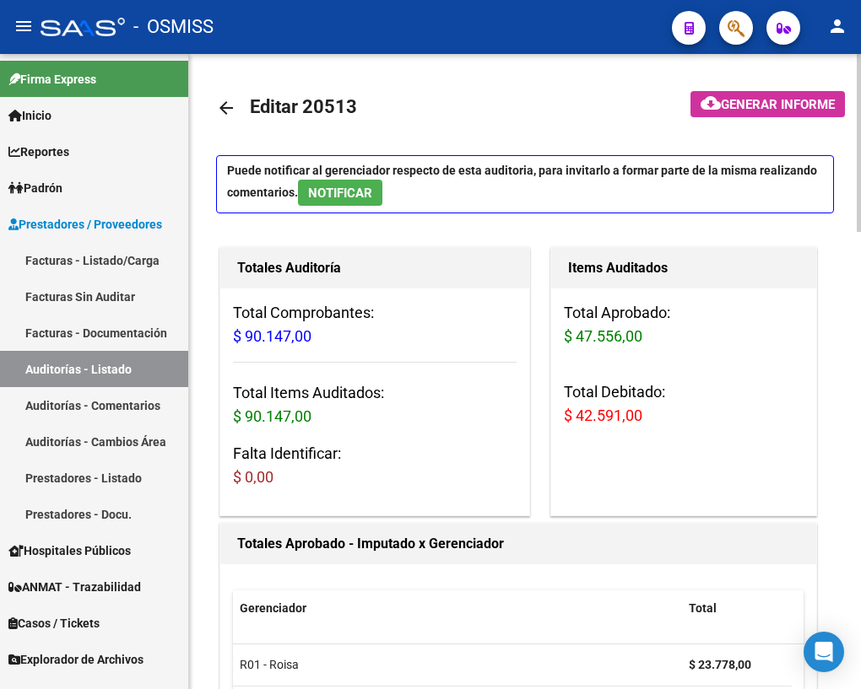
click at [230, 104] on mat-icon "arrow_back" at bounding box center [226, 108] width 20 height 20
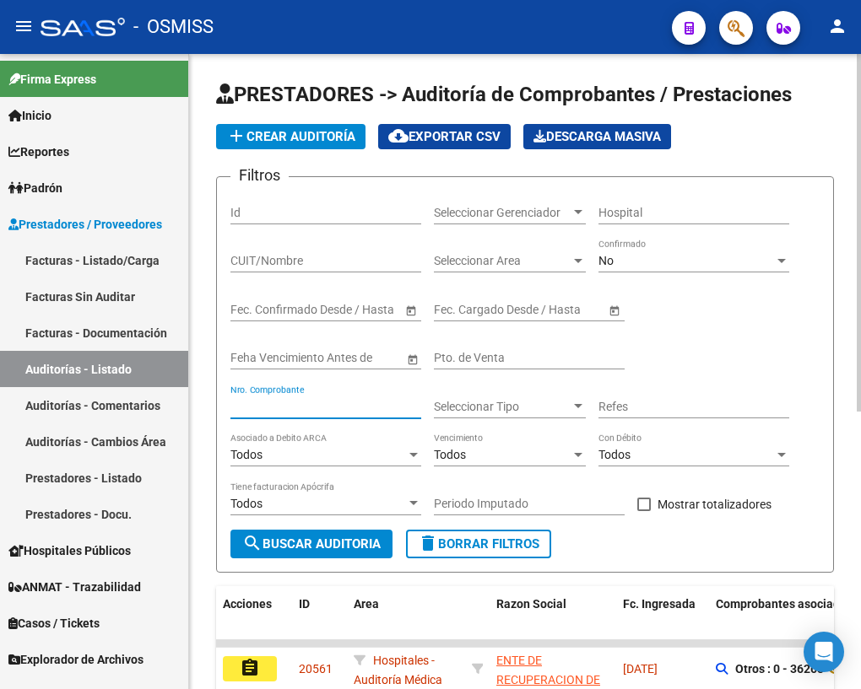
click at [293, 403] on input "Nro. Comprobante" at bounding box center [325, 407] width 191 height 14
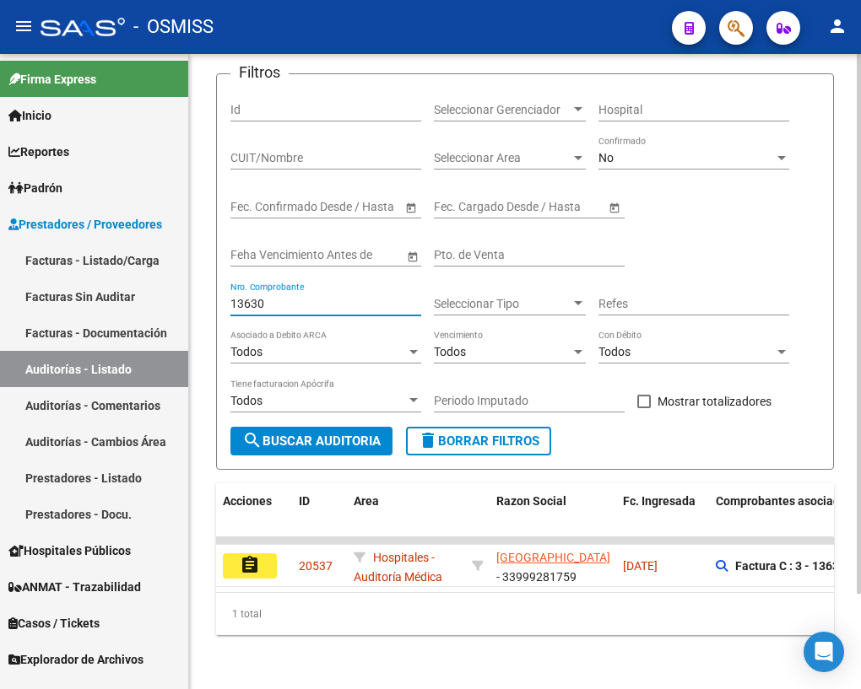
scroll to position [111, 0]
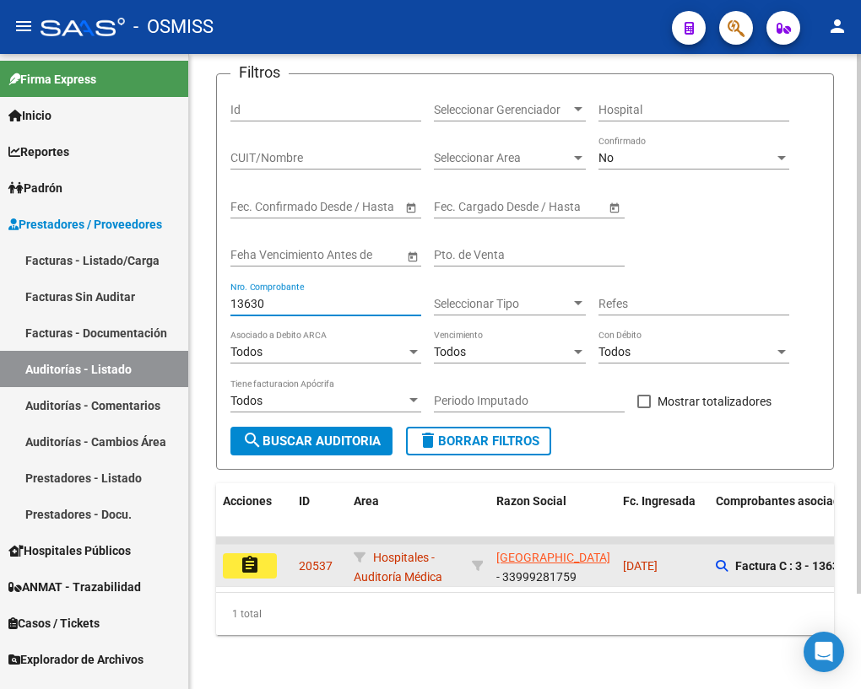
type input "13630"
click at [253, 558] on mat-icon "assignment" at bounding box center [250, 565] width 20 height 20
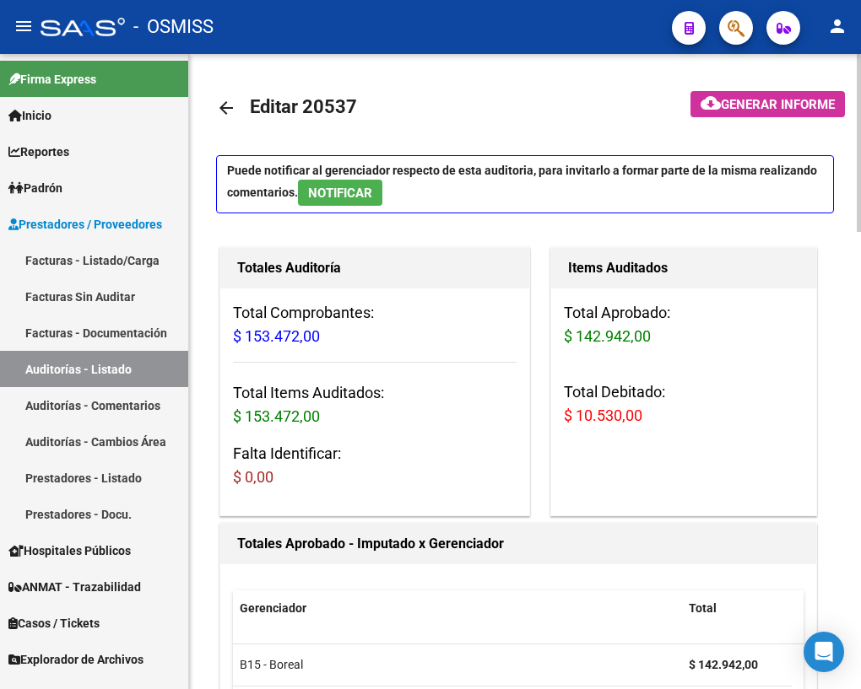
click at [230, 106] on mat-icon "arrow_back" at bounding box center [226, 108] width 20 height 20
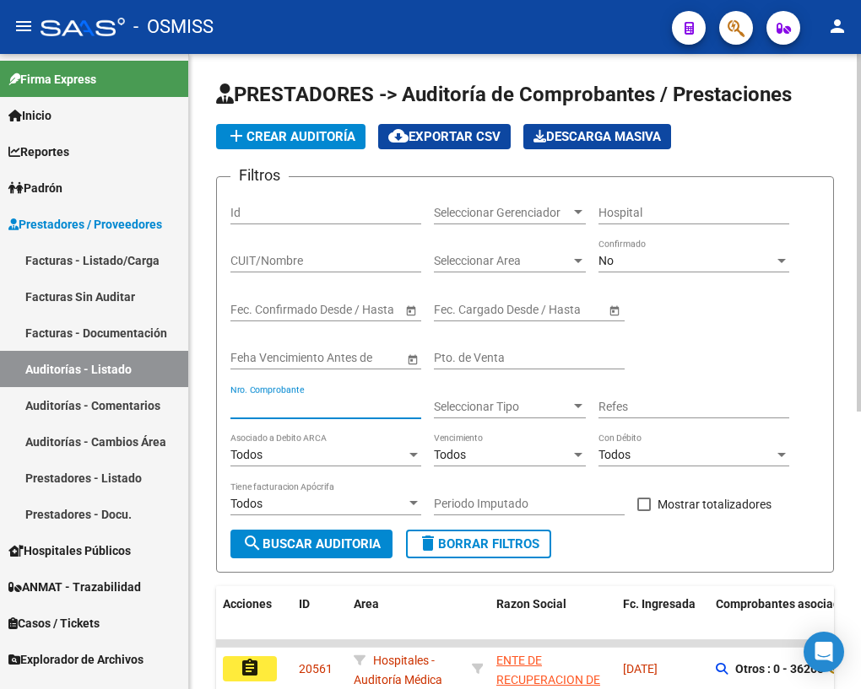
click at [287, 403] on input "Nro. Comprobante" at bounding box center [325, 407] width 191 height 14
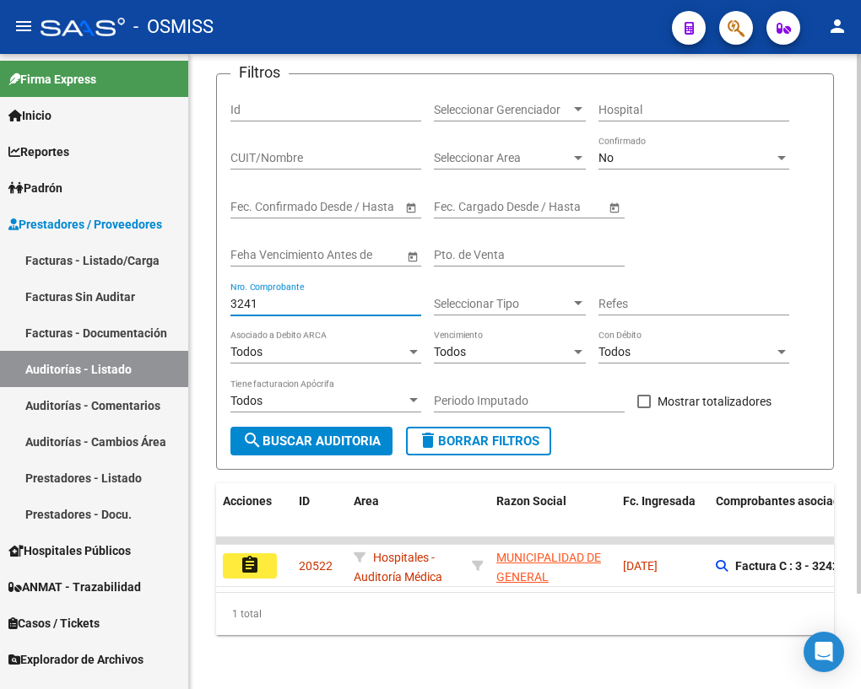
scroll to position [111, 0]
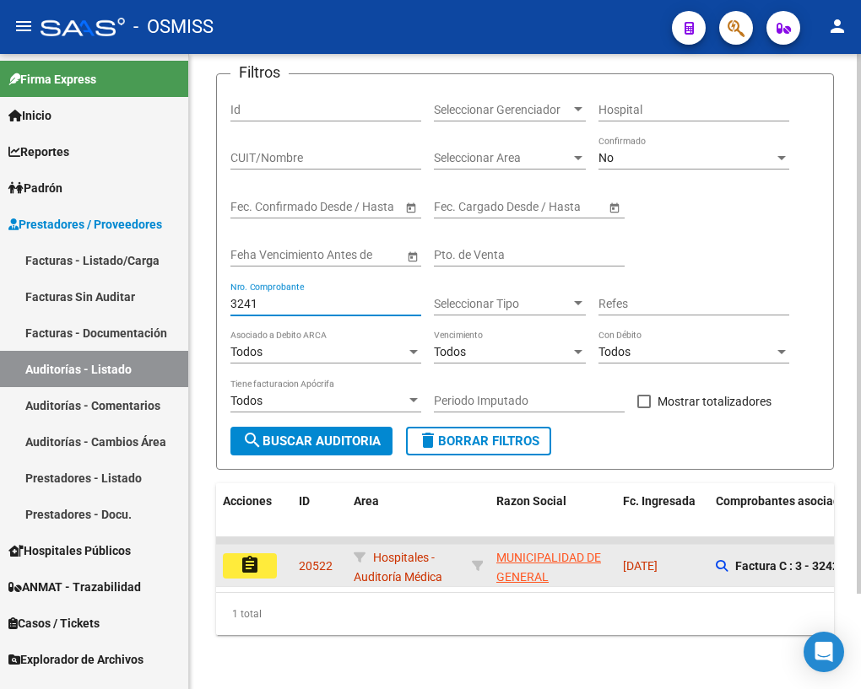
type input "3241"
click at [260, 556] on button "assignment" at bounding box center [250, 566] width 54 height 25
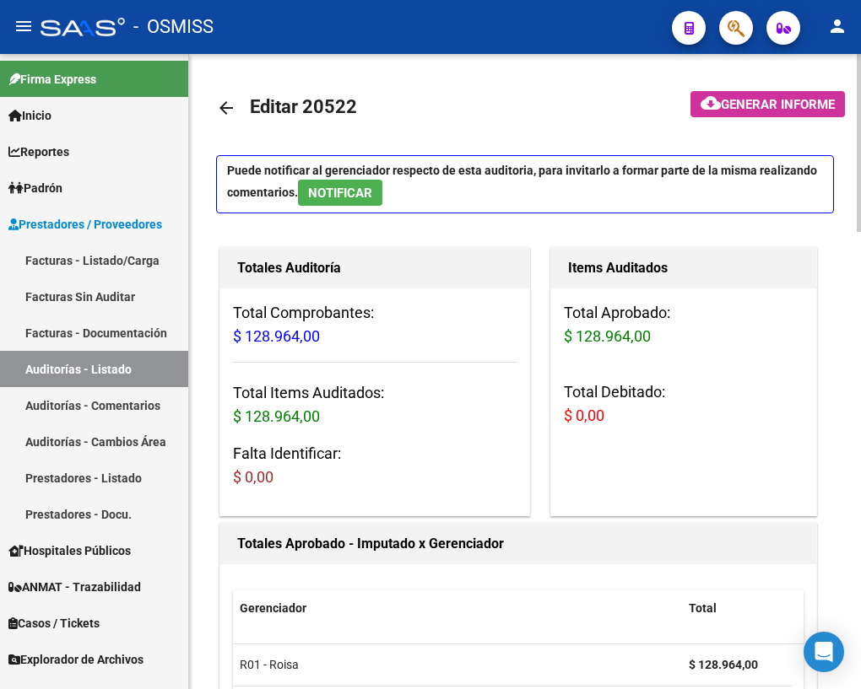
click at [229, 105] on mat-icon "arrow_back" at bounding box center [226, 108] width 20 height 20
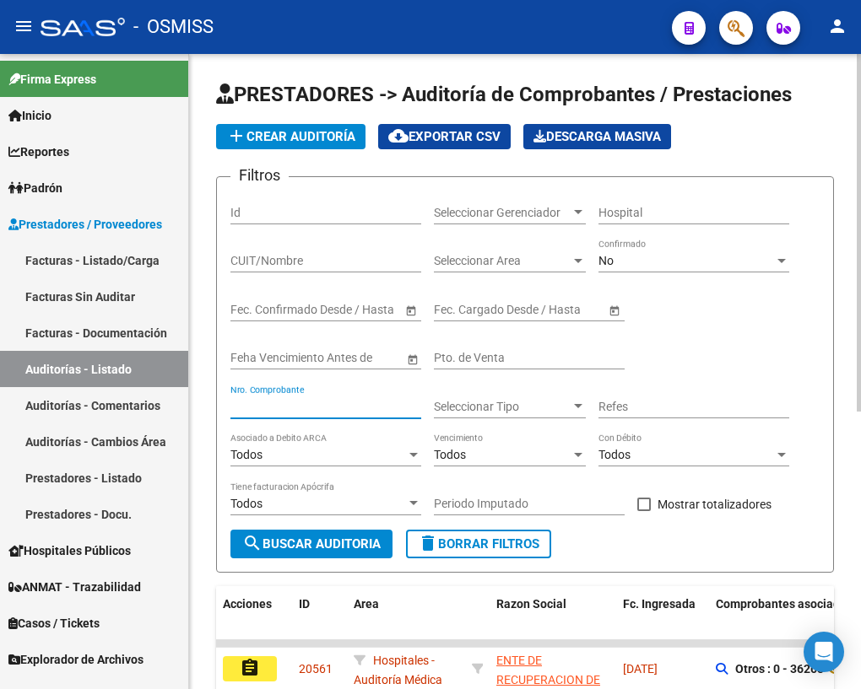
click at [316, 400] on input "Nro. Comprobante" at bounding box center [325, 407] width 191 height 14
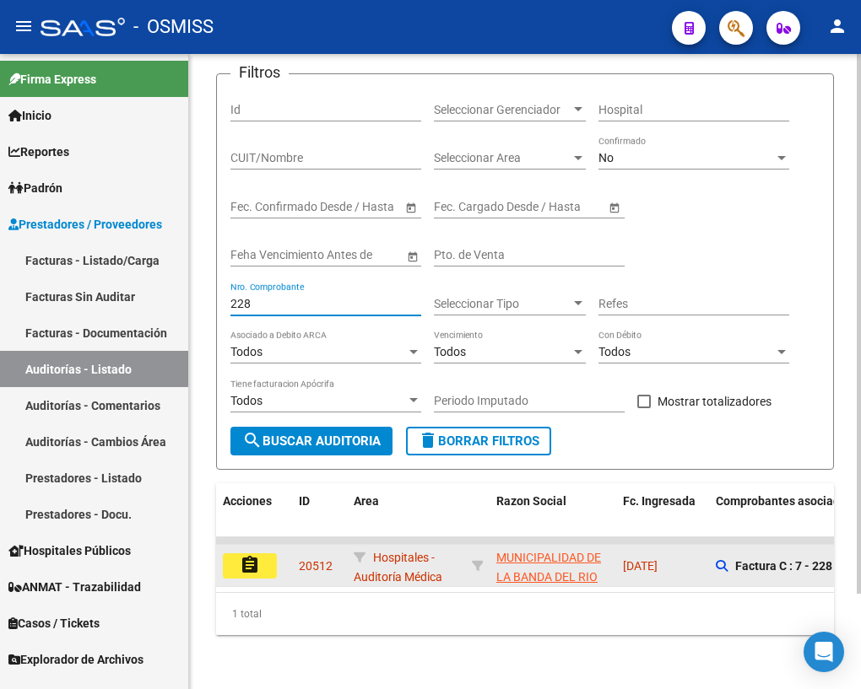
scroll to position [111, 0]
type input "228"
click at [250, 555] on mat-icon "assignment" at bounding box center [250, 565] width 20 height 20
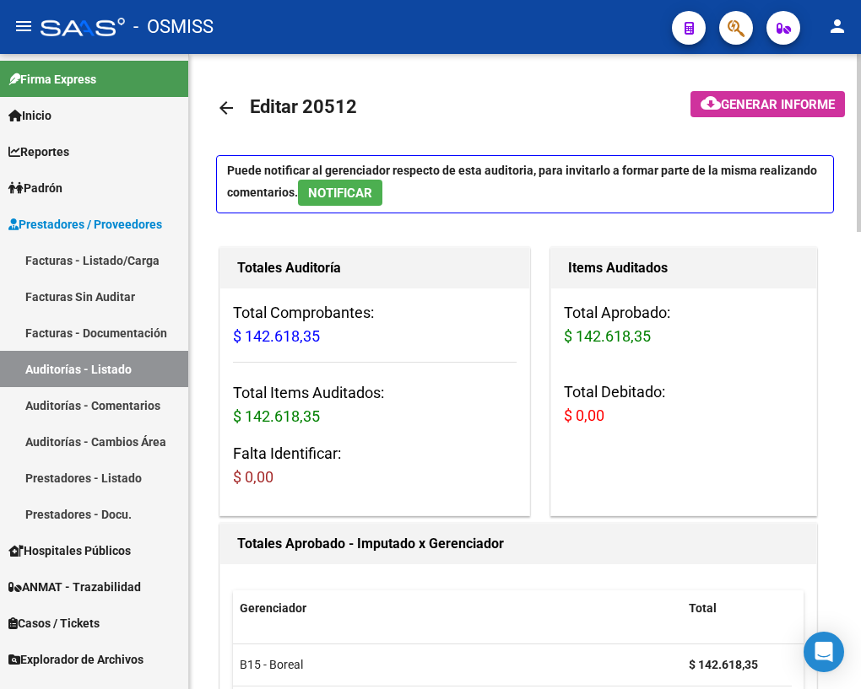
click at [224, 103] on mat-icon "arrow_back" at bounding box center [226, 108] width 20 height 20
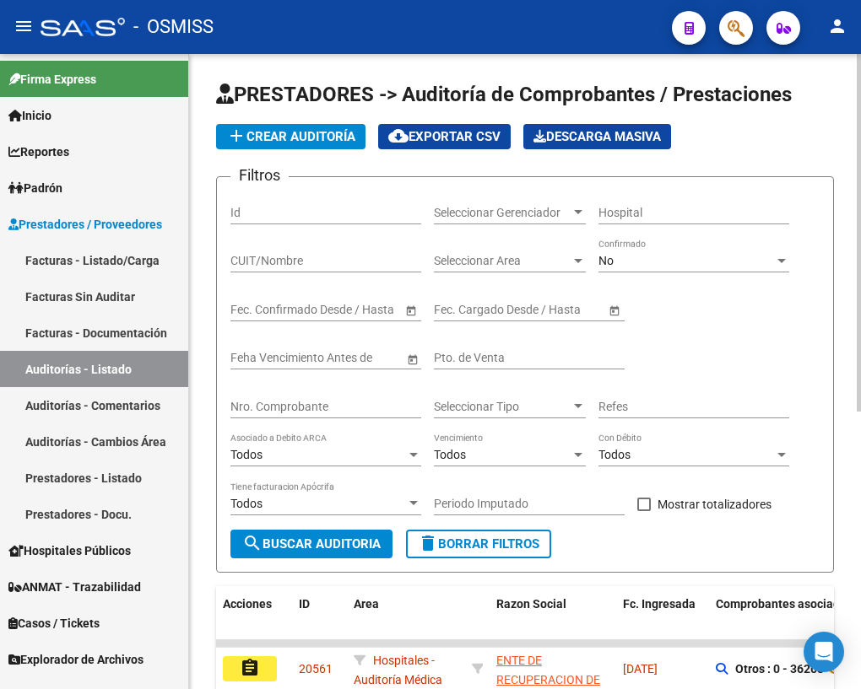
click at [270, 396] on div "Nro. Comprobante" at bounding box center [325, 402] width 191 height 34
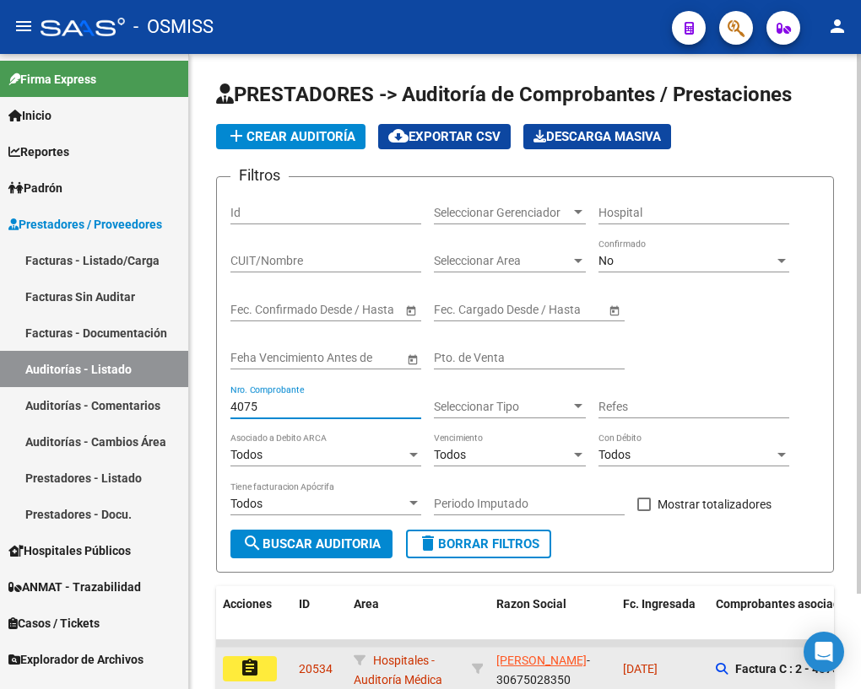
type input "4075"
click at [255, 665] on mat-icon "assignment" at bounding box center [250, 668] width 20 height 20
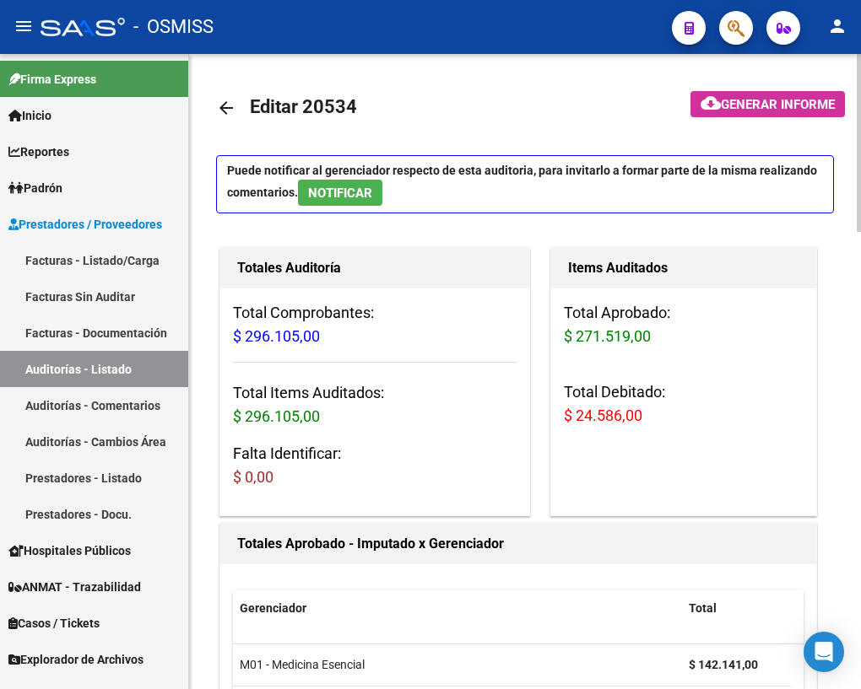
click at [354, 191] on span "NOTIFICAR" at bounding box center [340, 193] width 64 height 15
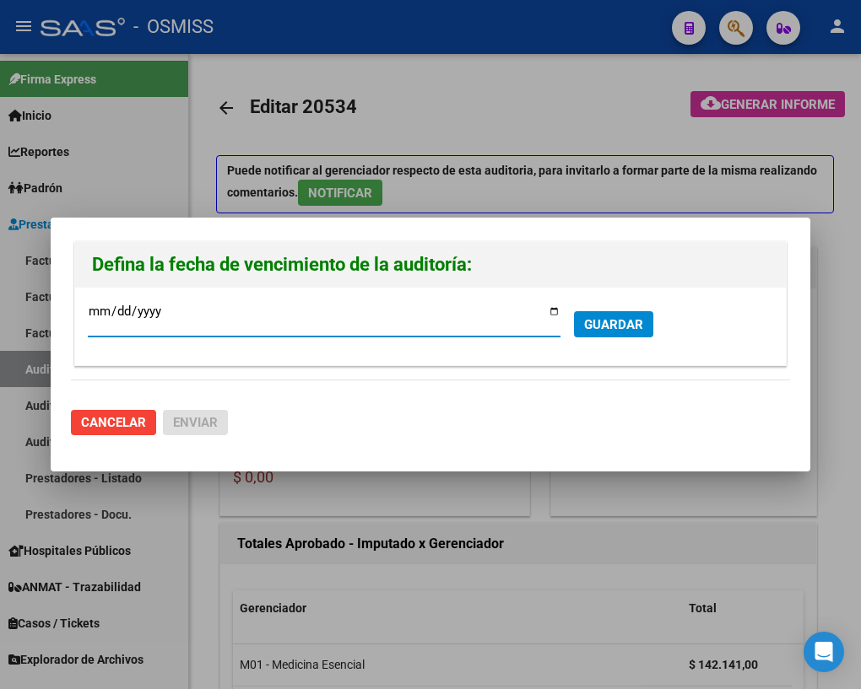
click at [550, 316] on input "[DATE]" at bounding box center [324, 318] width 473 height 27
type input "[DATE]"
click at [595, 325] on span "GUARDAR" at bounding box center [613, 324] width 59 height 15
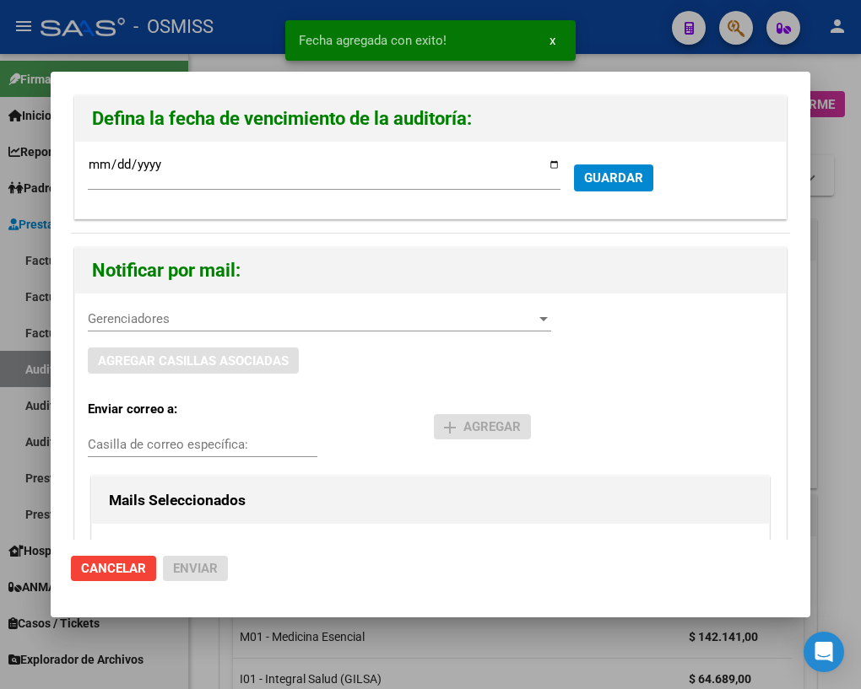
click at [154, 326] on span "Gerenciadores" at bounding box center [312, 318] width 448 height 15
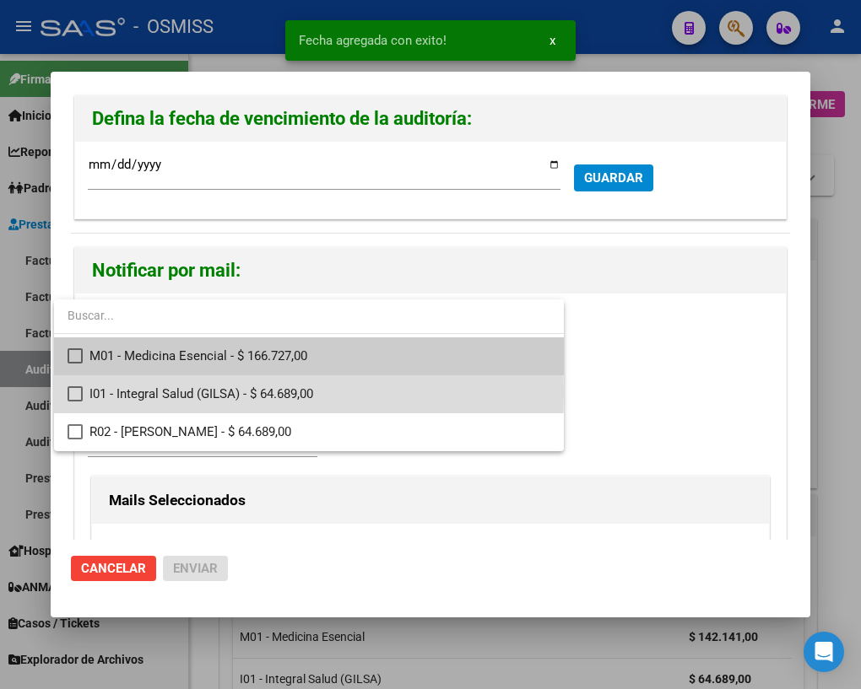
click at [75, 392] on mat-pseudo-checkbox at bounding box center [75, 393] width 15 height 15
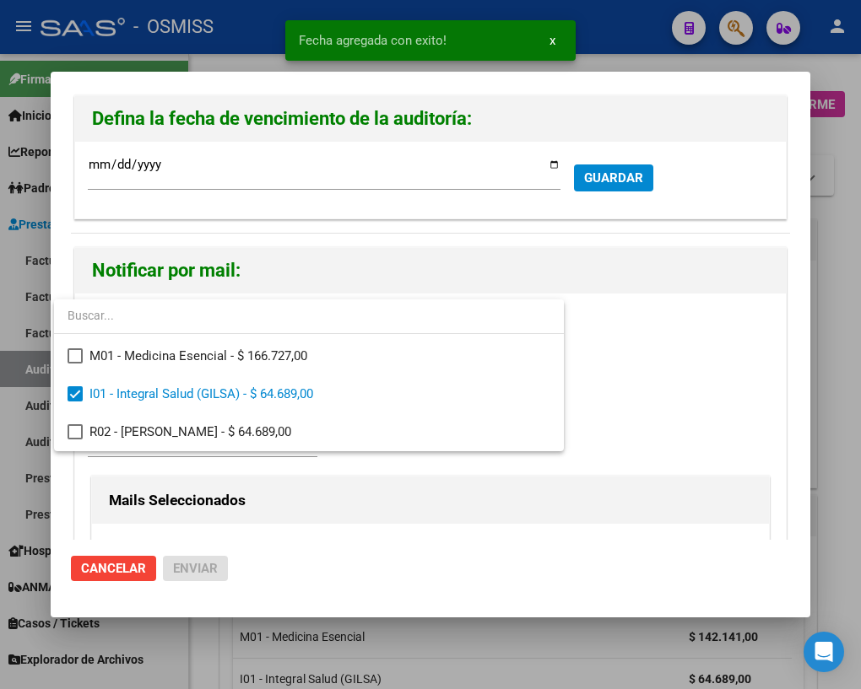
click at [684, 406] on div at bounding box center [430, 344] width 861 height 689
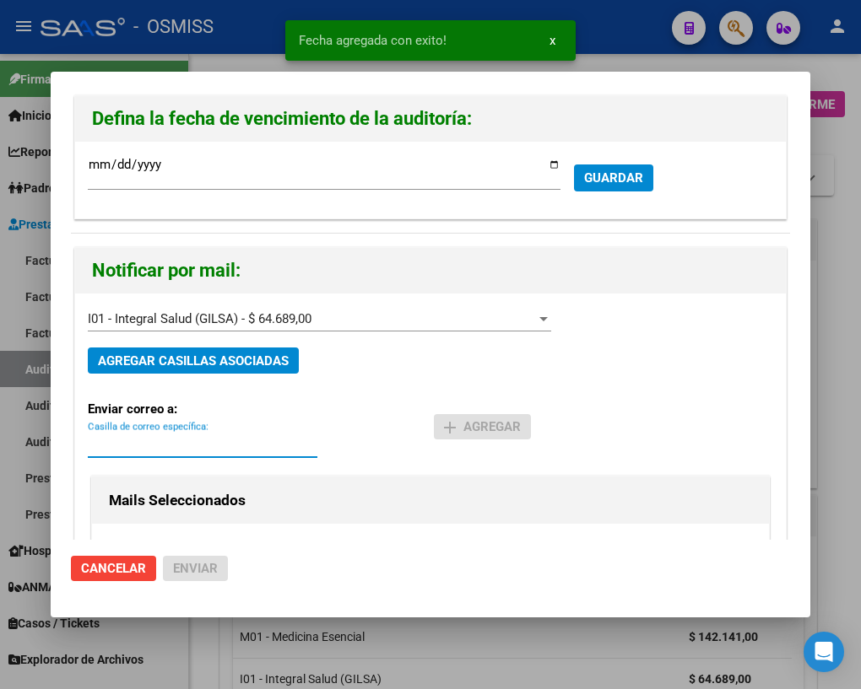
click at [147, 445] on input "Casilla de correo específica:" at bounding box center [203, 444] width 230 height 15
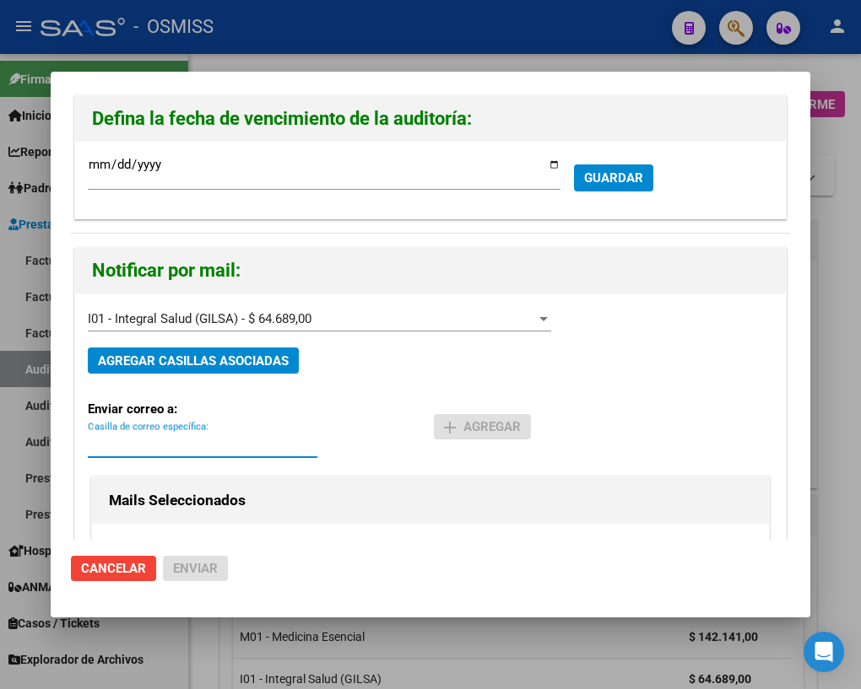
paste input "[PERSON_NAME][EMAIL_ADDRESS][DOMAIN_NAME]"
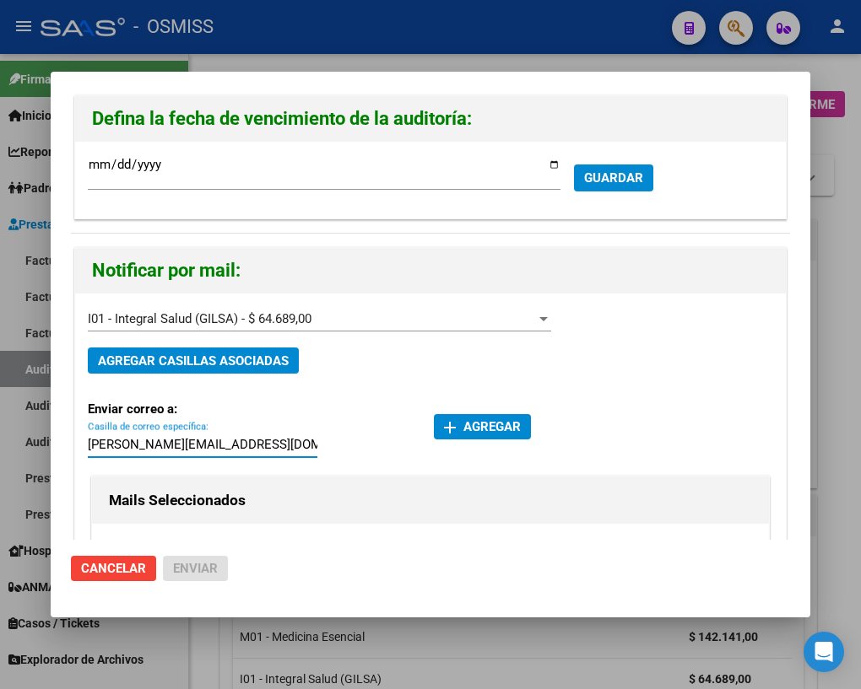
type input "[PERSON_NAME][EMAIL_ADDRESS][DOMAIN_NAME]"
click at [458, 420] on span "add Agregar" at bounding box center [482, 426] width 77 height 15
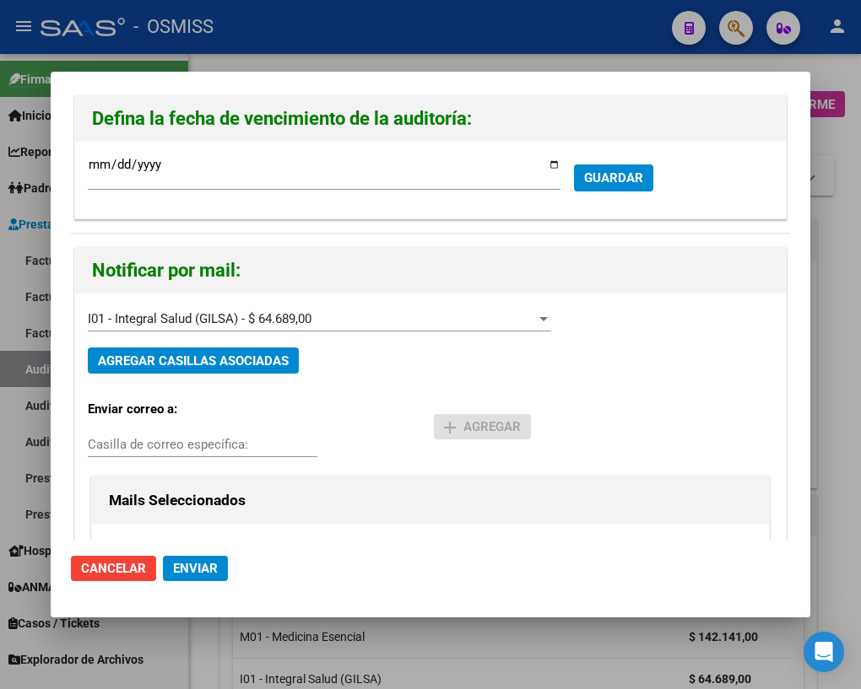
click at [185, 563] on span "Enviar" at bounding box center [195, 568] width 45 height 15
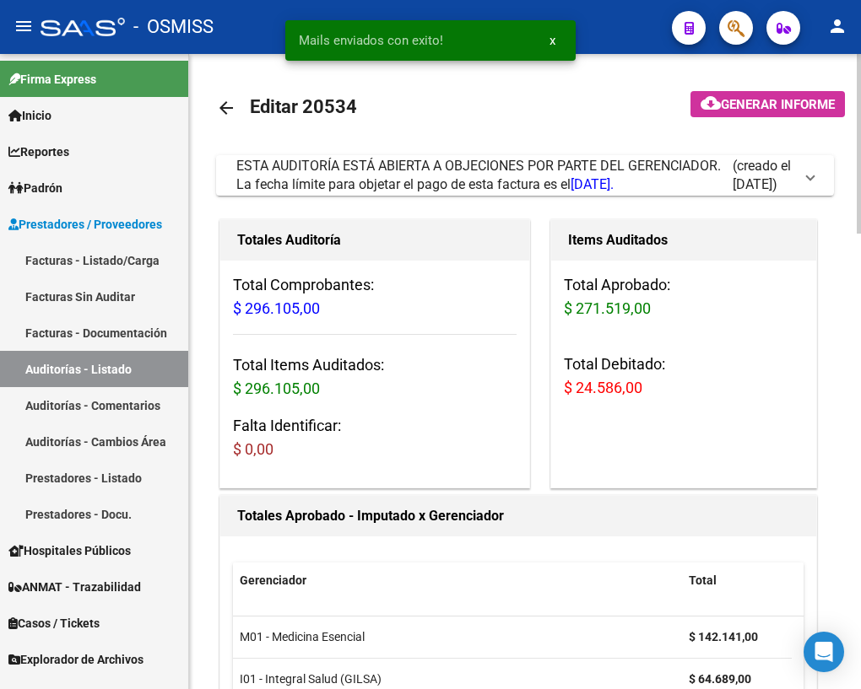
click at [229, 108] on mat-icon "arrow_back" at bounding box center [226, 108] width 20 height 20
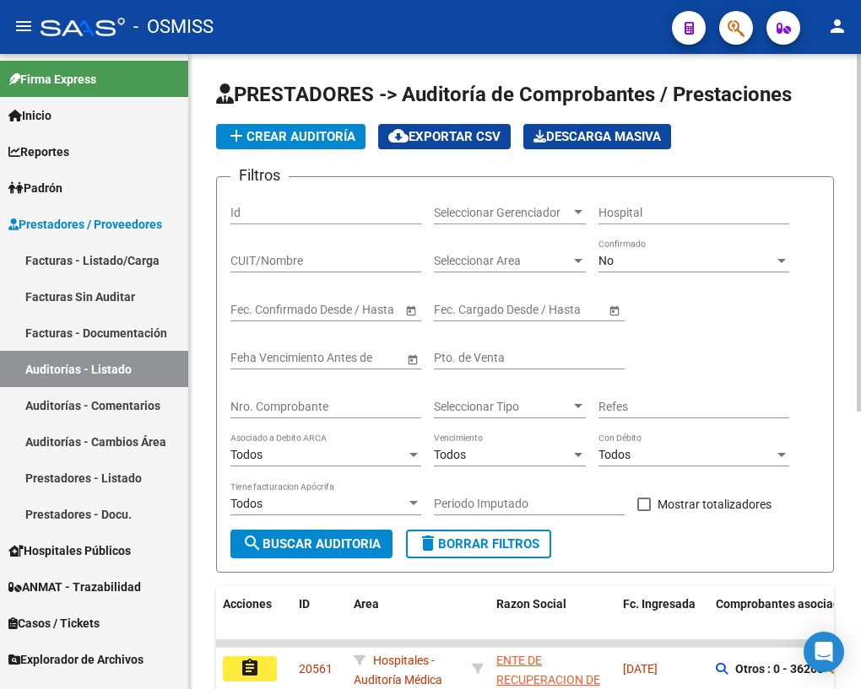
click at [248, 408] on input "Nro. Comprobante" at bounding box center [325, 407] width 191 height 14
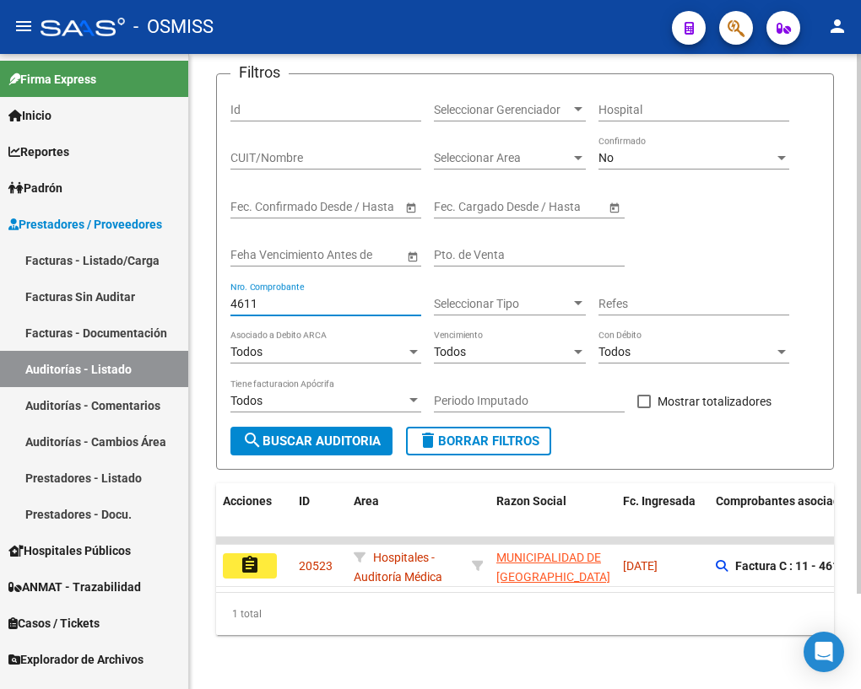
scroll to position [111, 0]
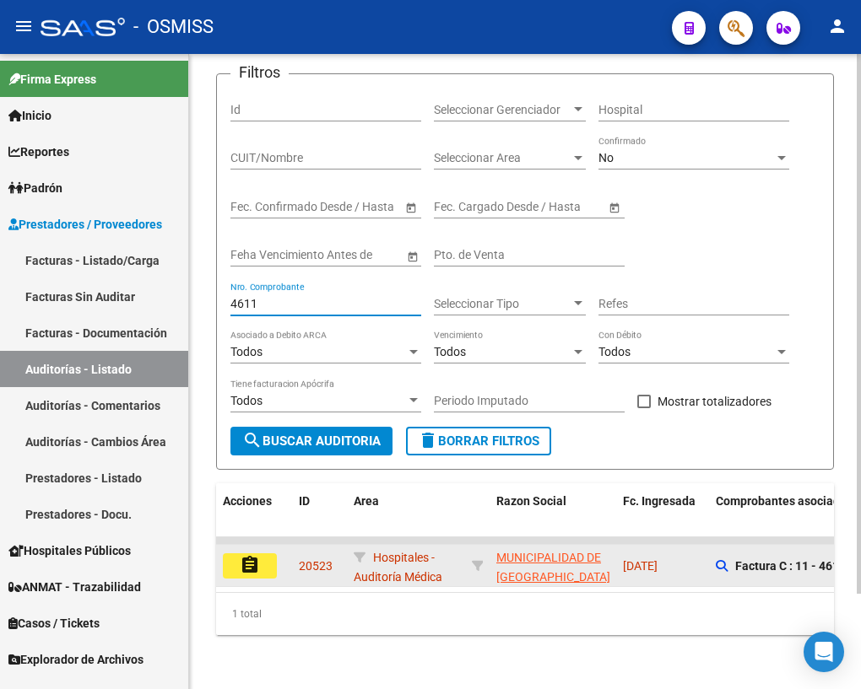
type input "4611"
click at [262, 554] on button "assignment" at bounding box center [250, 566] width 54 height 25
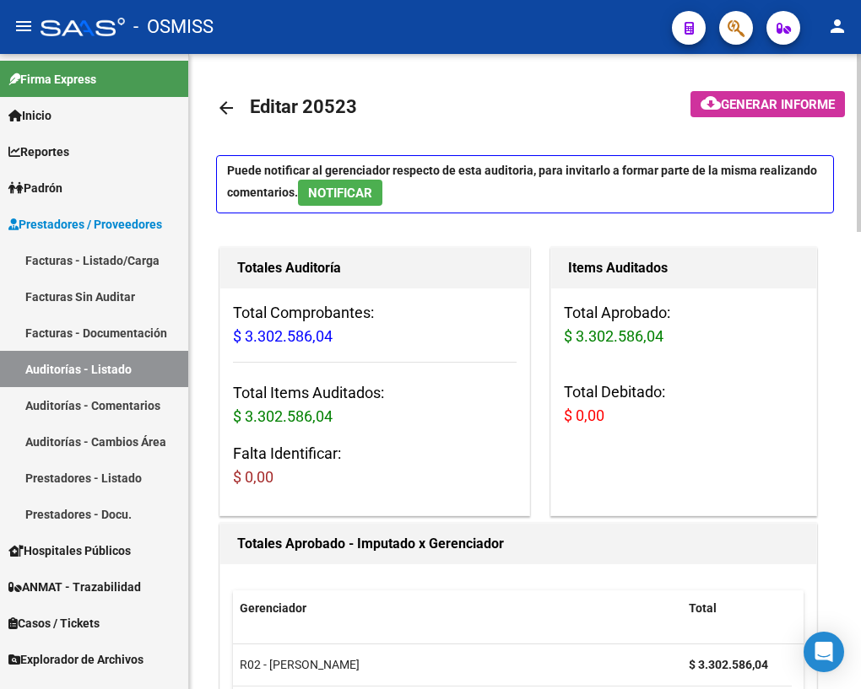
click at [222, 104] on mat-icon "arrow_back" at bounding box center [226, 108] width 20 height 20
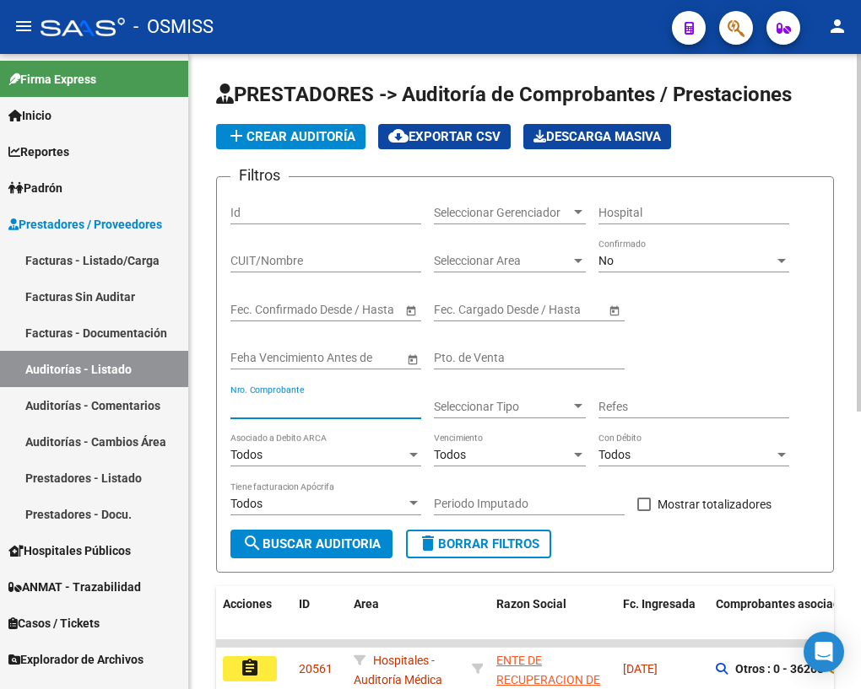
click at [295, 400] on input "Nro. Comprobante" at bounding box center [325, 407] width 191 height 14
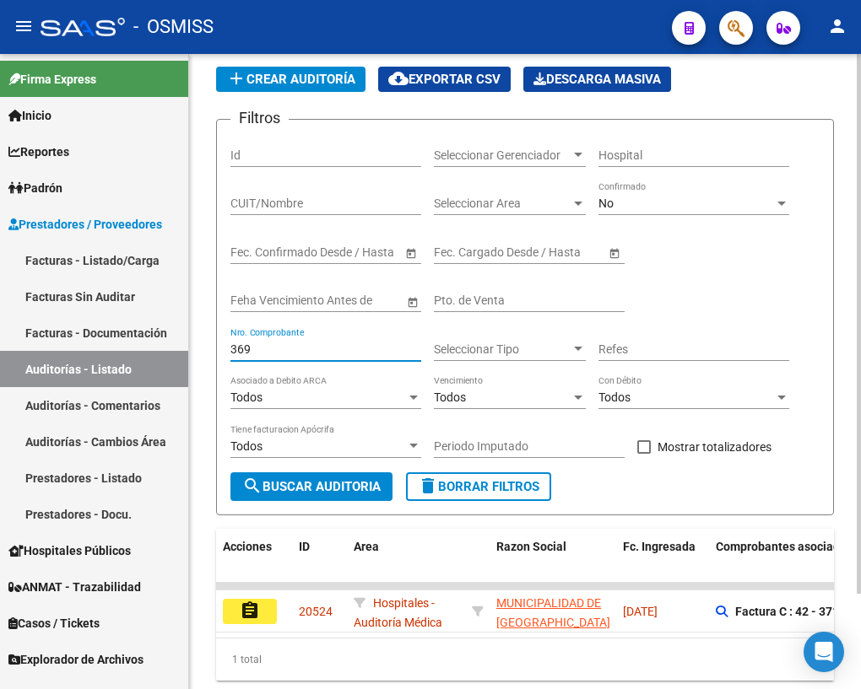
scroll to position [111, 0]
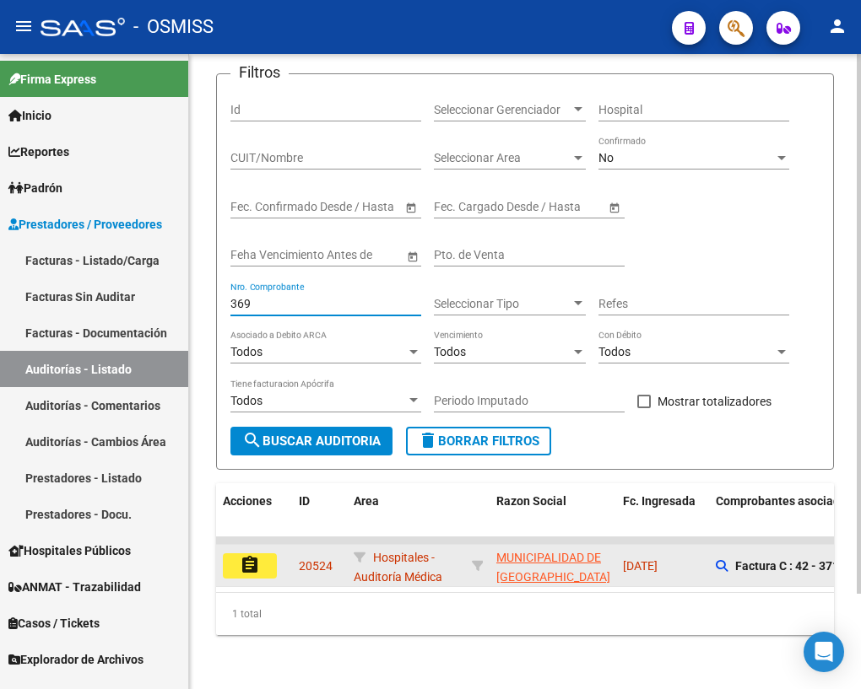
type input "369"
click at [248, 555] on mat-icon "assignment" at bounding box center [250, 565] width 20 height 20
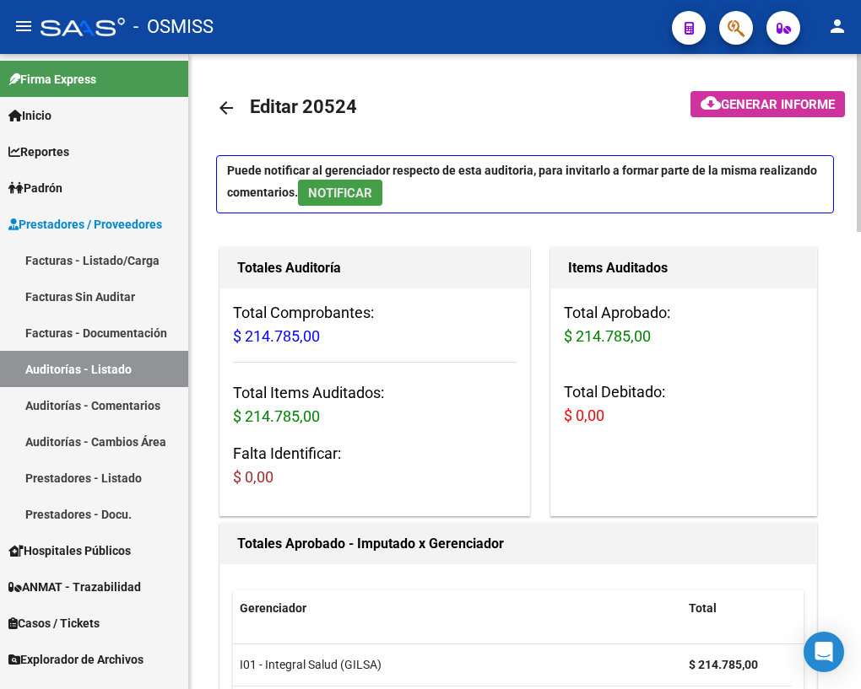
click at [338, 191] on span "NOTIFICAR" at bounding box center [340, 193] width 64 height 15
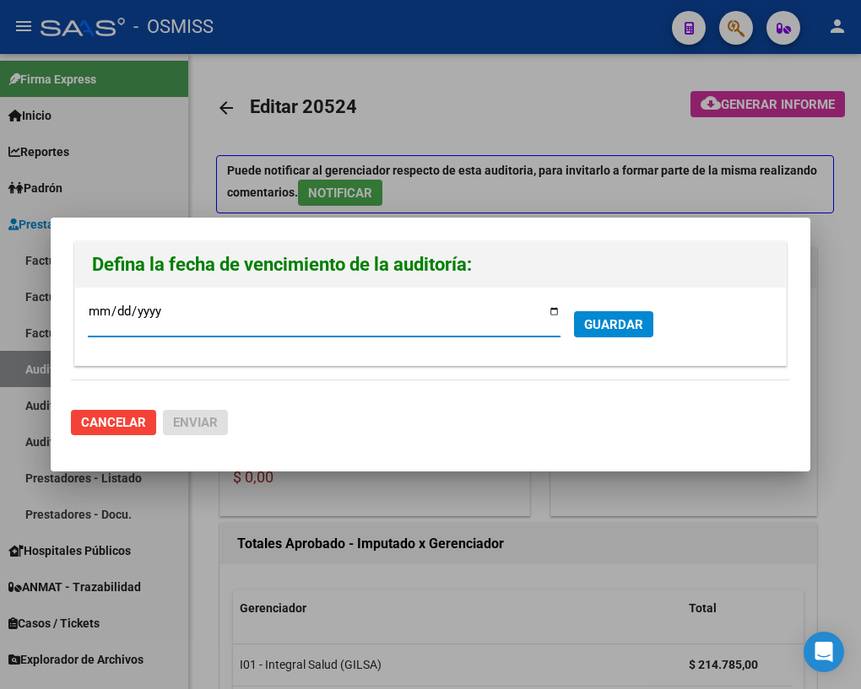
click at [556, 305] on input "[DATE]" at bounding box center [324, 318] width 473 height 27
type input "[DATE]"
click at [598, 329] on span "GUARDAR" at bounding box center [613, 324] width 59 height 15
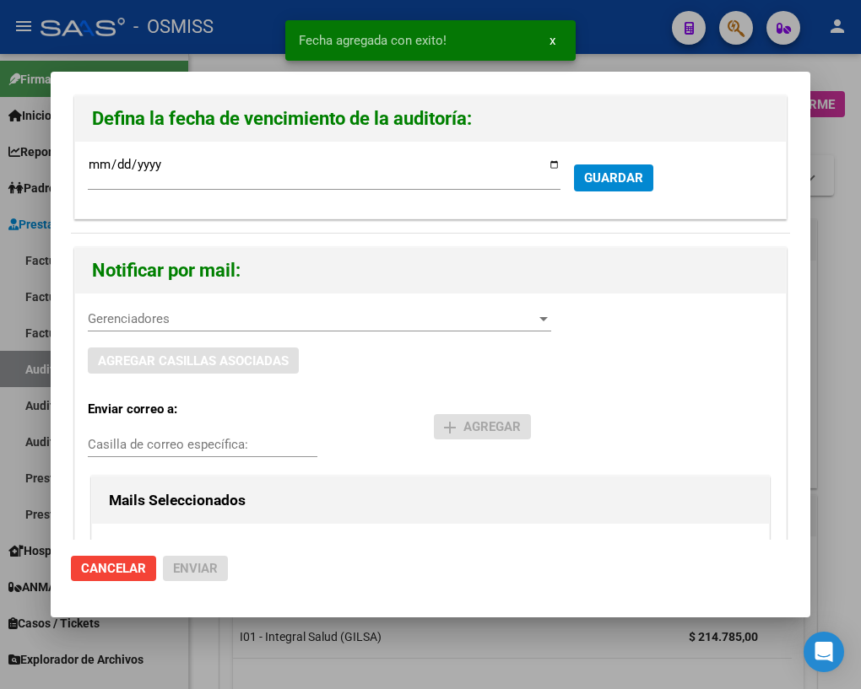
click at [170, 323] on span "Gerenciadores" at bounding box center [312, 318] width 448 height 15
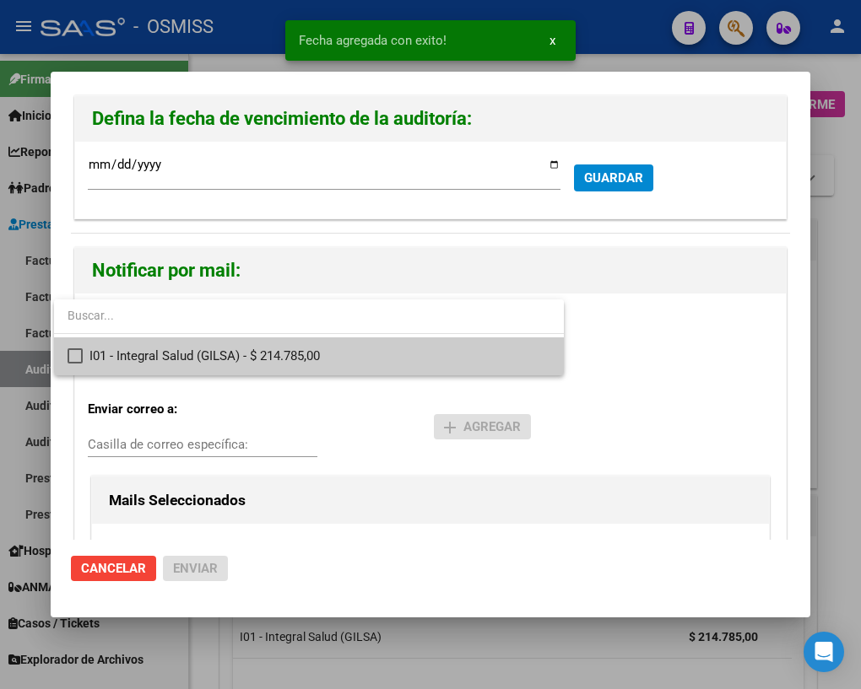
click at [100, 357] on span "I01 - Integral Salud (GILSA) - $ 214.785,00" at bounding box center [319, 357] width 461 height 38
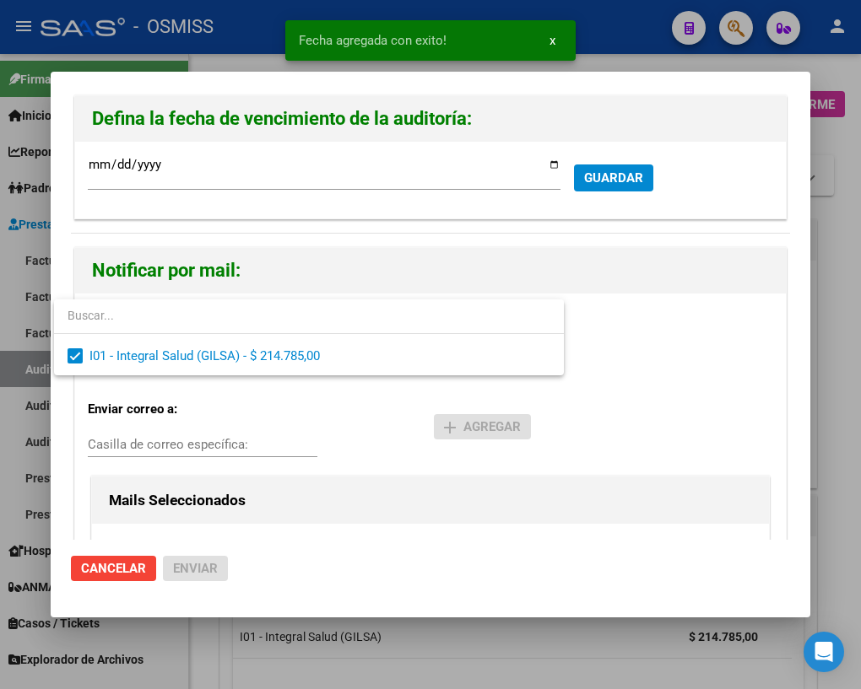
click at [228, 439] on div at bounding box center [430, 344] width 861 height 689
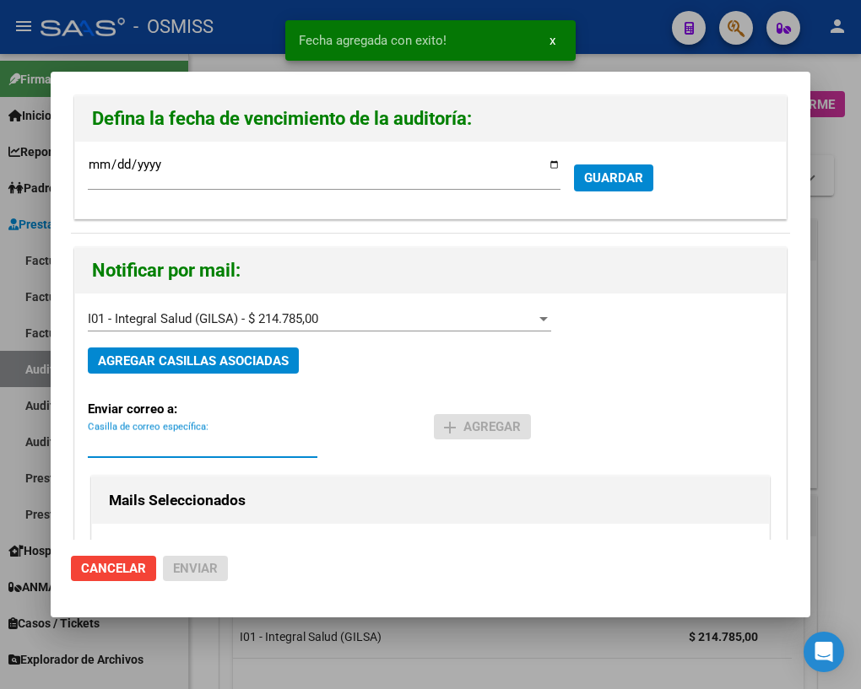
paste input "[PERSON_NAME][EMAIL_ADDRESS][DOMAIN_NAME]"
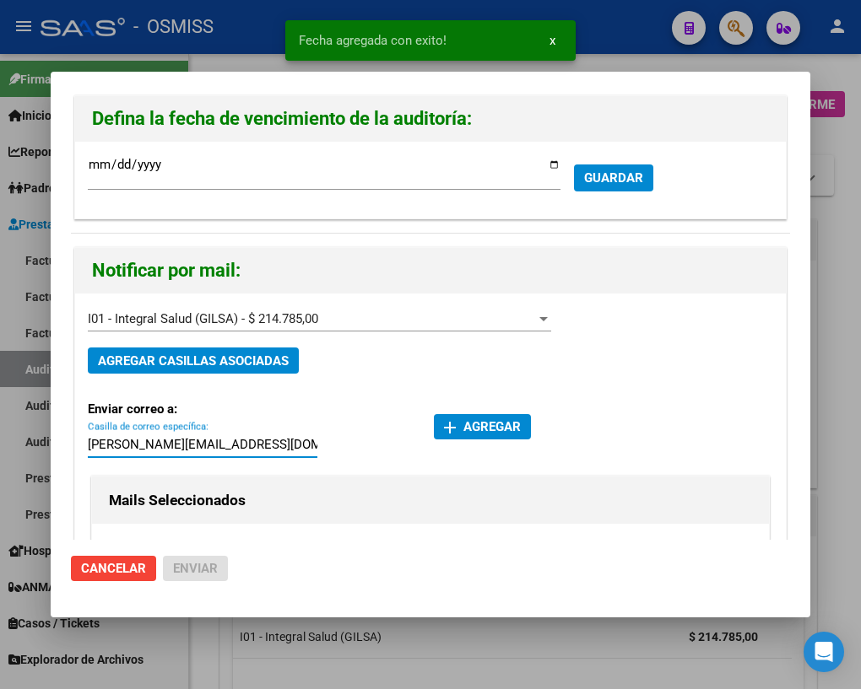
type input "[PERSON_NAME][EMAIL_ADDRESS][DOMAIN_NAME]"
click at [461, 419] on span "add Agregar" at bounding box center [482, 426] width 77 height 15
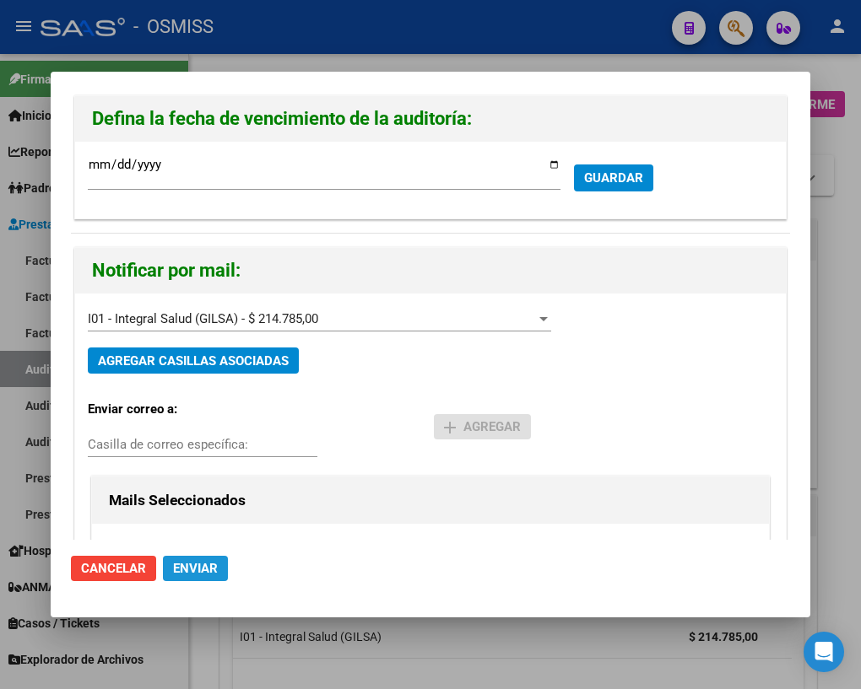
click at [186, 571] on span "Enviar" at bounding box center [195, 568] width 45 height 15
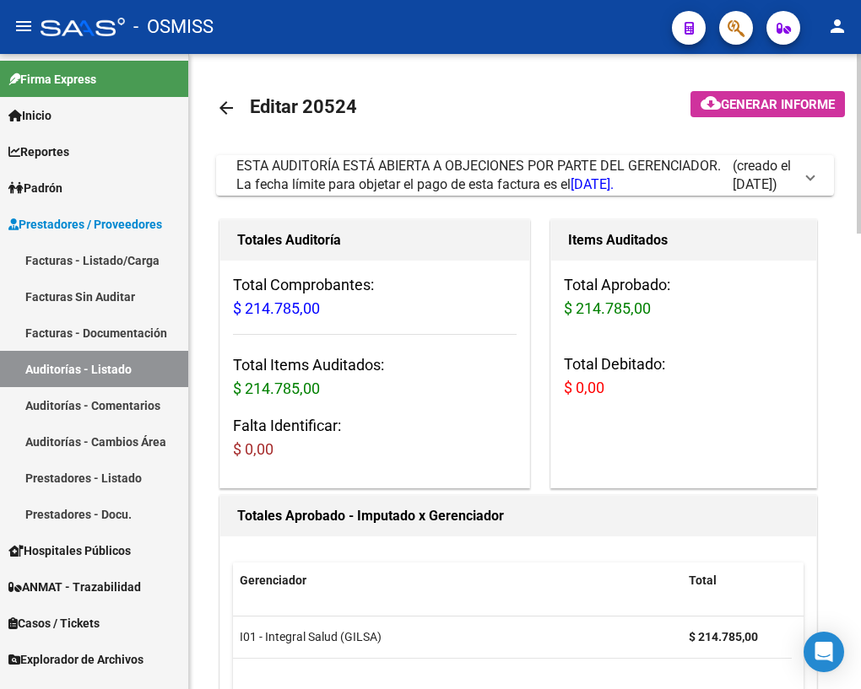
click at [229, 109] on mat-icon "arrow_back" at bounding box center [226, 108] width 20 height 20
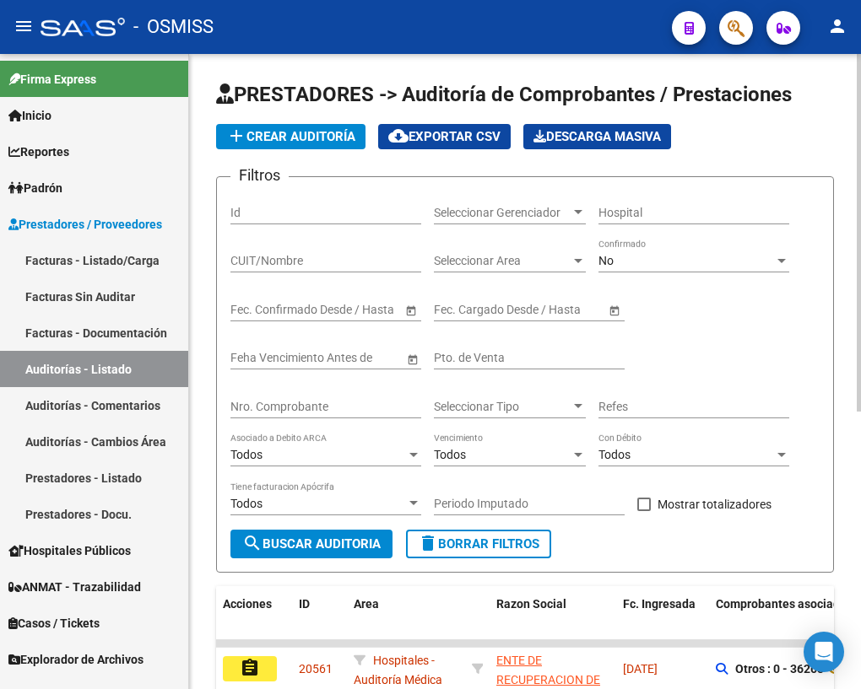
click at [279, 405] on input "Nro. Comprobante" at bounding box center [325, 407] width 191 height 14
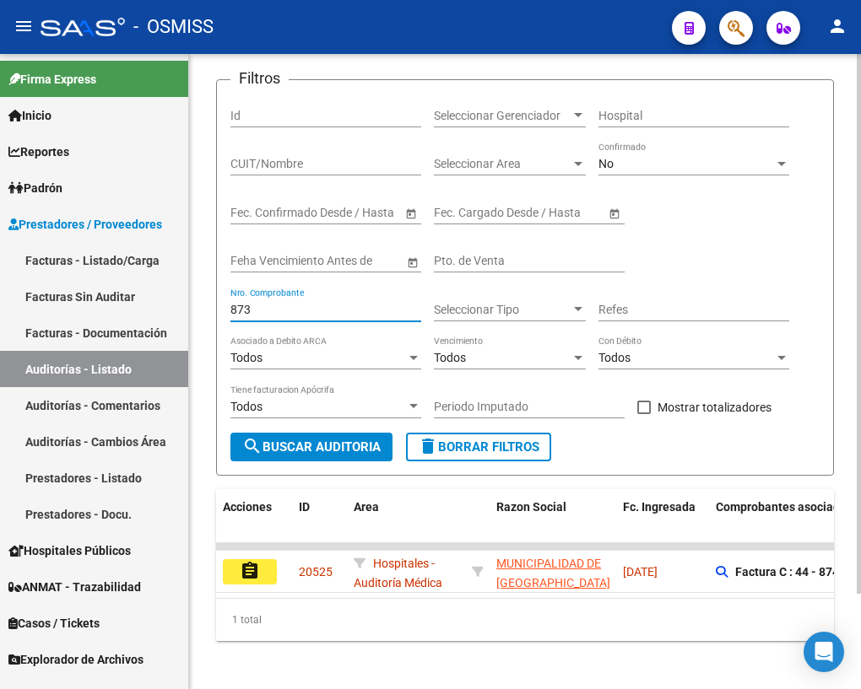
scroll to position [111, 0]
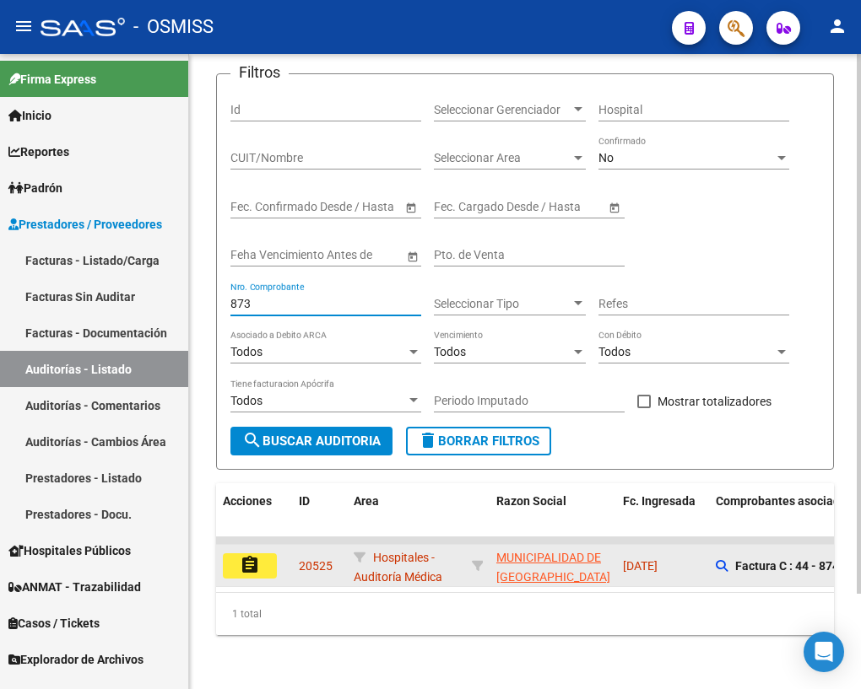
type input "873"
click at [246, 555] on mat-icon "assignment" at bounding box center [250, 565] width 20 height 20
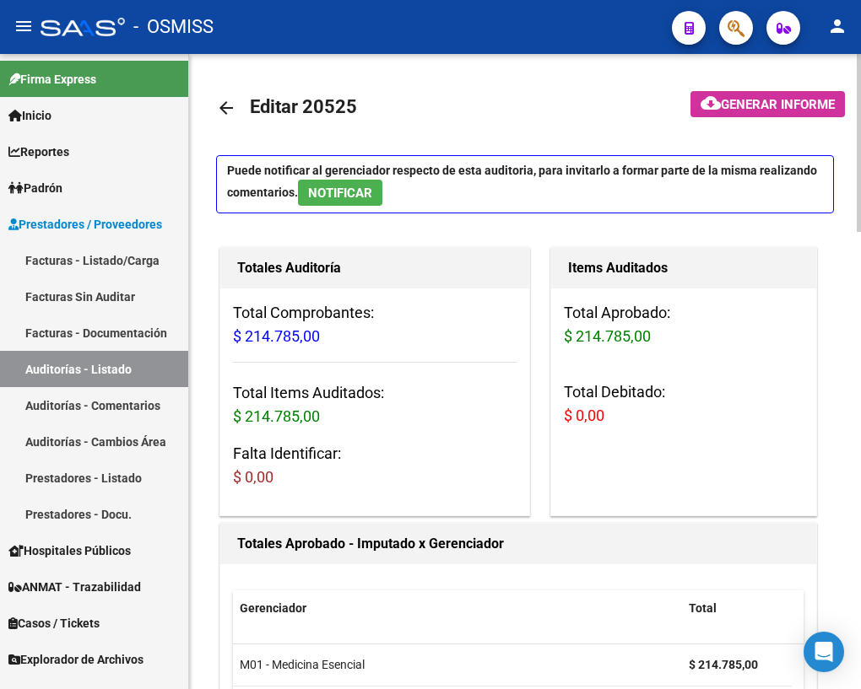
click at [224, 101] on mat-icon "arrow_back" at bounding box center [226, 108] width 20 height 20
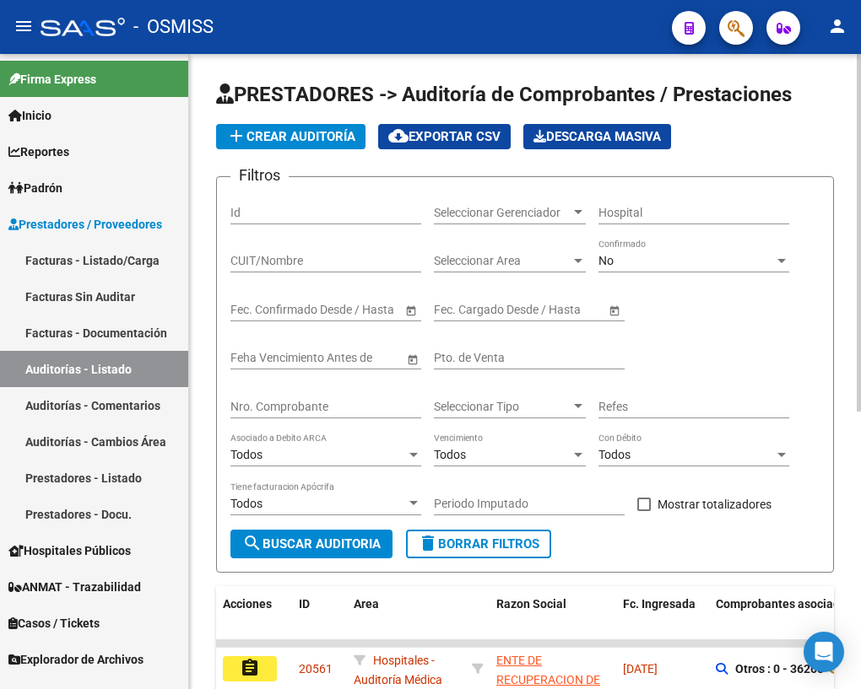
click at [270, 400] on input "Nro. Comprobante" at bounding box center [325, 407] width 191 height 14
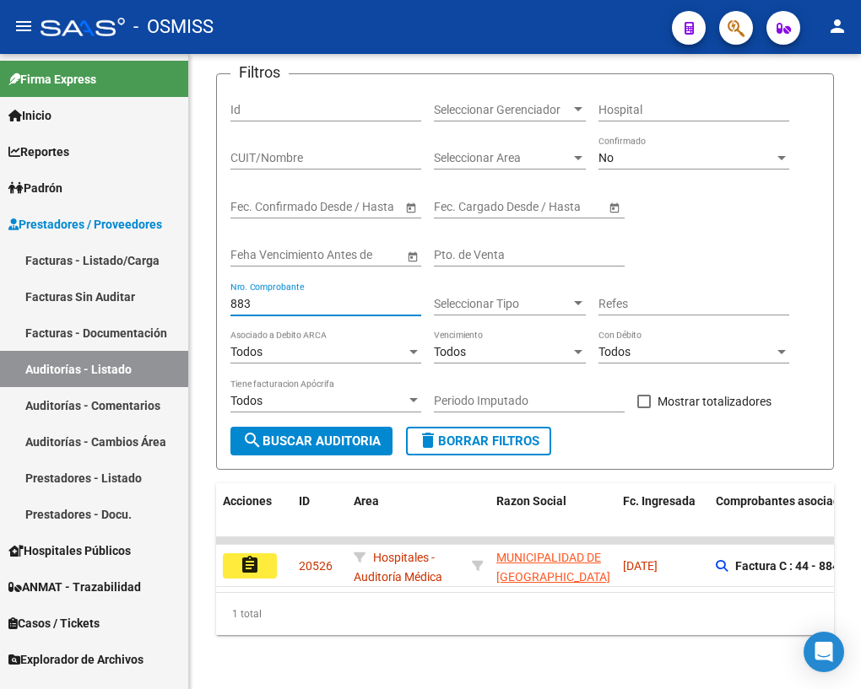
scroll to position [111, 0]
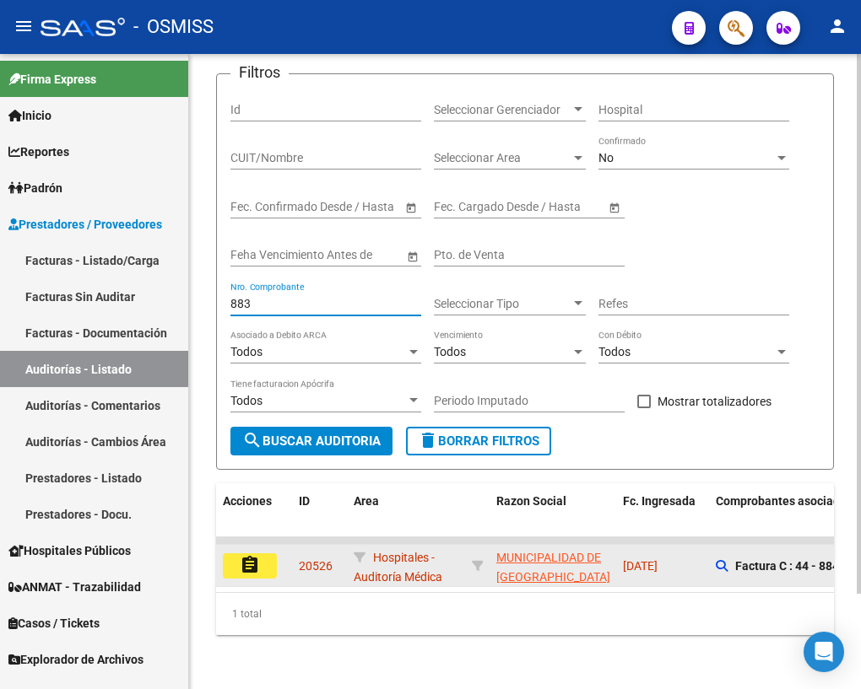
type input "883"
click at [252, 555] on mat-icon "assignment" at bounding box center [250, 565] width 20 height 20
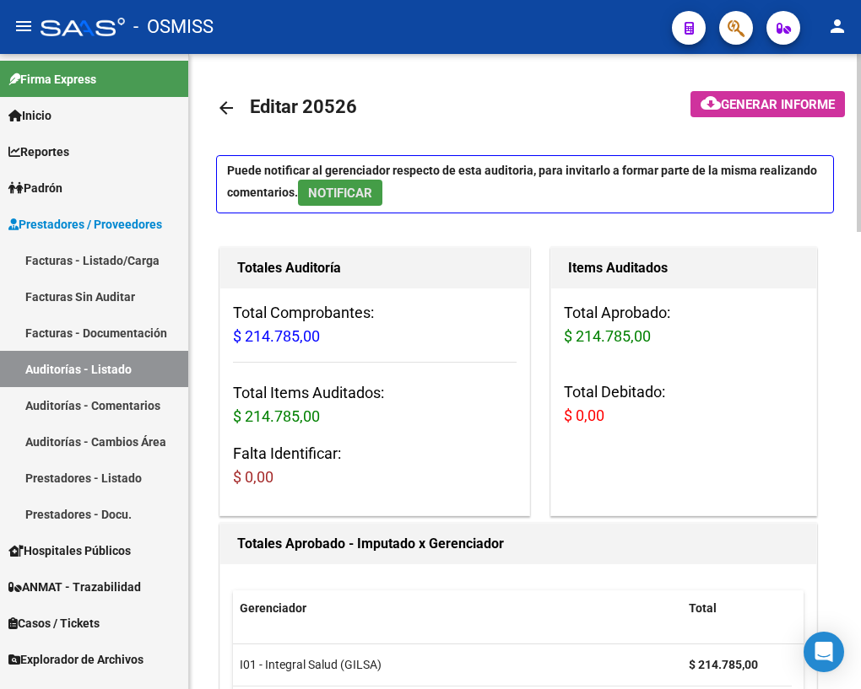
click at [343, 191] on span "NOTIFICAR" at bounding box center [340, 193] width 64 height 15
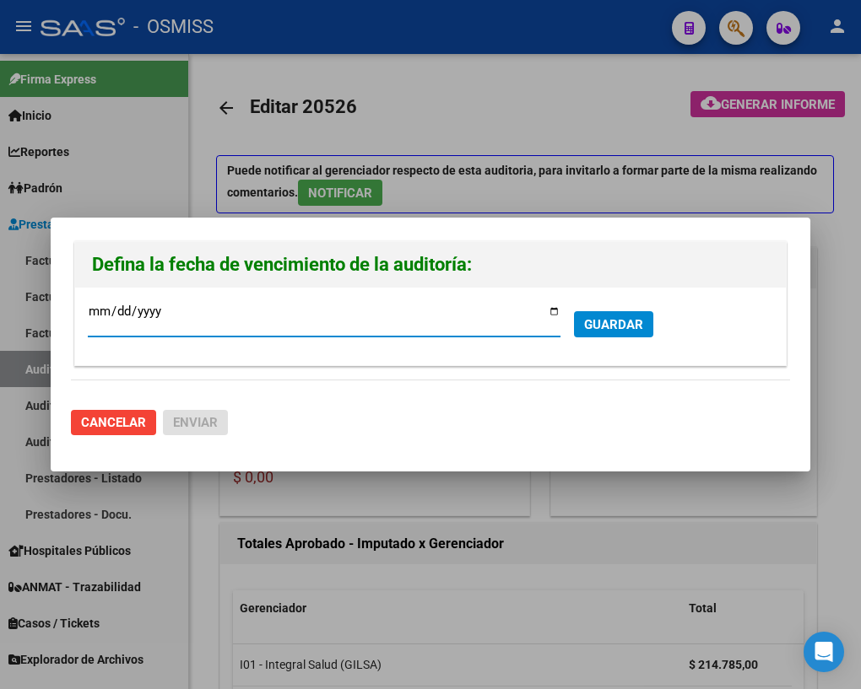
click at [554, 313] on input "[DATE]" at bounding box center [324, 318] width 473 height 27
type input "[DATE]"
click at [628, 325] on span "GUARDAR" at bounding box center [613, 324] width 59 height 15
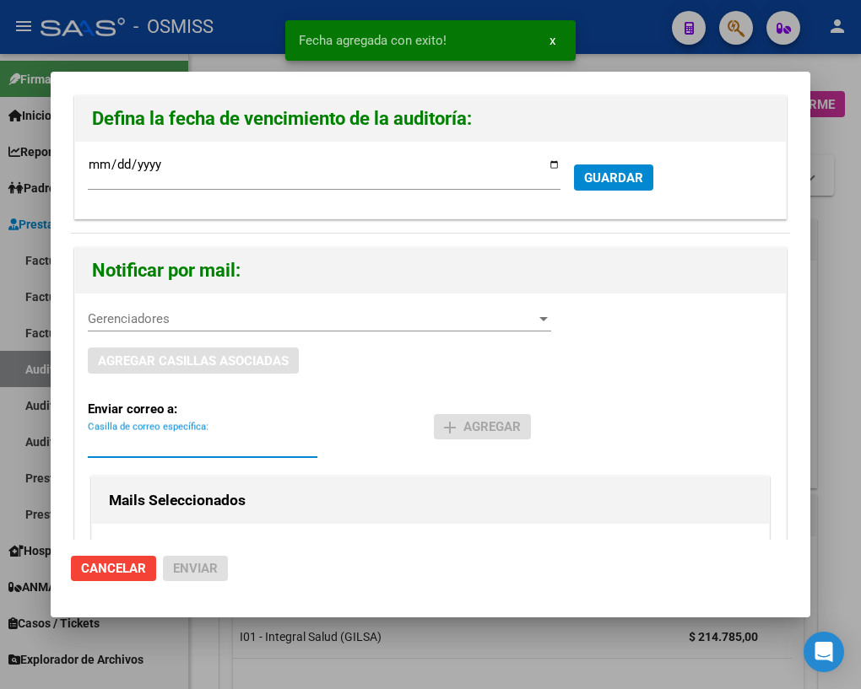
click at [160, 439] on input "Casilla de correo específica:" at bounding box center [203, 444] width 230 height 15
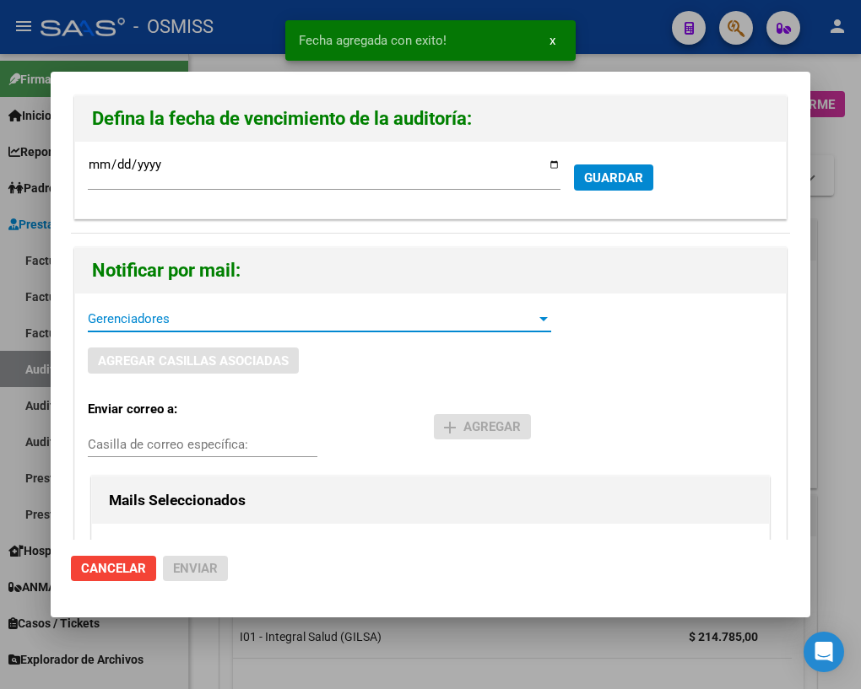
click at [160, 311] on span "Gerenciadores" at bounding box center [312, 318] width 448 height 15
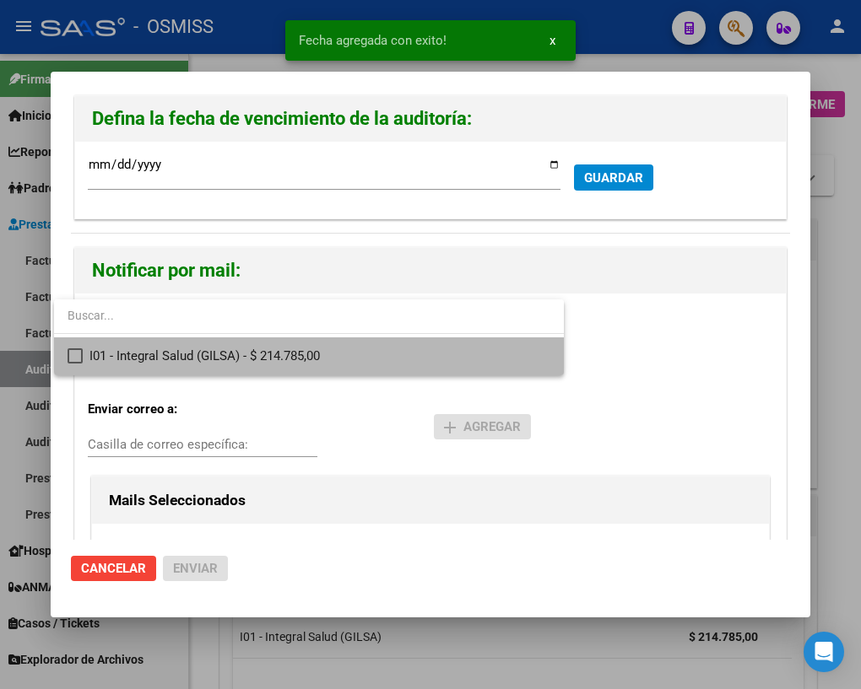
click at [126, 354] on span "I01 - Integral Salud (GILSA) - $ 214.785,00" at bounding box center [319, 357] width 461 height 38
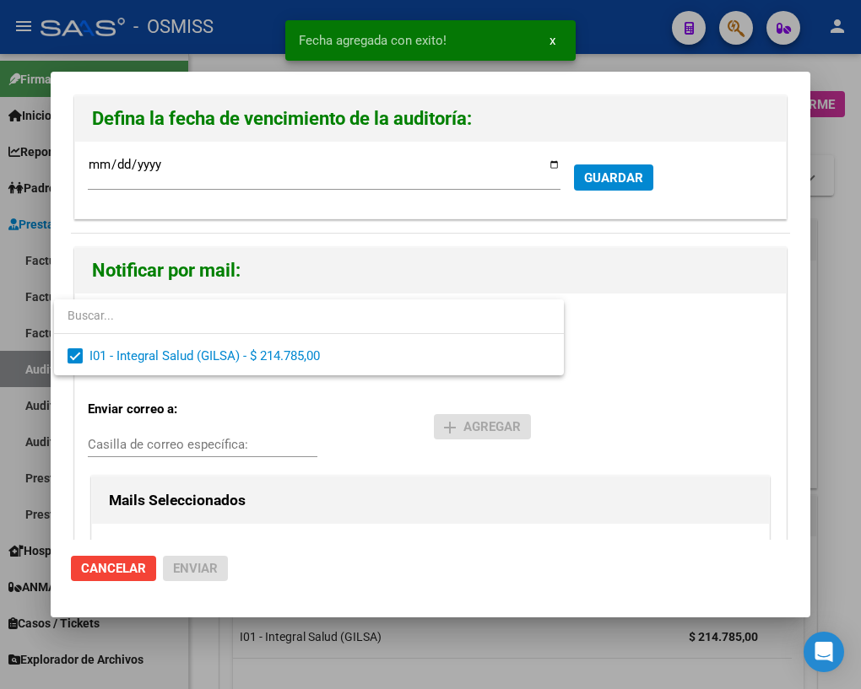
click at [136, 430] on div at bounding box center [430, 344] width 861 height 689
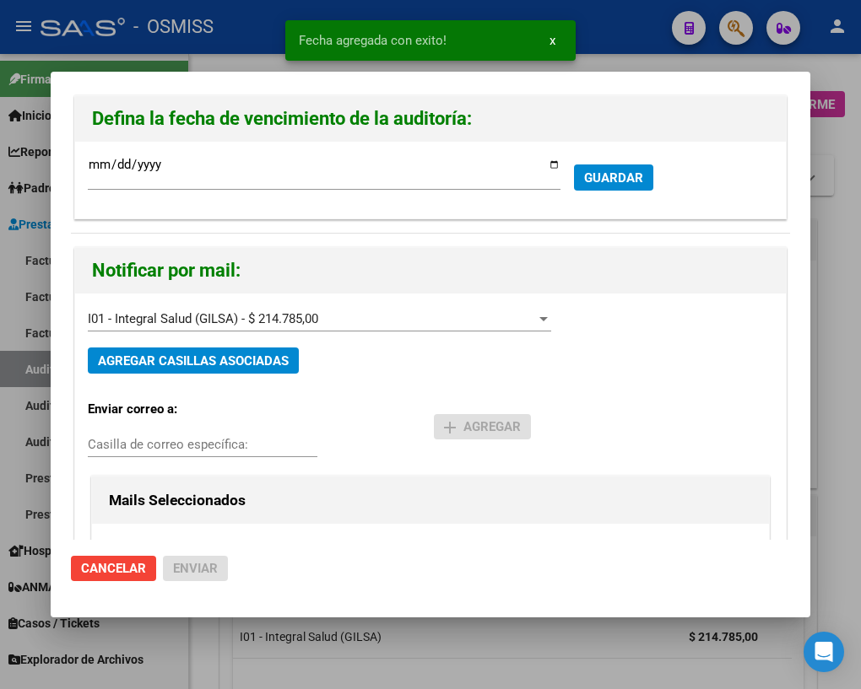
click at [139, 439] on input "Casilla de correo específica:" at bounding box center [203, 444] width 230 height 15
paste input "[PERSON_NAME][EMAIL_ADDRESS][DOMAIN_NAME]"
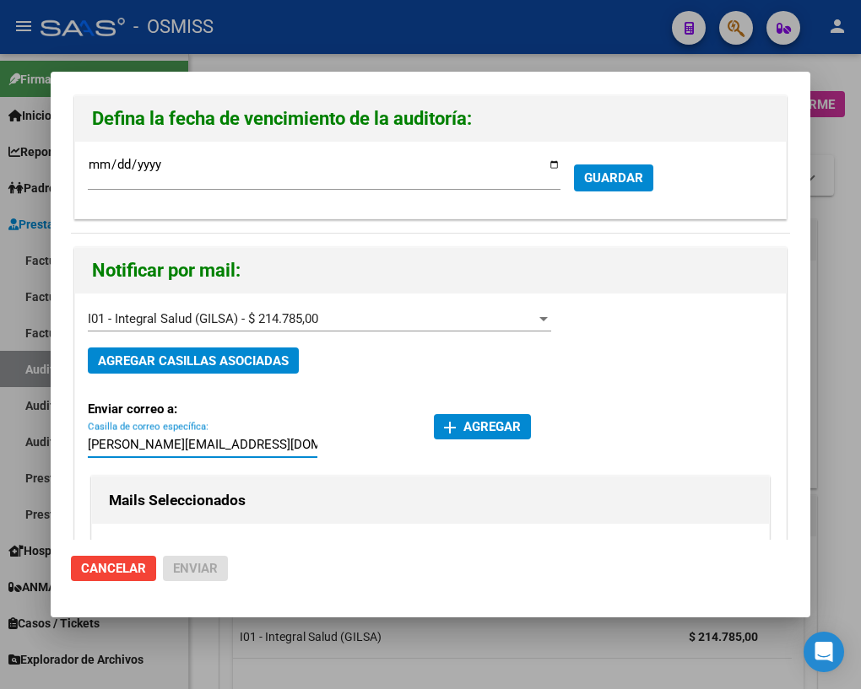
type input "[PERSON_NAME][EMAIL_ADDRESS][DOMAIN_NAME]"
click at [467, 425] on span "add Agregar" at bounding box center [482, 426] width 77 height 15
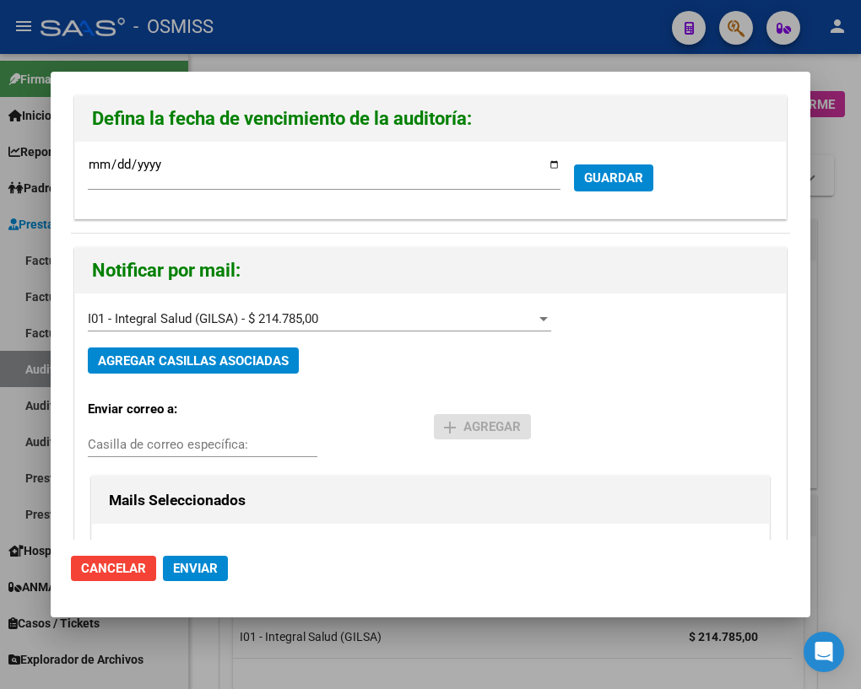
click at [185, 567] on span "Enviar" at bounding box center [195, 568] width 45 height 15
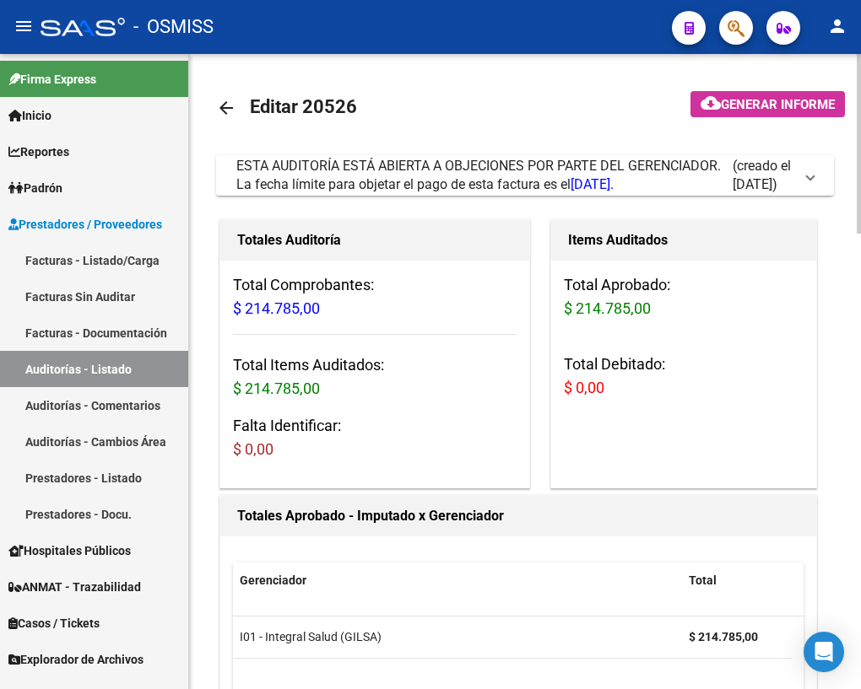
click at [227, 111] on mat-icon "arrow_back" at bounding box center [226, 108] width 20 height 20
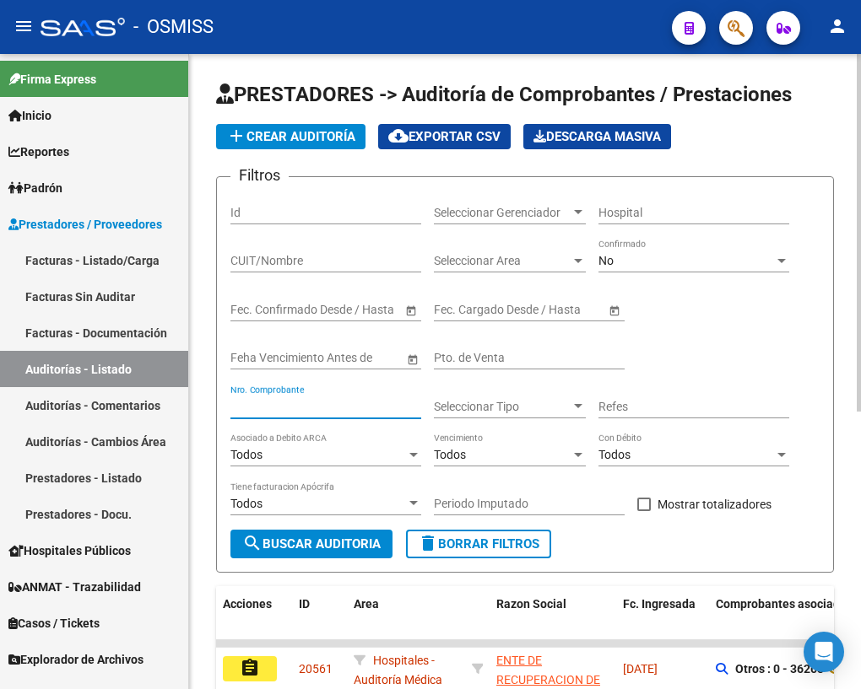
click at [304, 401] on input "Nro. Comprobante" at bounding box center [325, 407] width 191 height 14
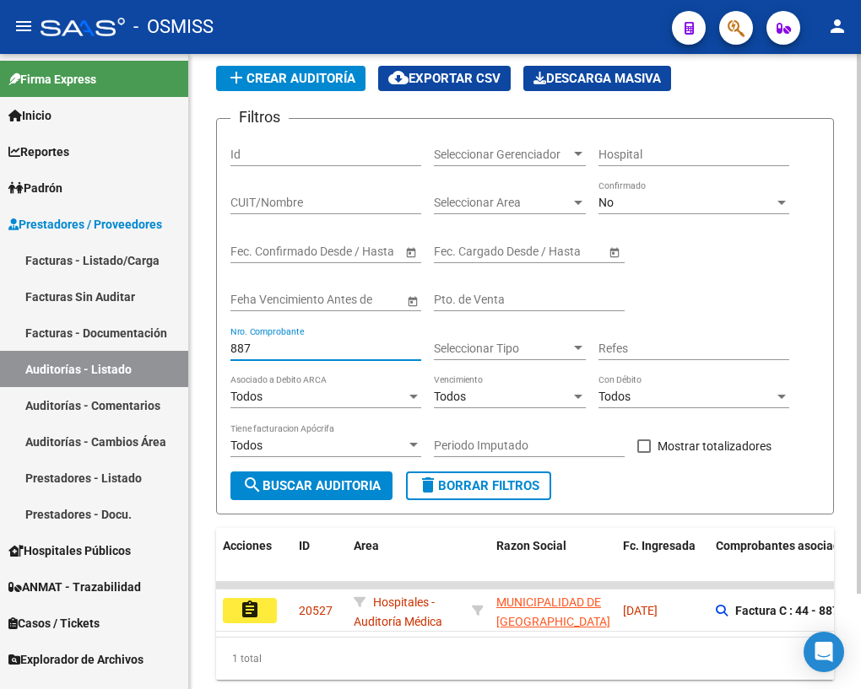
scroll to position [111, 0]
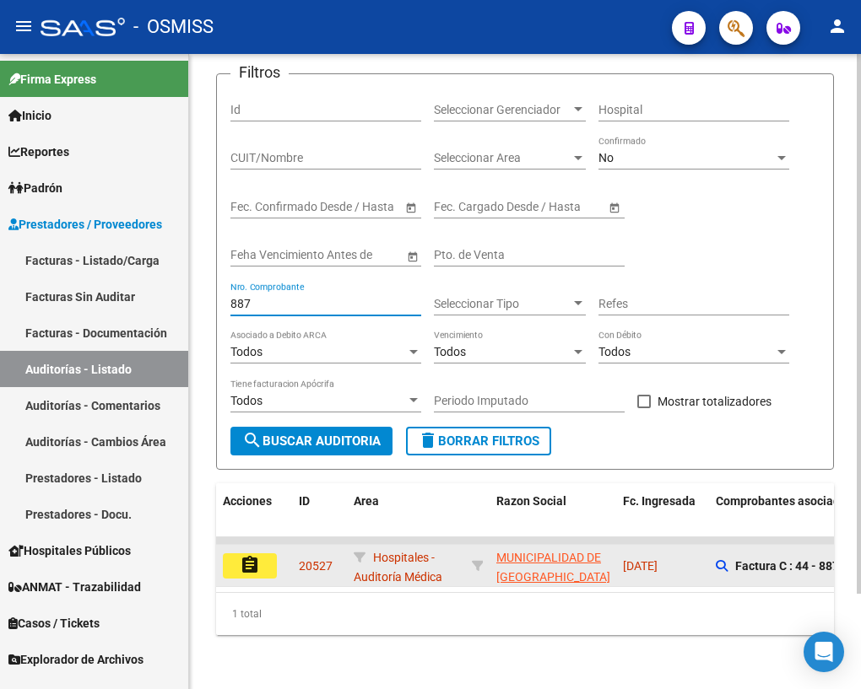
type input "887"
click at [253, 559] on mat-icon "assignment" at bounding box center [250, 565] width 20 height 20
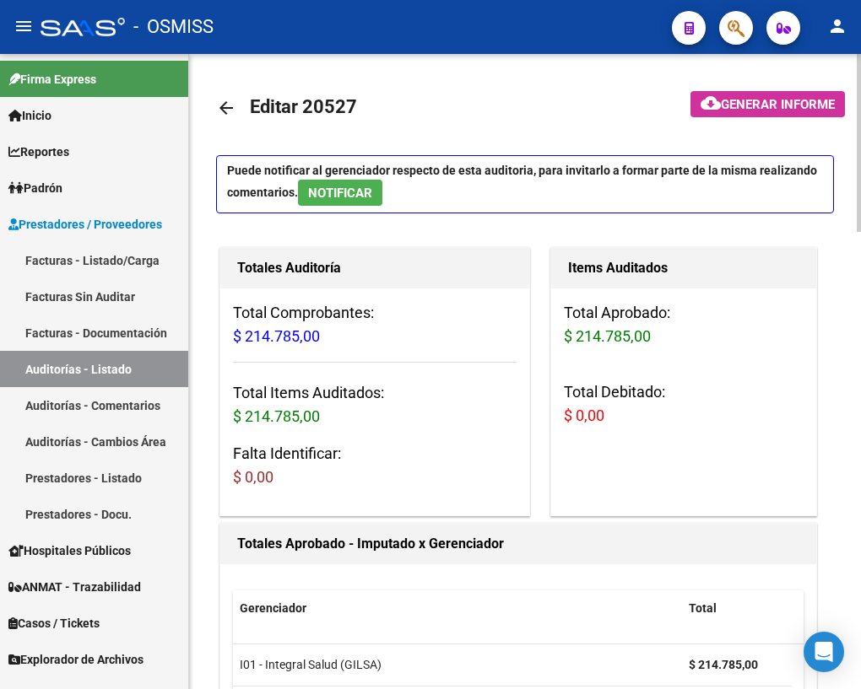
click at [351, 194] on span "NOTIFICAR" at bounding box center [340, 193] width 64 height 15
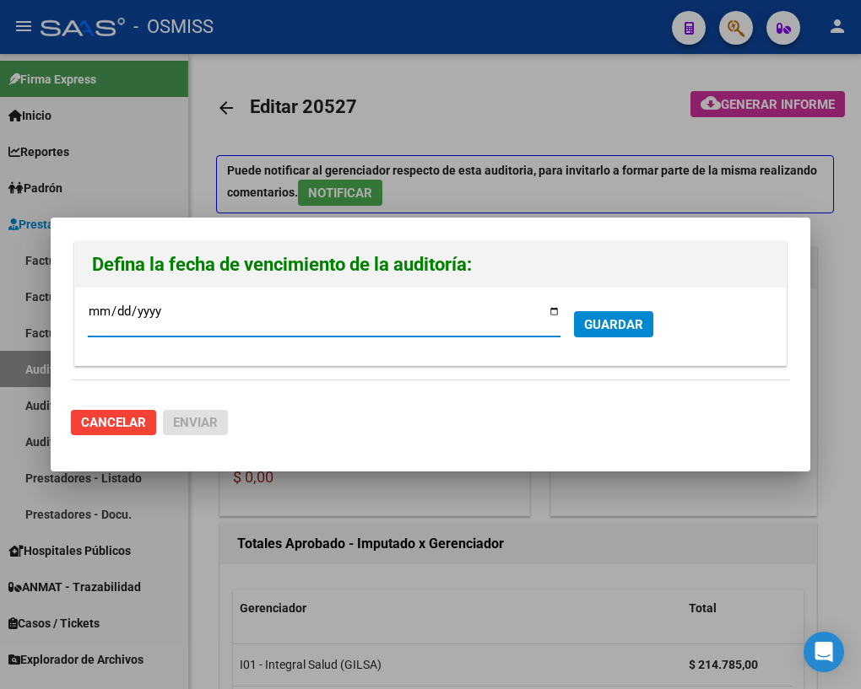
click at [554, 311] on input "[DATE]" at bounding box center [324, 318] width 473 height 27
type input "[DATE]"
click at [619, 322] on span "GUARDAR" at bounding box center [613, 324] width 59 height 15
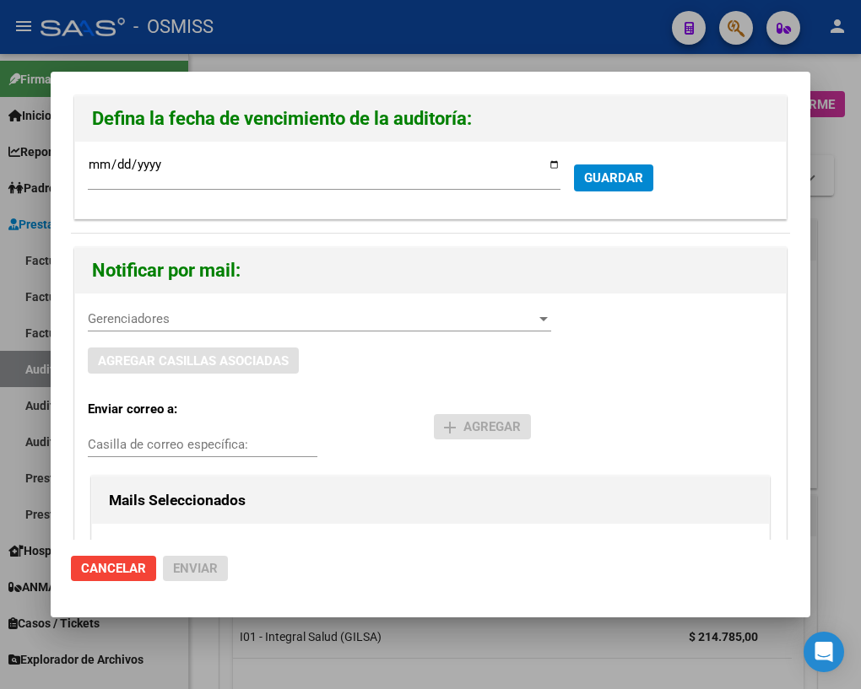
click at [191, 330] on div "Gerenciadores Gerenciadores" at bounding box center [319, 318] width 463 height 25
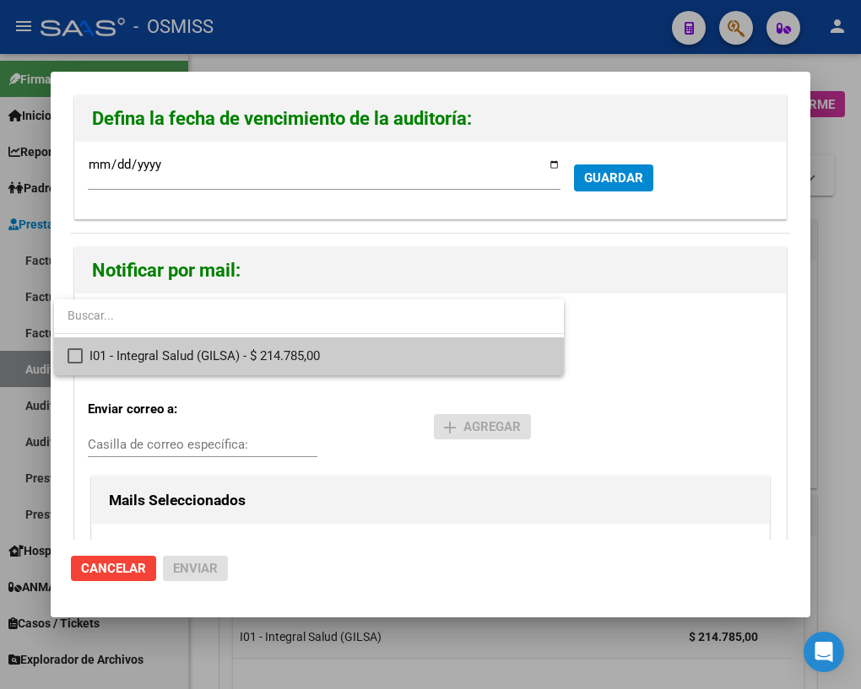
click at [75, 350] on mat-pseudo-checkbox at bounding box center [75, 356] width 15 height 15
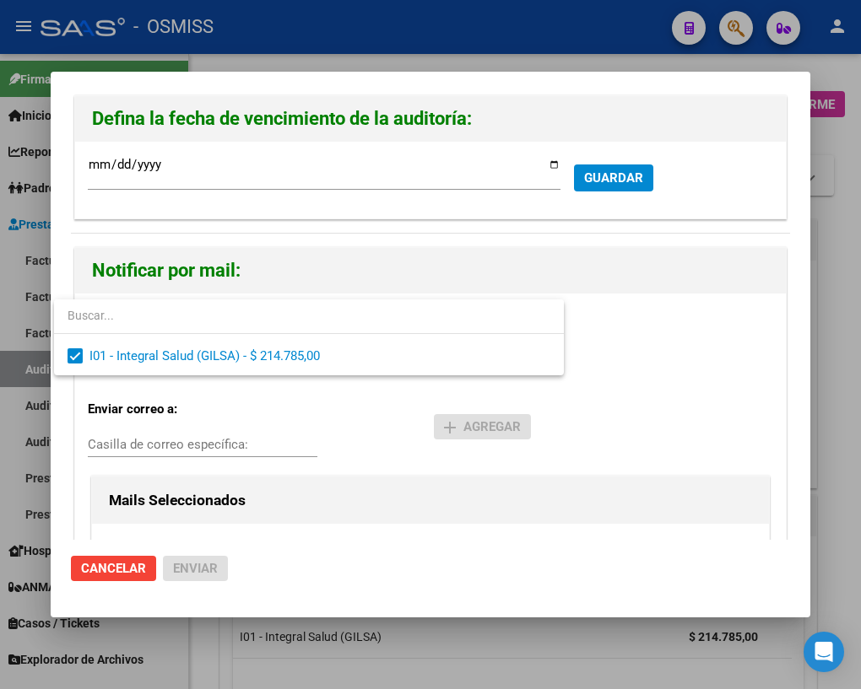
click at [135, 442] on div at bounding box center [430, 344] width 861 height 689
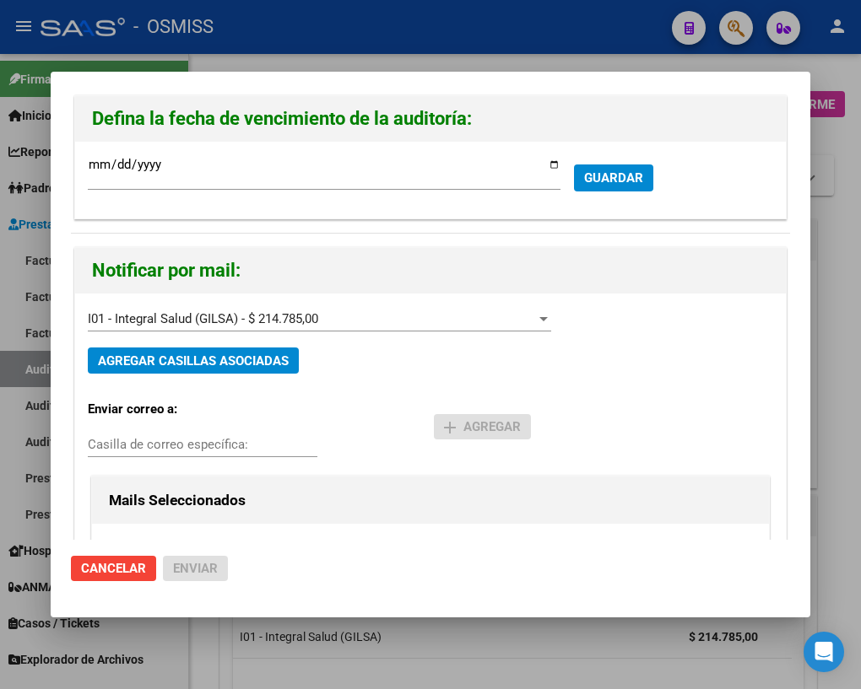
click at [126, 444] on input "Casilla de correo específica:" at bounding box center [203, 444] width 230 height 15
paste input "[PERSON_NAME][EMAIL_ADDRESS][DOMAIN_NAME]"
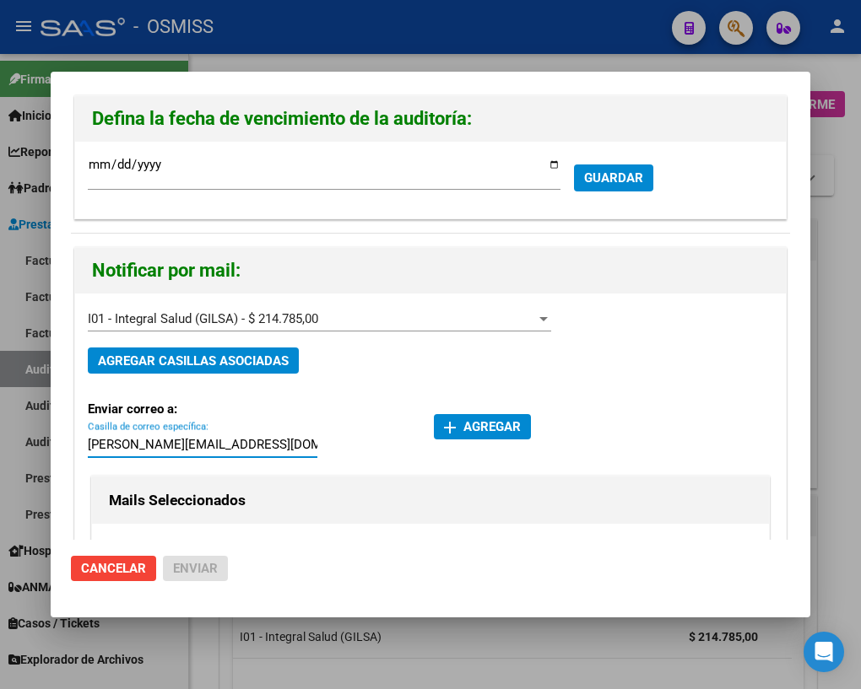
type input "[PERSON_NAME][EMAIL_ADDRESS][DOMAIN_NAME]"
click at [481, 425] on span "add Agregar" at bounding box center [482, 426] width 77 height 15
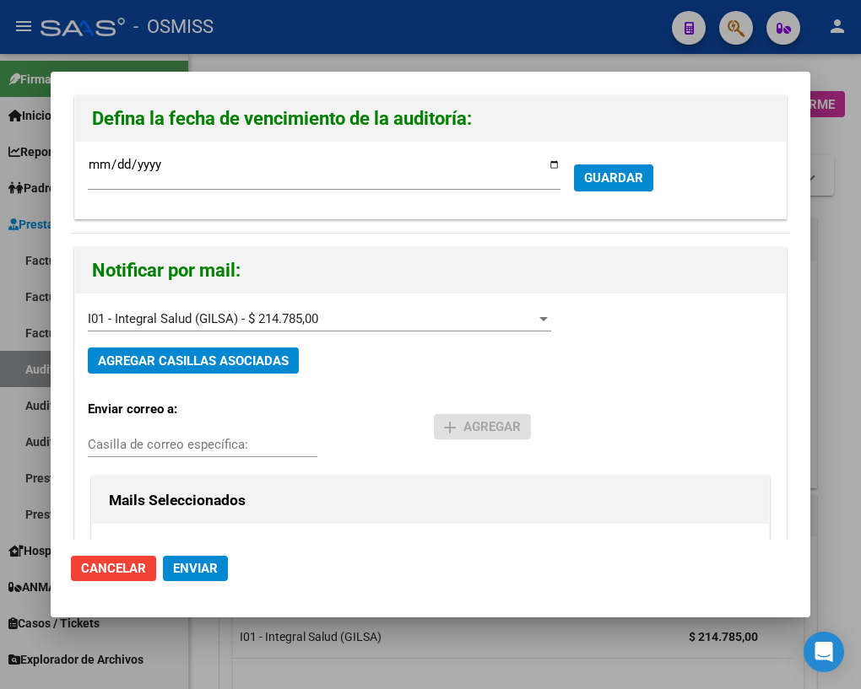
click at [184, 574] on span "Enviar" at bounding box center [195, 568] width 45 height 15
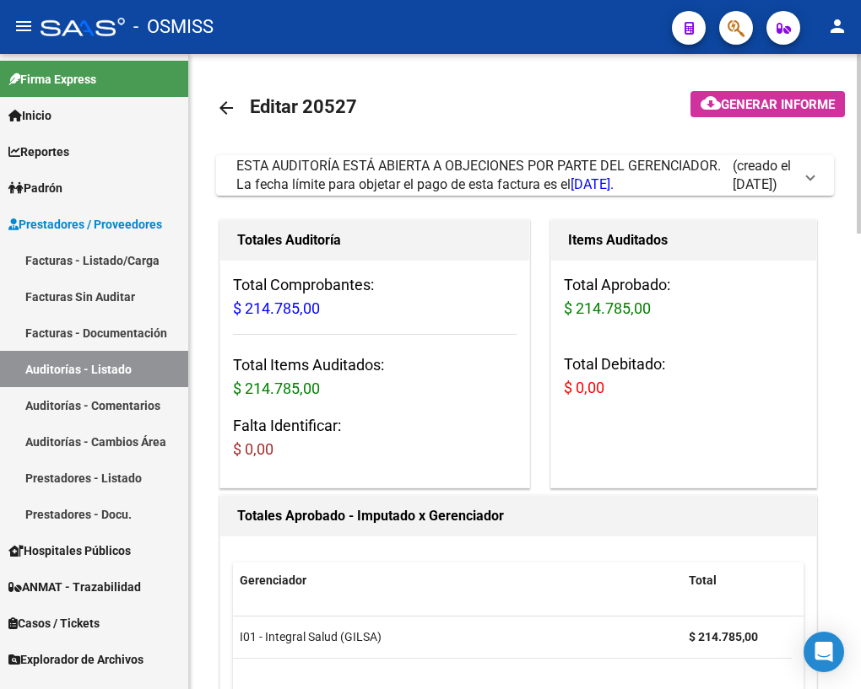
click at [230, 105] on mat-icon "arrow_back" at bounding box center [226, 108] width 20 height 20
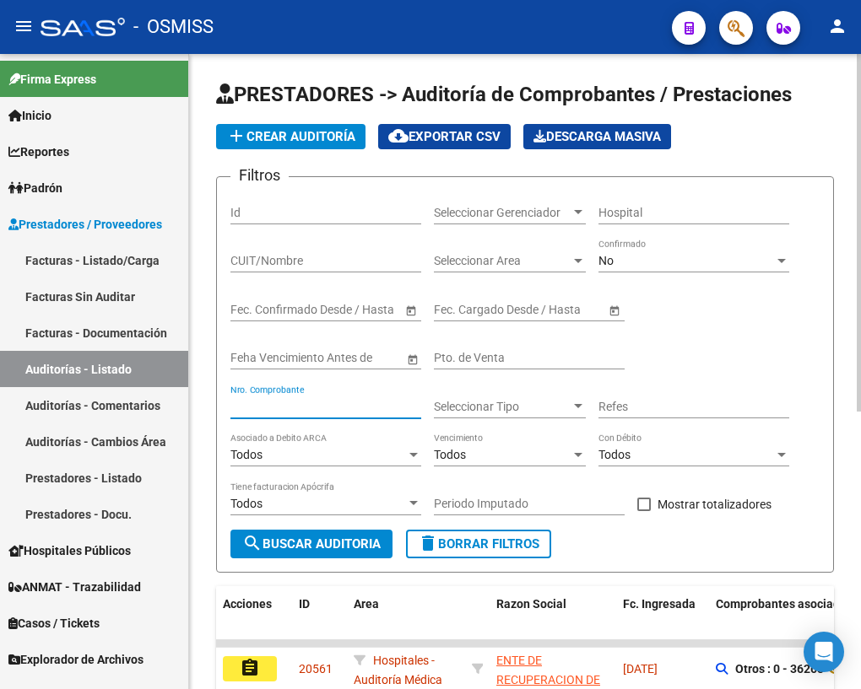
click at [294, 400] on input "Nro. Comprobante" at bounding box center [325, 407] width 191 height 14
type input "916"
click at [304, 543] on span "search Buscar Auditoria" at bounding box center [311, 544] width 138 height 15
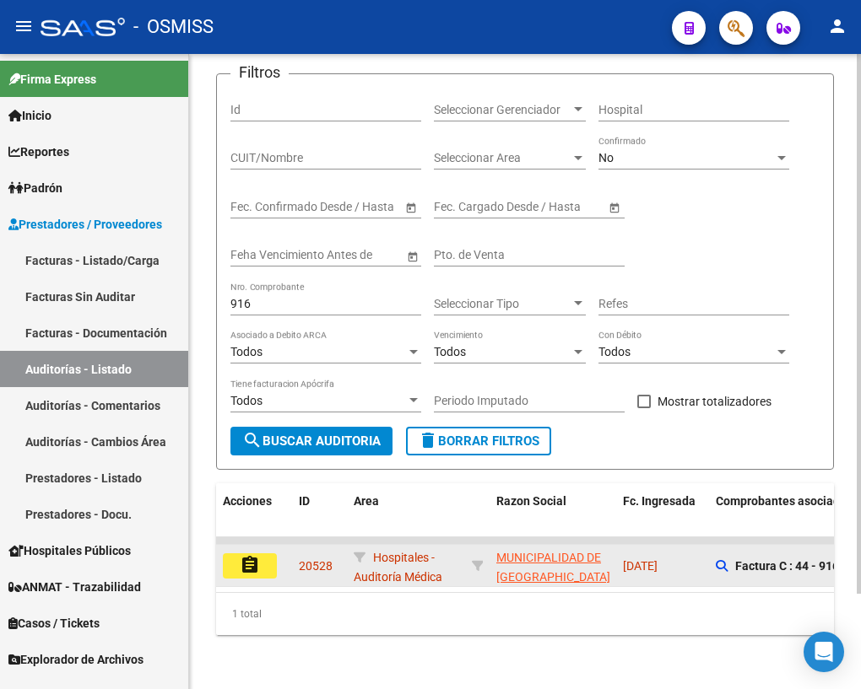
scroll to position [111, 0]
click at [246, 555] on mat-icon "assignment" at bounding box center [250, 565] width 20 height 20
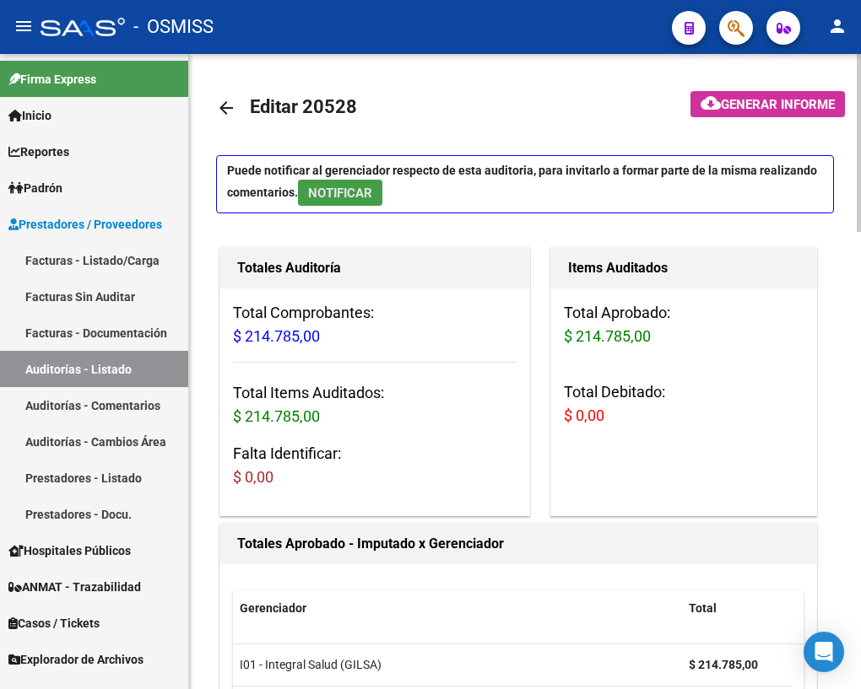
click at [363, 190] on span "NOTIFICAR" at bounding box center [340, 193] width 64 height 15
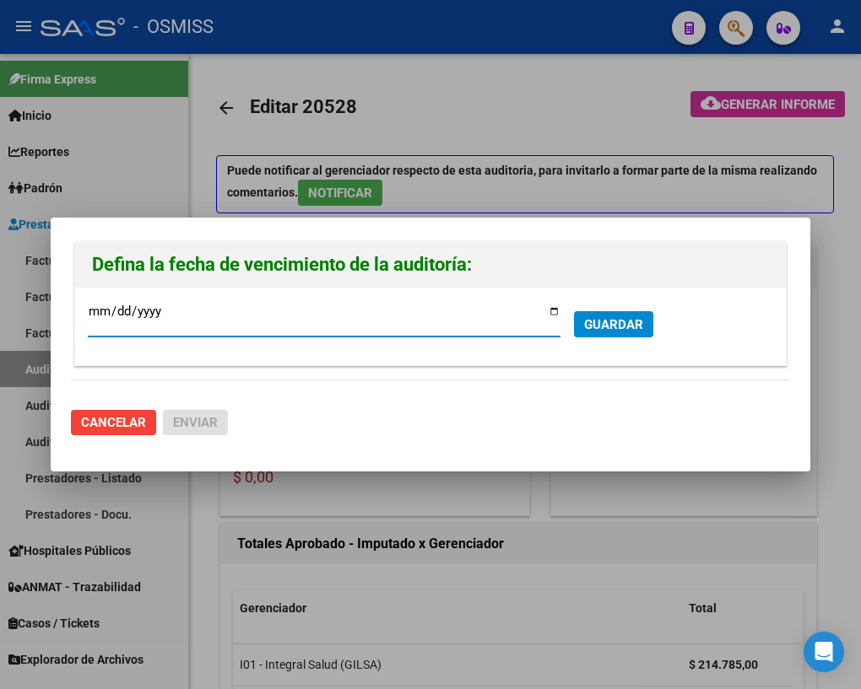
click at [554, 312] on input "[DATE]" at bounding box center [324, 318] width 473 height 27
type input "[DATE]"
click at [602, 330] on span "GUARDAR" at bounding box center [613, 324] width 59 height 15
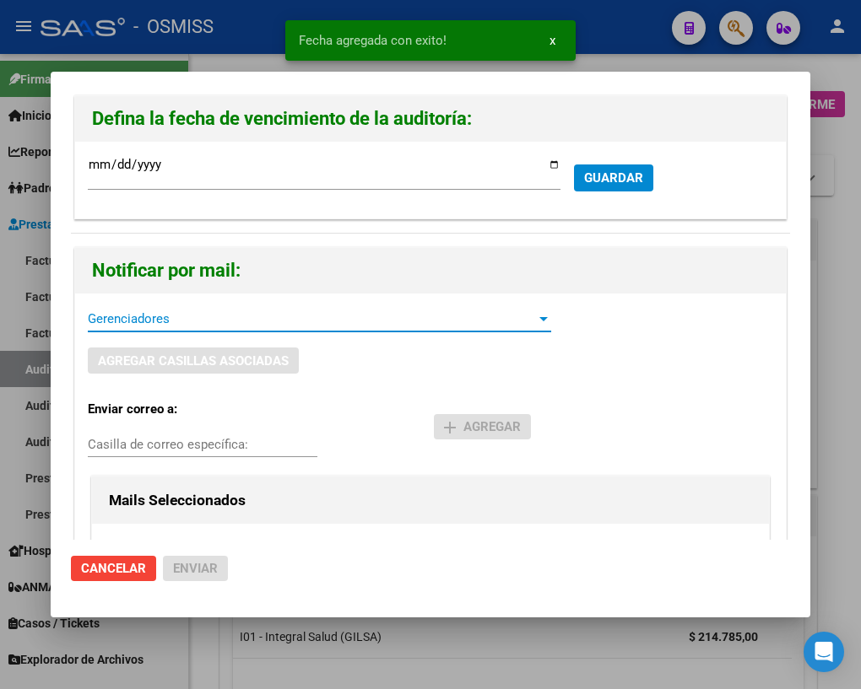
click at [146, 321] on span "Gerenciadores" at bounding box center [312, 318] width 448 height 15
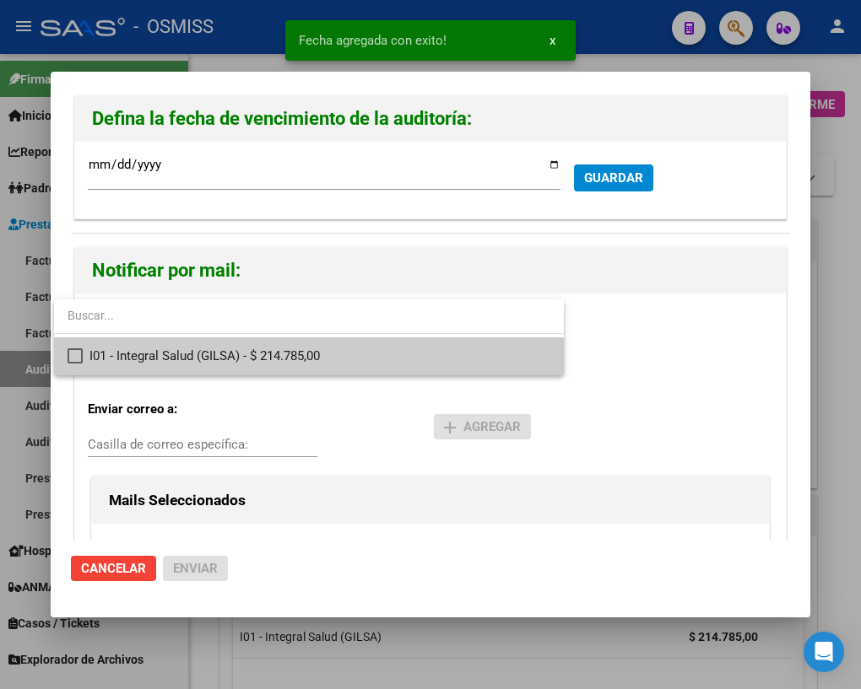
click at [92, 354] on span "I01 - Integral Salud (GILSA) - $ 214.785,00" at bounding box center [319, 357] width 461 height 38
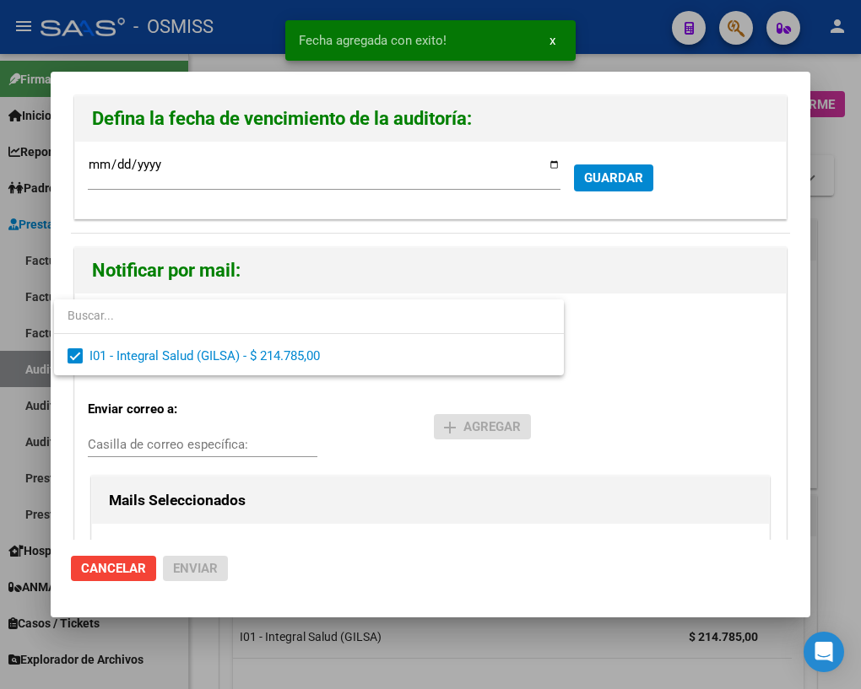
drag, startPoint x: 139, startPoint y: 438, endPoint x: 110, endPoint y: 439, distance: 29.5
click at [110, 439] on div at bounding box center [430, 344] width 861 height 689
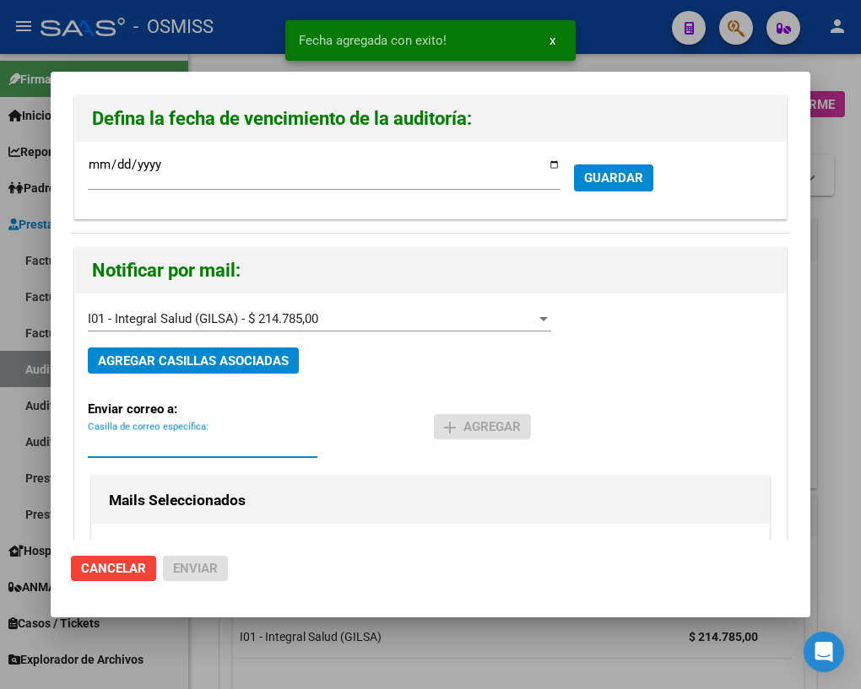
click at [110, 441] on input "Casilla de correo específica:" at bounding box center [203, 444] width 230 height 15
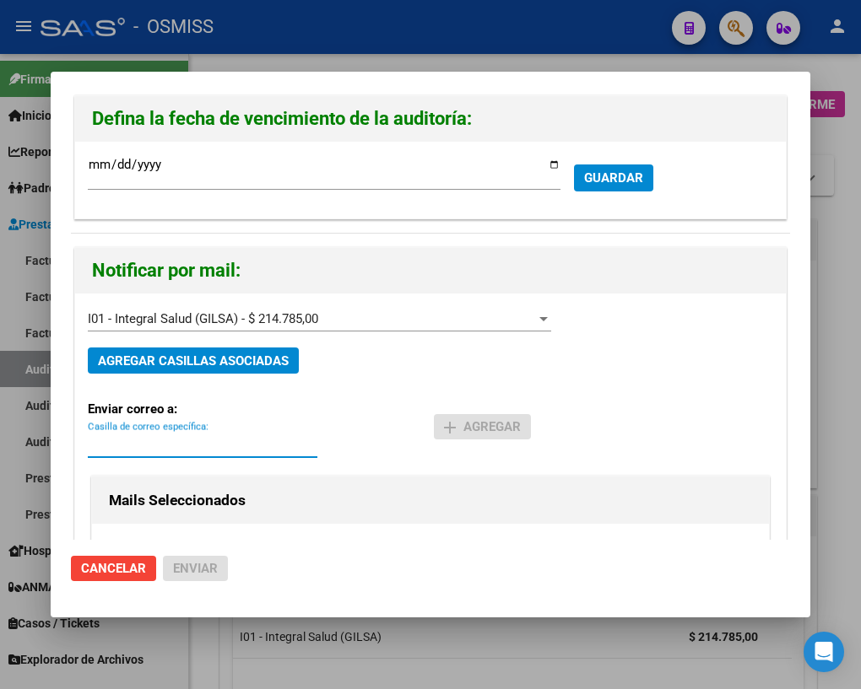
paste input "[PERSON_NAME][EMAIL_ADDRESS][DOMAIN_NAME]"
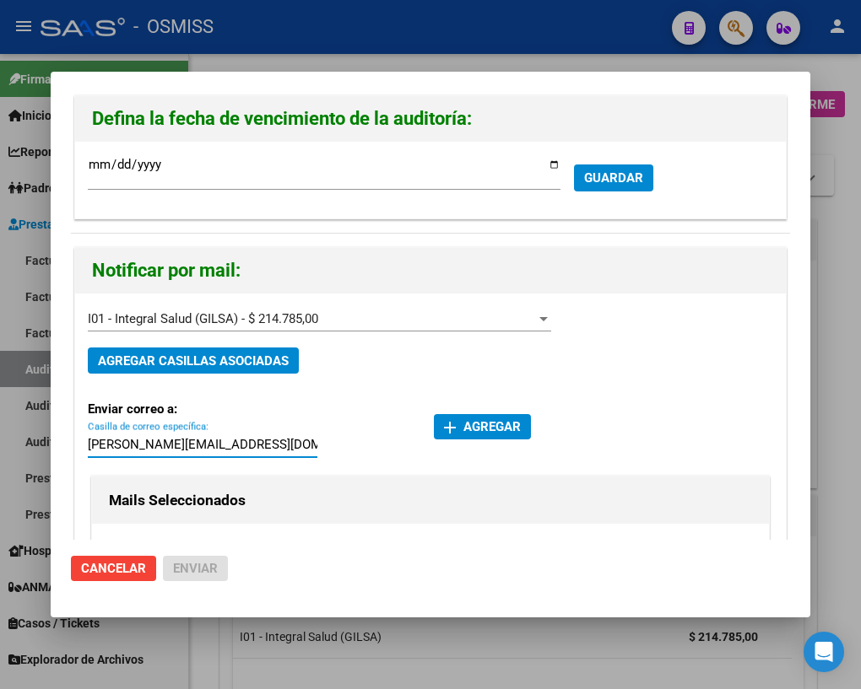
type input "[PERSON_NAME][EMAIL_ADDRESS][DOMAIN_NAME]"
click at [500, 425] on span "add Agregar" at bounding box center [482, 426] width 77 height 15
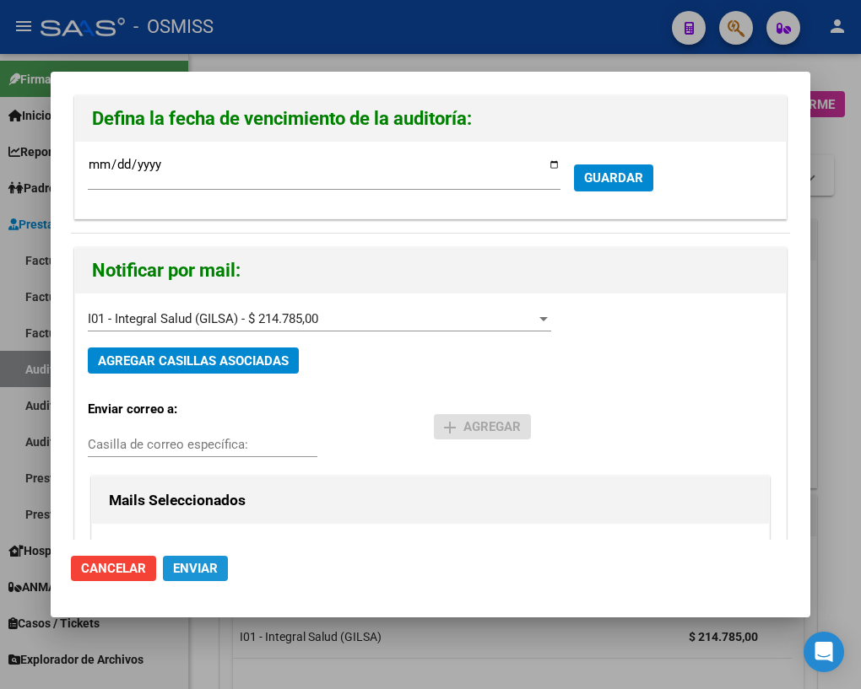
click at [197, 573] on span "Enviar" at bounding box center [195, 568] width 45 height 15
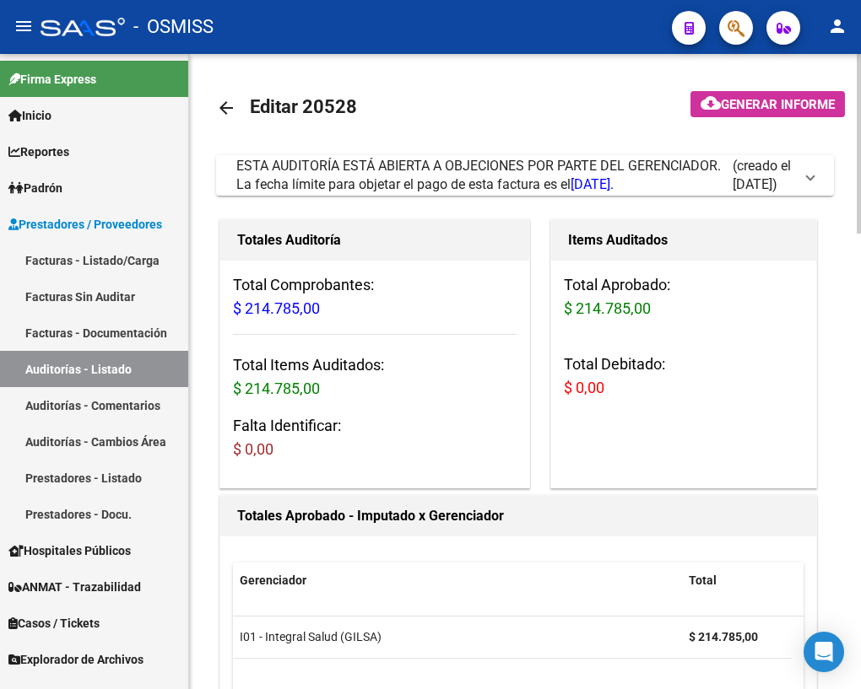
click at [222, 112] on mat-icon "arrow_back" at bounding box center [226, 108] width 20 height 20
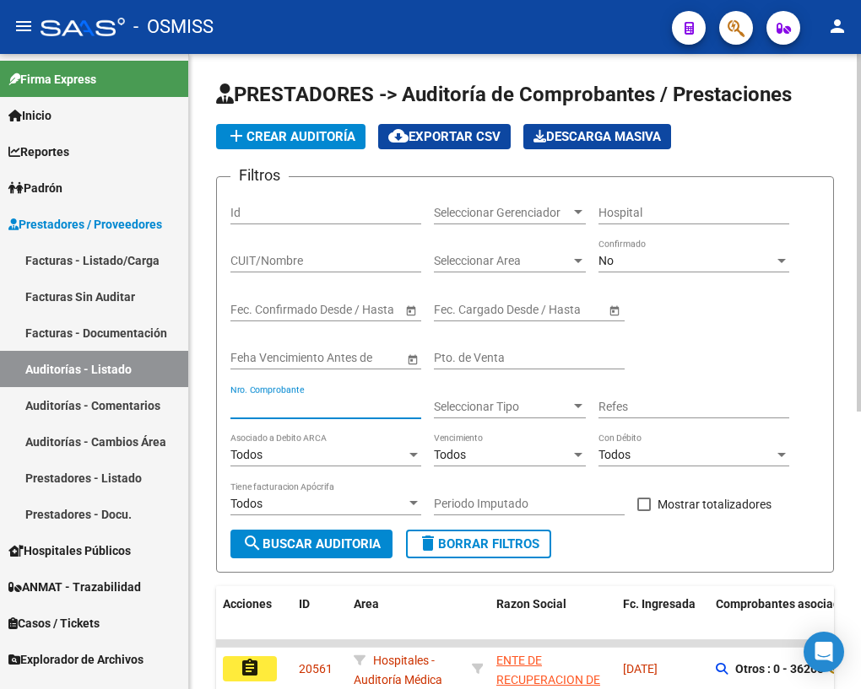
click at [287, 400] on input "Nro. Comprobante" at bounding box center [325, 407] width 191 height 14
type input "931"
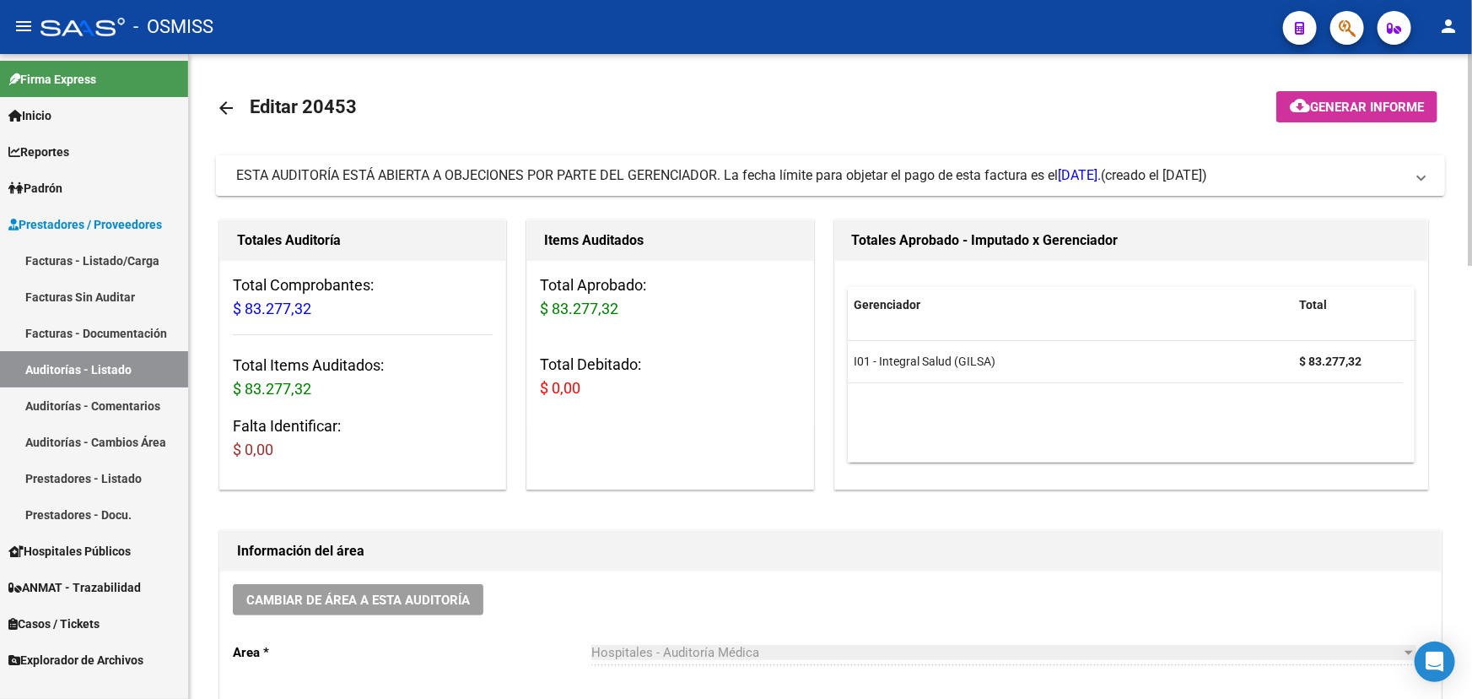
click at [1371, 174] on mat-panel-title "ESTA AUDITORÍA ESTÁ ABIERTA A OBJECIONES POR PARTE DEL GERENCIADOR. La fecha lí…" at bounding box center [820, 175] width 1169 height 19
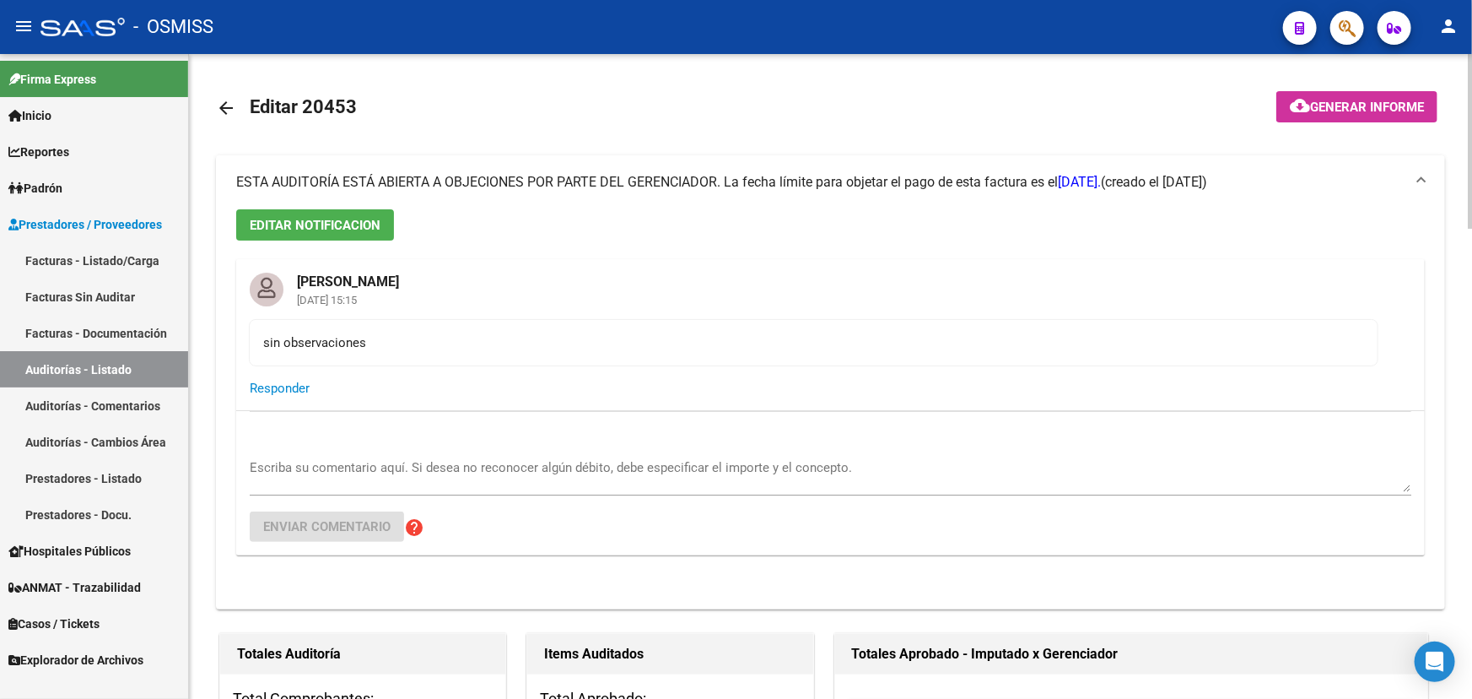
click at [275, 394] on span "Responder" at bounding box center [280, 388] width 60 height 15
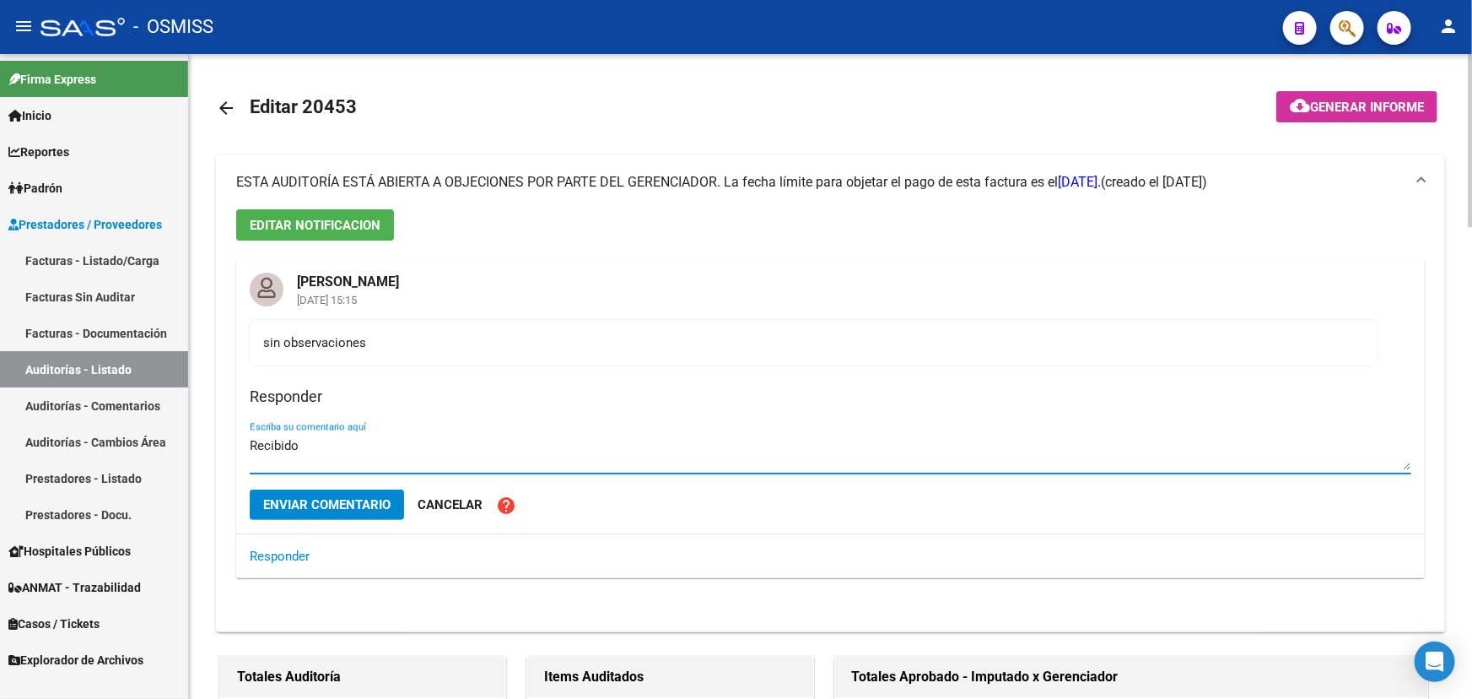
type textarea "Recibido"
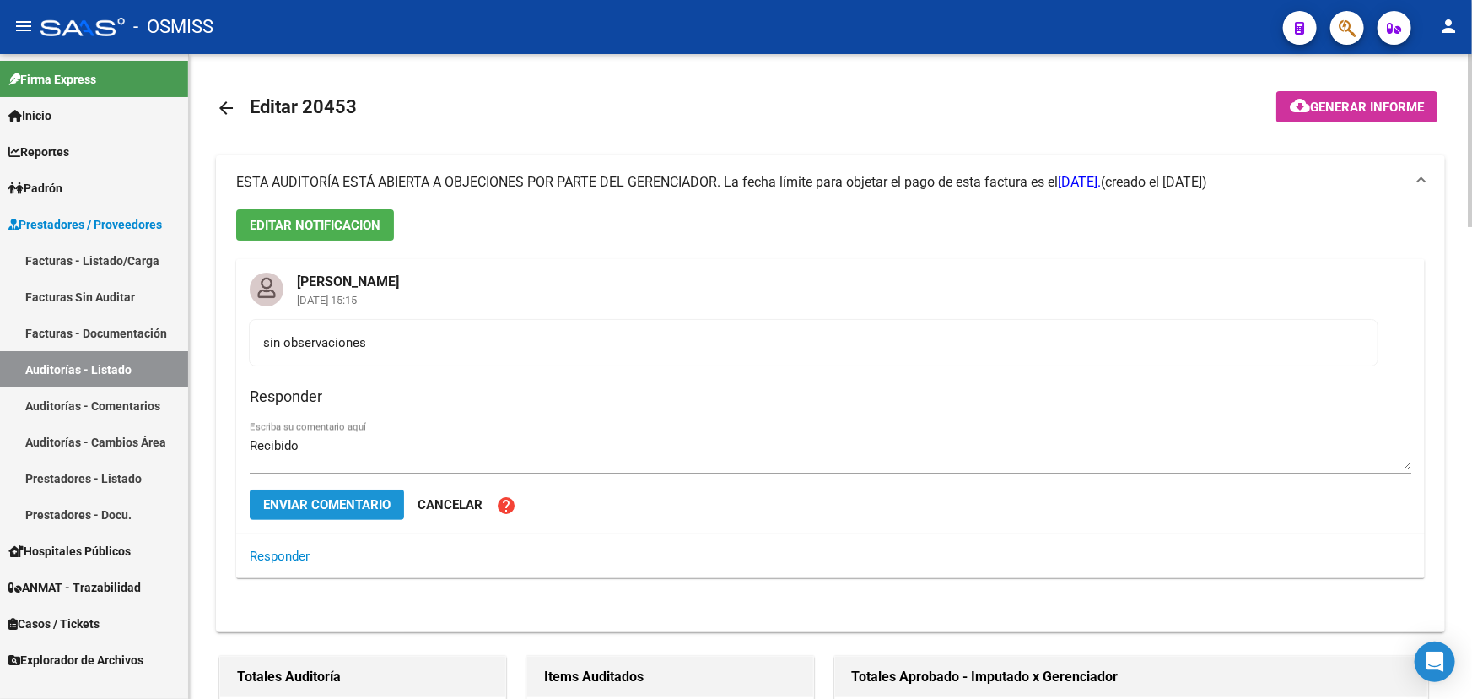
click at [321, 512] on button "Enviar comentario" at bounding box center [327, 504] width 154 height 30
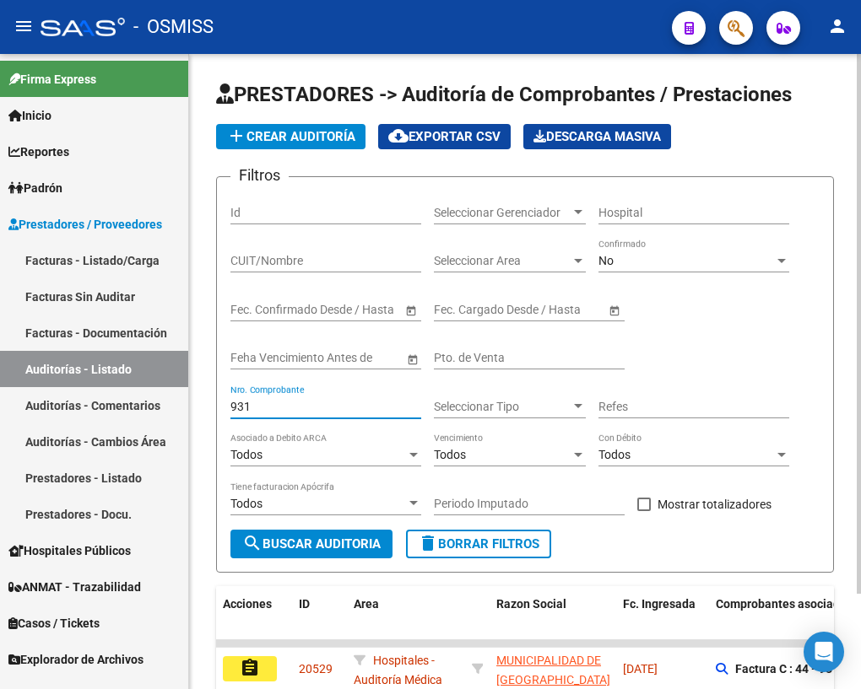
scroll to position [111, 0]
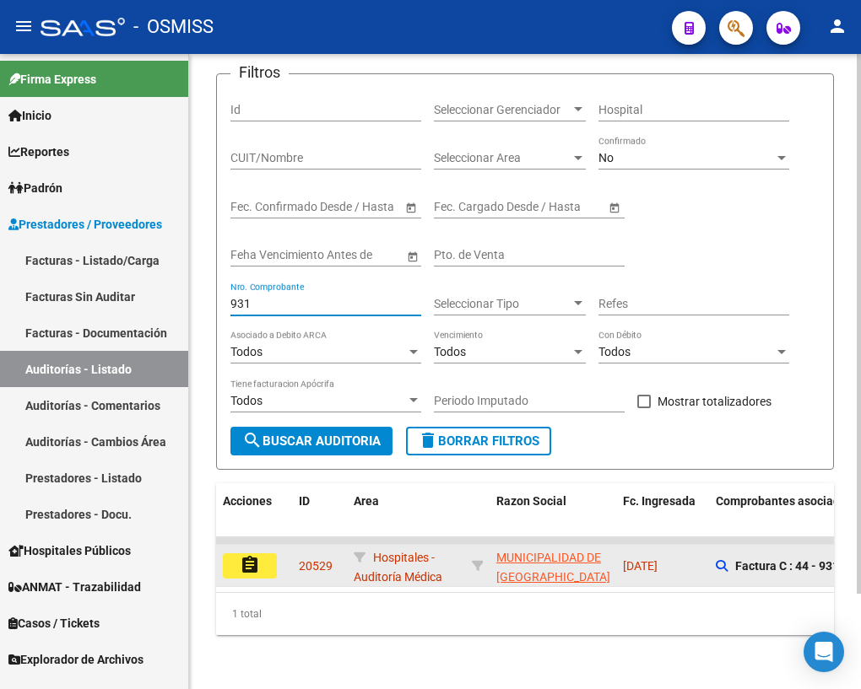
type input "931"
click at [250, 555] on mat-icon "assignment" at bounding box center [250, 565] width 20 height 20
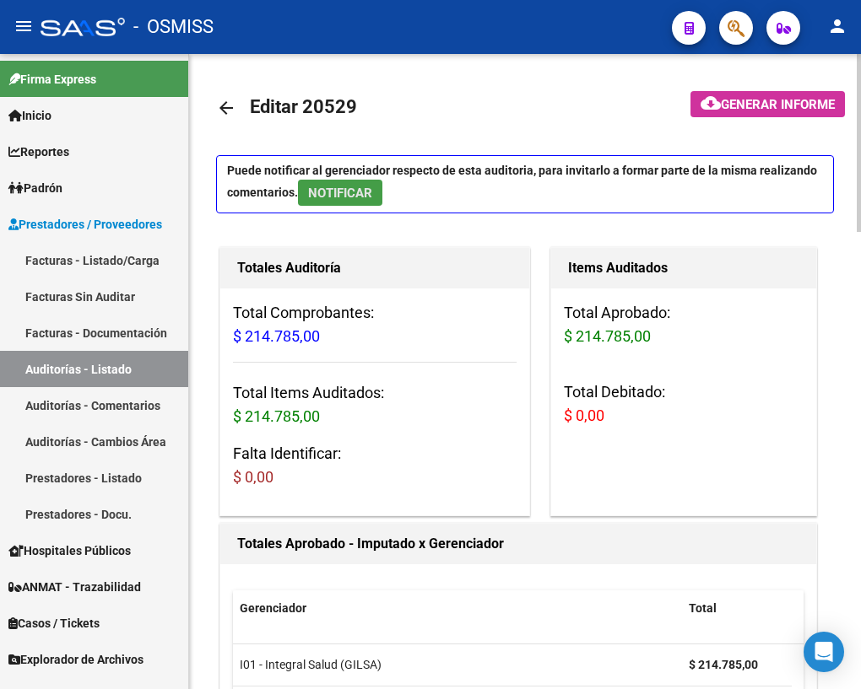
click at [337, 186] on span "NOTIFICAR" at bounding box center [340, 193] width 64 height 15
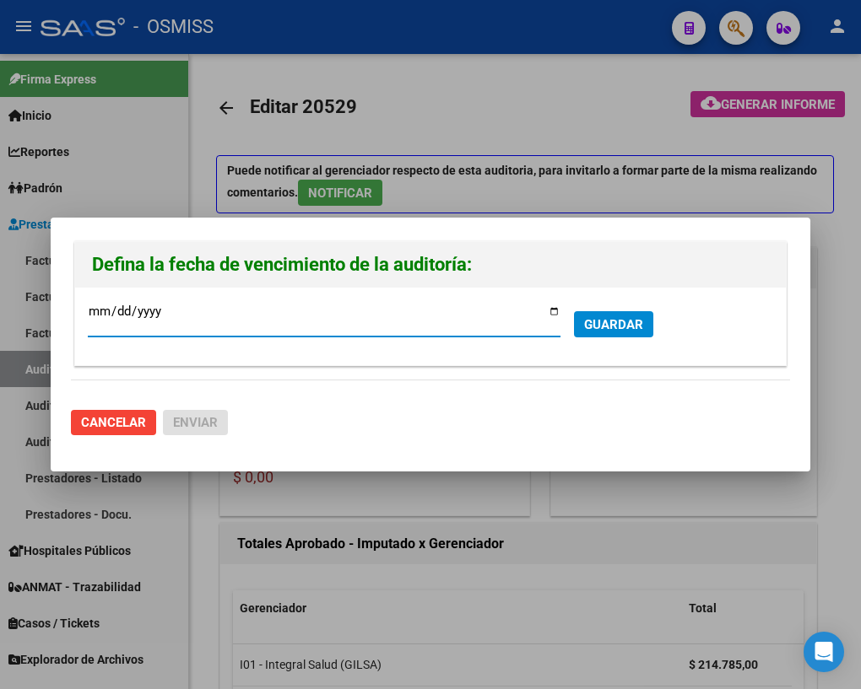
click at [553, 311] on input "2025-10-02" at bounding box center [324, 318] width 473 height 27
type input "2025-10-06"
click at [624, 326] on span "GUARDAR" at bounding box center [613, 324] width 59 height 15
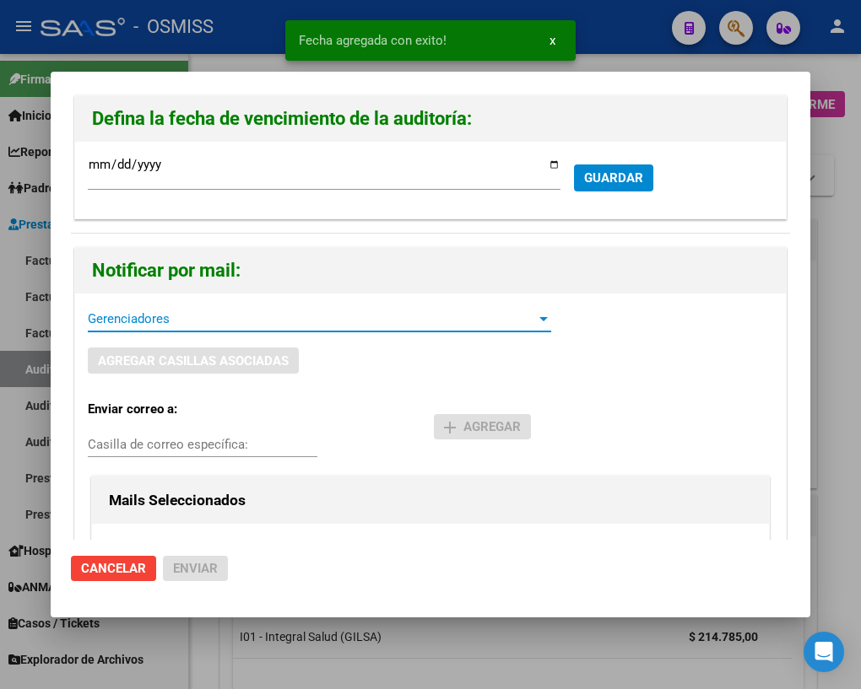
click at [193, 316] on span "Gerenciadores" at bounding box center [312, 318] width 448 height 15
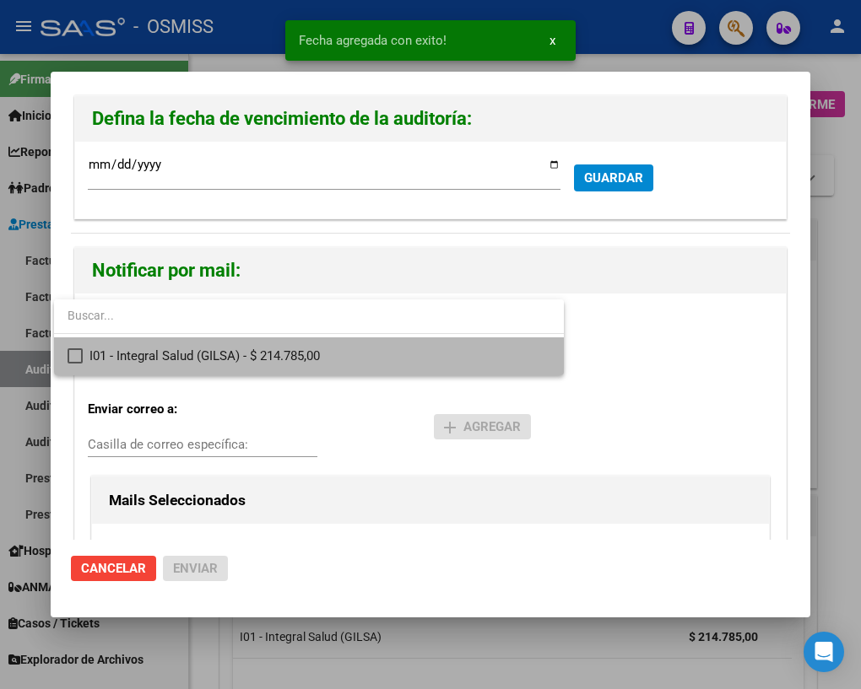
click at [152, 359] on span "I01 - Integral Salud (GILSA) - $ 214.785,00" at bounding box center [319, 357] width 461 height 38
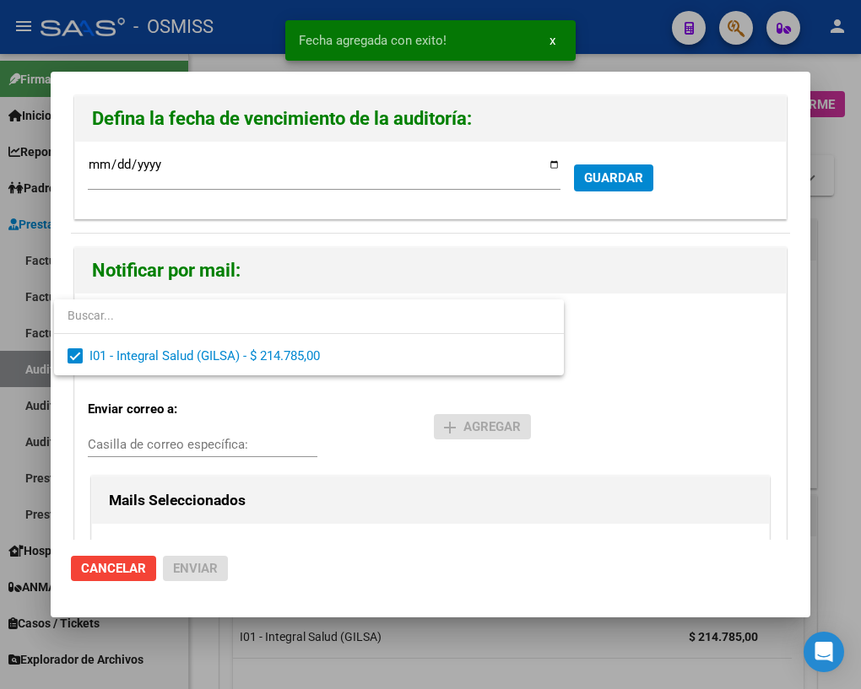
click at [129, 446] on div at bounding box center [430, 344] width 861 height 689
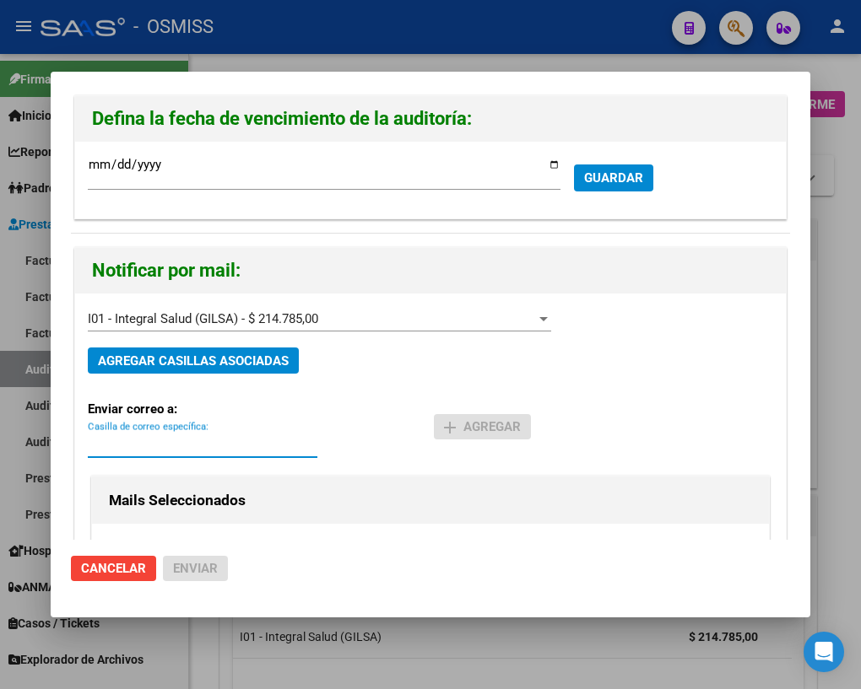
paste input "[PERSON_NAME][EMAIL_ADDRESS][DOMAIN_NAME]"
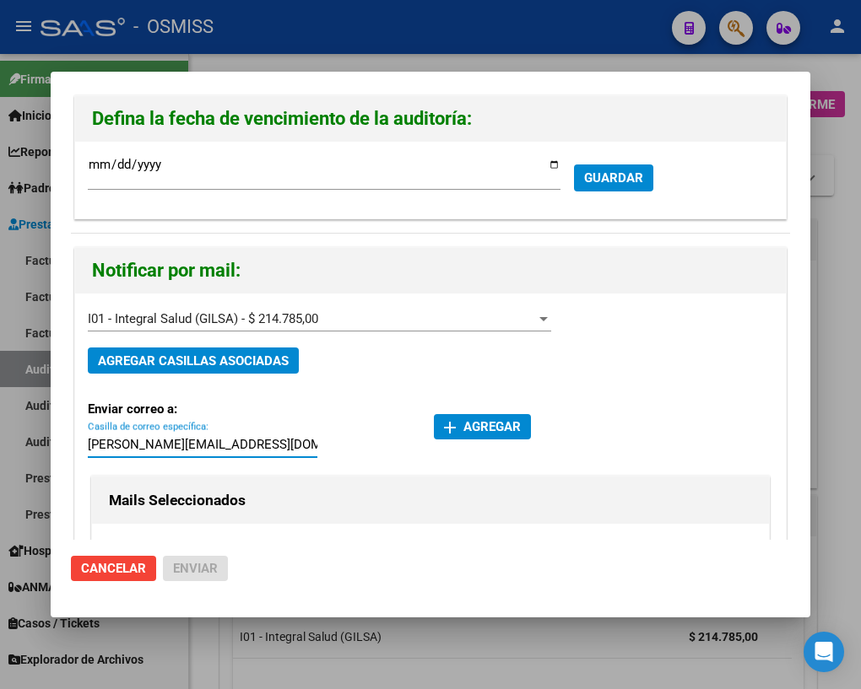
type input "[PERSON_NAME][EMAIL_ADDRESS][DOMAIN_NAME]"
click at [458, 430] on span "add Agregar" at bounding box center [482, 426] width 77 height 15
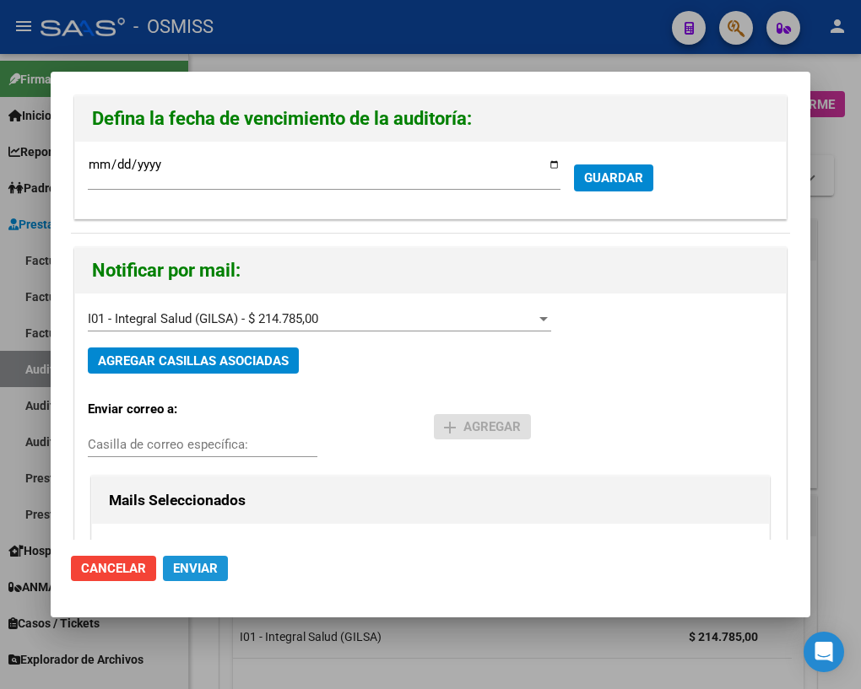
click at [181, 570] on span "Enviar" at bounding box center [195, 568] width 45 height 15
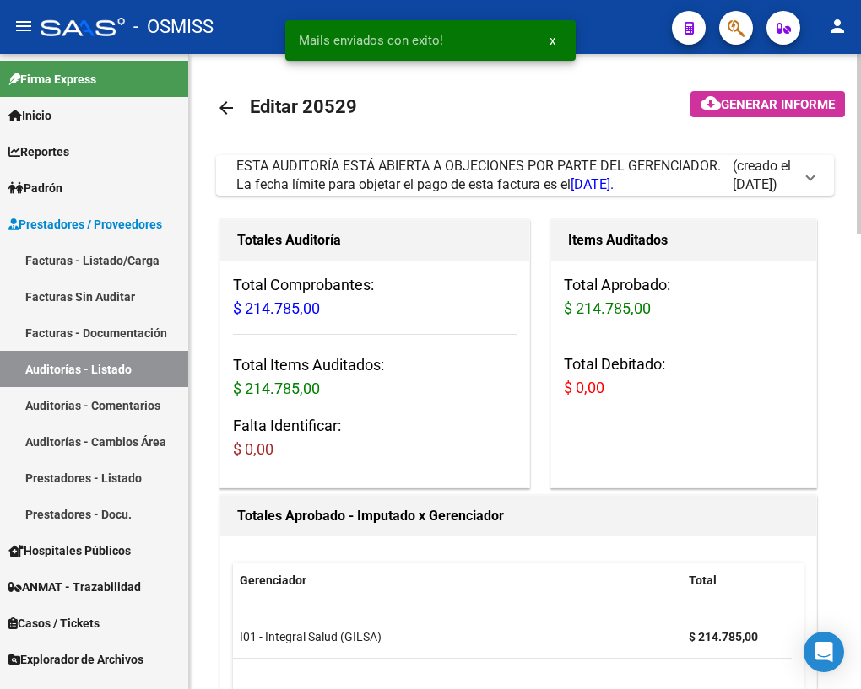
click at [225, 105] on mat-icon "arrow_back" at bounding box center [226, 108] width 20 height 20
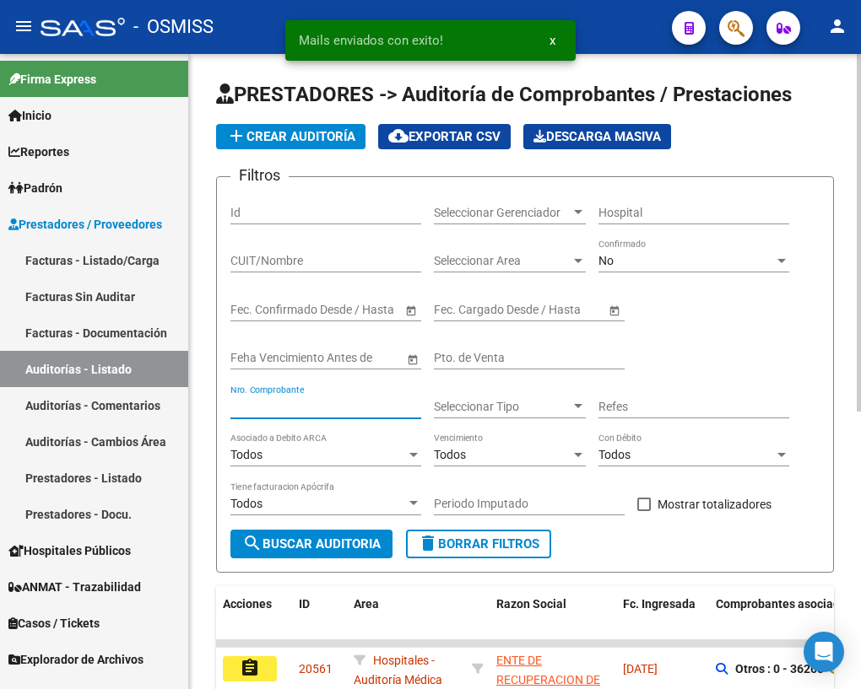
click at [291, 408] on input "Nro. Comprobante" at bounding box center [325, 407] width 191 height 14
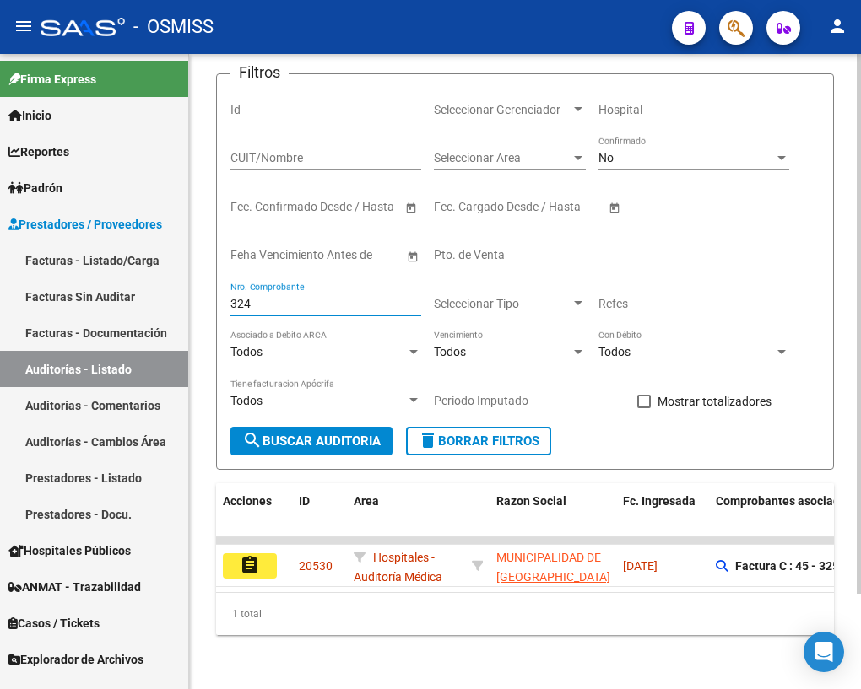
scroll to position [111, 0]
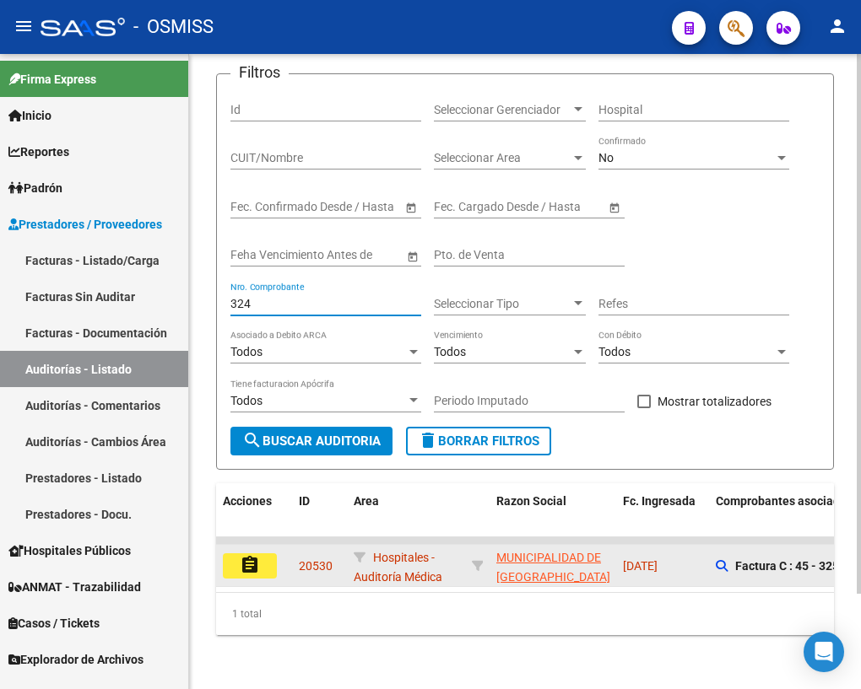
type input "324"
click at [257, 555] on mat-icon "assignment" at bounding box center [250, 565] width 20 height 20
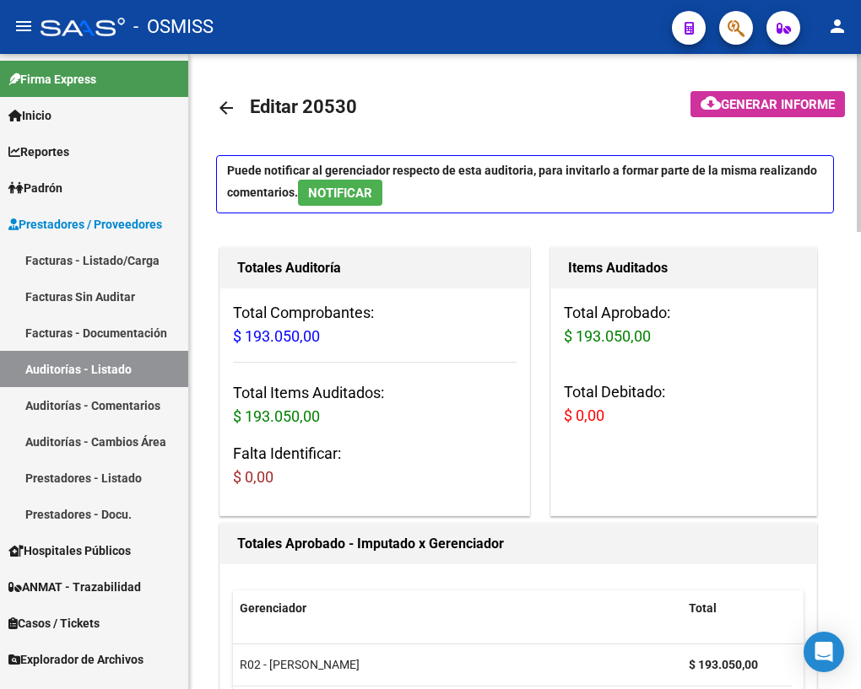
click at [221, 105] on mat-icon "arrow_back" at bounding box center [226, 108] width 20 height 20
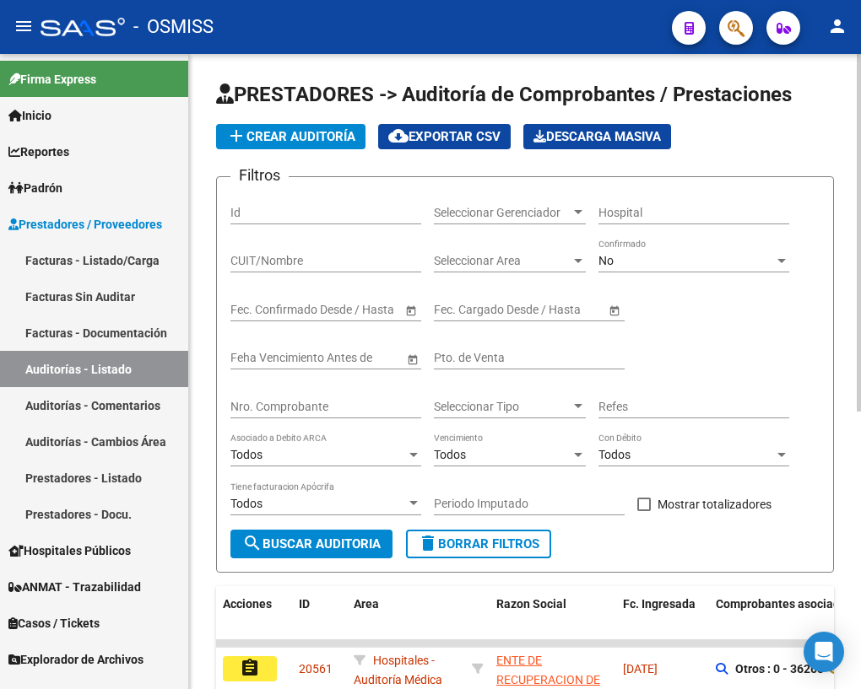
click at [298, 407] on input "Nro. Comprobante" at bounding box center [325, 407] width 191 height 14
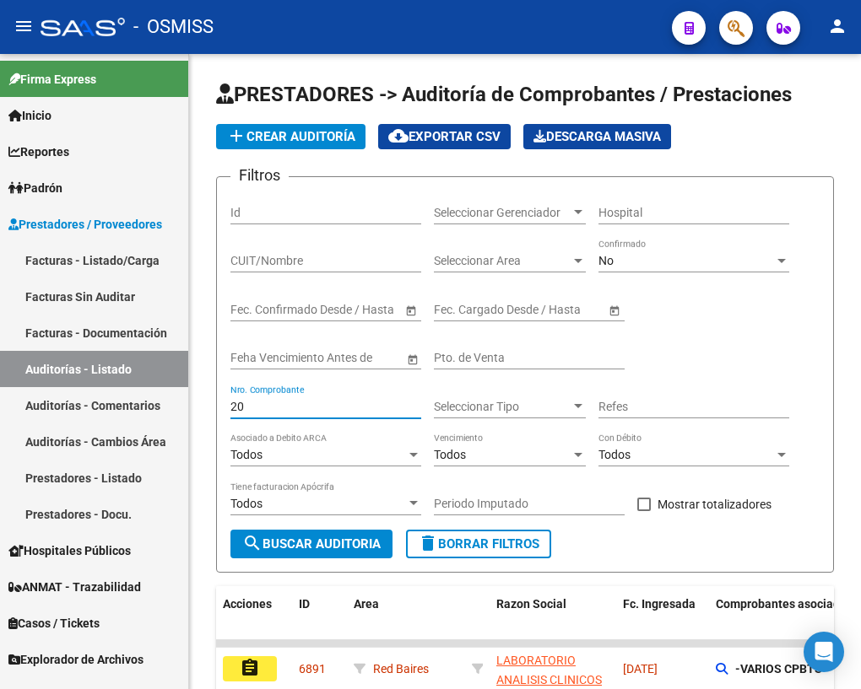
drag, startPoint x: 296, startPoint y: 407, endPoint x: 188, endPoint y: 409, distance: 108.0
click at [188, 409] on mat-sidenav-container "Firma Express Inicio Calendario SSS Instructivos Contacto OS Reportes Ingresos …" at bounding box center [430, 371] width 861 height 635
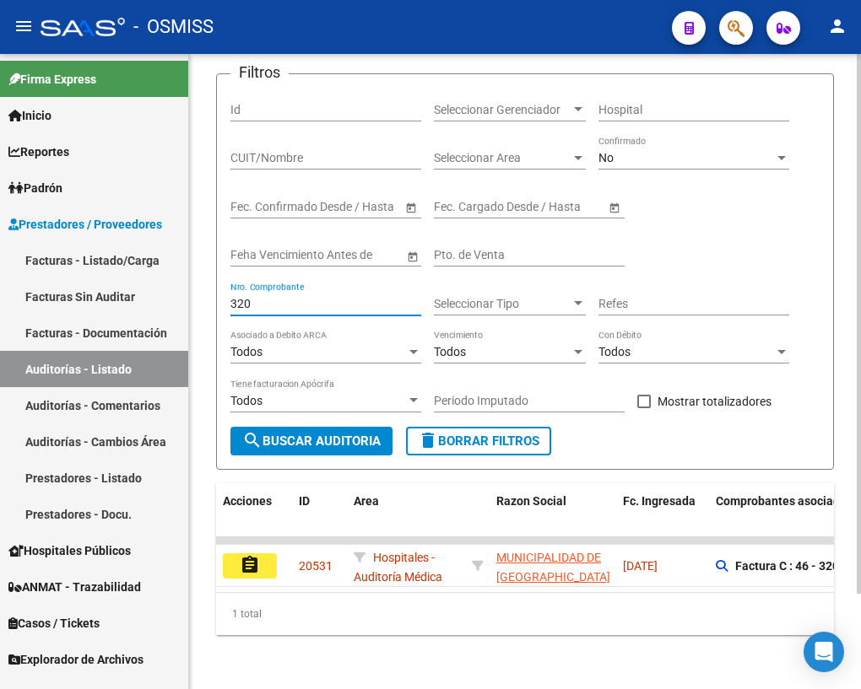
scroll to position [111, 0]
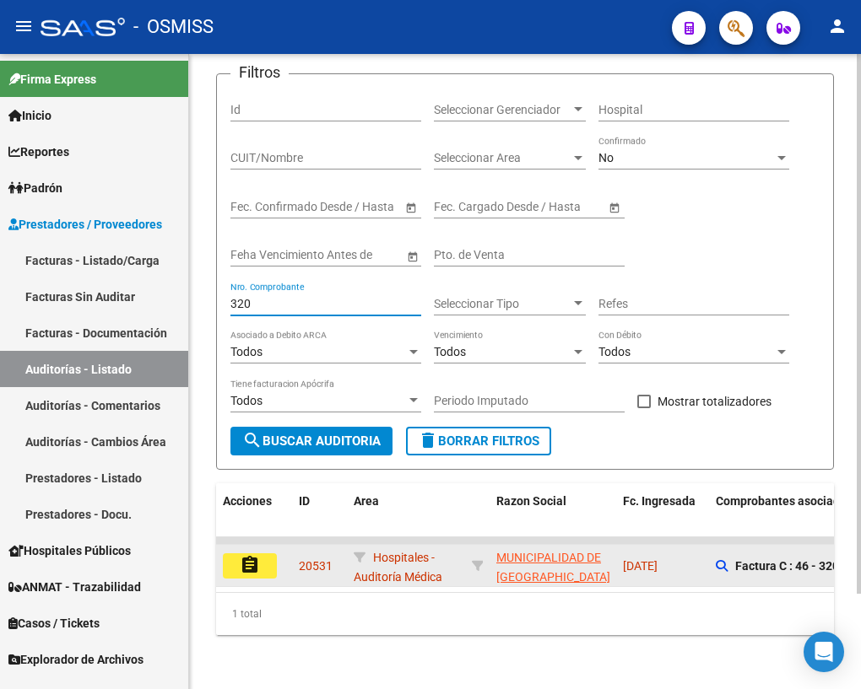
type input "320"
click at [259, 555] on mat-icon "assignment" at bounding box center [250, 565] width 20 height 20
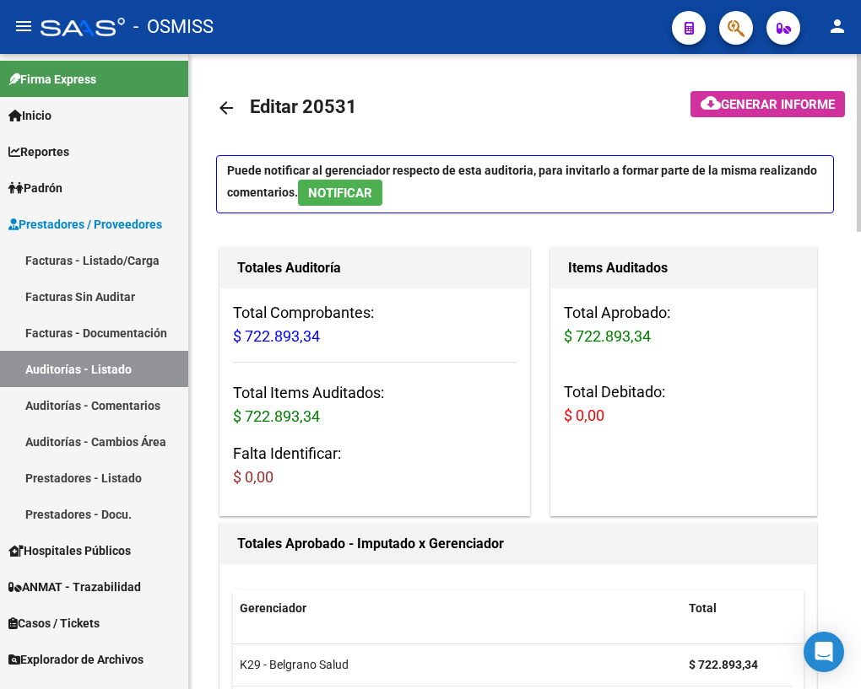
click at [232, 106] on mat-icon "arrow_back" at bounding box center [226, 108] width 20 height 20
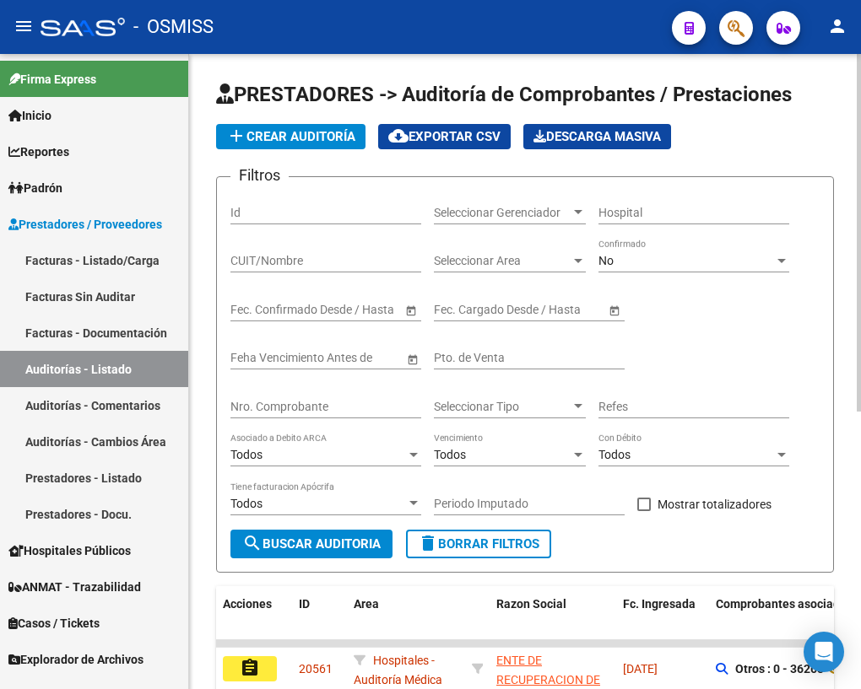
click at [263, 408] on input "Nro. Comprobante" at bounding box center [325, 407] width 191 height 14
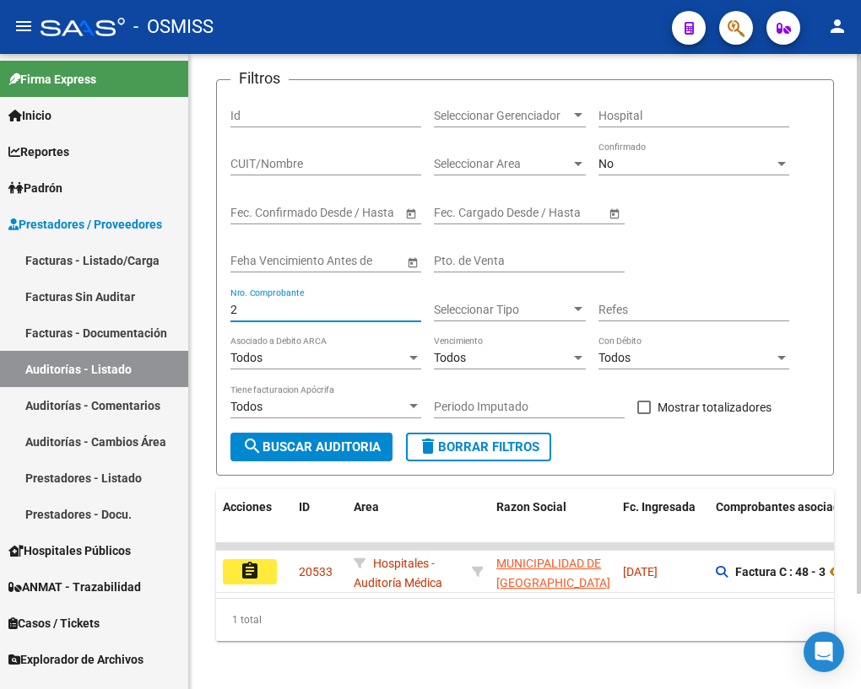
scroll to position [111, 0]
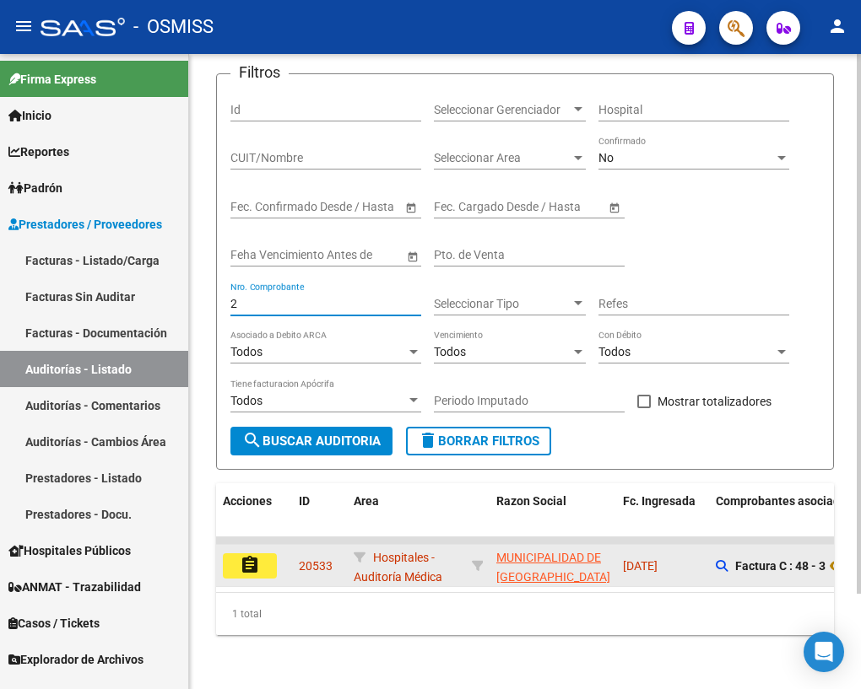
type input "2"
click at [256, 555] on mat-icon "assignment" at bounding box center [250, 565] width 20 height 20
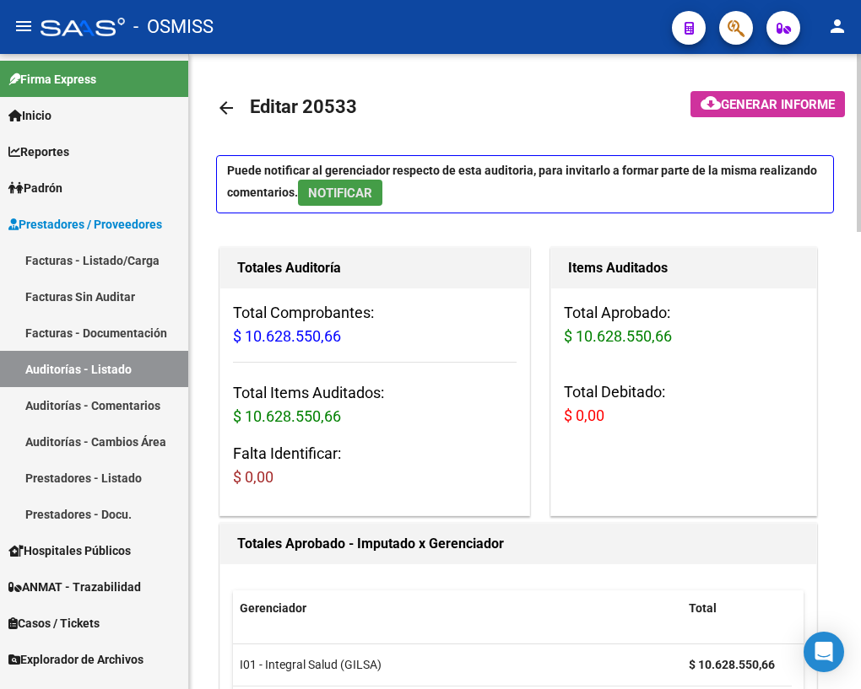
click at [338, 193] on span "NOTIFICAR" at bounding box center [340, 193] width 64 height 15
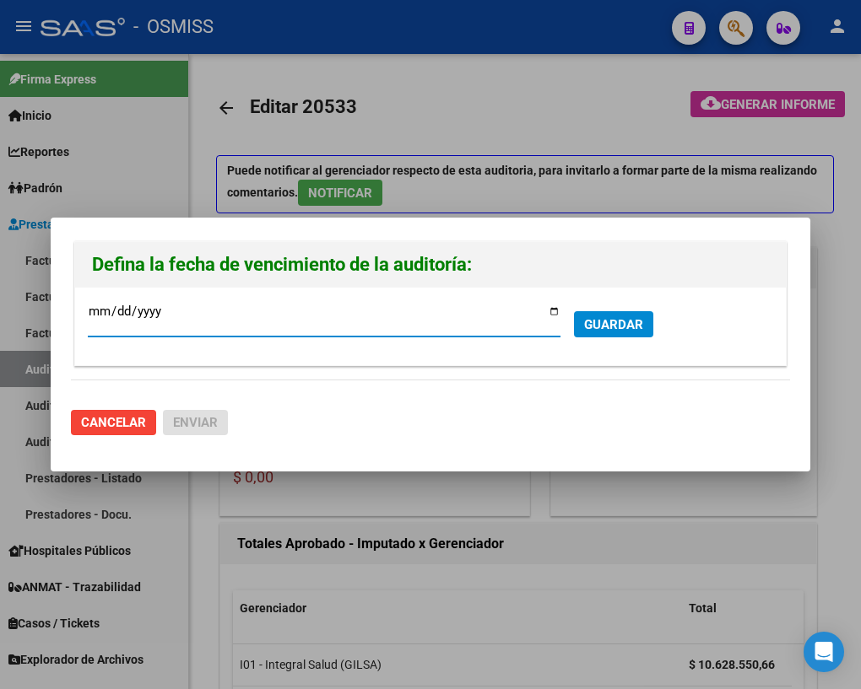
click at [556, 312] on input "[DATE]" at bounding box center [324, 318] width 473 height 27
type input "[DATE]"
click at [627, 321] on span "GUARDAR" at bounding box center [613, 324] width 59 height 15
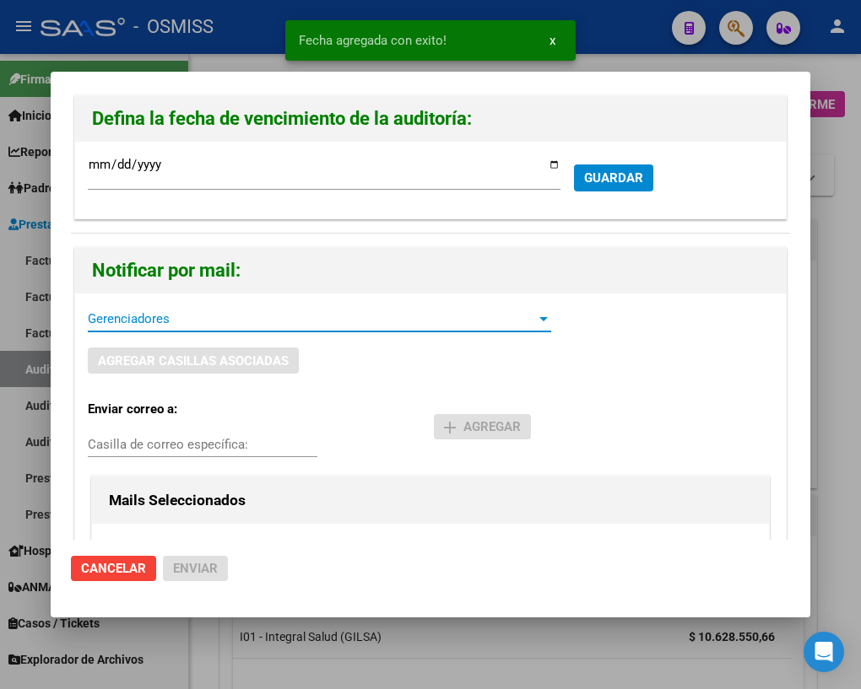
click at [166, 315] on span "Gerenciadores" at bounding box center [312, 318] width 448 height 15
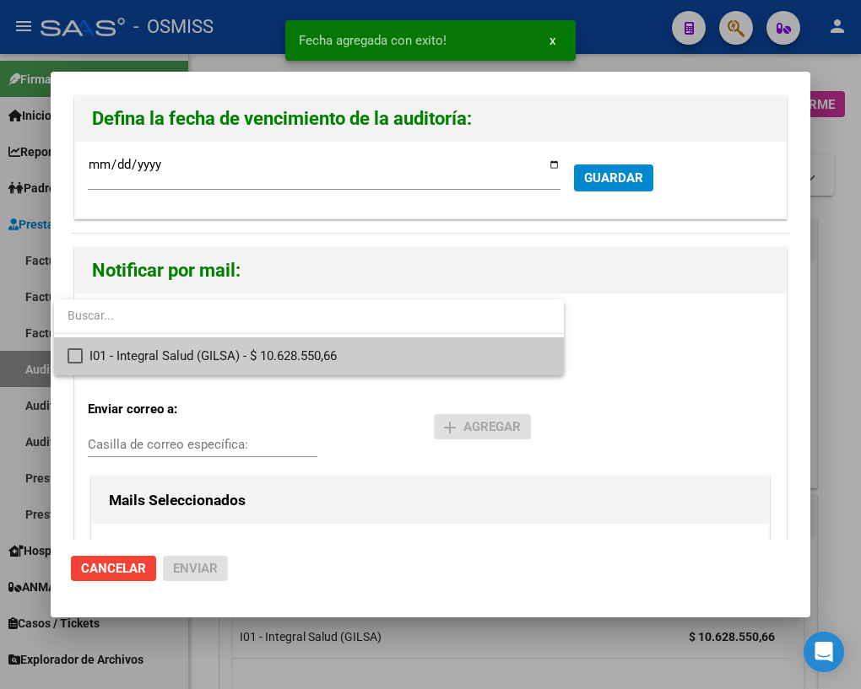
click at [115, 355] on span "I01 - Integral Salud (GILSA) - $ 10.628.550,66" at bounding box center [319, 357] width 461 height 38
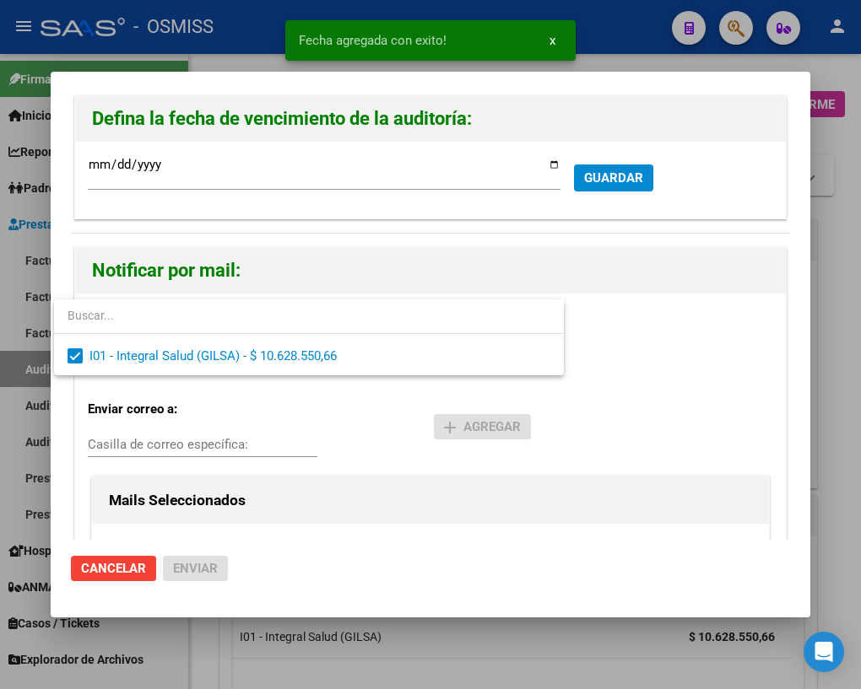
click at [113, 442] on div at bounding box center [430, 344] width 861 height 689
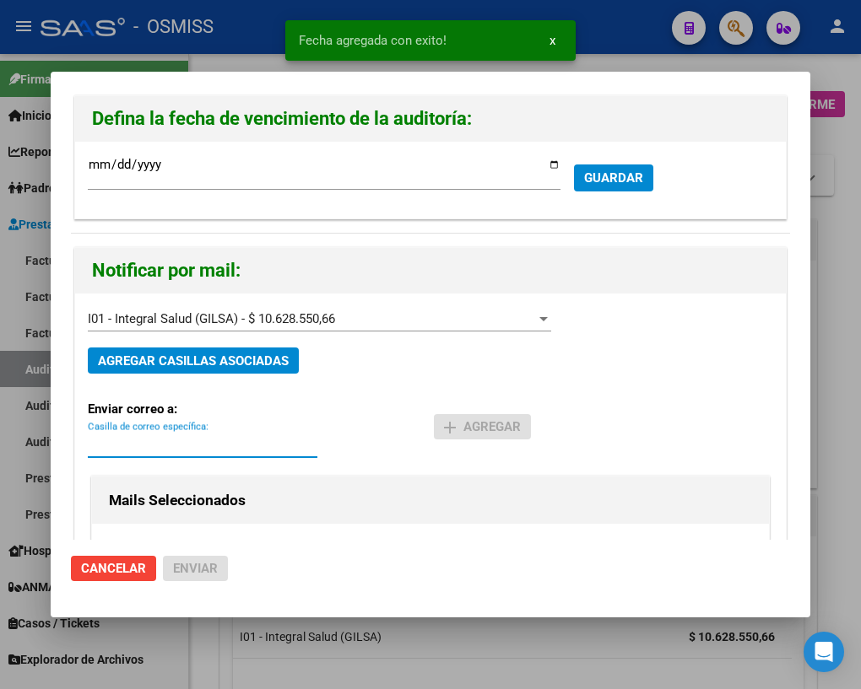
paste input "[PERSON_NAME][EMAIL_ADDRESS][DOMAIN_NAME]"
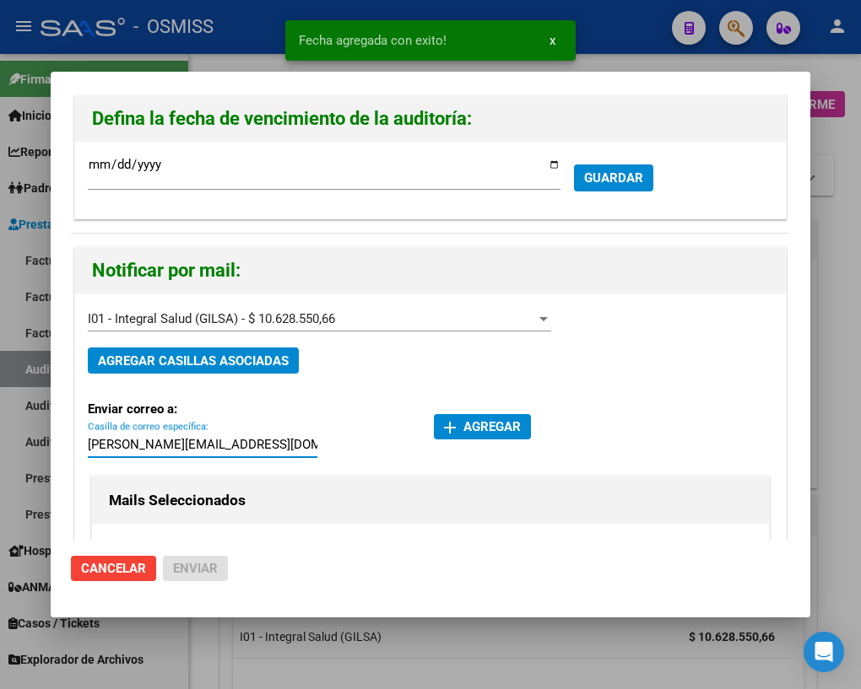
type input "[PERSON_NAME][EMAIL_ADDRESS][DOMAIN_NAME]"
click at [495, 420] on span "add Agregar" at bounding box center [482, 426] width 77 height 15
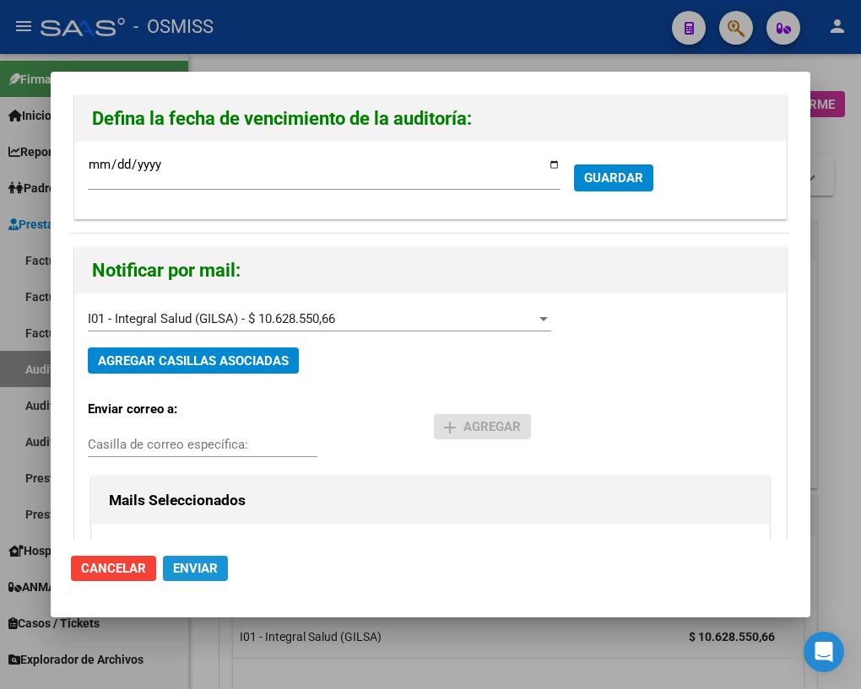
click at [197, 570] on span "Enviar" at bounding box center [195, 568] width 45 height 15
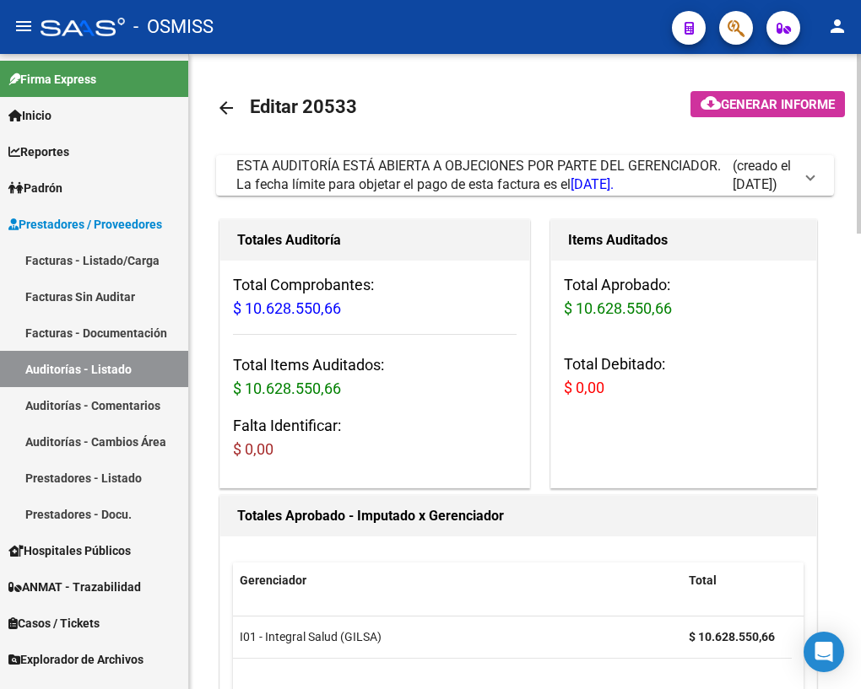
click at [224, 109] on mat-icon "arrow_back" at bounding box center [226, 108] width 20 height 20
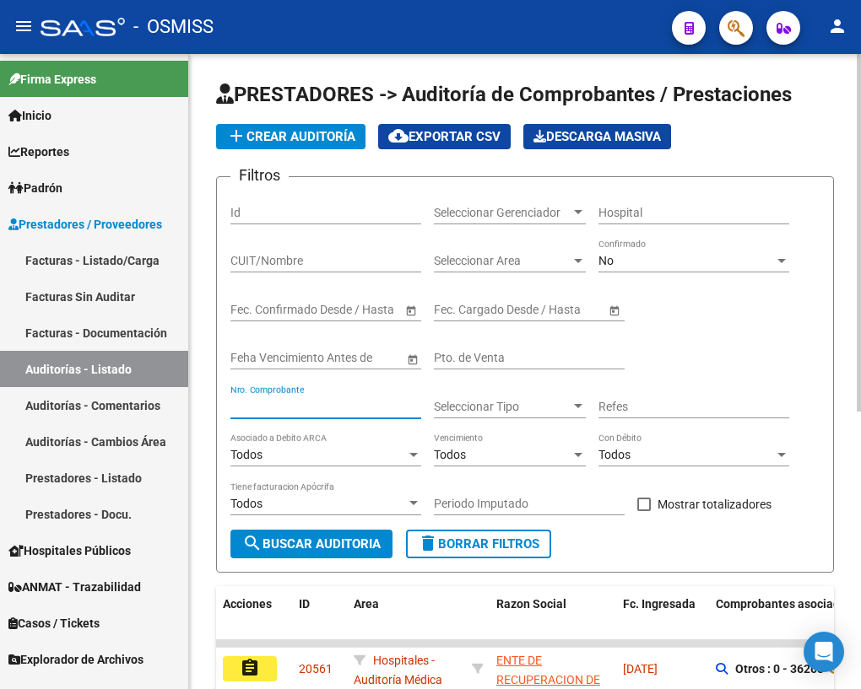
click at [301, 404] on input "Nro. Comprobante" at bounding box center [325, 407] width 191 height 14
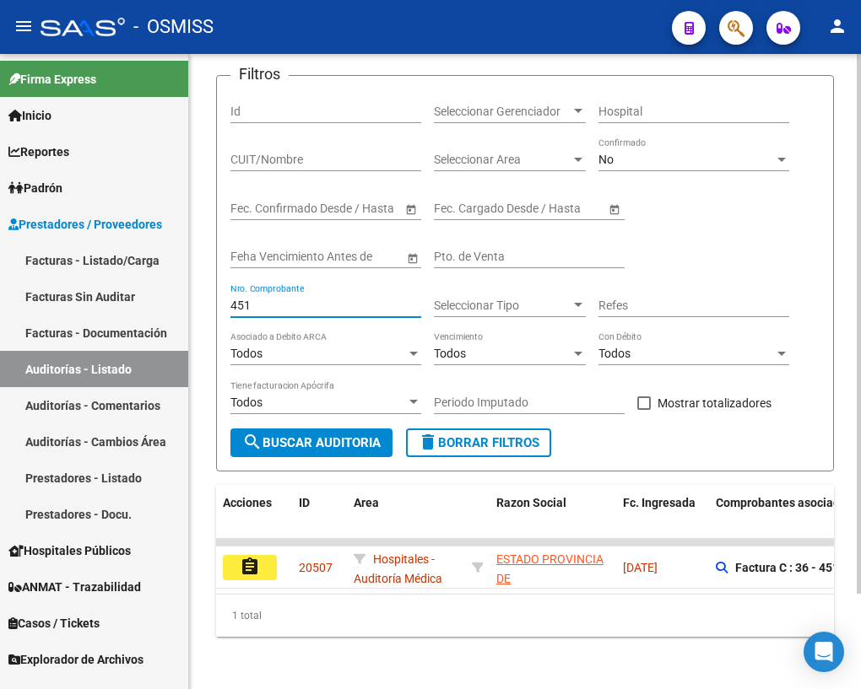
scroll to position [111, 0]
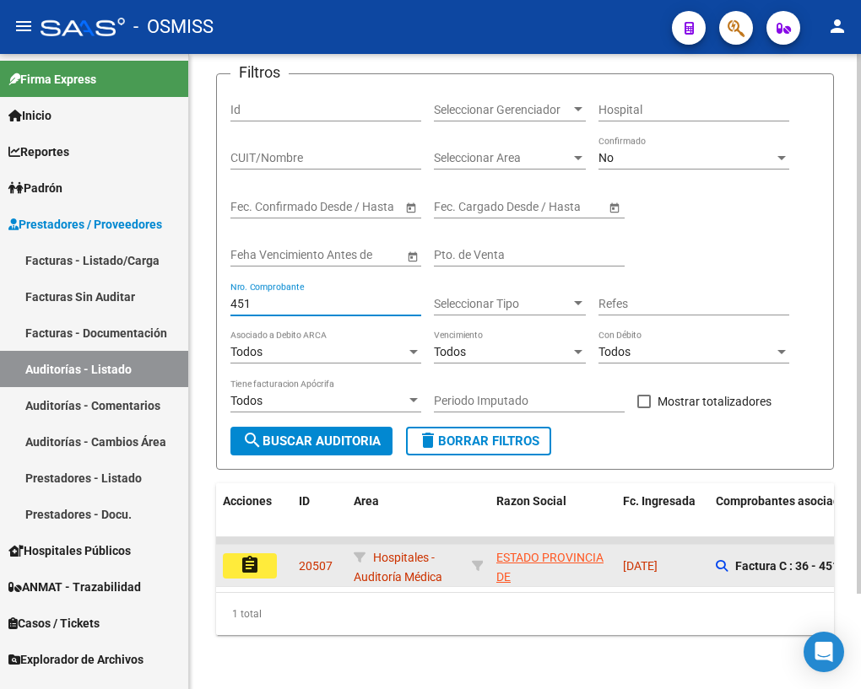
type input "451"
click at [249, 555] on mat-icon "assignment" at bounding box center [250, 565] width 20 height 20
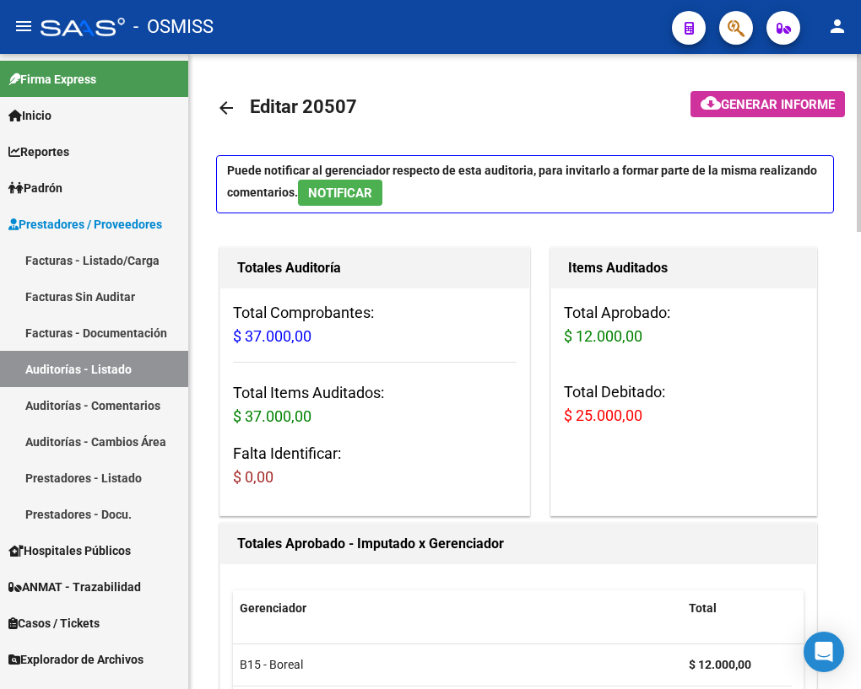
click at [225, 108] on mat-icon "arrow_back" at bounding box center [226, 108] width 20 height 20
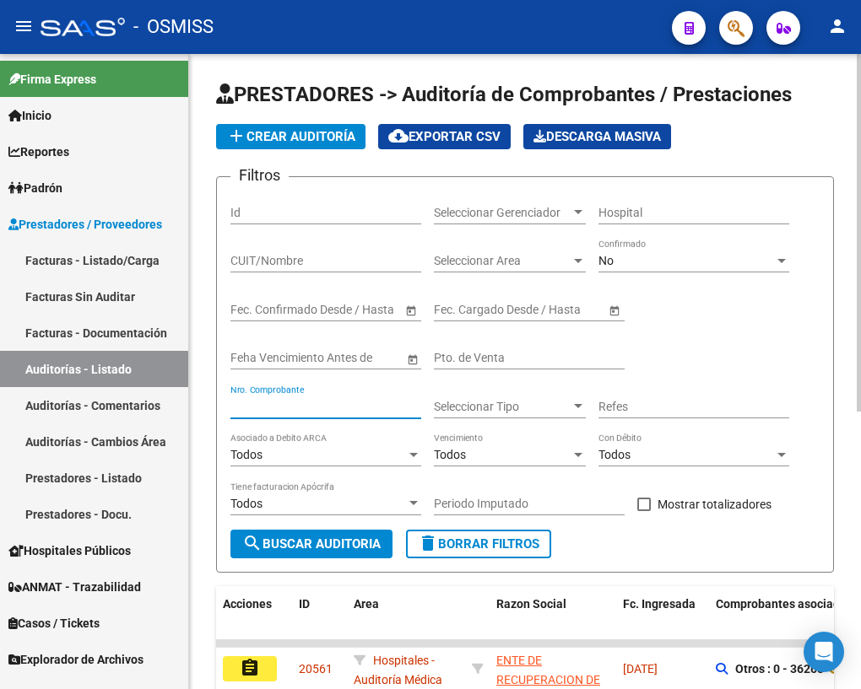
click at [316, 402] on input "Nro. Comprobante" at bounding box center [325, 407] width 191 height 14
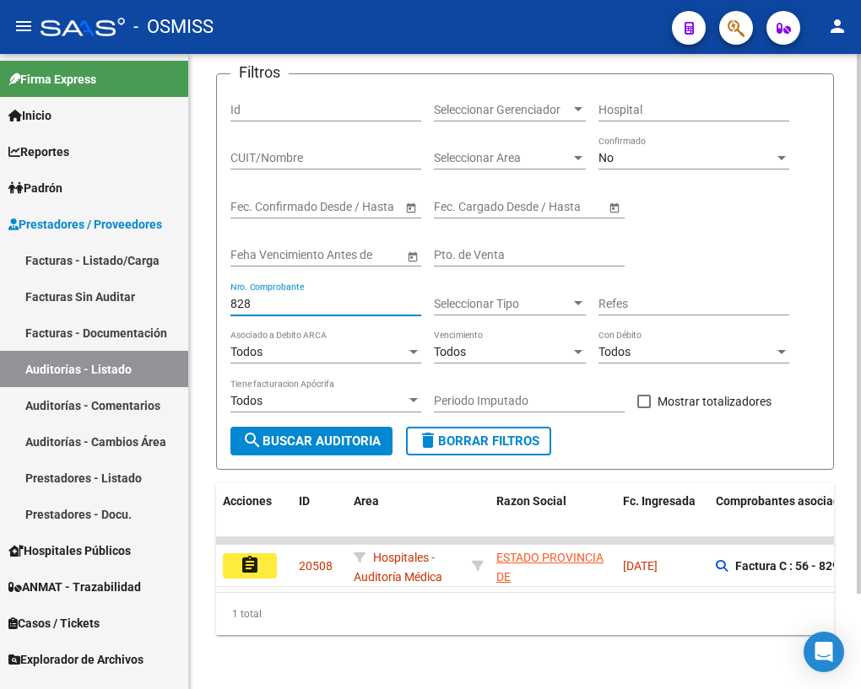
scroll to position [111, 0]
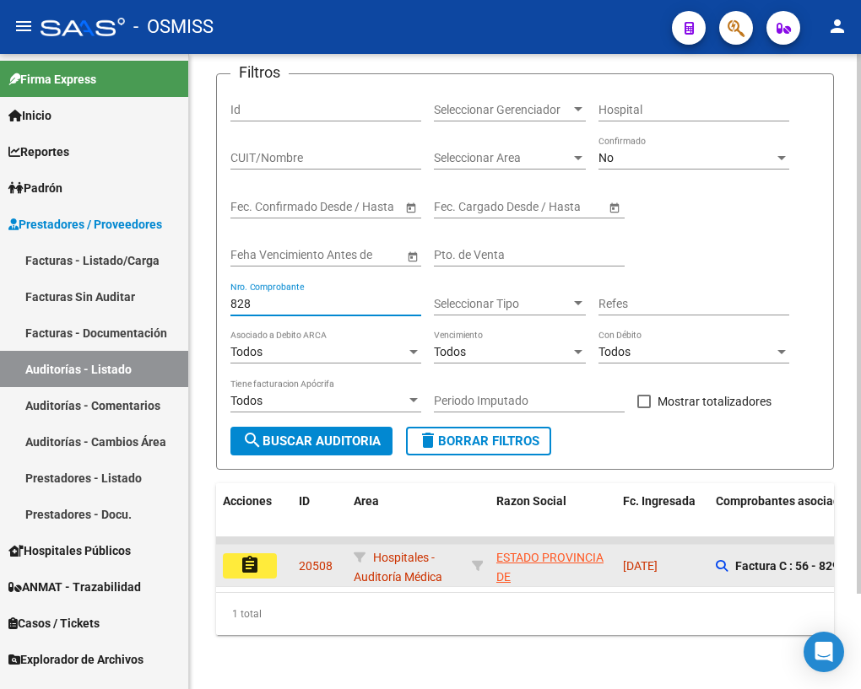
type input "828"
click at [249, 555] on mat-icon "assignment" at bounding box center [250, 565] width 20 height 20
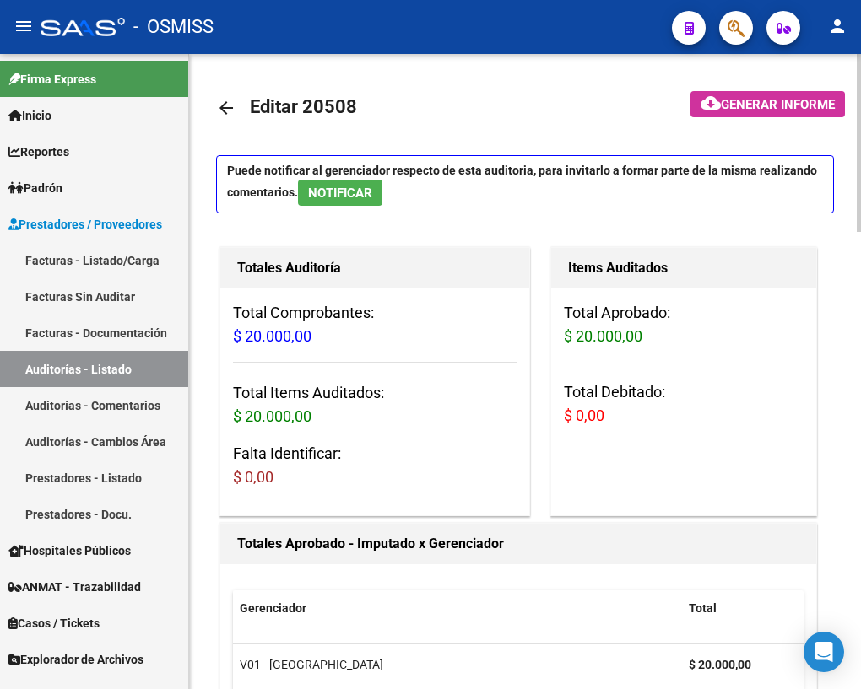
click at [230, 109] on mat-icon "arrow_back" at bounding box center [226, 108] width 20 height 20
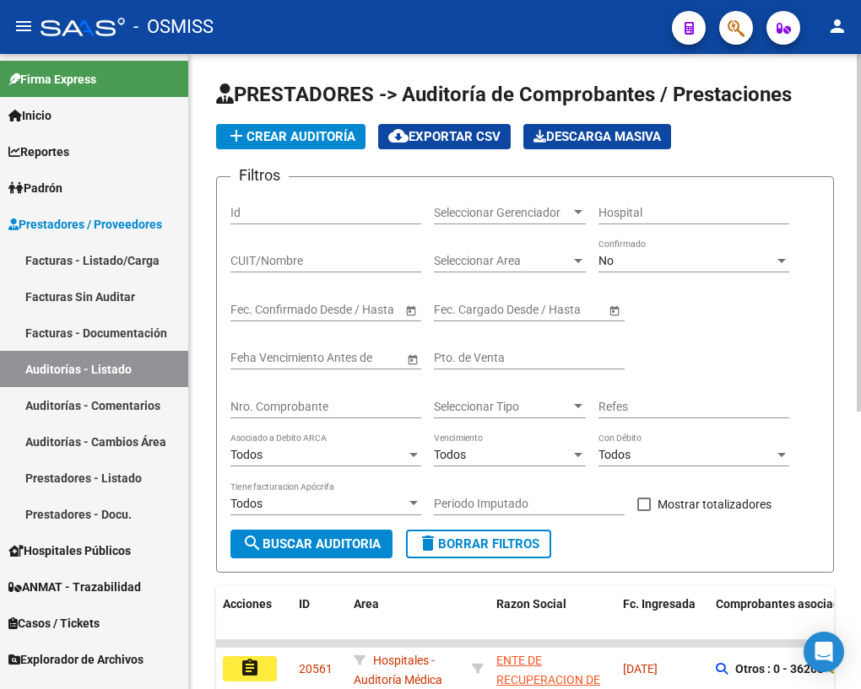
click at [320, 408] on input "Nro. Comprobante" at bounding box center [325, 407] width 191 height 14
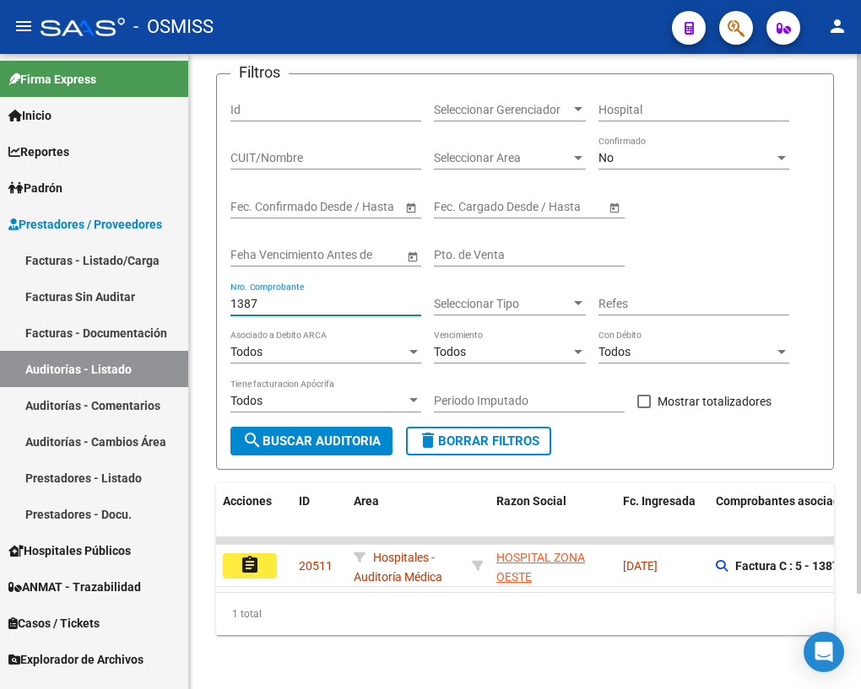
scroll to position [111, 0]
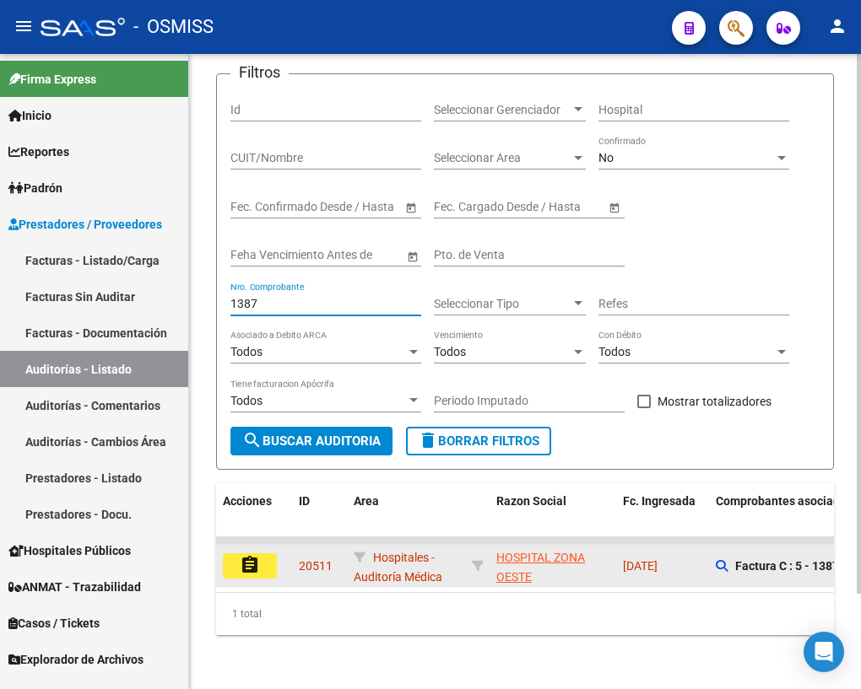
type input "1387"
click at [251, 560] on mat-icon "assignment" at bounding box center [250, 565] width 20 height 20
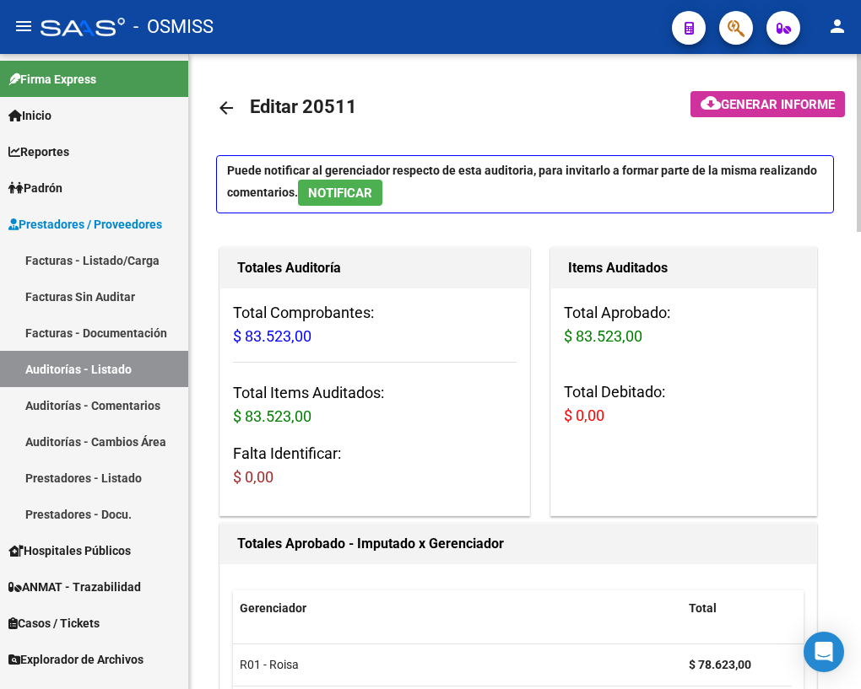
click at [224, 106] on mat-icon "arrow_back" at bounding box center [226, 108] width 20 height 20
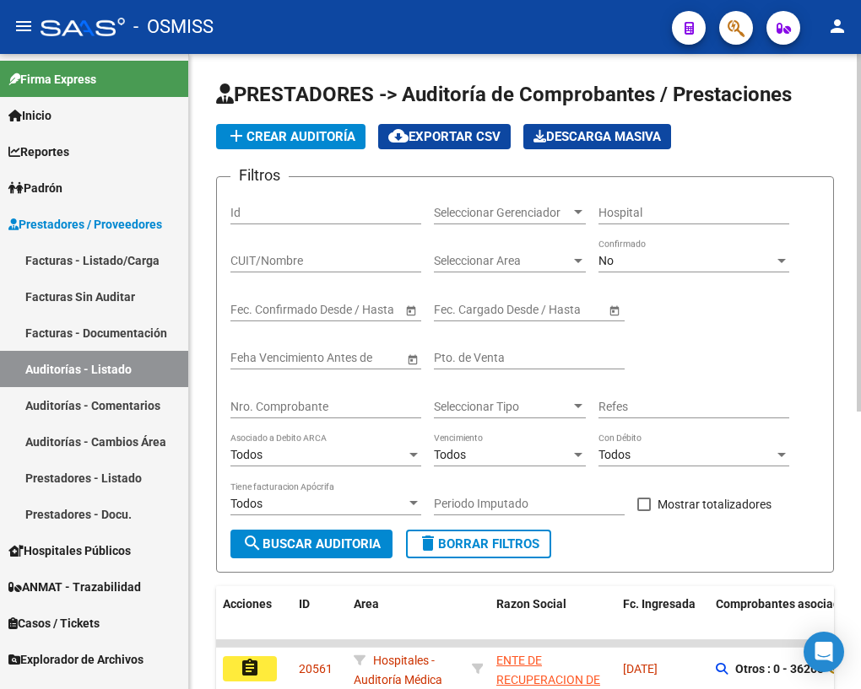
click at [317, 402] on input "Nro. Comprobante" at bounding box center [325, 407] width 191 height 14
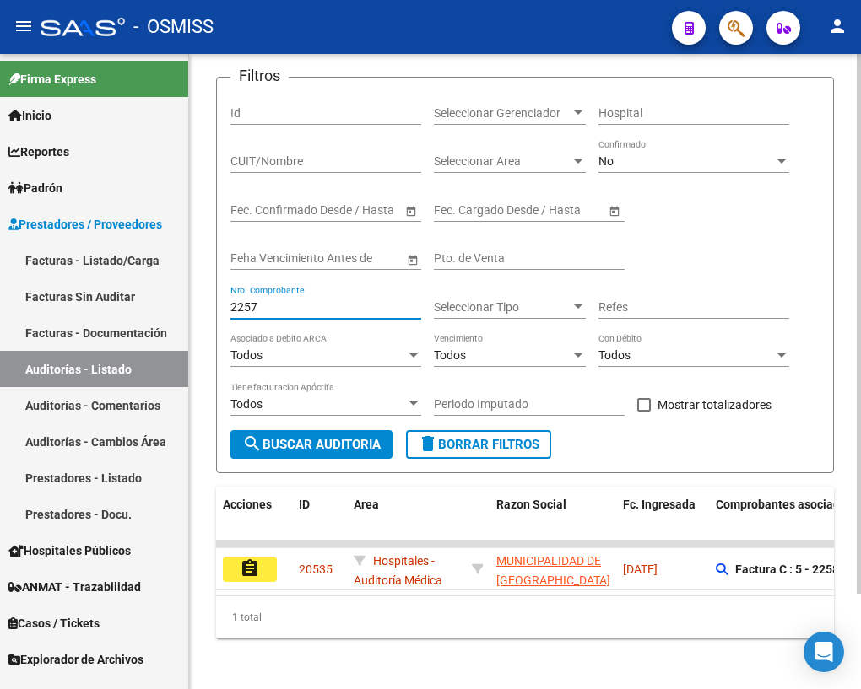
scroll to position [111, 0]
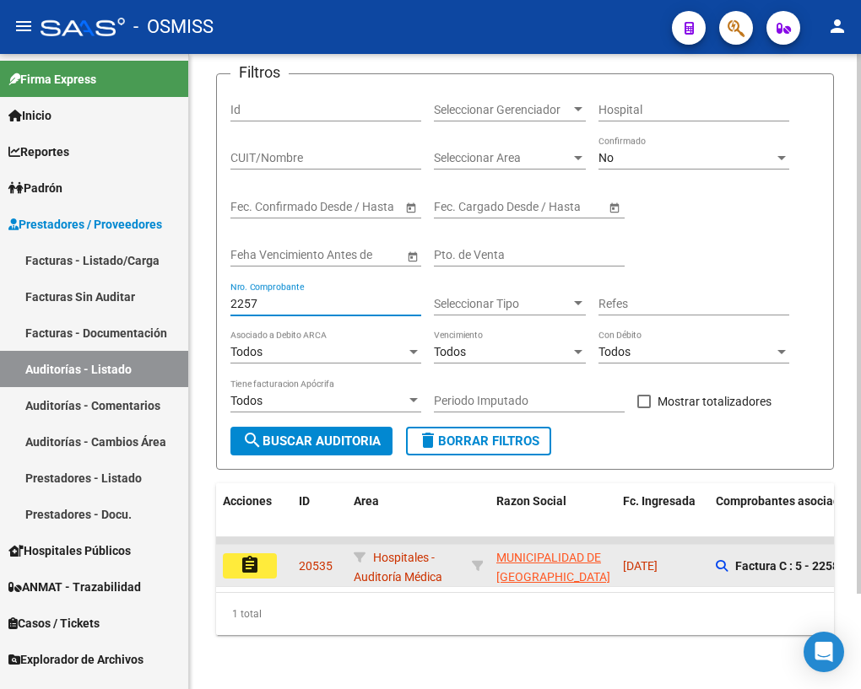
type input "2257"
click at [248, 555] on mat-icon "assignment" at bounding box center [250, 565] width 20 height 20
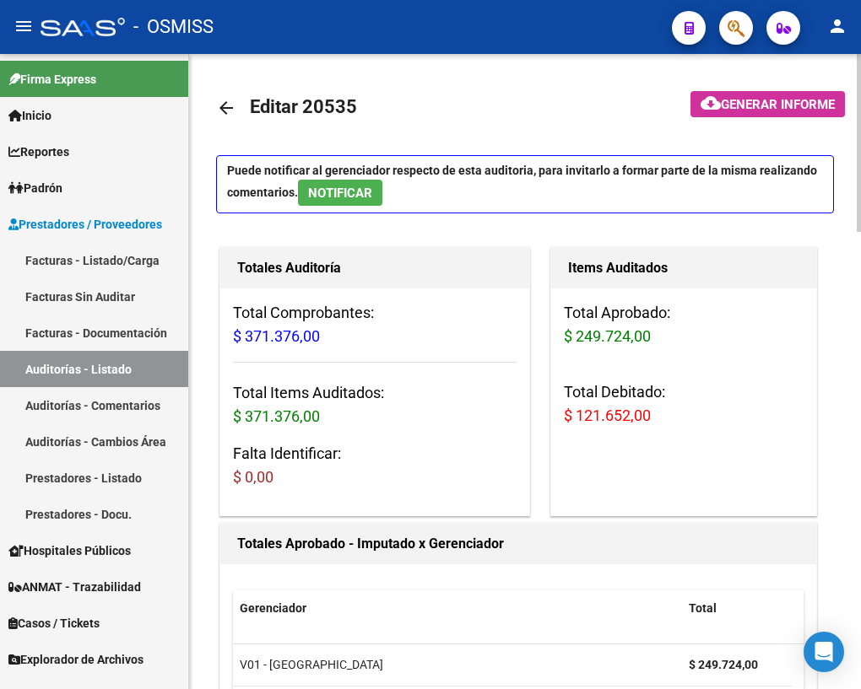
click at [225, 107] on mat-icon "arrow_back" at bounding box center [226, 108] width 20 height 20
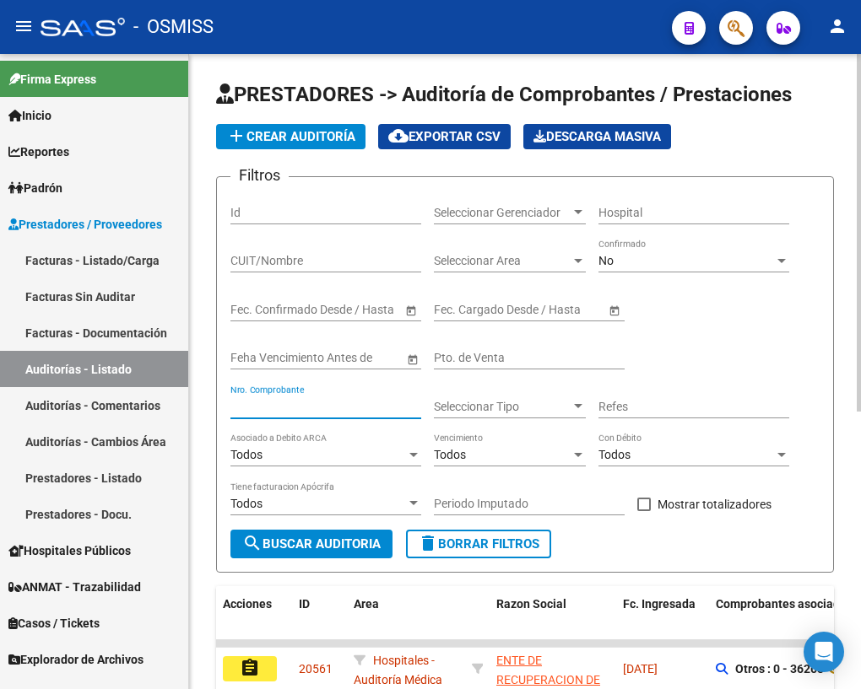
click at [278, 406] on input "Nro. Comprobante" at bounding box center [325, 407] width 191 height 14
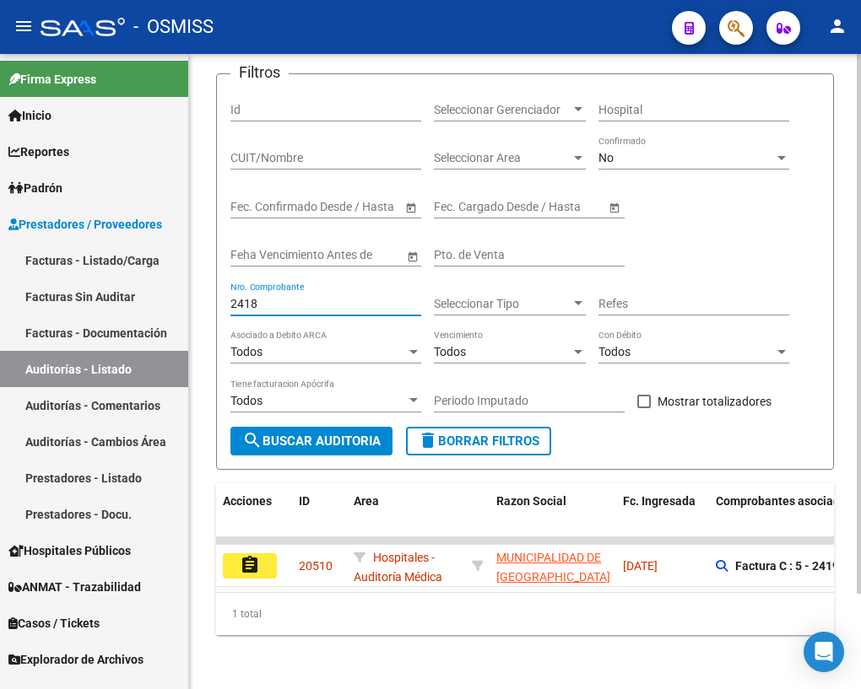
scroll to position [111, 0]
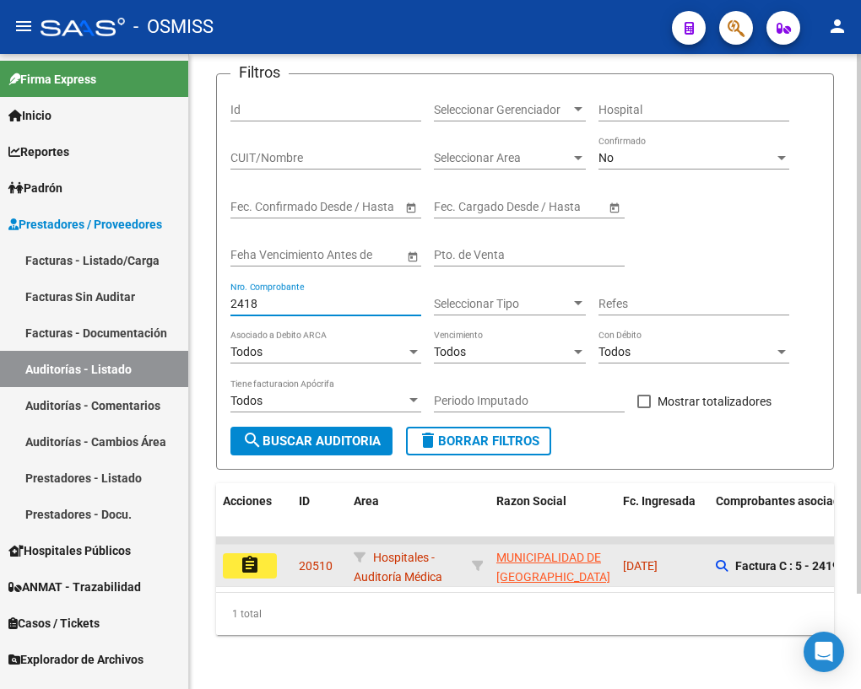
type input "2418"
click at [251, 557] on mat-icon "assignment" at bounding box center [250, 565] width 20 height 20
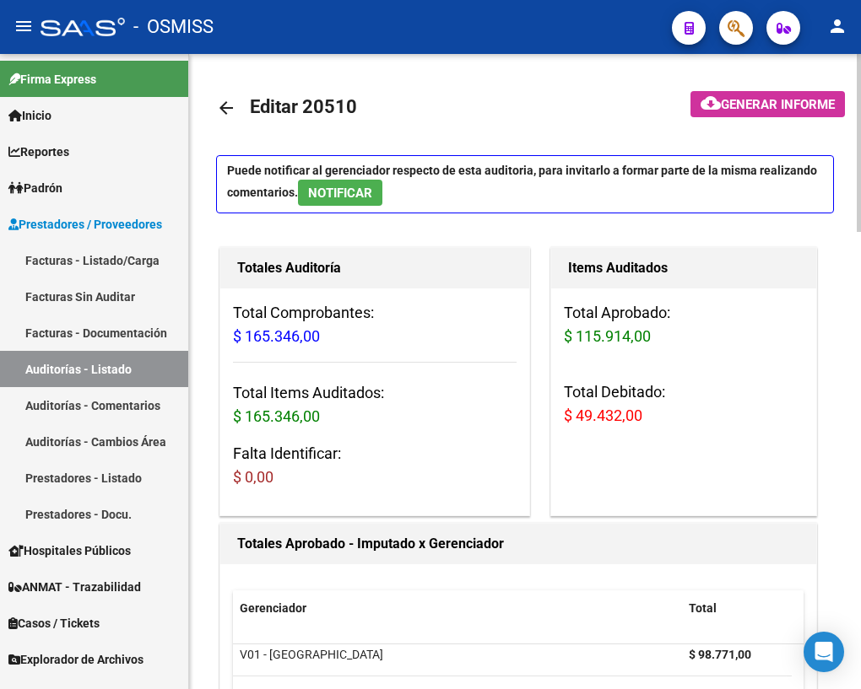
click at [224, 111] on mat-icon "arrow_back" at bounding box center [226, 108] width 20 height 20
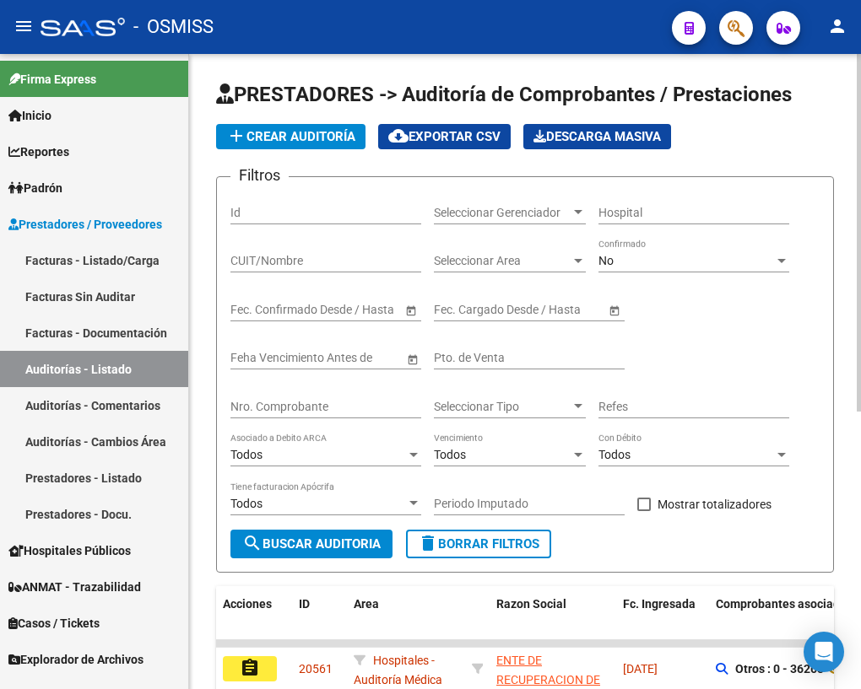
click at [278, 407] on input "Nro. Comprobante" at bounding box center [325, 407] width 191 height 14
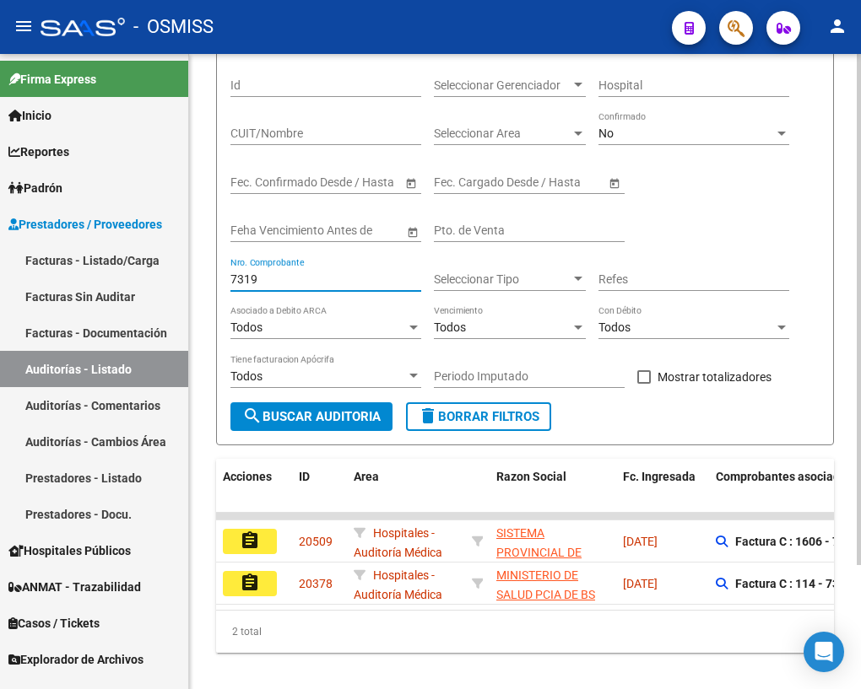
scroll to position [154, 0]
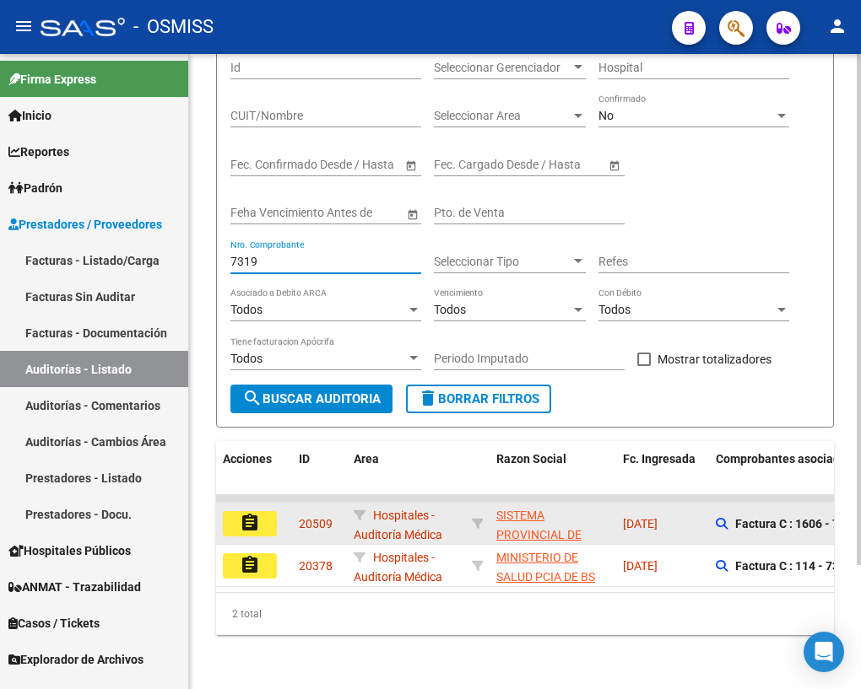
type input "7319"
click at [240, 513] on mat-icon "assignment" at bounding box center [250, 523] width 20 height 20
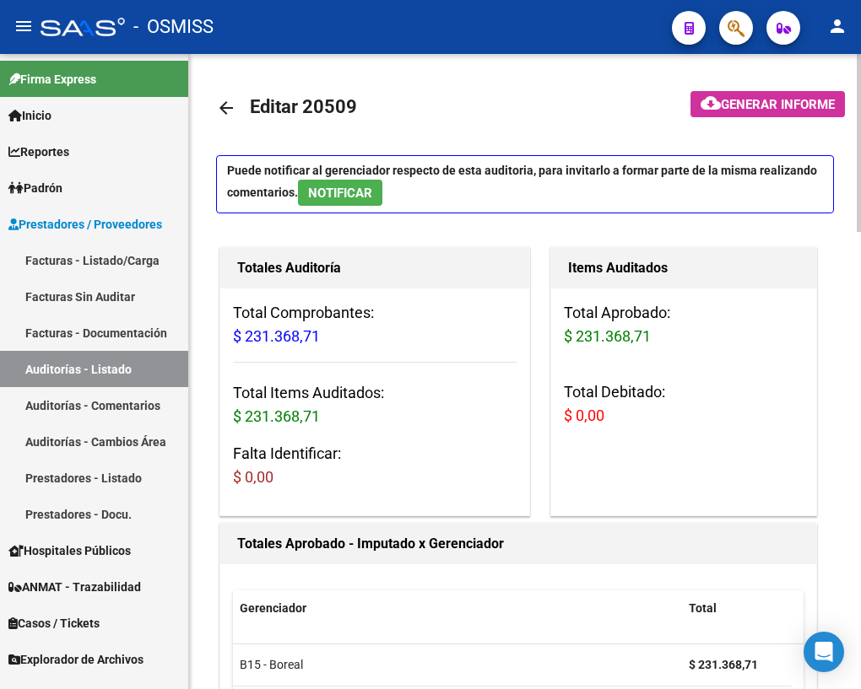
click at [229, 106] on mat-icon "arrow_back" at bounding box center [226, 108] width 20 height 20
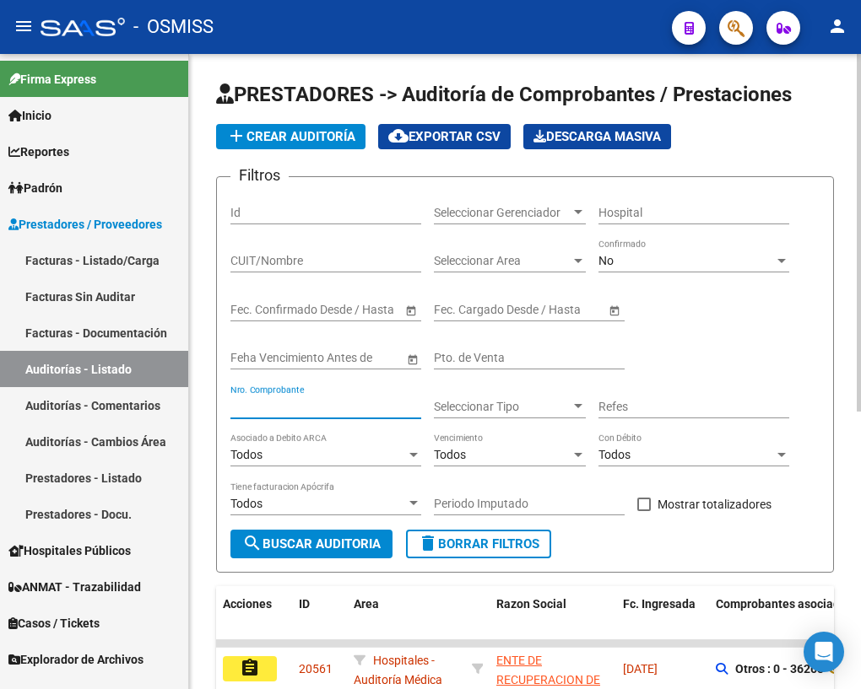
click at [296, 400] on input "Nro. Comprobante" at bounding box center [325, 407] width 191 height 14
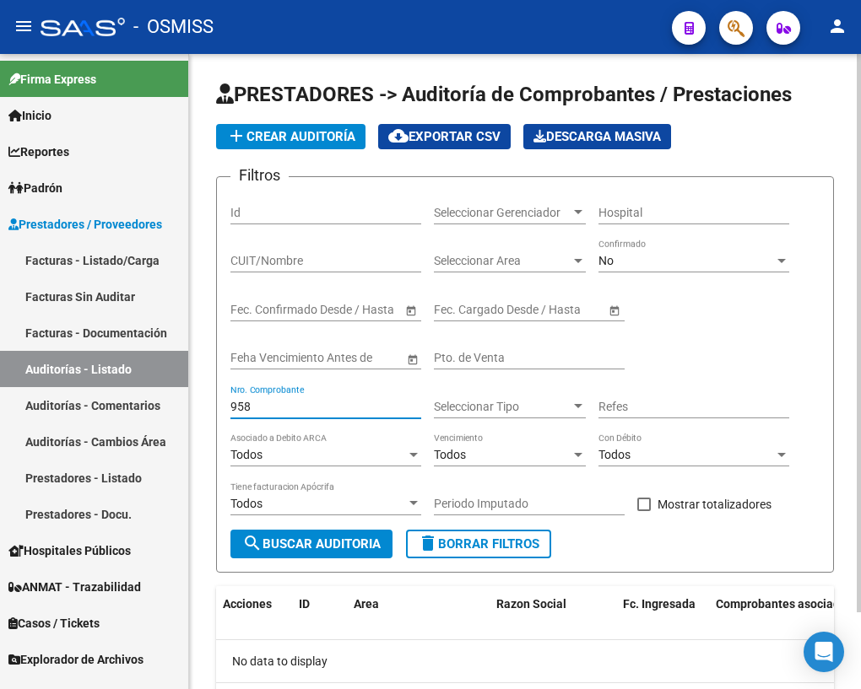
drag, startPoint x: 262, startPoint y: 396, endPoint x: 231, endPoint y: 406, distance: 32.8
click at [232, 405] on div "958 Nro. Comprobante" at bounding box center [325, 402] width 191 height 34
drag, startPoint x: 267, startPoint y: 403, endPoint x: 227, endPoint y: 403, distance: 40.5
click at [227, 403] on form "Filtros Id Seleccionar Gerenciador Seleccionar Gerenciador Hospital CUIT/Nombre…" at bounding box center [525, 374] width 618 height 397
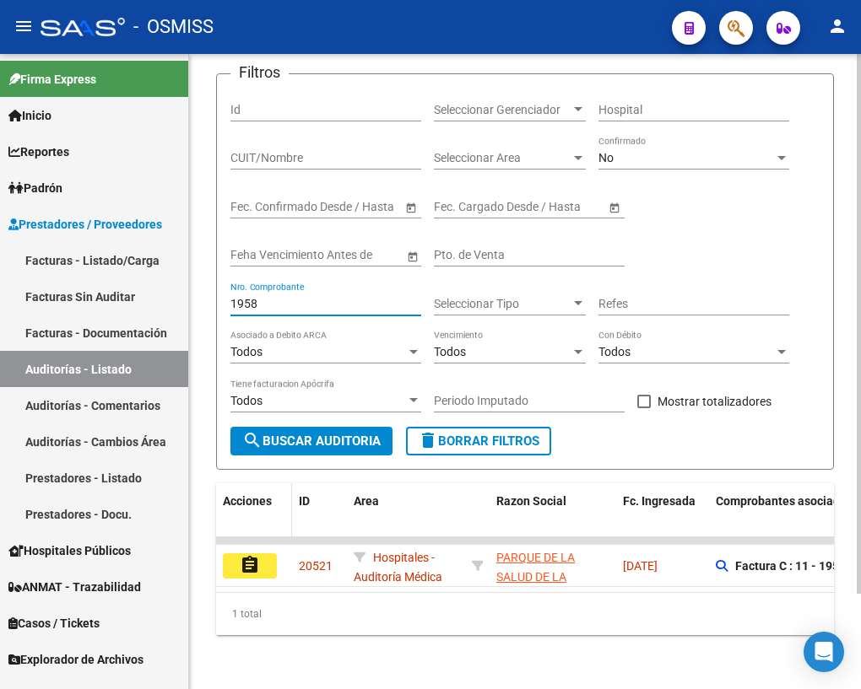
scroll to position [111, 0]
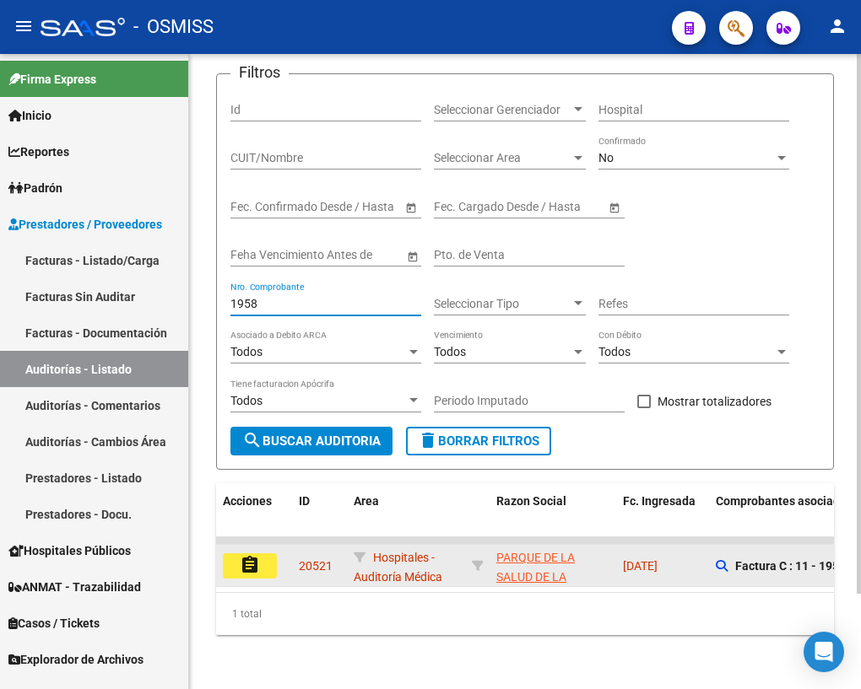
type input "1958"
click at [260, 554] on button "assignment" at bounding box center [250, 566] width 54 height 25
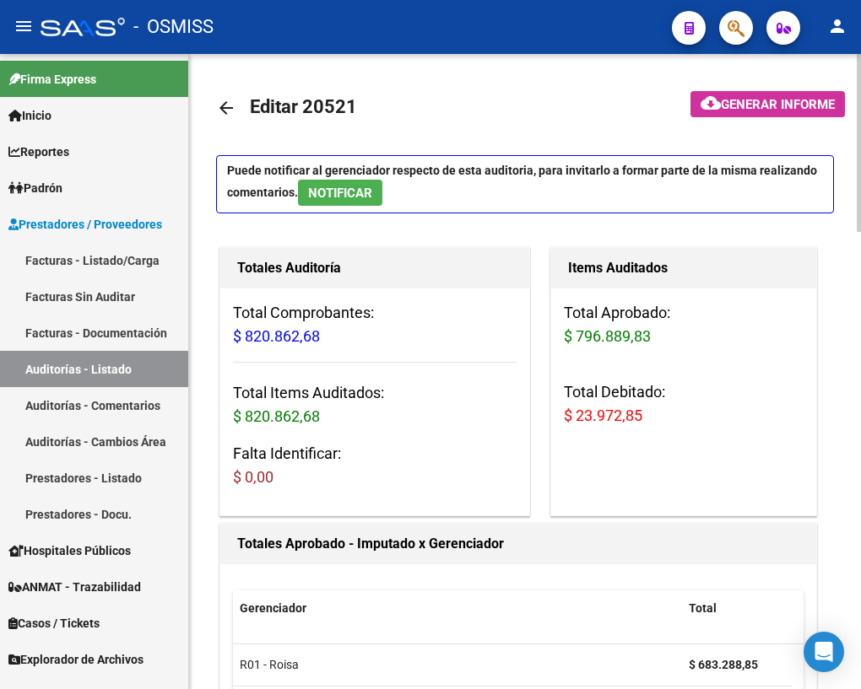
click at [219, 106] on mat-icon "arrow_back" at bounding box center [226, 108] width 20 height 20
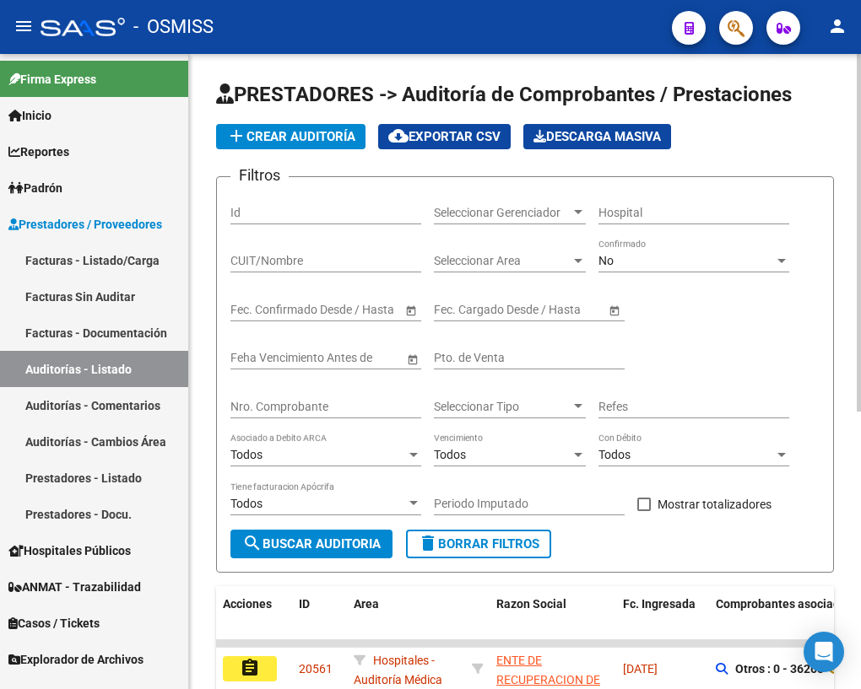
click at [288, 409] on input "Nro. Comprobante" at bounding box center [325, 407] width 191 height 14
click at [312, 390] on div "Nro. Comprobante" at bounding box center [325, 402] width 191 height 34
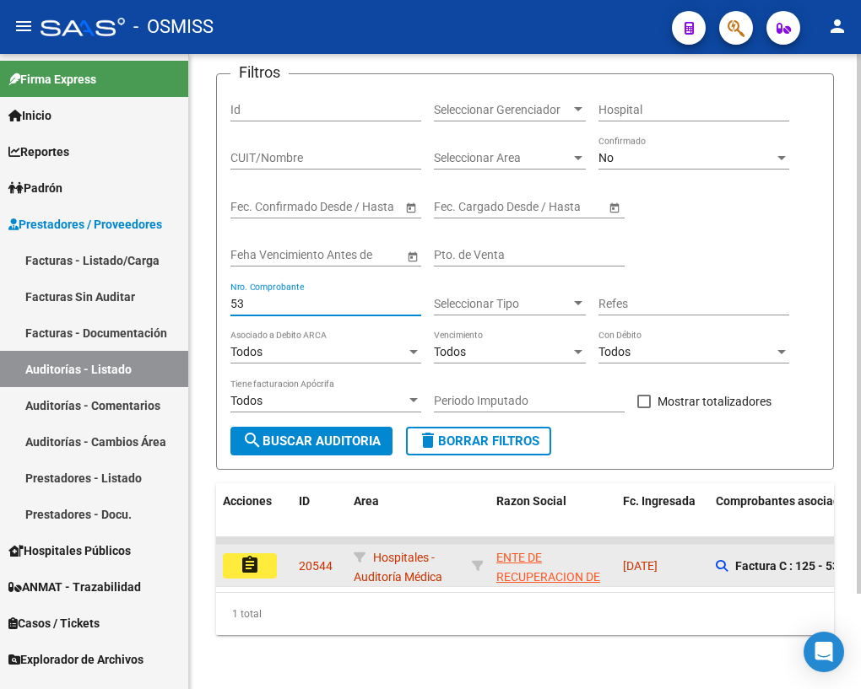
type input "53"
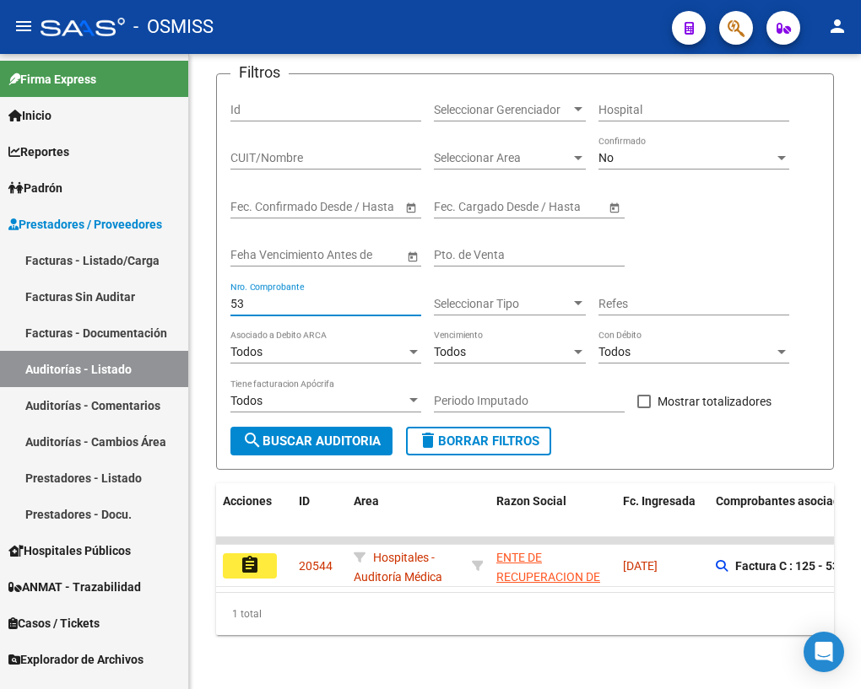
click at [251, 555] on mat-icon "assignment" at bounding box center [250, 565] width 20 height 20
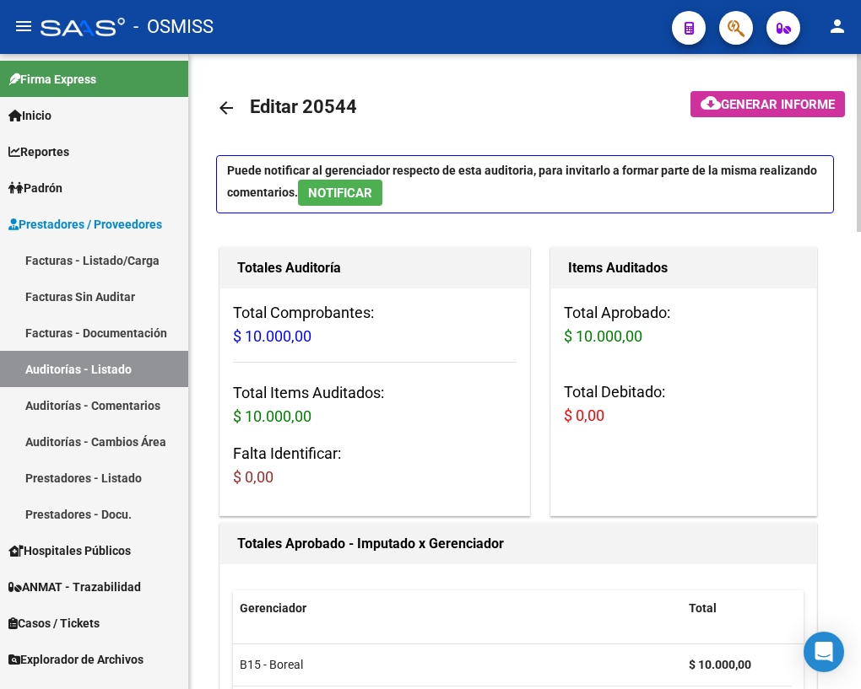
click at [223, 104] on mat-icon "arrow_back" at bounding box center [226, 108] width 20 height 20
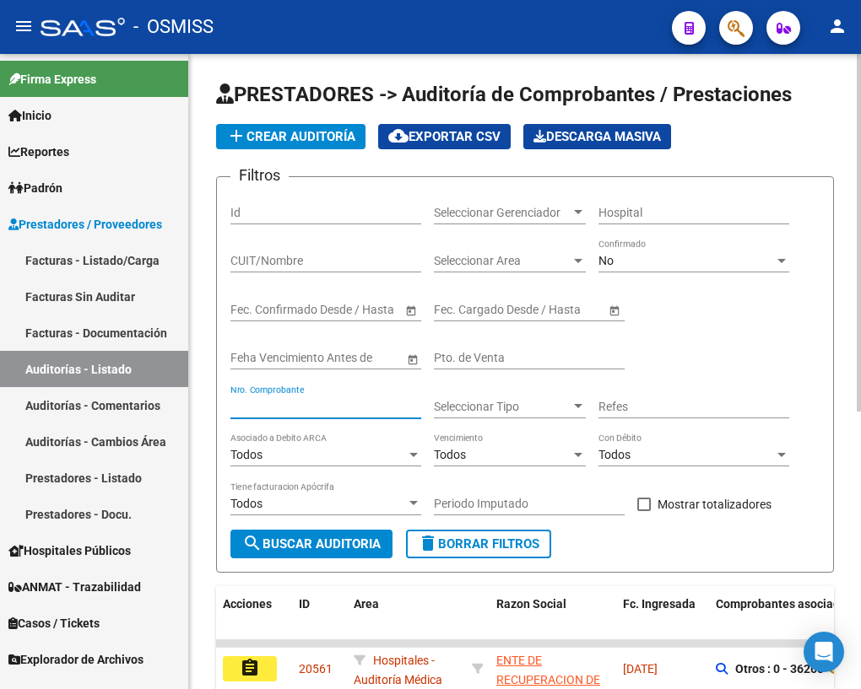
click at [309, 408] on input "Nro. Comprobante" at bounding box center [325, 407] width 191 height 14
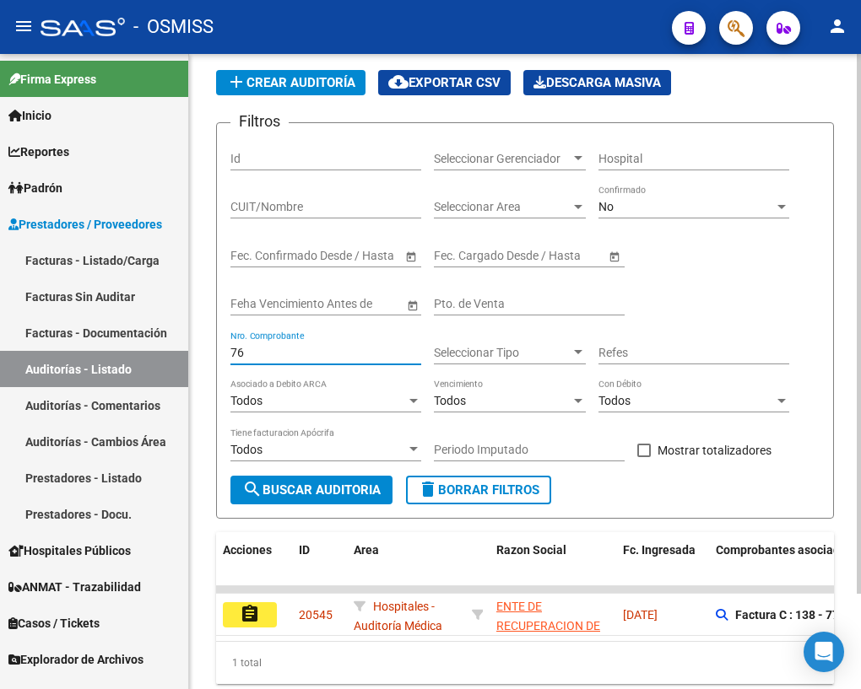
scroll to position [111, 0]
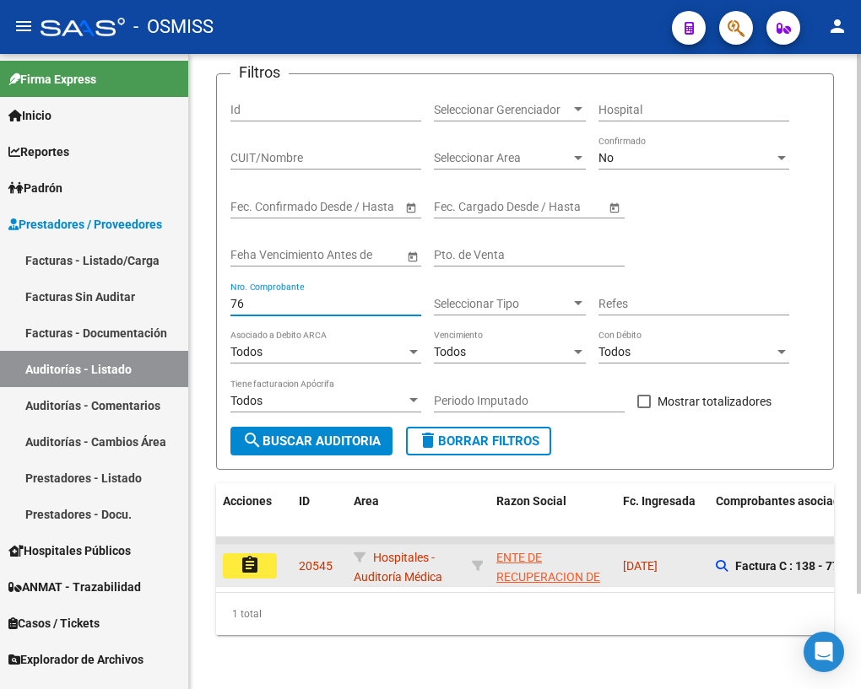
type input "76"
click at [257, 555] on mat-icon "assignment" at bounding box center [250, 565] width 20 height 20
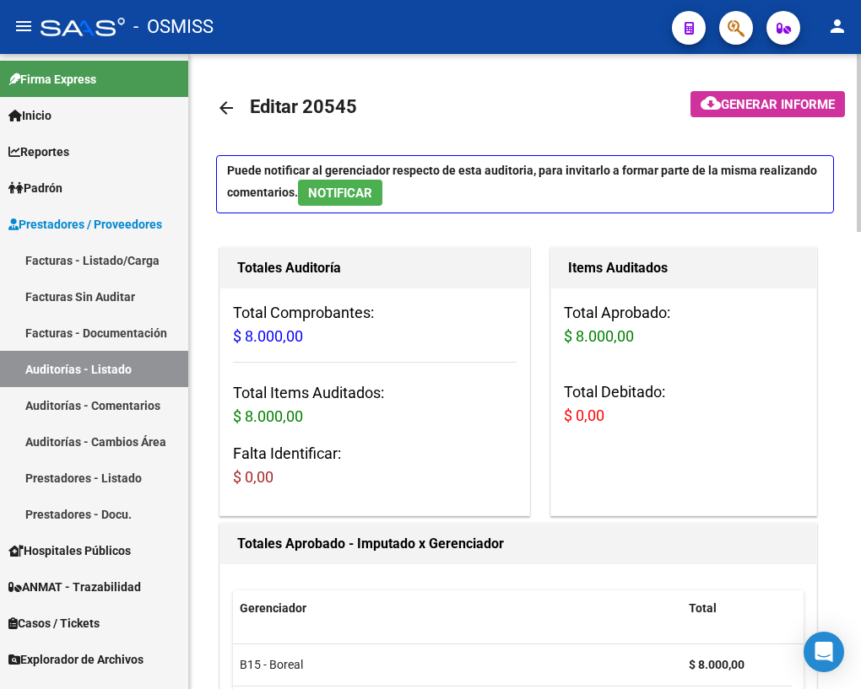
click at [233, 101] on mat-icon "arrow_back" at bounding box center [226, 108] width 20 height 20
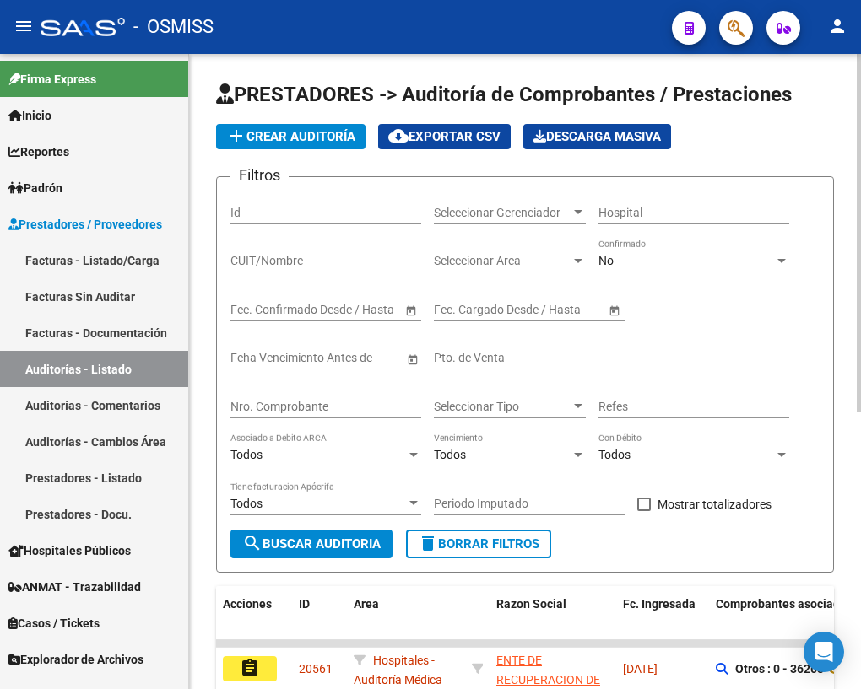
click at [351, 400] on input "Nro. Comprobante" at bounding box center [325, 407] width 191 height 14
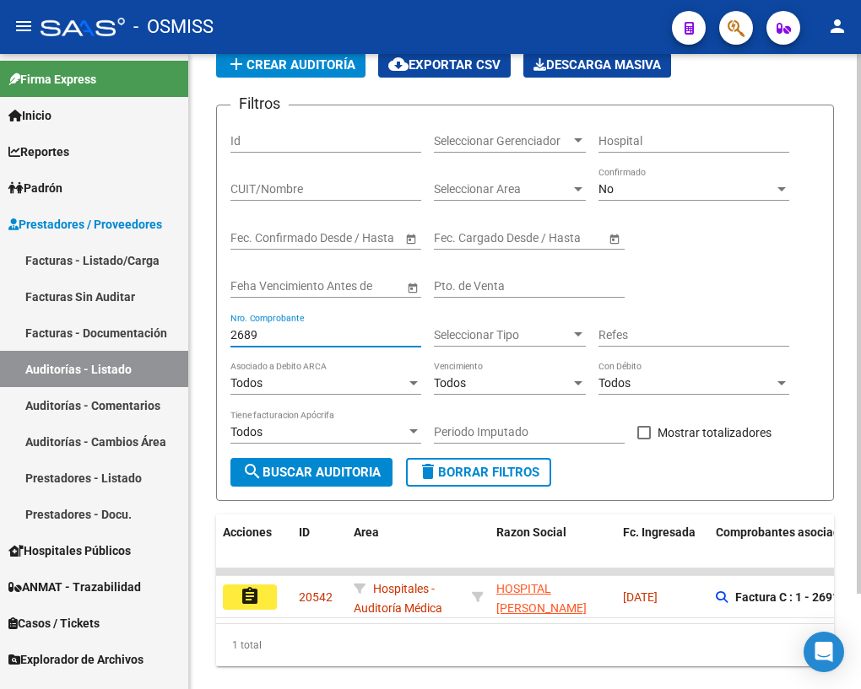
scroll to position [111, 0]
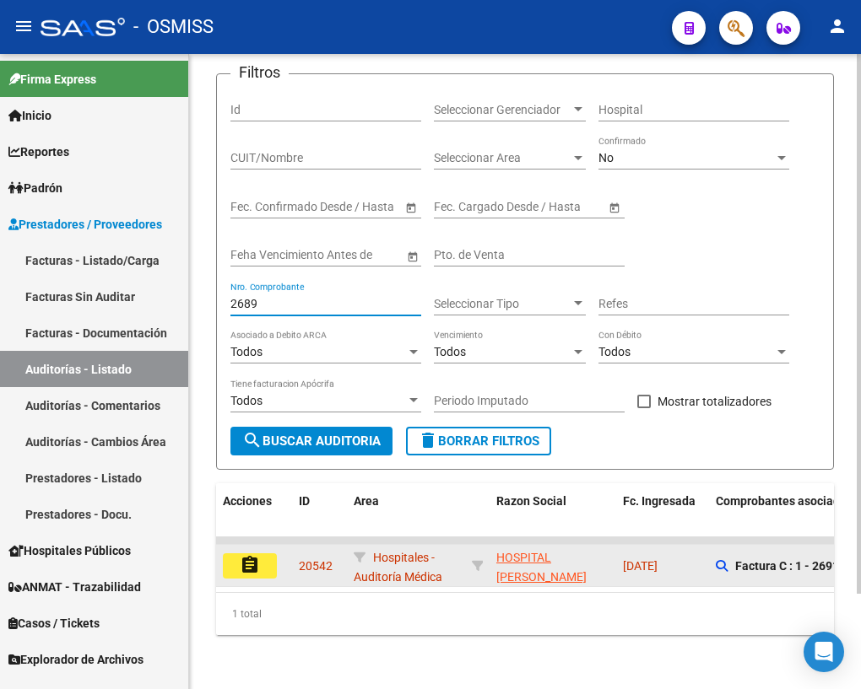
type input "2689"
click at [264, 554] on button "assignment" at bounding box center [250, 566] width 54 height 25
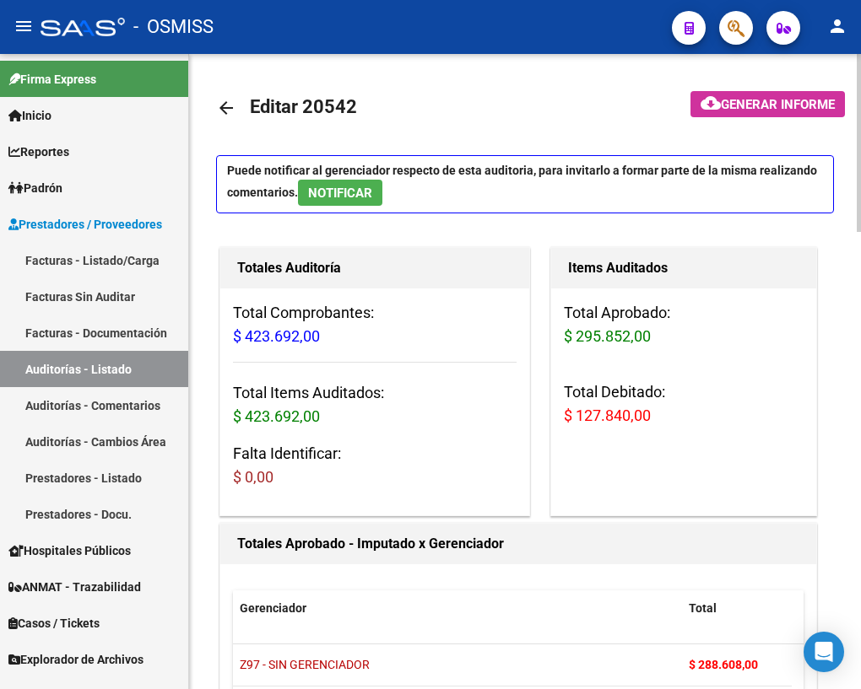
click at [226, 104] on mat-icon "arrow_back" at bounding box center [226, 108] width 20 height 20
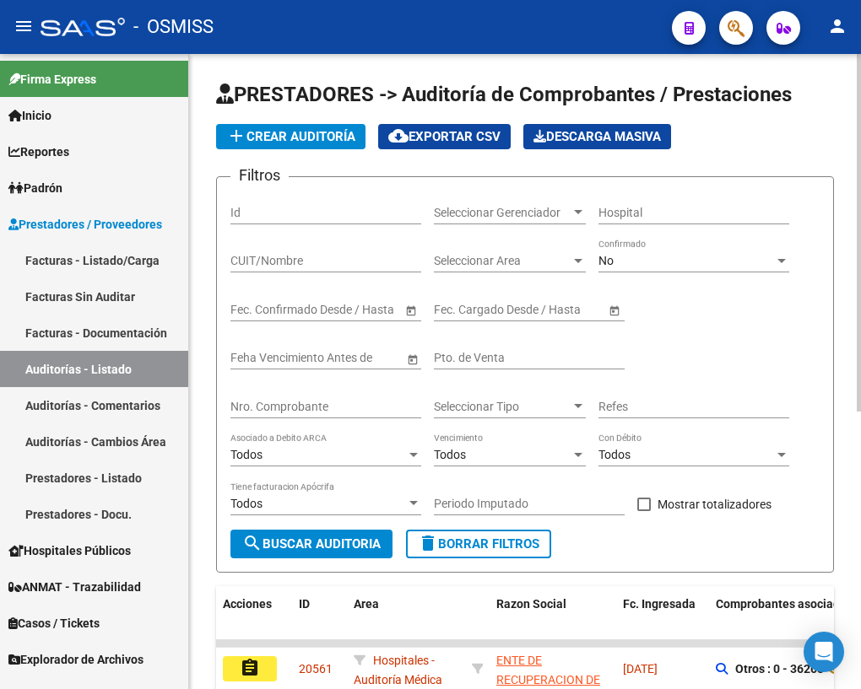
click at [278, 404] on input "Nro. Comprobante" at bounding box center [325, 407] width 191 height 14
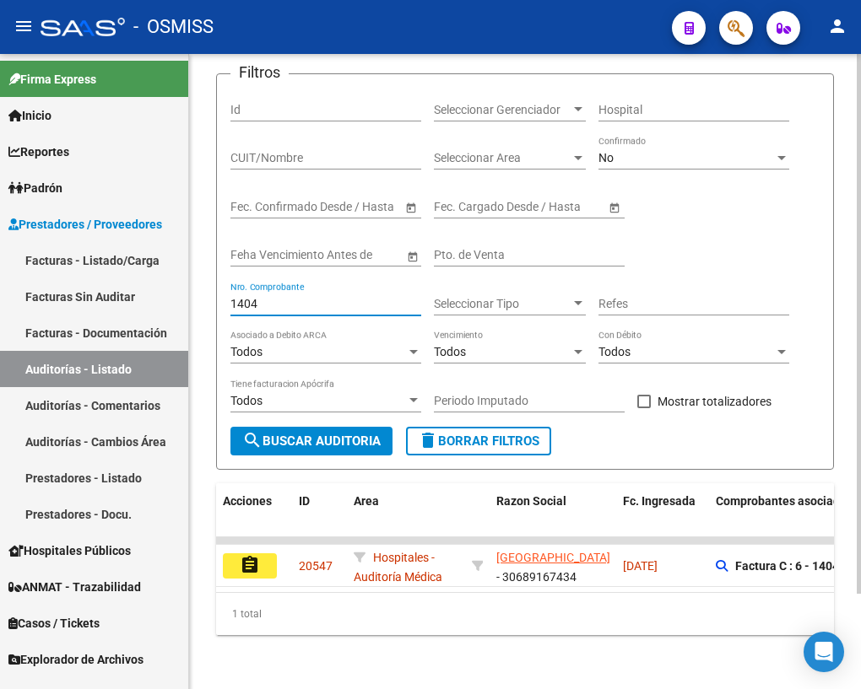
scroll to position [111, 0]
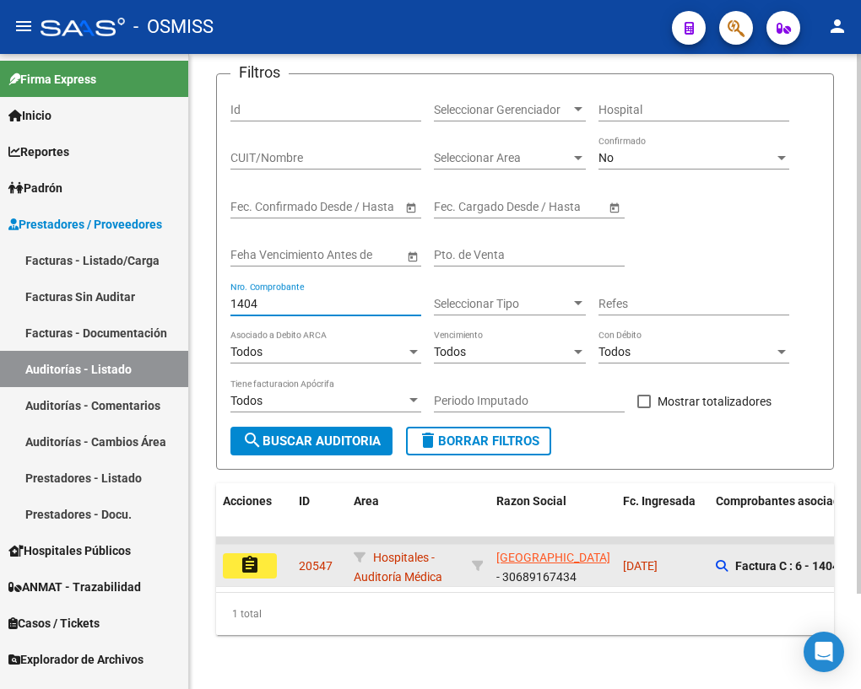
type input "1404"
click at [270, 558] on button "assignment" at bounding box center [250, 566] width 54 height 25
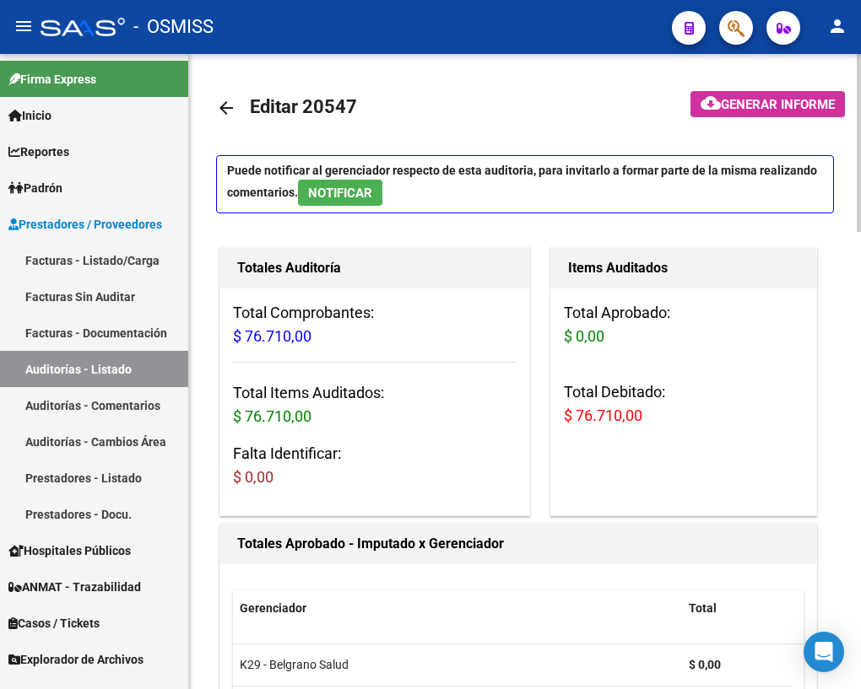
click at [223, 108] on mat-icon "arrow_back" at bounding box center [226, 108] width 20 height 20
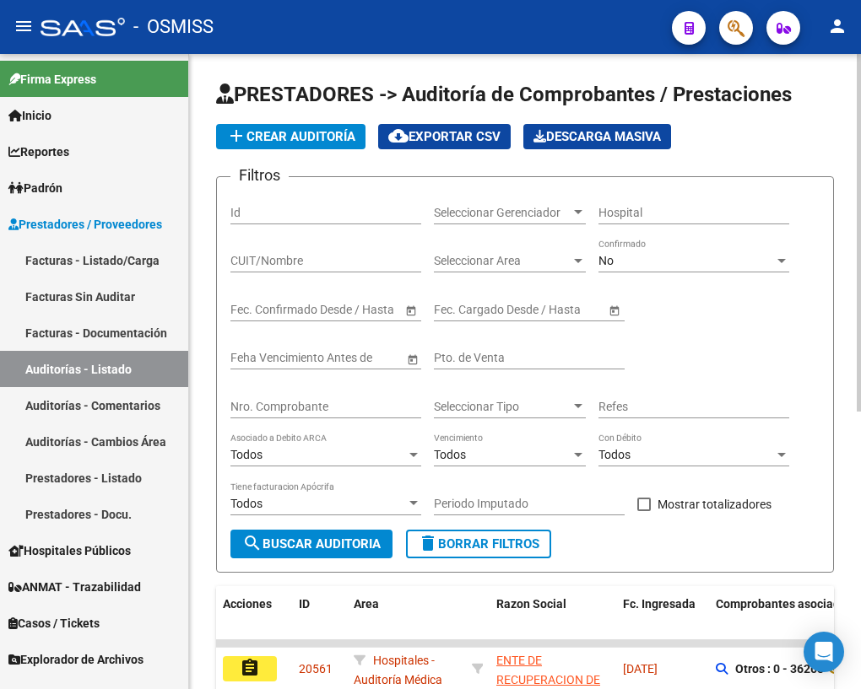
click at [246, 404] on input "Nro. Comprobante" at bounding box center [325, 407] width 191 height 14
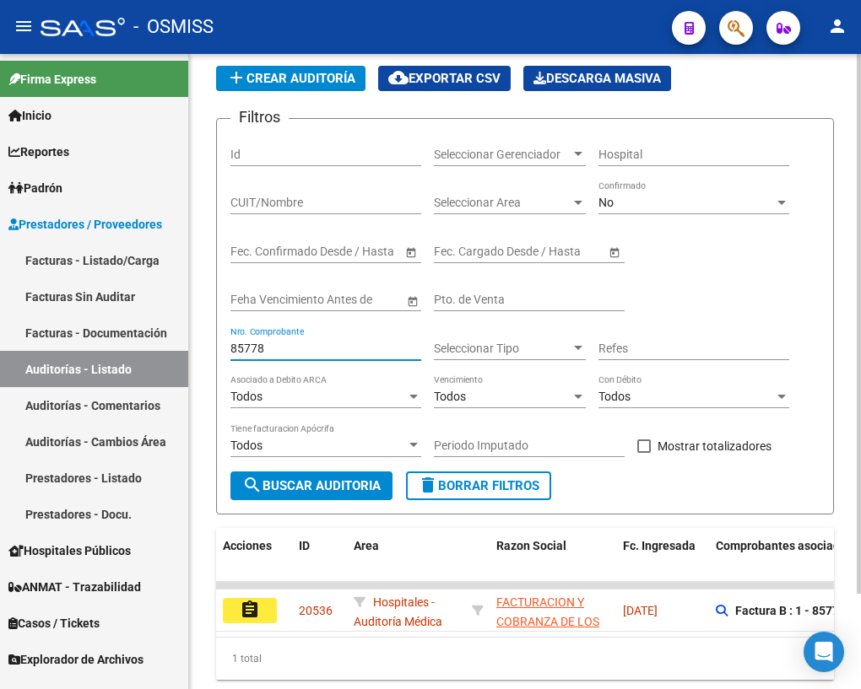
scroll to position [111, 0]
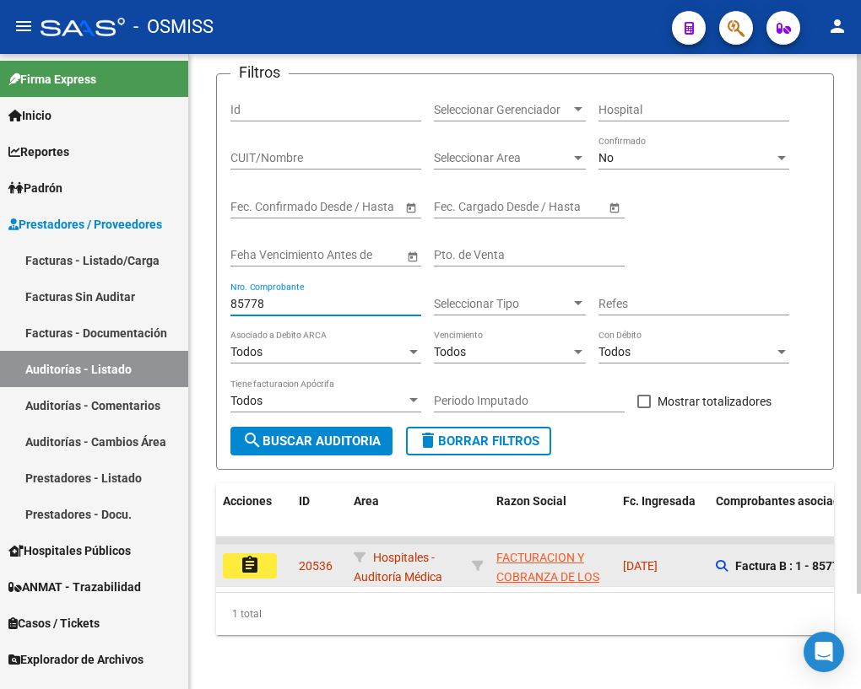
type input "85778"
click at [256, 555] on mat-icon "assignment" at bounding box center [250, 565] width 20 height 20
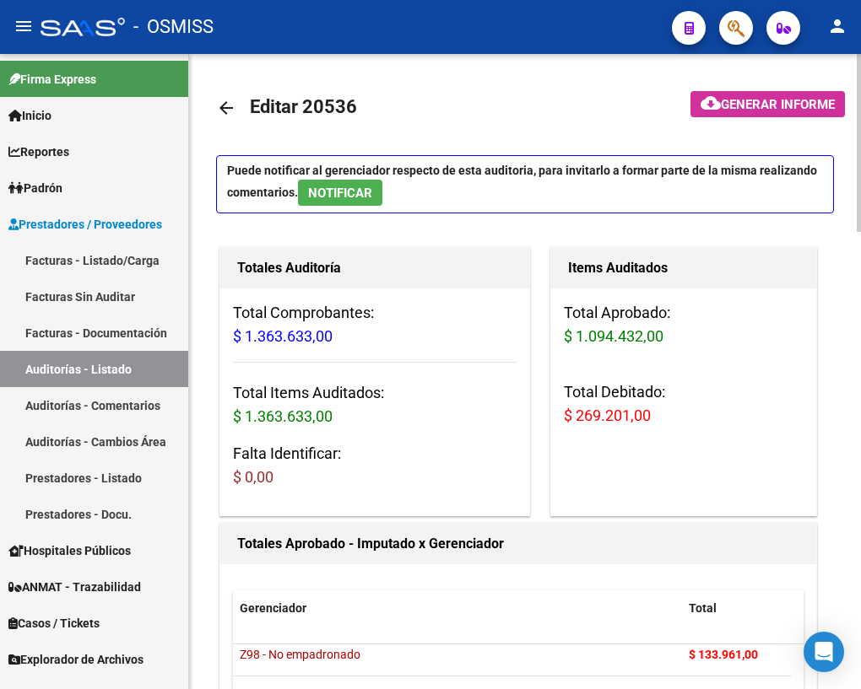
click at [224, 104] on mat-icon "arrow_back" at bounding box center [226, 108] width 20 height 20
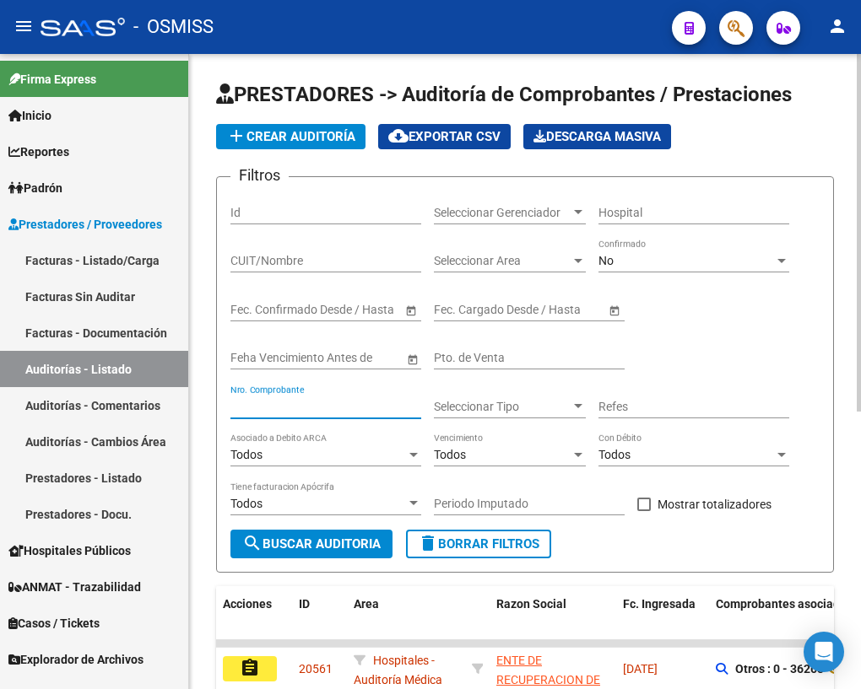
click at [278, 407] on input "Nro. Comprobante" at bounding box center [325, 407] width 191 height 14
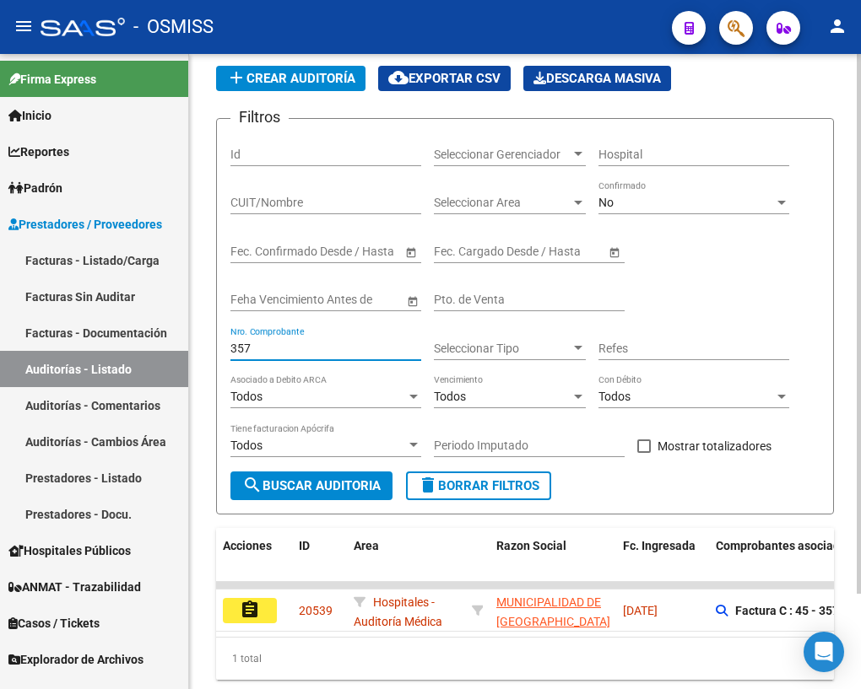
scroll to position [111, 0]
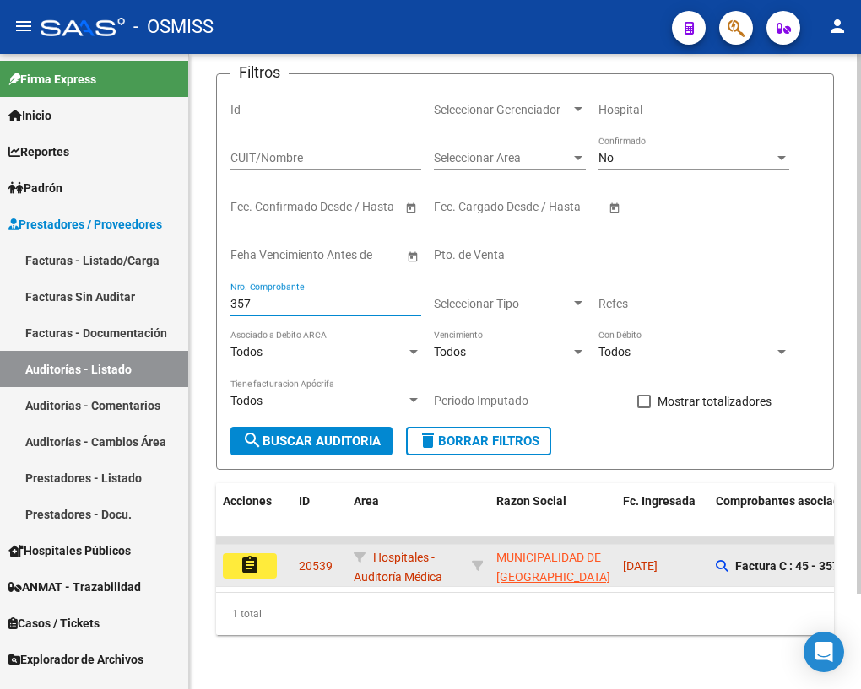
type input "357"
click at [253, 555] on mat-icon "assignment" at bounding box center [250, 565] width 20 height 20
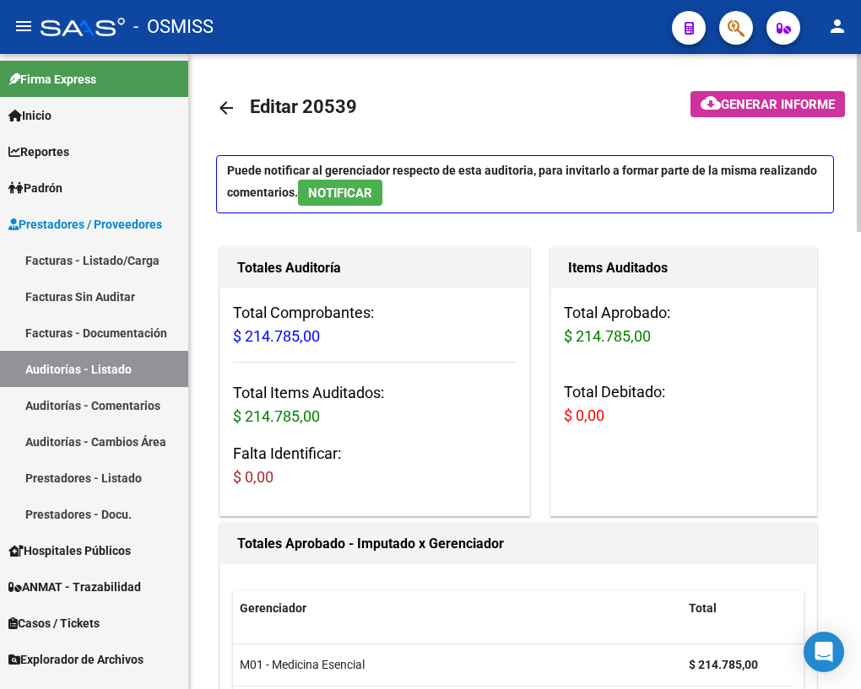
click at [228, 108] on mat-icon "arrow_back" at bounding box center [226, 108] width 20 height 20
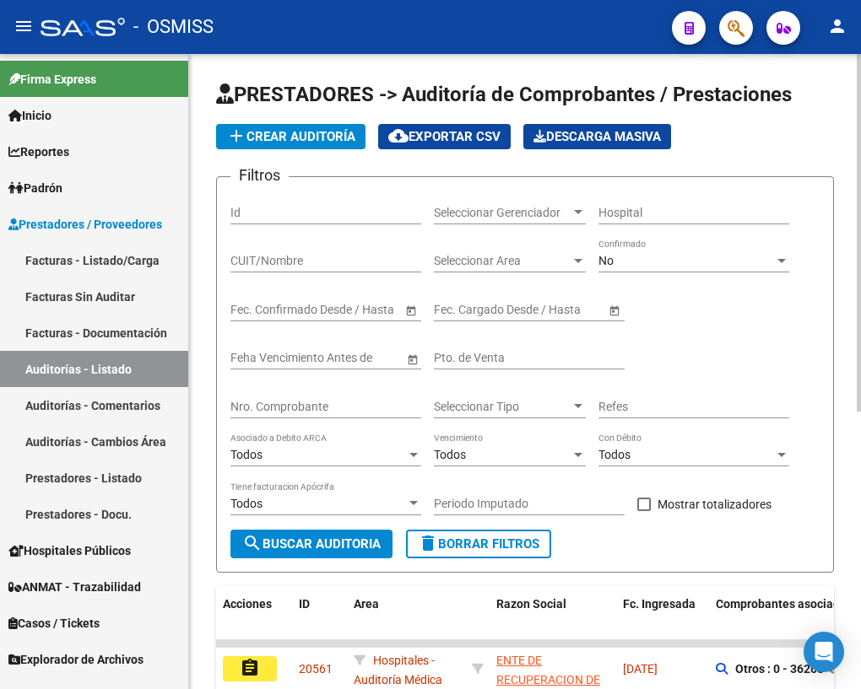
click at [278, 405] on input "Nro. Comprobante" at bounding box center [325, 407] width 191 height 14
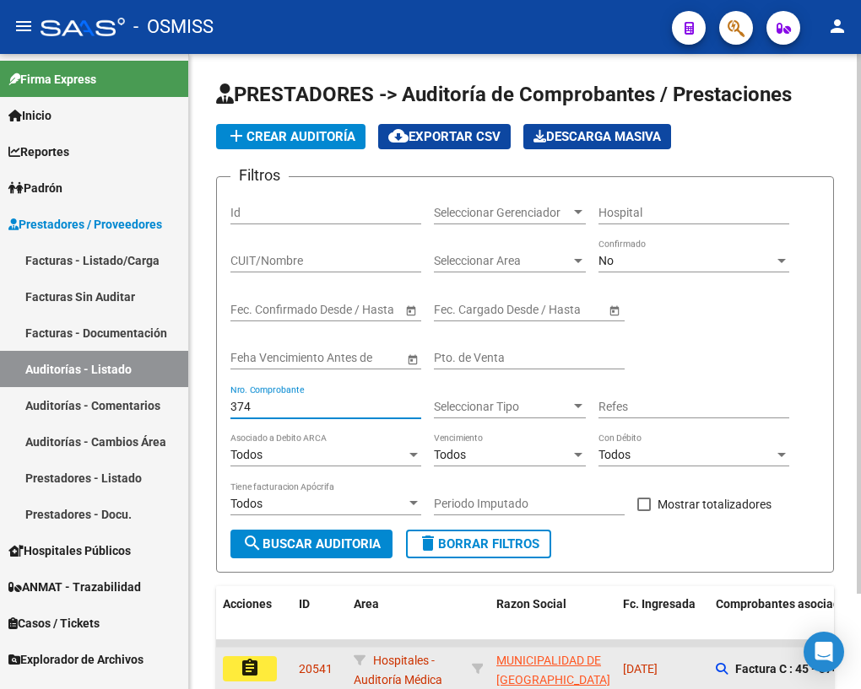
type input "374"
click at [254, 669] on mat-icon "assignment" at bounding box center [250, 668] width 20 height 20
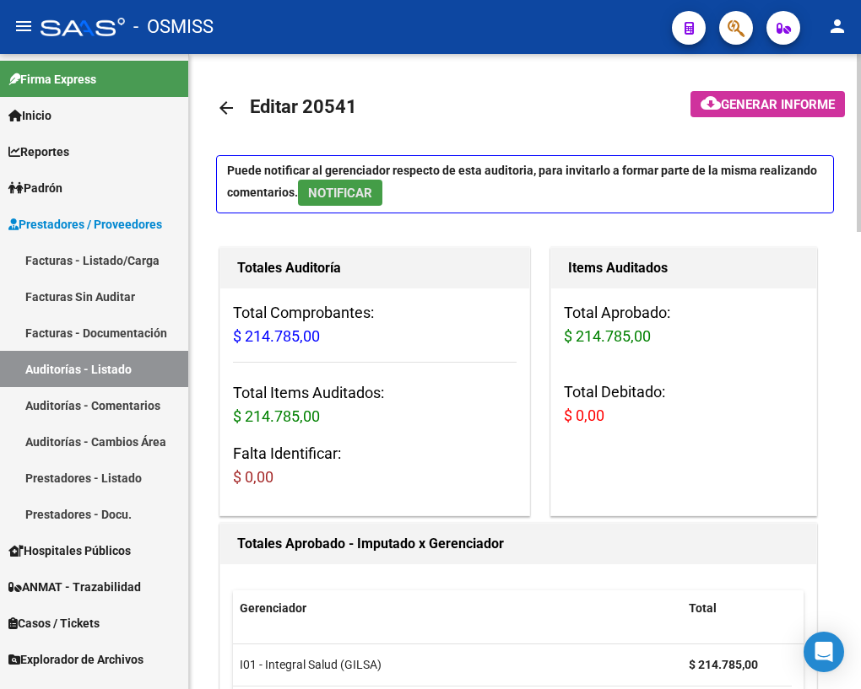
click at [351, 186] on span "NOTIFICAR" at bounding box center [340, 193] width 64 height 15
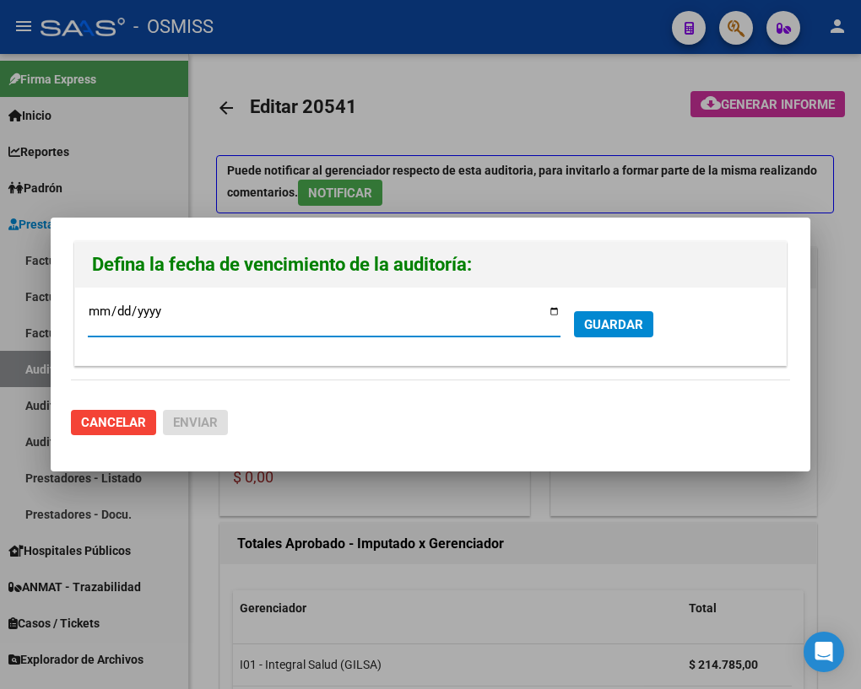
click at [549, 312] on input "[DATE]" at bounding box center [324, 318] width 473 height 27
type input "[DATE]"
click at [605, 324] on span "GUARDAR" at bounding box center [613, 324] width 59 height 15
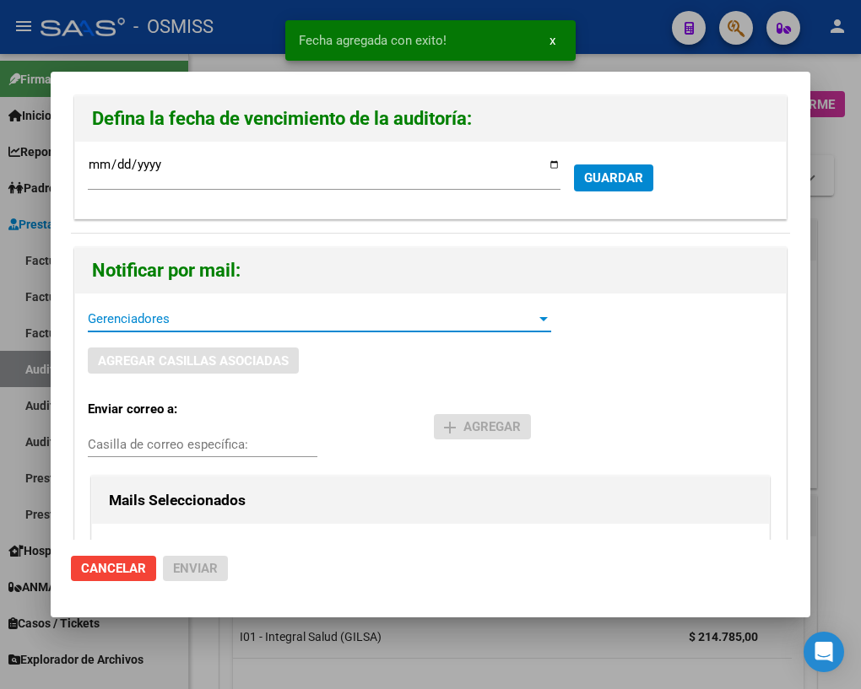
click at [125, 320] on span "Gerenciadores" at bounding box center [312, 318] width 448 height 15
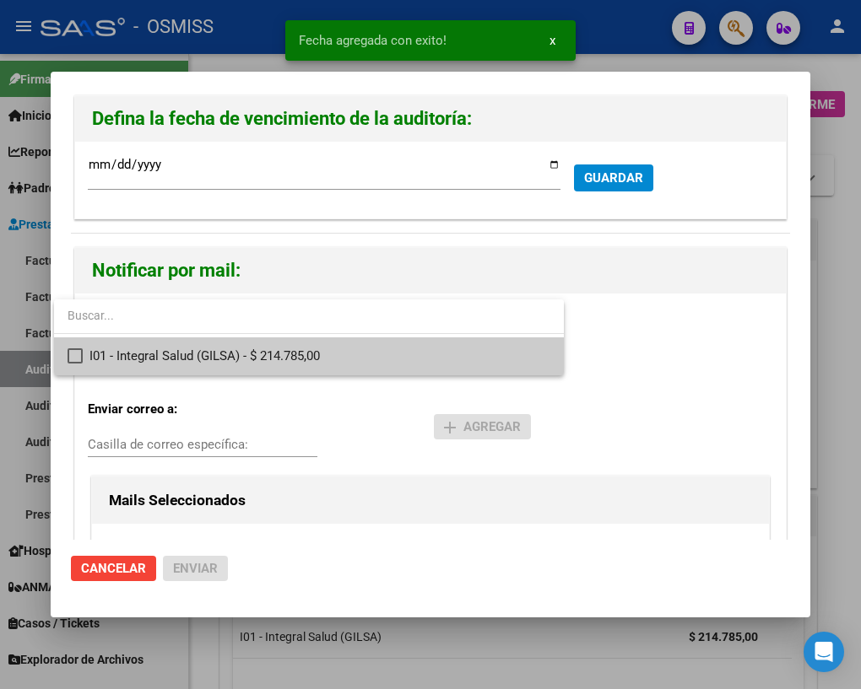
click at [129, 354] on span "I01 - Integral Salud (GILSA) - $ 214.785,00" at bounding box center [319, 357] width 461 height 38
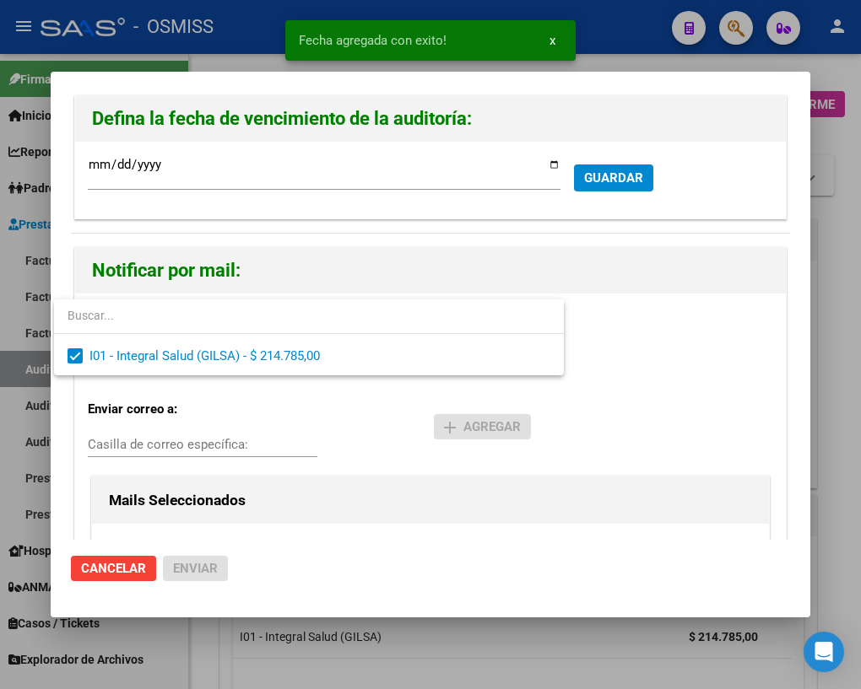
click at [120, 440] on div at bounding box center [430, 344] width 861 height 689
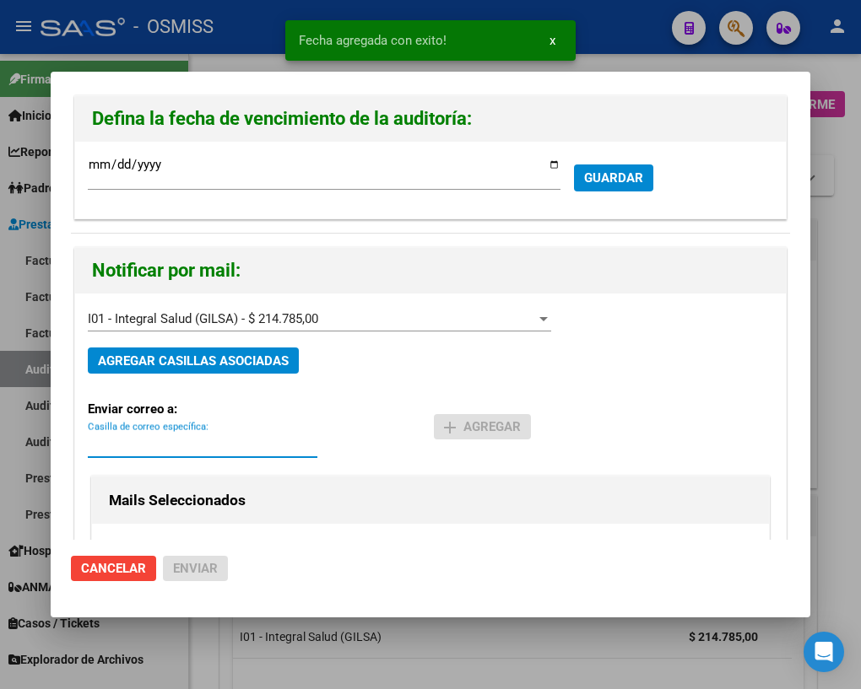
paste input "[PERSON_NAME][EMAIL_ADDRESS][DOMAIN_NAME]"
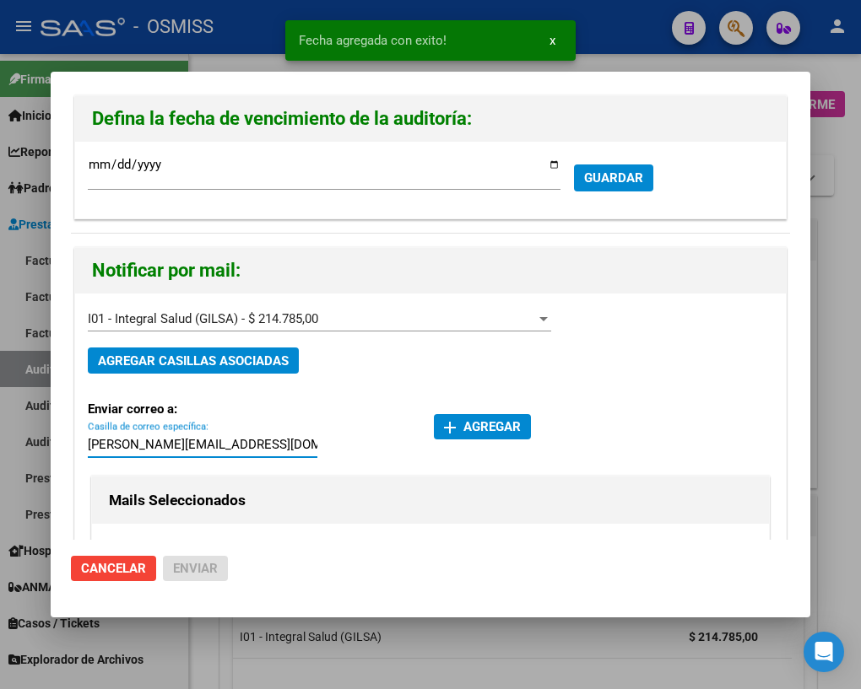
type input "[PERSON_NAME][EMAIL_ADDRESS][DOMAIN_NAME]"
click at [450, 431] on mat-icon "add" at bounding box center [450, 428] width 20 height 20
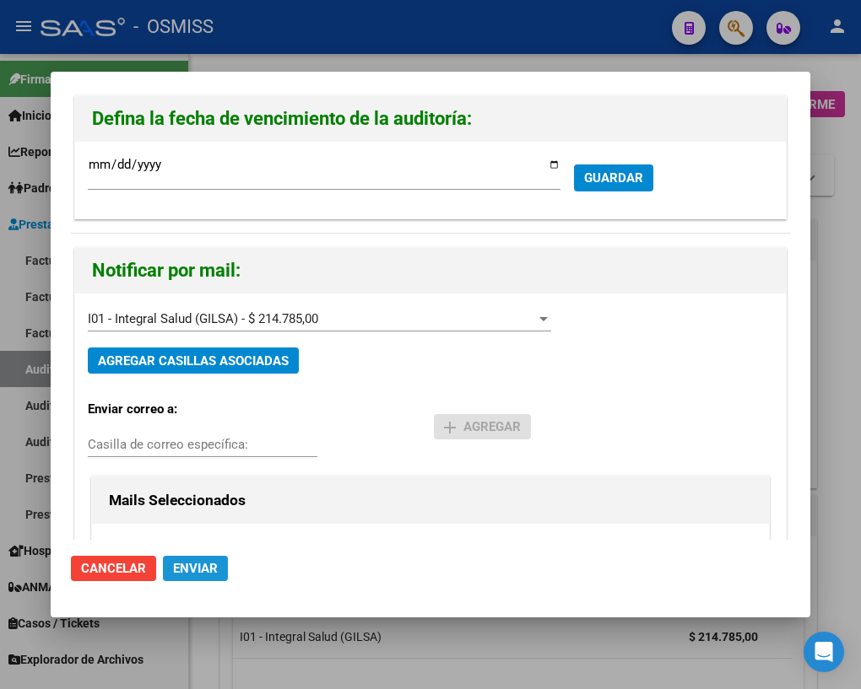
click at [194, 572] on span "Enviar" at bounding box center [195, 568] width 45 height 15
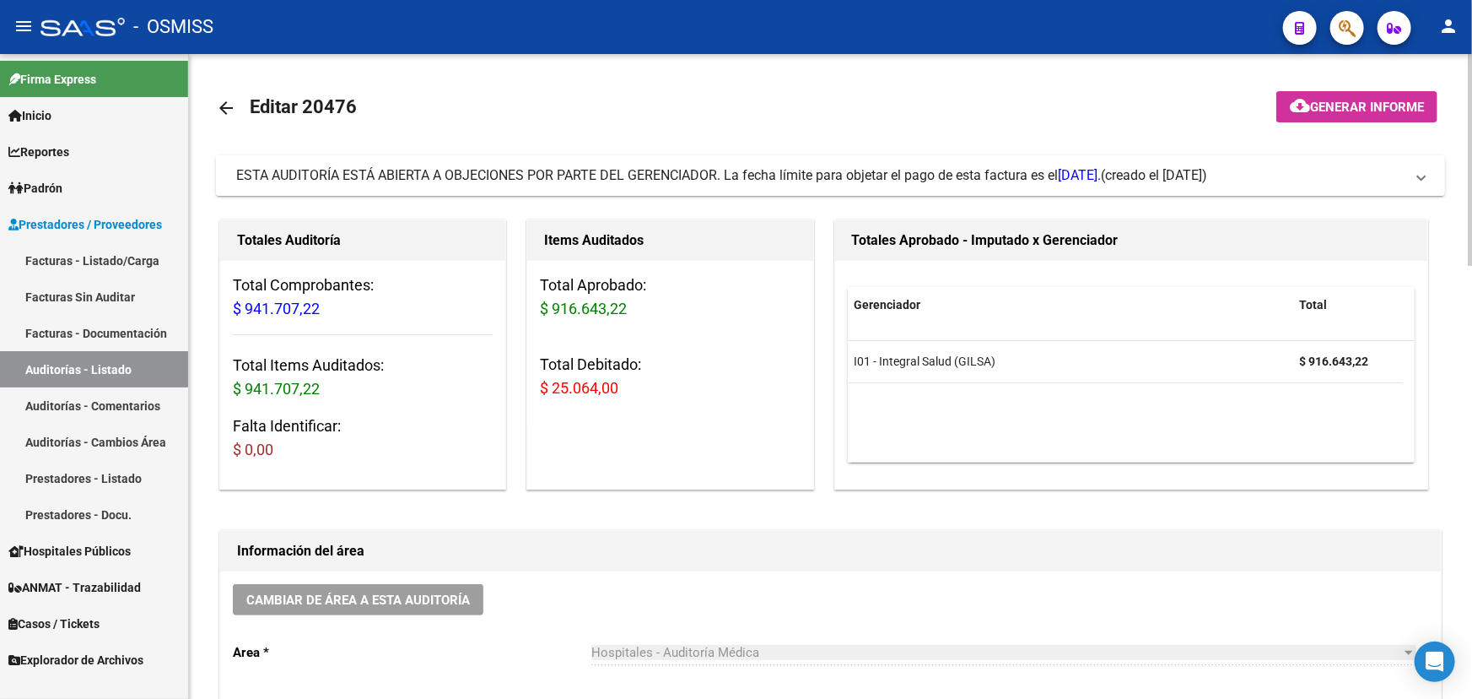
click at [1349, 166] on mat-panel-title "ESTA AUDITORÍA ESTÁ ABIERTA A OBJECIONES POR PARTE DEL GERENCIADOR. La fecha lí…" at bounding box center [820, 175] width 1169 height 19
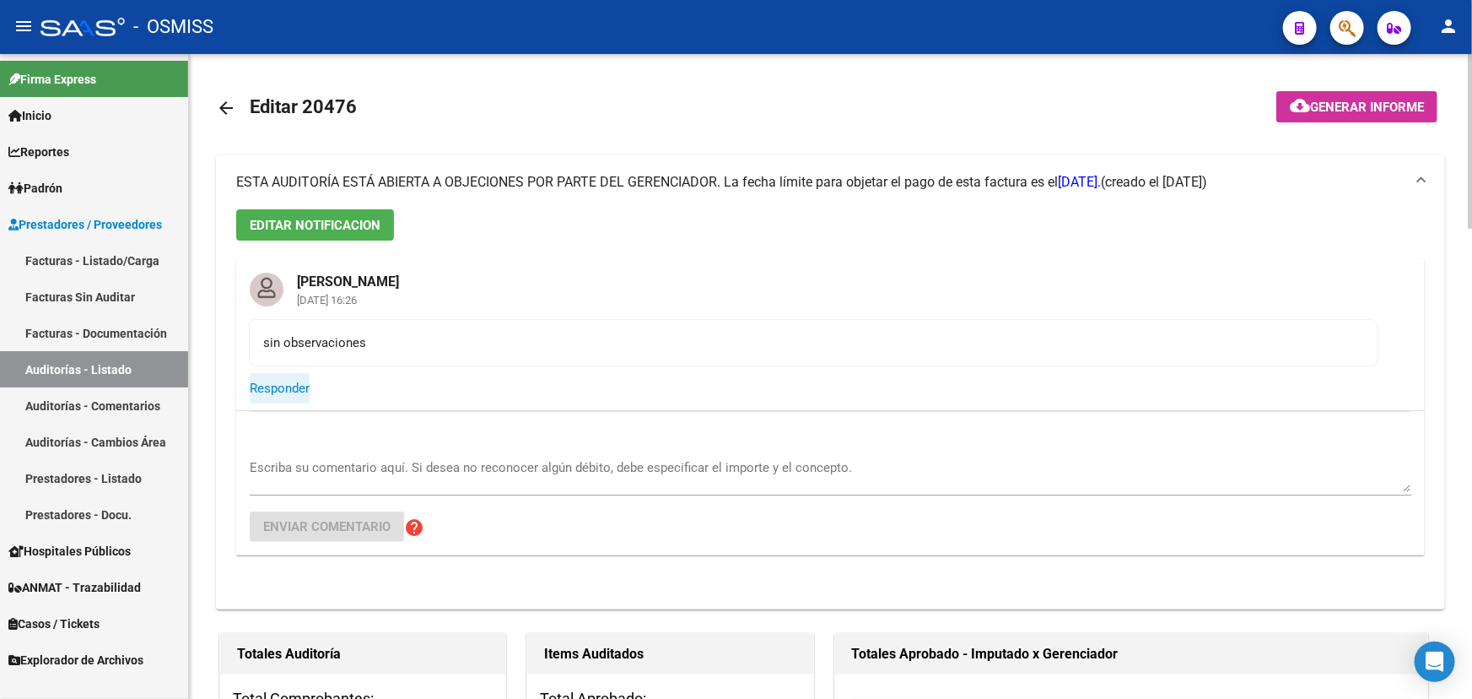
click at [278, 387] on span "Responder" at bounding box center [280, 388] width 60 height 15
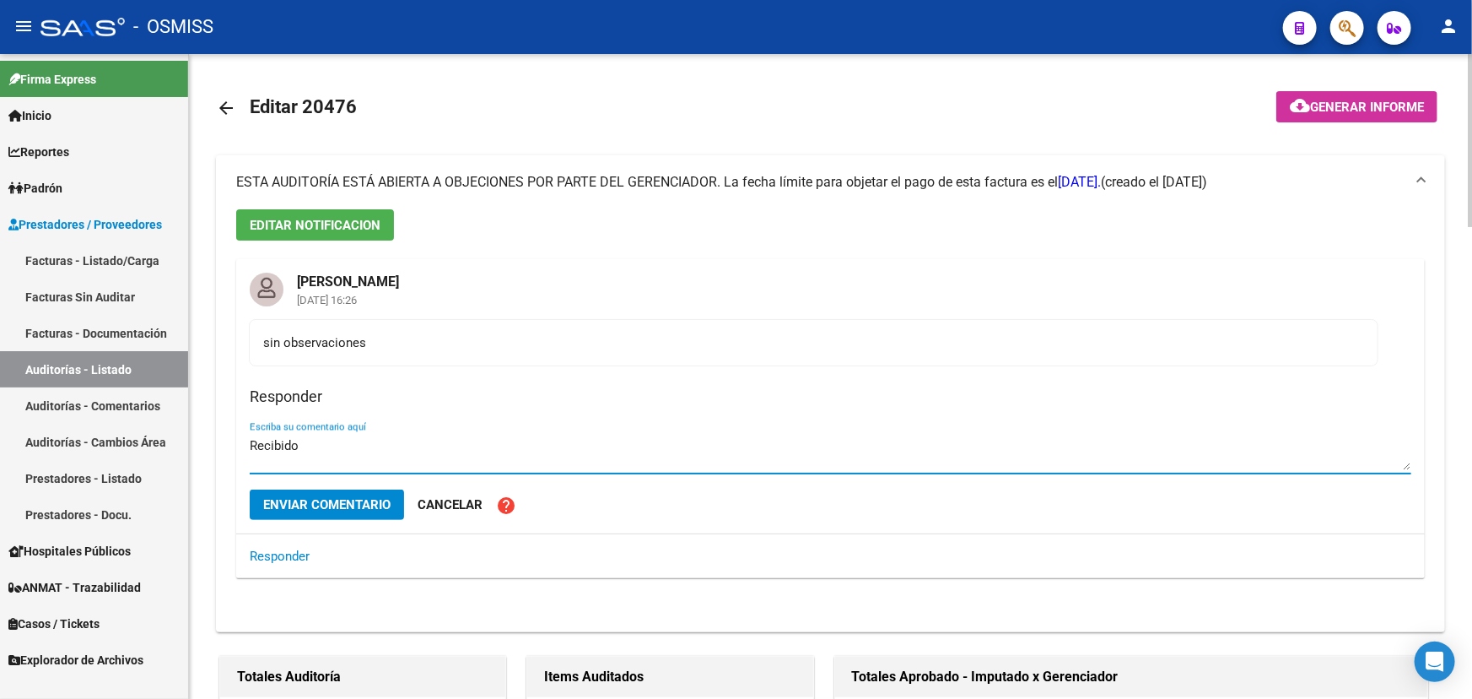
type textarea "Recibido"
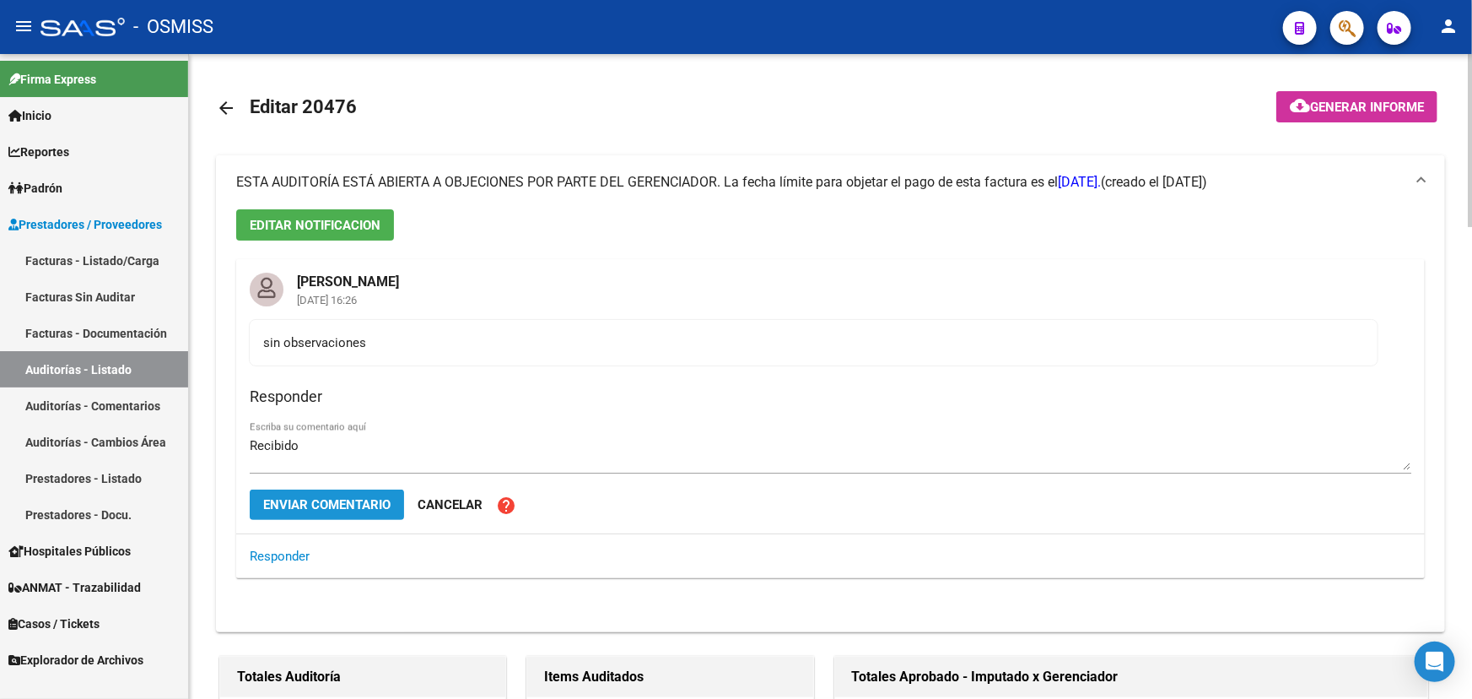
click at [325, 501] on span "Enviar comentario" at bounding box center [326, 504] width 127 height 15
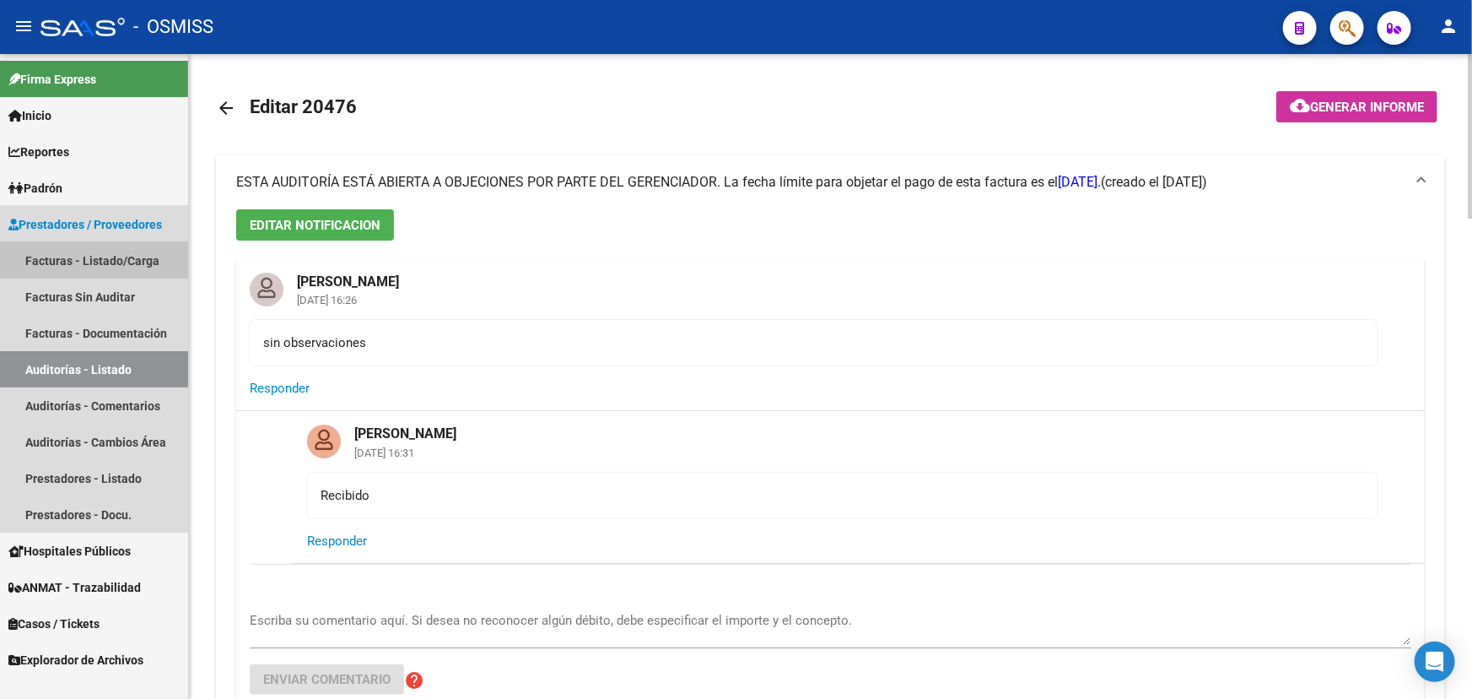
click at [95, 260] on link "Facturas - Listado/Carga" at bounding box center [94, 260] width 188 height 36
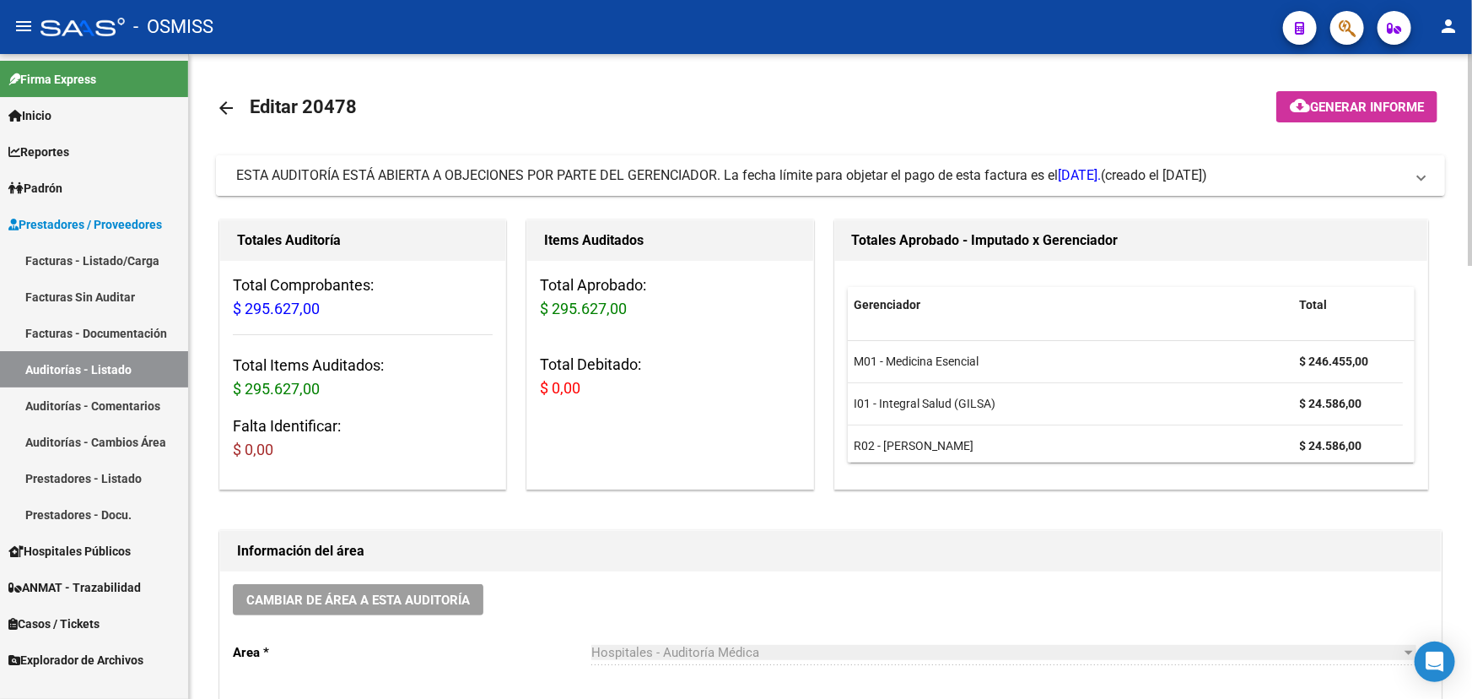
click at [1208, 176] on span "(creado el 19/09/2025)" at bounding box center [1154, 175] width 106 height 19
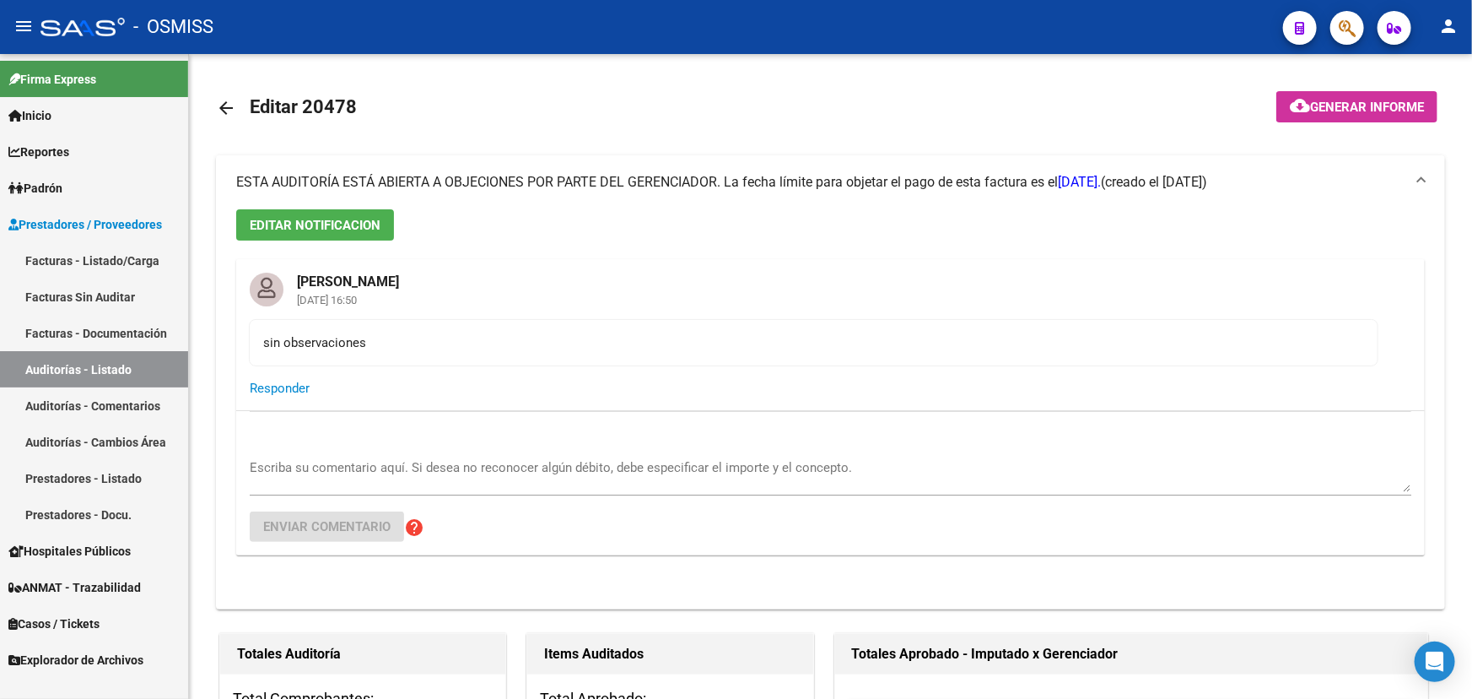
click at [119, 251] on link "Facturas - Listado/Carga" at bounding box center [94, 260] width 188 height 36
